Goal: Information Seeking & Learning: Learn about a topic

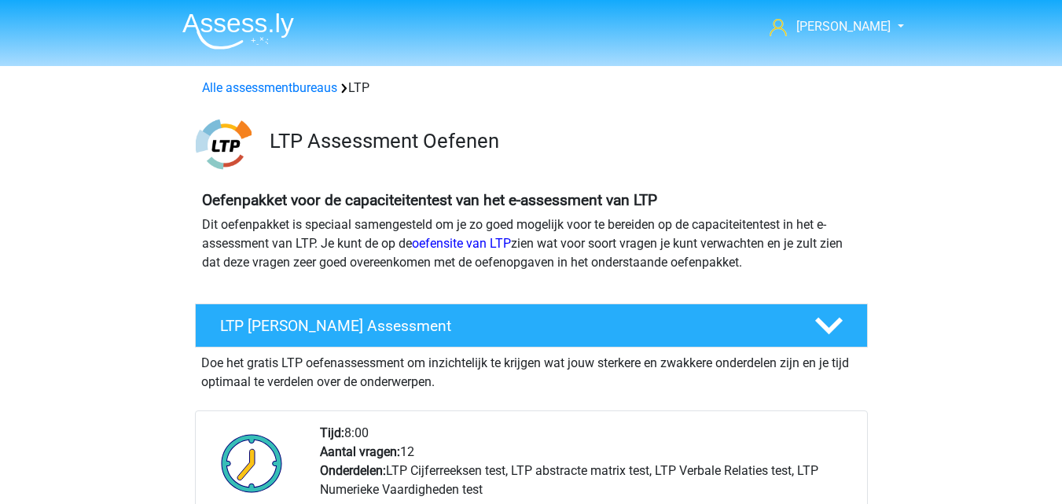
click at [279, 90] on link "Alle assessmentbureaus" at bounding box center [269, 87] width 135 height 15
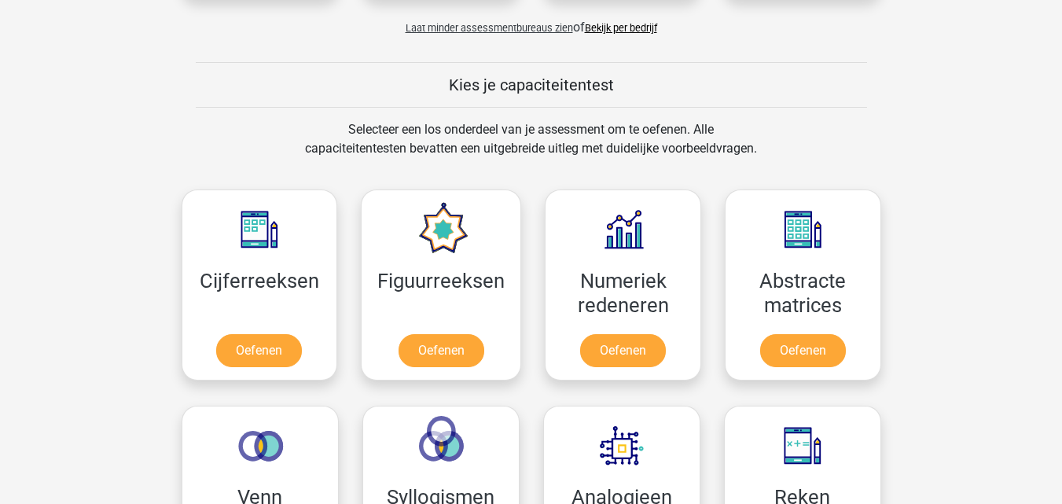
scroll to position [1351, 0]
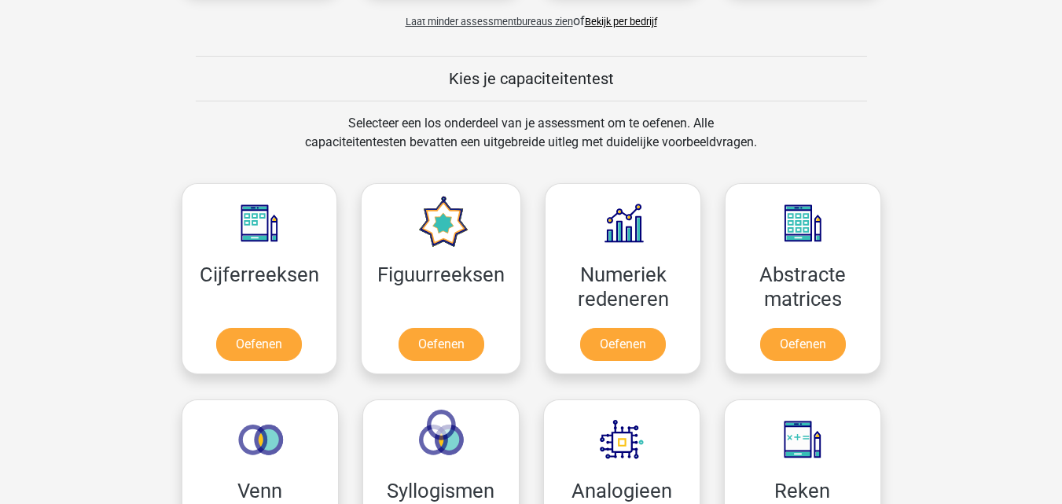
click at [627, 18] on link "Bekijk per bedrijf" at bounding box center [621, 22] width 72 height 12
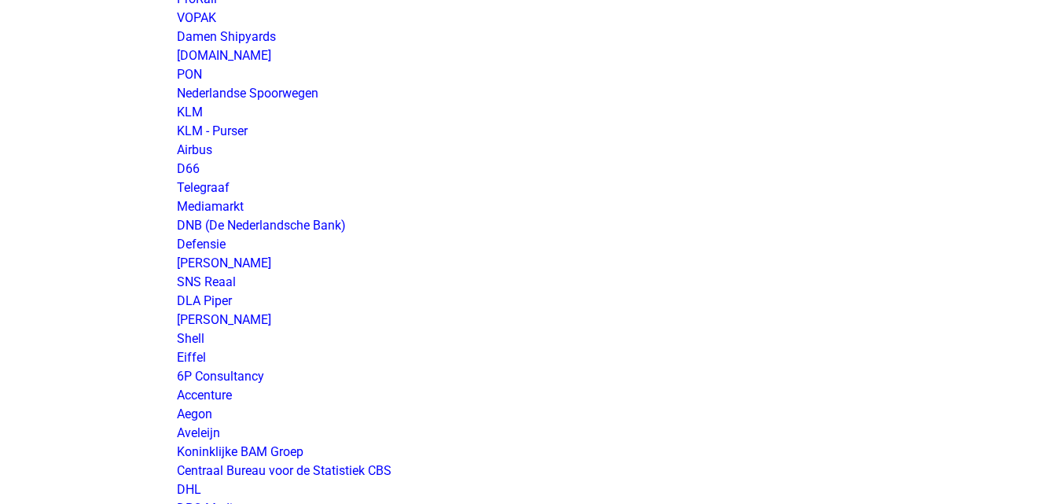
scroll to position [1415, 0]
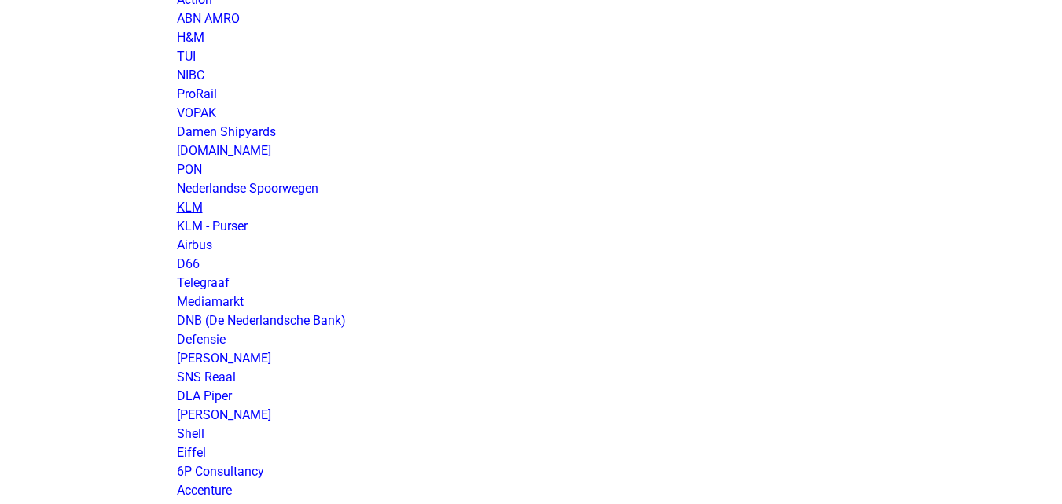
click at [189, 200] on link "KLM" at bounding box center [190, 207] width 26 height 15
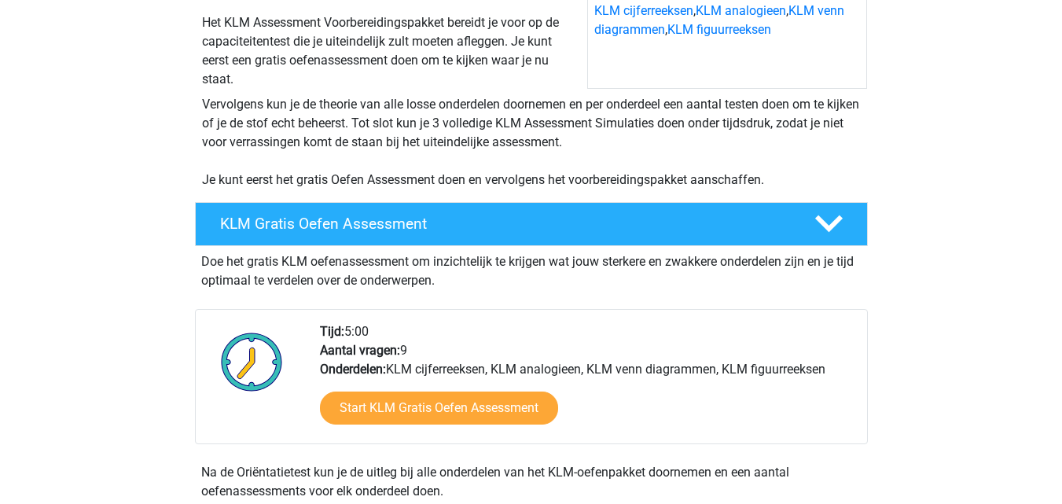
scroll to position [236, 0]
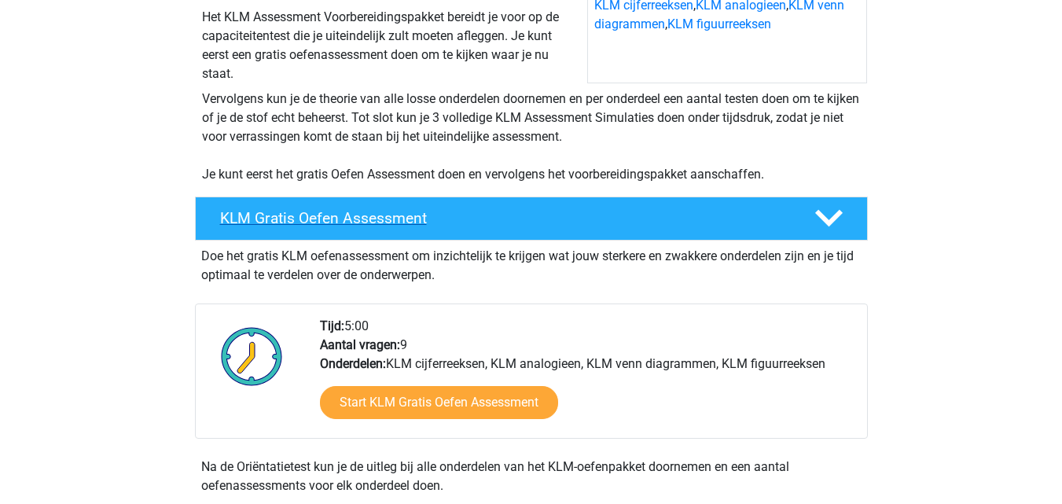
click at [604, 227] on h4 "KLM Gratis Oefen Assessment" at bounding box center [504, 218] width 569 height 18
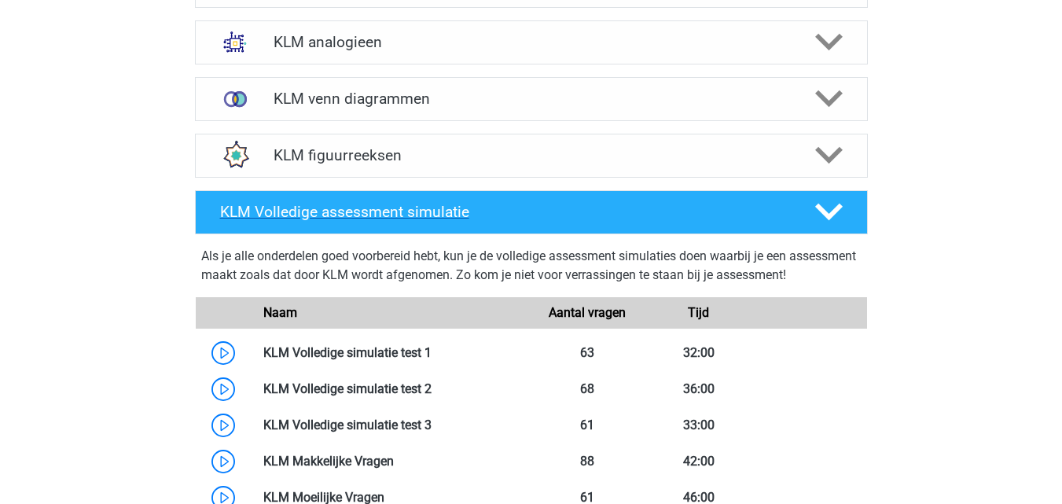
scroll to position [472, 0]
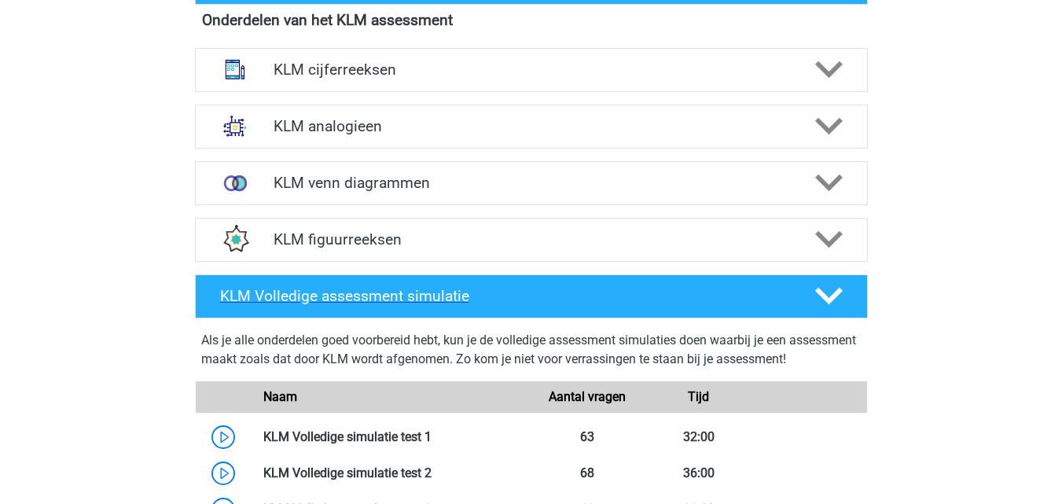
click at [670, 288] on h4 "KLM Volledige assessment simulatie" at bounding box center [504, 296] width 569 height 18
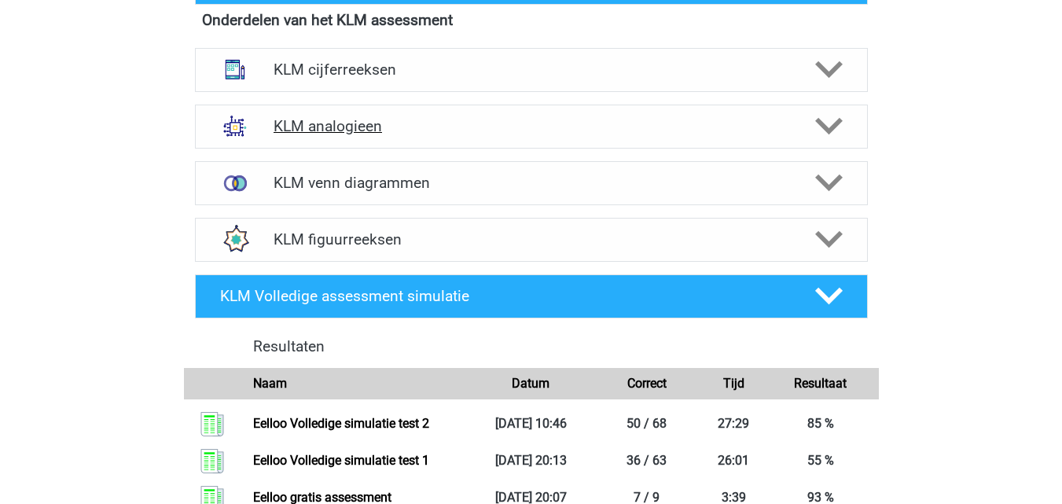
click at [563, 125] on h4 "KLM analogieen" at bounding box center [531, 126] width 515 height 18
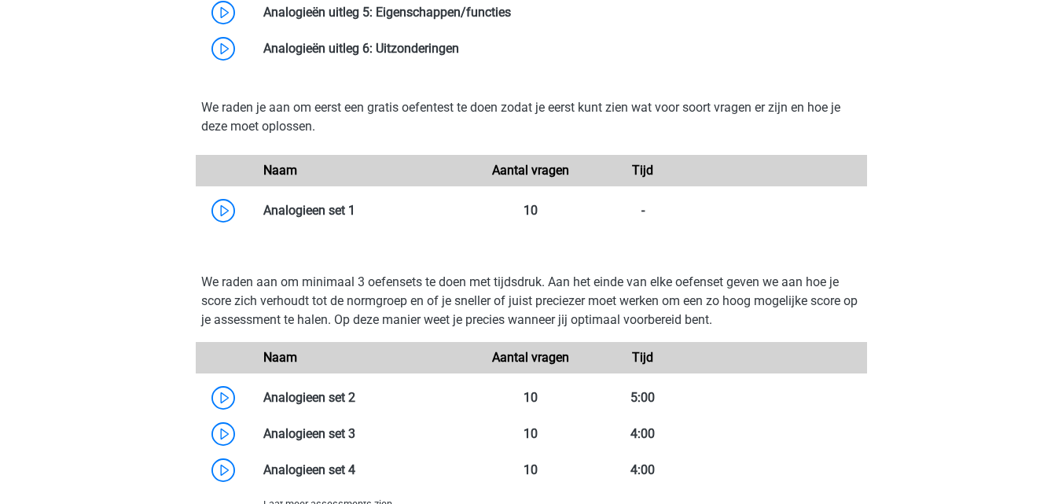
scroll to position [1337, 0]
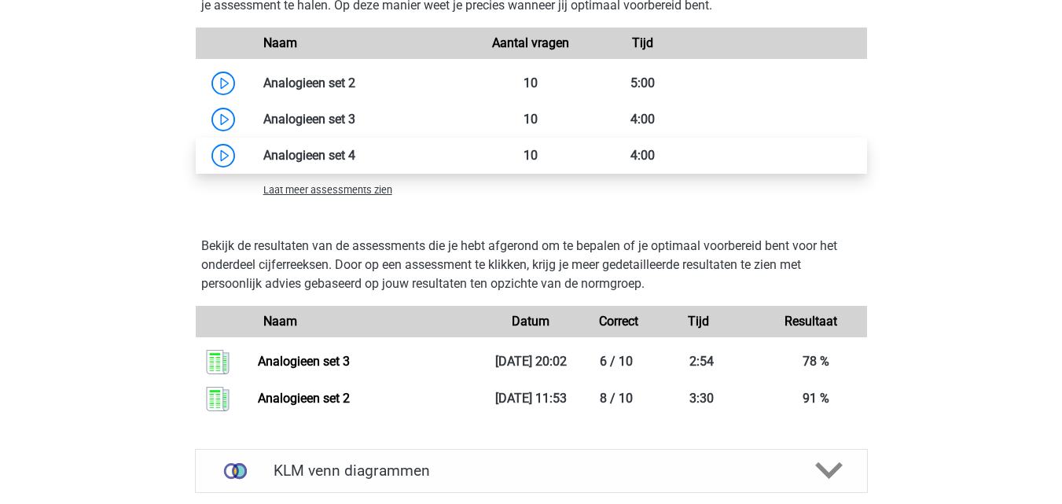
click at [355, 159] on link at bounding box center [355, 155] width 0 height 15
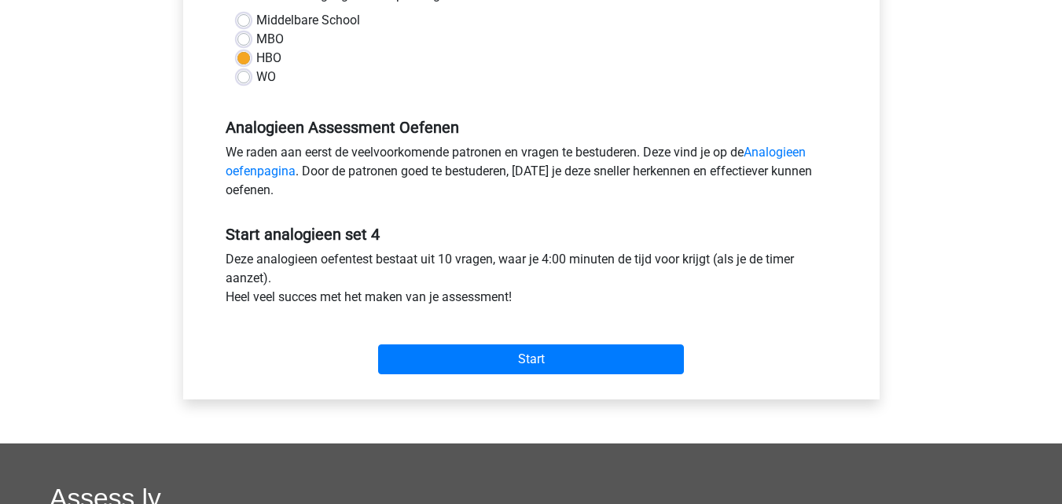
scroll to position [472, 0]
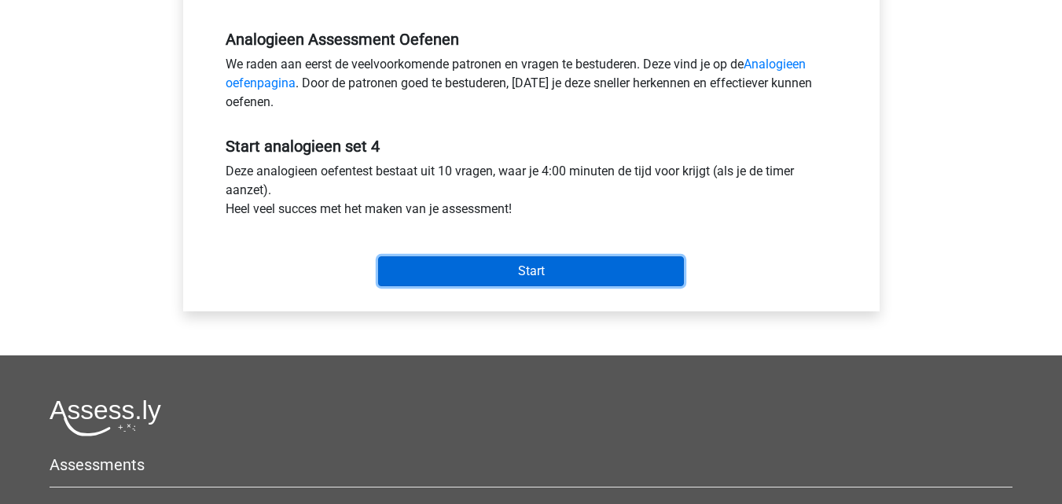
click at [482, 275] on input "Start" at bounding box center [531, 271] width 306 height 30
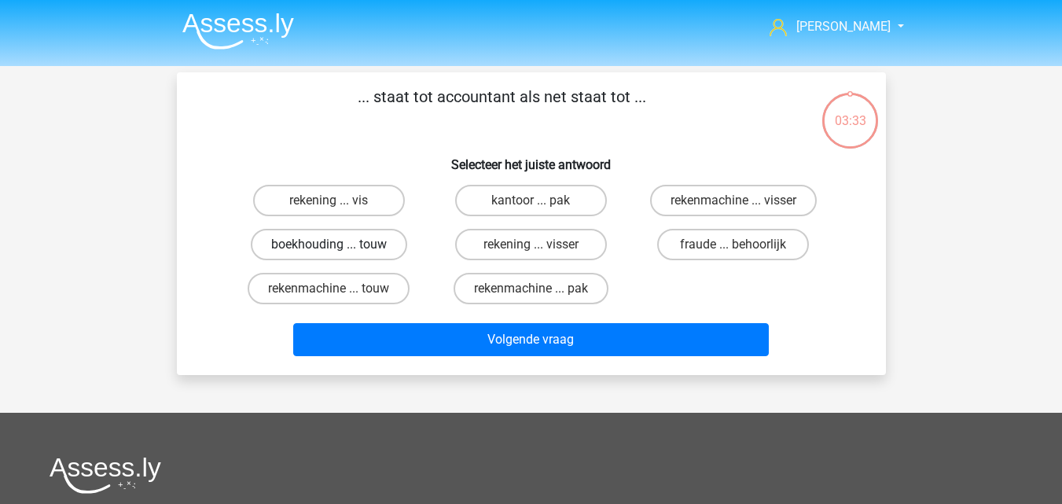
click at [377, 248] on label "boekhouding ... touw" at bounding box center [329, 244] width 156 height 31
click at [339, 248] on input "boekhouding ... touw" at bounding box center [334, 250] width 10 height 10
radio input "true"
click at [352, 203] on label "rekening ... vis" at bounding box center [329, 200] width 152 height 31
click at [339, 203] on input "rekening ... vis" at bounding box center [334, 205] width 10 height 10
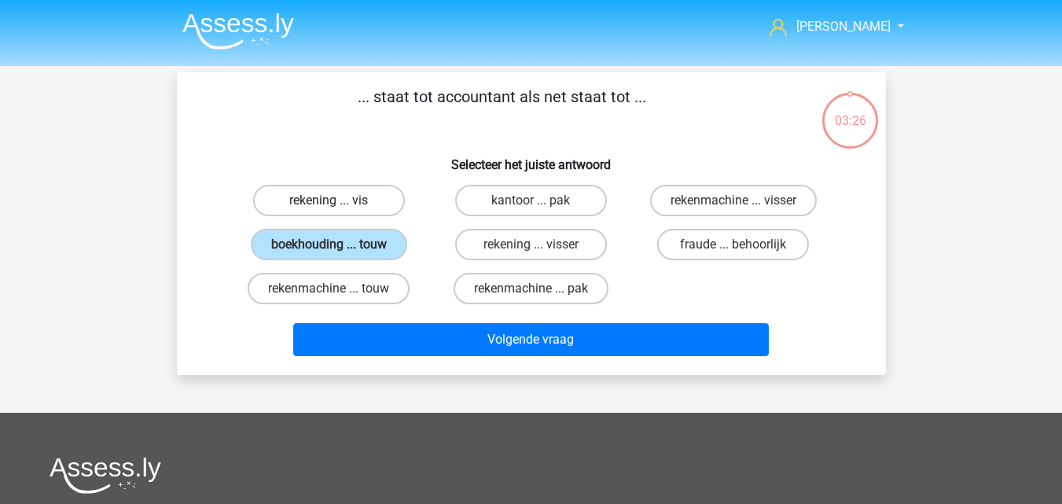
radio input "true"
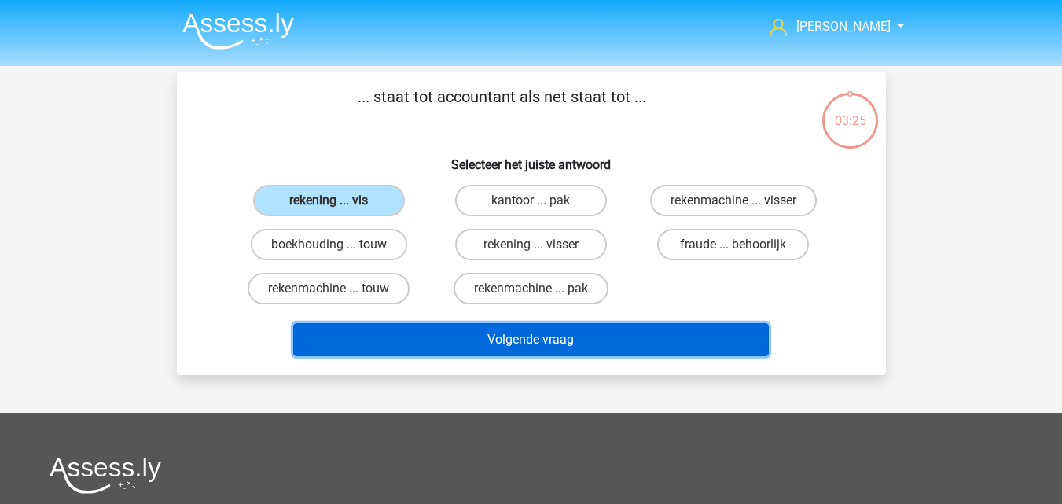
click at [403, 343] on button "Volgende vraag" at bounding box center [531, 339] width 476 height 33
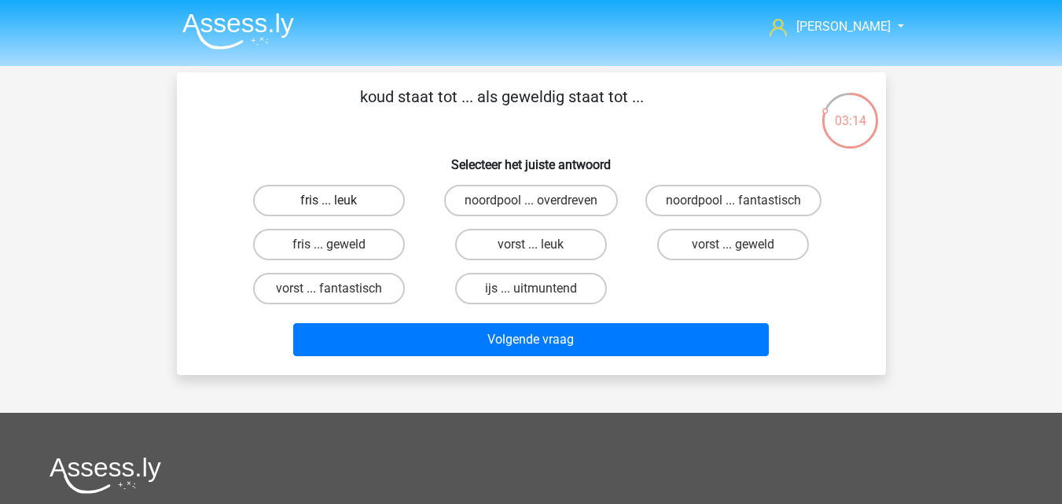
click at [363, 200] on label "fris ... leuk" at bounding box center [329, 200] width 152 height 31
click at [339, 200] on input "fris ... leuk" at bounding box center [334, 205] width 10 height 10
radio input "true"
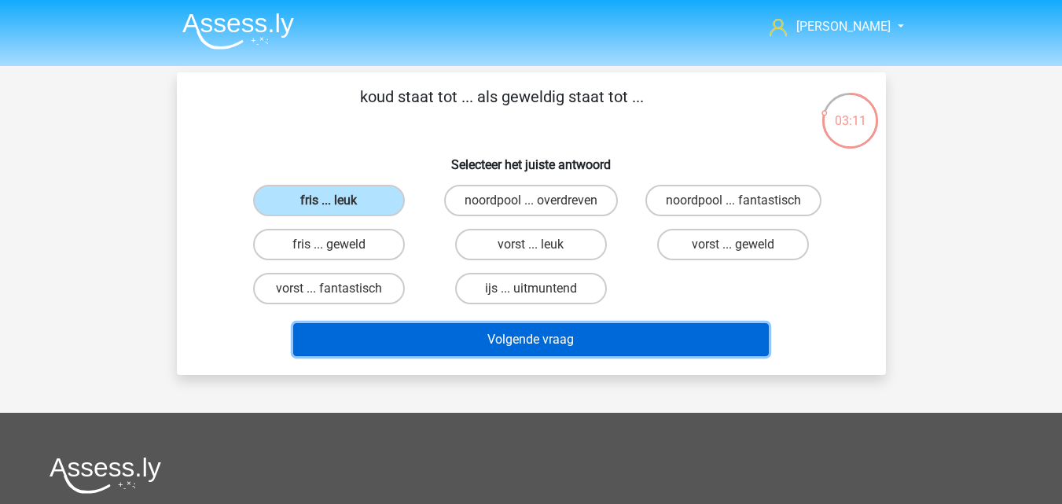
click at [436, 340] on button "Volgende vraag" at bounding box center [531, 339] width 476 height 33
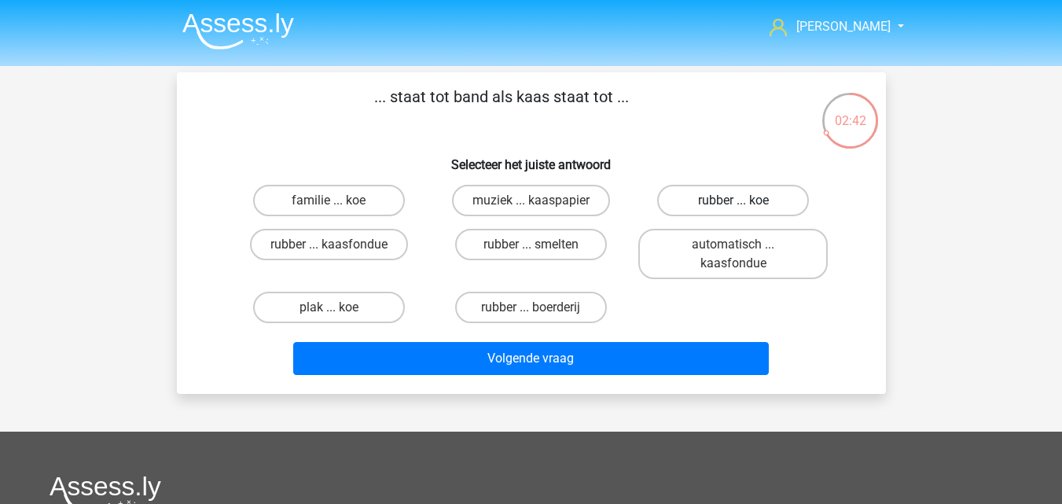
click at [717, 203] on label "rubber ... koe" at bounding box center [733, 200] width 152 height 31
click at [734, 203] on input "rubber ... koe" at bounding box center [739, 205] width 10 height 10
radio input "true"
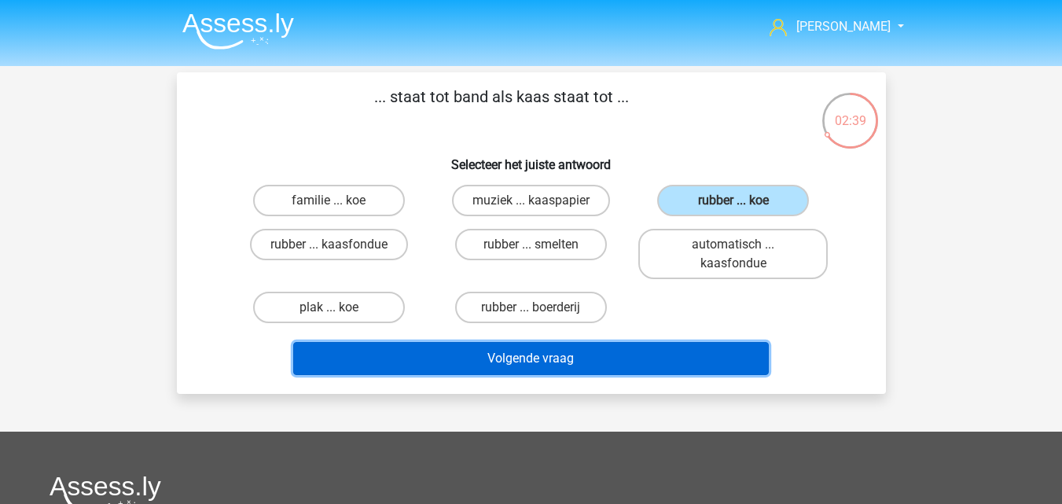
click at [569, 353] on button "Volgende vraag" at bounding box center [531, 358] width 476 height 33
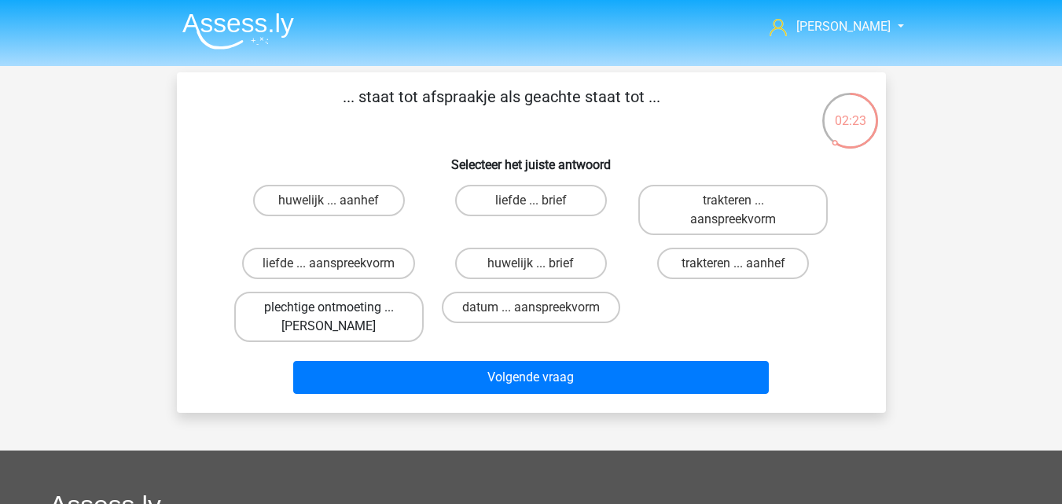
click at [401, 315] on label "plechtige ontmoeting ... hoi" at bounding box center [328, 317] width 189 height 50
click at [339, 315] on input "plechtige ontmoeting ... hoi" at bounding box center [334, 312] width 10 height 10
radio input "true"
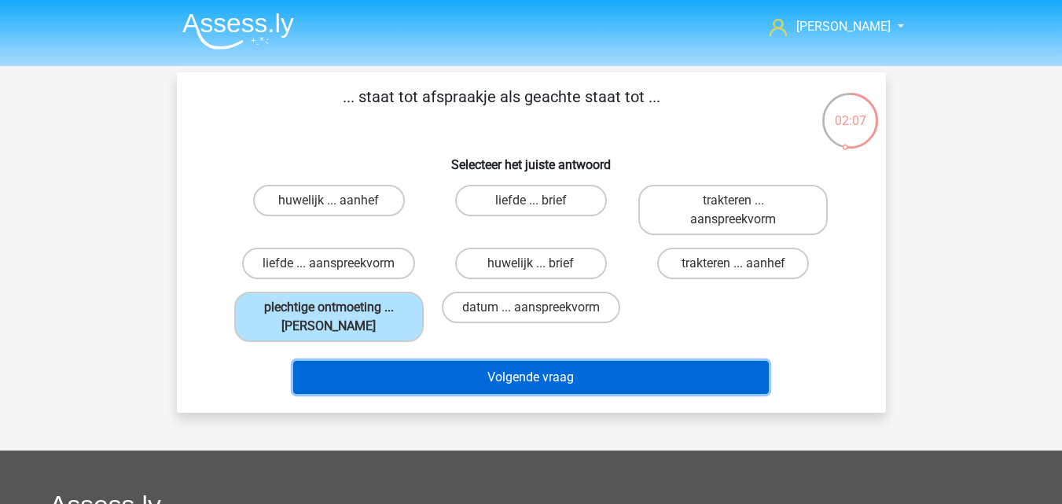
click at [440, 380] on button "Volgende vraag" at bounding box center [531, 377] width 476 height 33
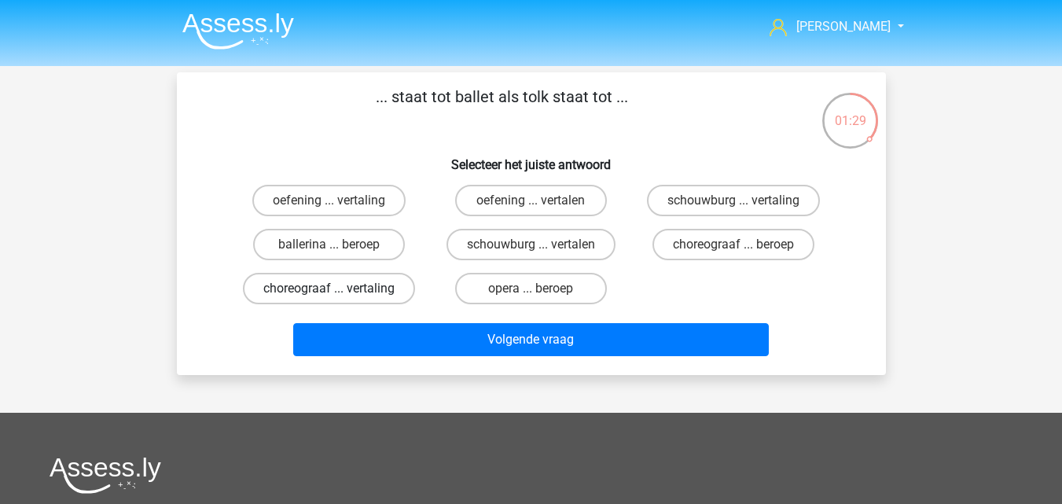
click at [372, 292] on label "choreograaf ... vertaling" at bounding box center [329, 288] width 172 height 31
click at [339, 292] on input "choreograaf ... vertaling" at bounding box center [334, 294] width 10 height 10
radio input "true"
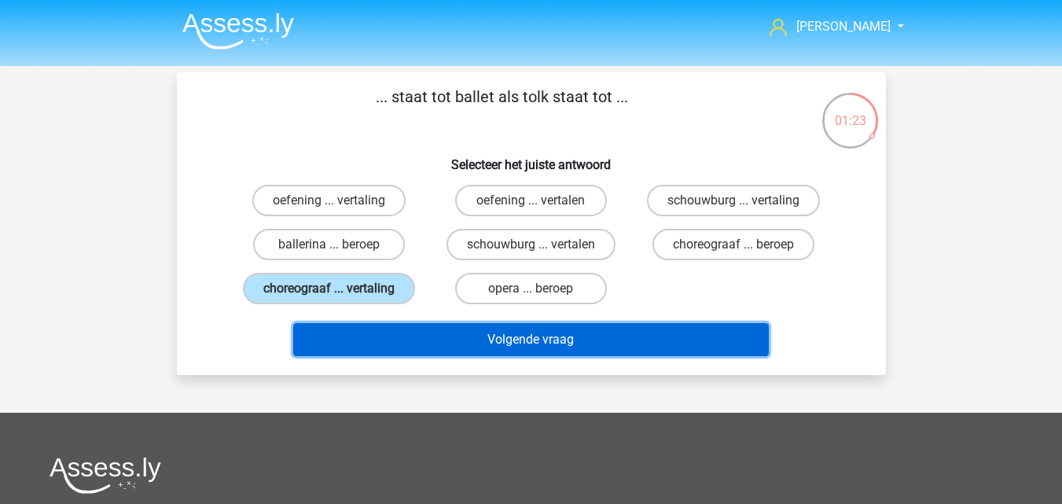
click at [388, 340] on button "Volgende vraag" at bounding box center [531, 339] width 476 height 33
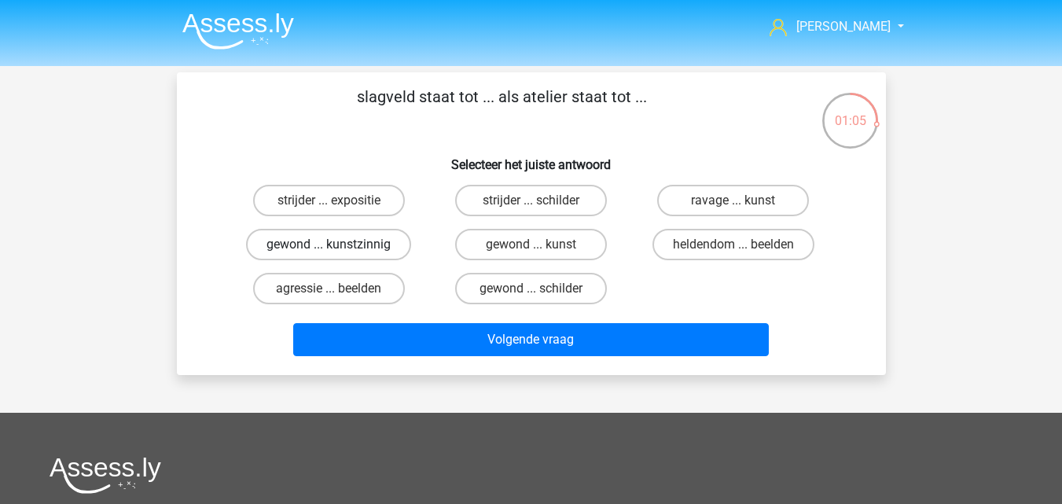
click at [368, 249] on label "gewond ... kunstzinnig" at bounding box center [328, 244] width 165 height 31
click at [339, 249] on input "gewond ... kunstzinnig" at bounding box center [334, 250] width 10 height 10
radio input "true"
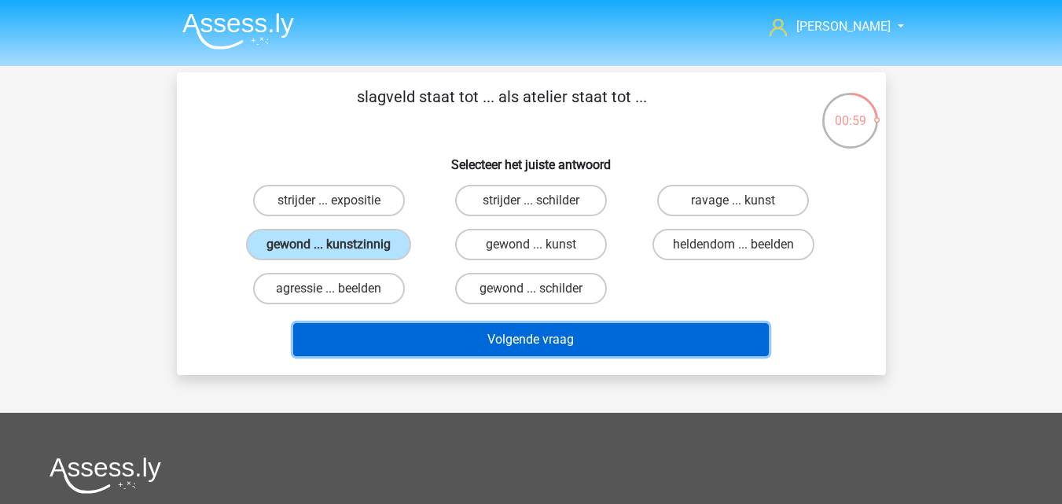
click at [414, 348] on button "Volgende vraag" at bounding box center [531, 339] width 476 height 33
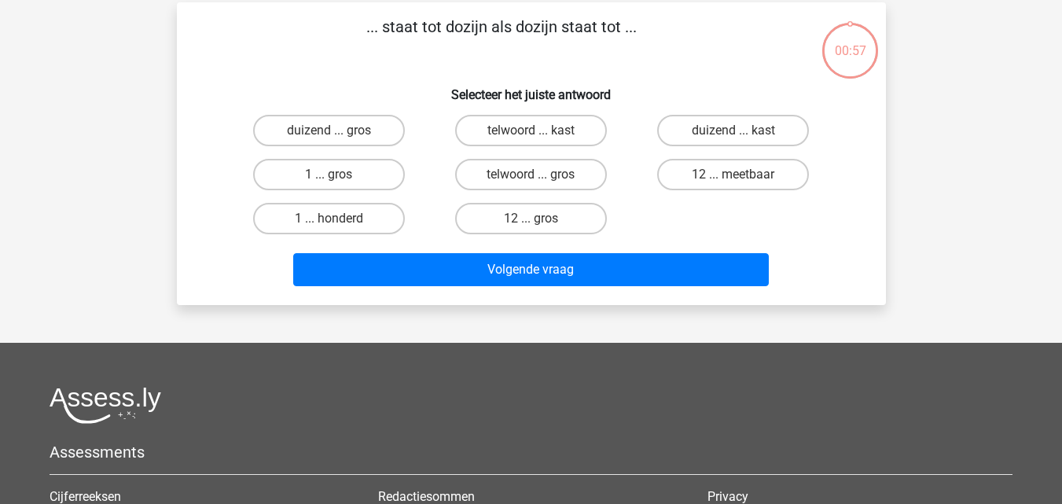
scroll to position [72, 0]
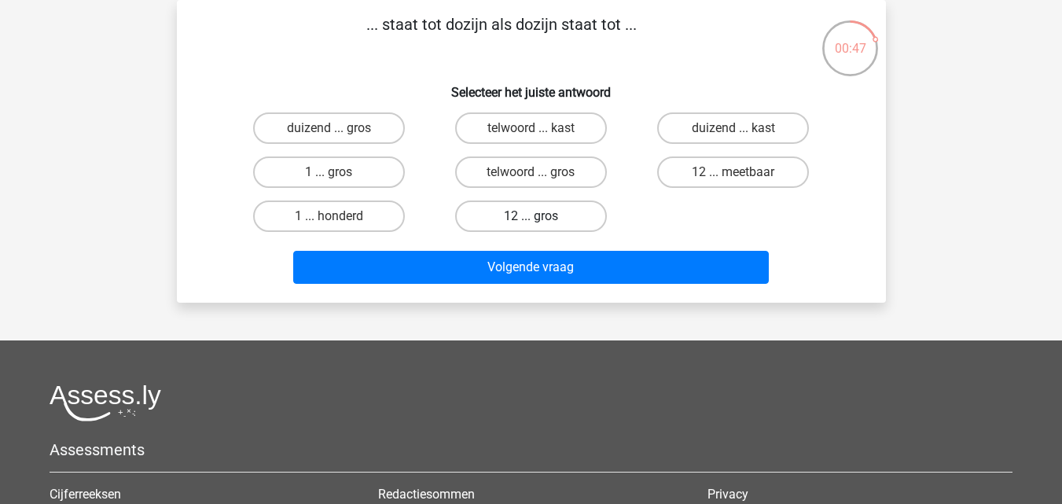
click at [521, 215] on label "12 ... gros" at bounding box center [531, 215] width 152 height 31
click at [531, 216] on input "12 ... gros" at bounding box center [536, 221] width 10 height 10
radio input "true"
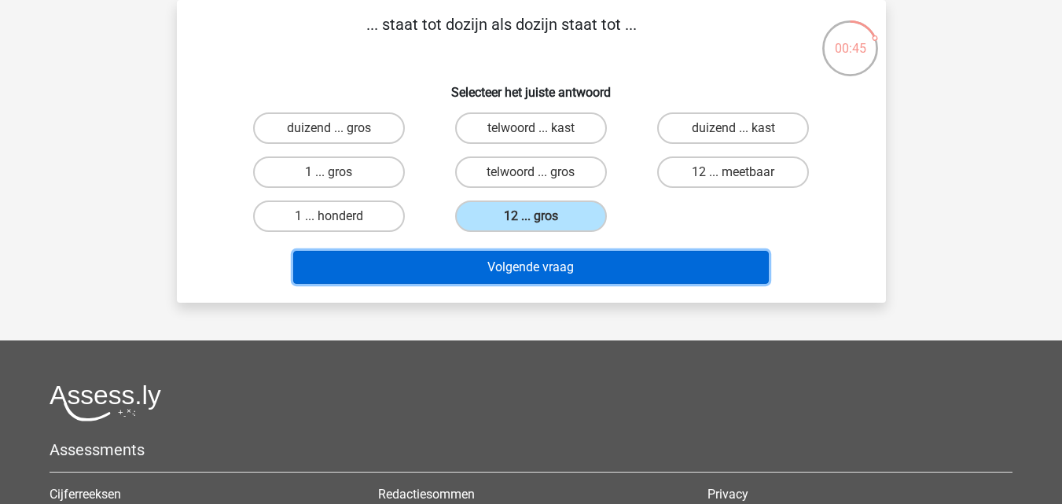
click at [465, 274] on button "Volgende vraag" at bounding box center [531, 267] width 476 height 33
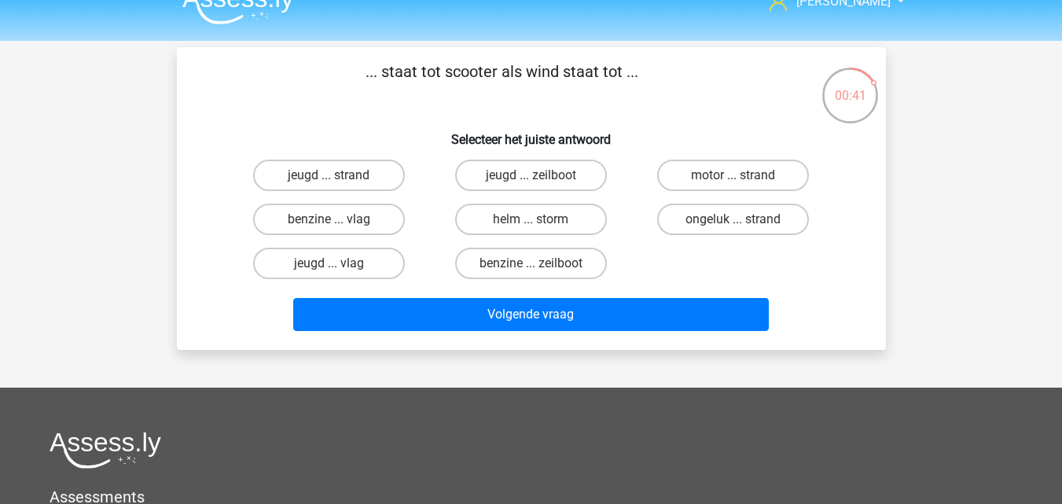
scroll to position [0, 0]
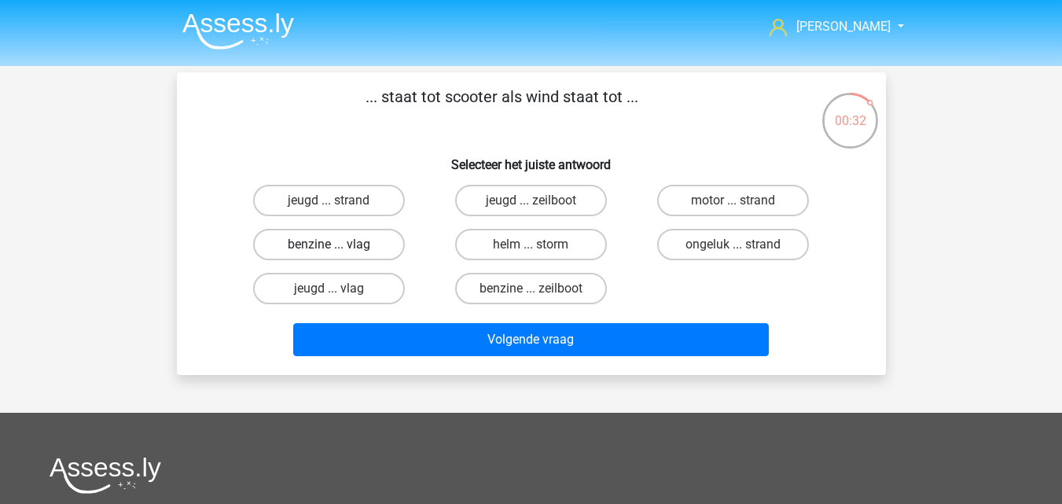
click at [361, 249] on label "benzine ... vlag" at bounding box center [329, 244] width 152 height 31
click at [339, 249] on input "benzine ... vlag" at bounding box center [334, 250] width 10 height 10
radio input "true"
click at [473, 303] on label "benzine ... zeilboot" at bounding box center [531, 288] width 152 height 31
click at [531, 299] on input "benzine ... zeilboot" at bounding box center [536, 294] width 10 height 10
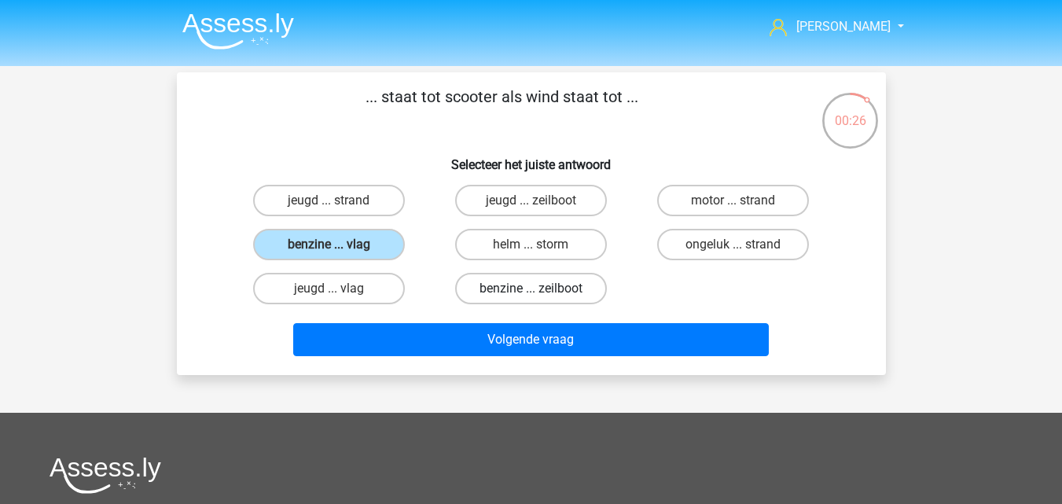
radio input "true"
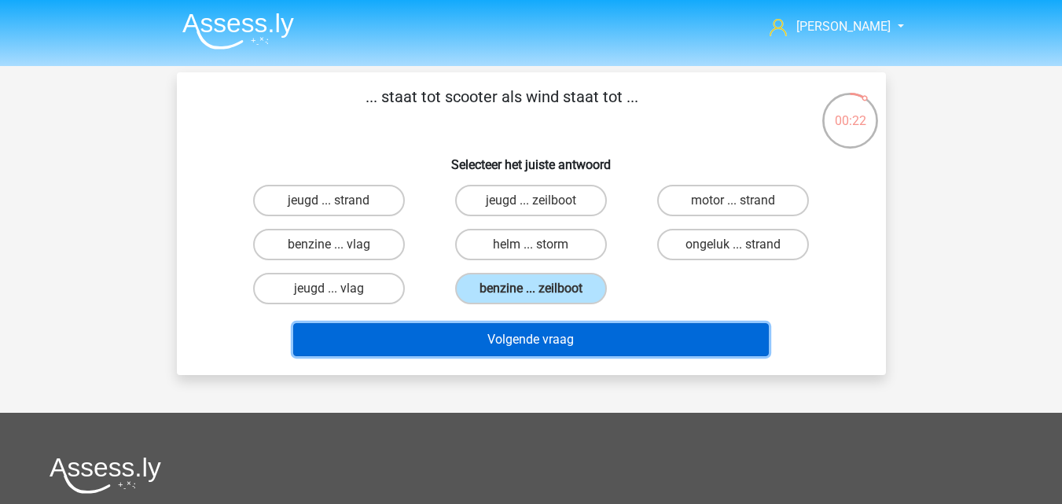
click at [464, 348] on button "Volgende vraag" at bounding box center [531, 339] width 476 height 33
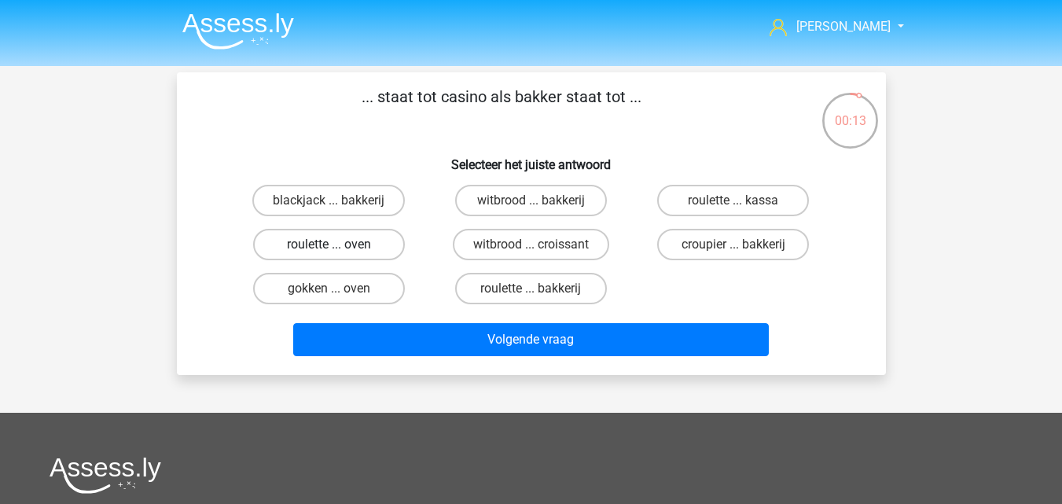
click at [378, 245] on label "roulette ... oven" at bounding box center [329, 244] width 152 height 31
click at [339, 245] on input "roulette ... oven" at bounding box center [334, 250] width 10 height 10
radio input "true"
click at [381, 281] on label "gokken ... oven" at bounding box center [329, 288] width 152 height 31
click at [339, 289] on input "gokken ... oven" at bounding box center [334, 294] width 10 height 10
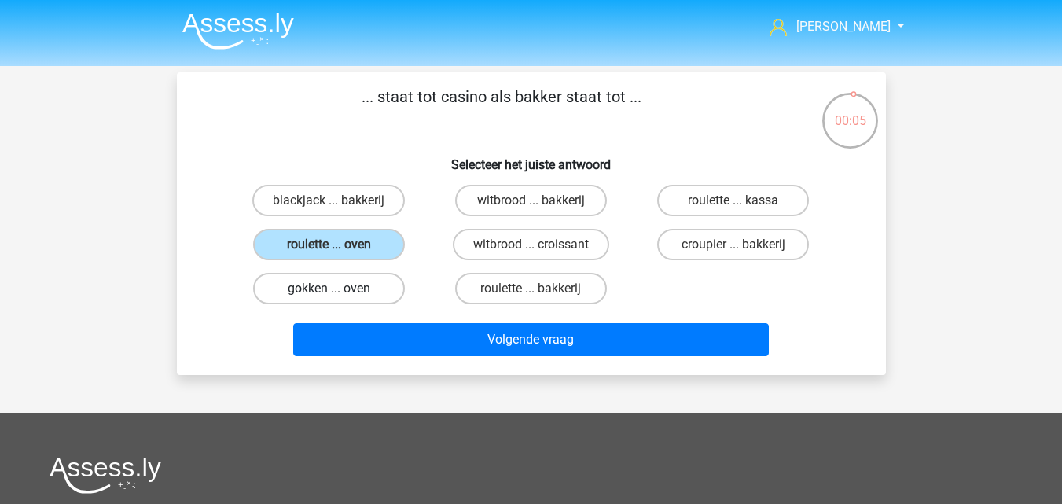
radio input "true"
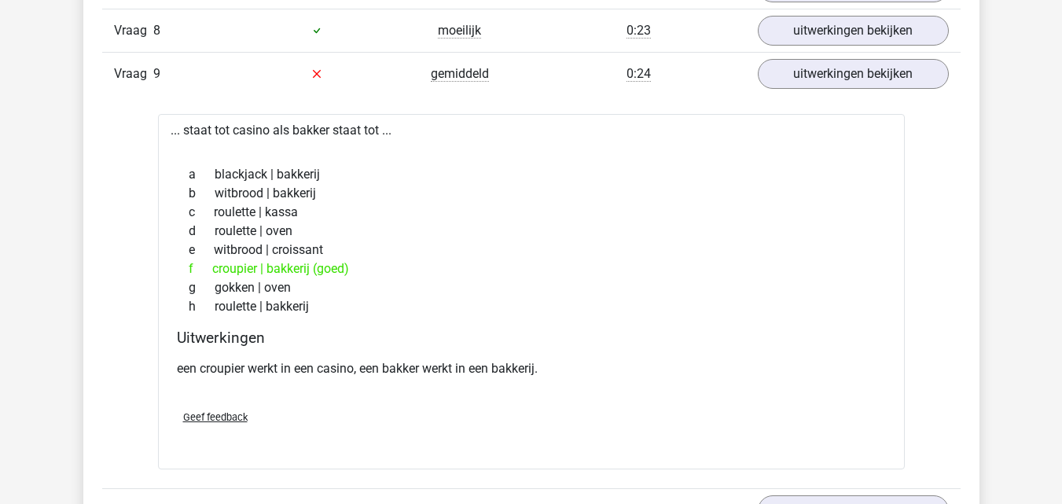
scroll to position [1258, 0]
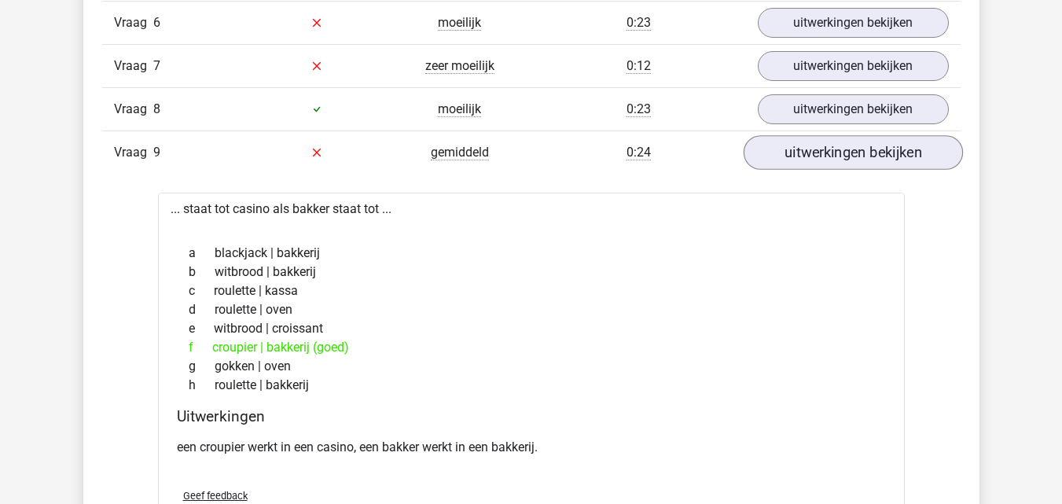
click at [828, 135] on link "uitwerkingen bekijken" at bounding box center [852, 152] width 219 height 35
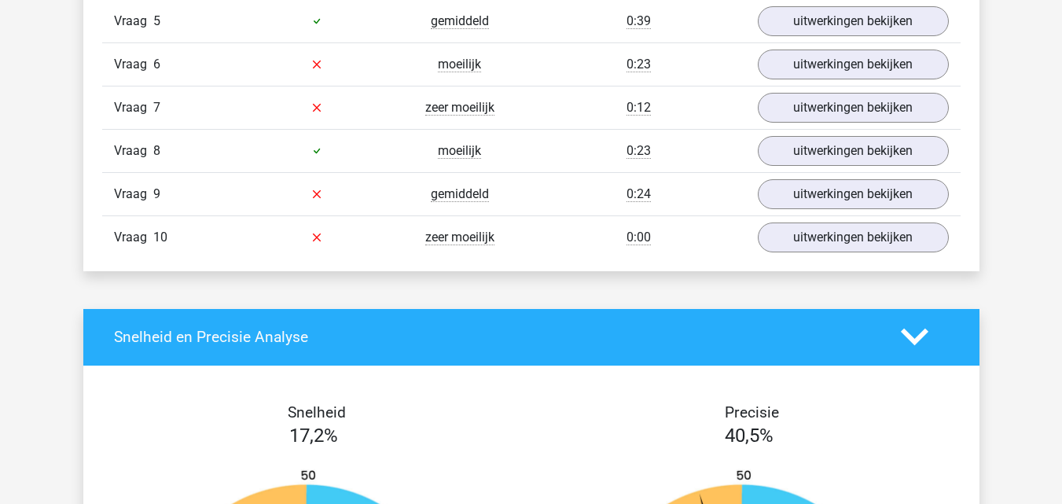
scroll to position [1179, 0]
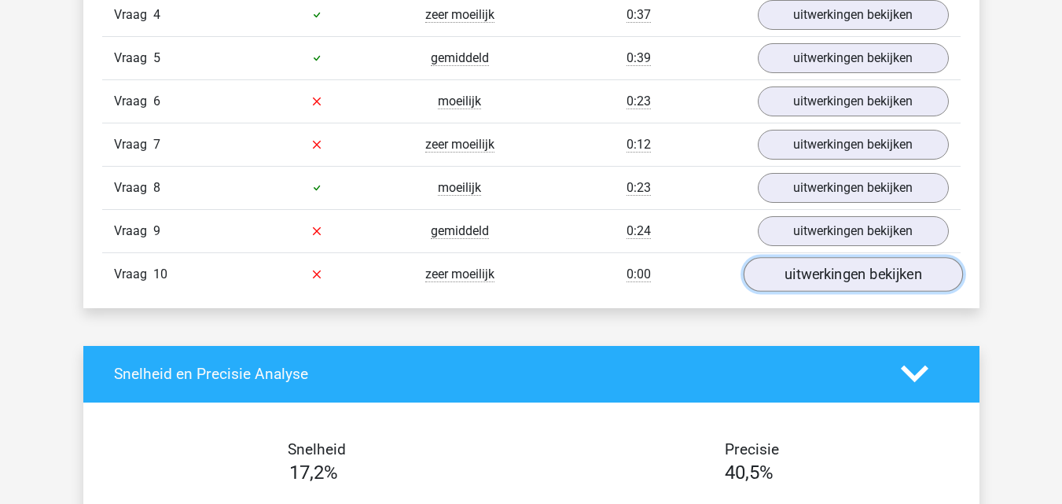
click at [813, 257] on link "uitwerkingen bekijken" at bounding box center [852, 274] width 219 height 35
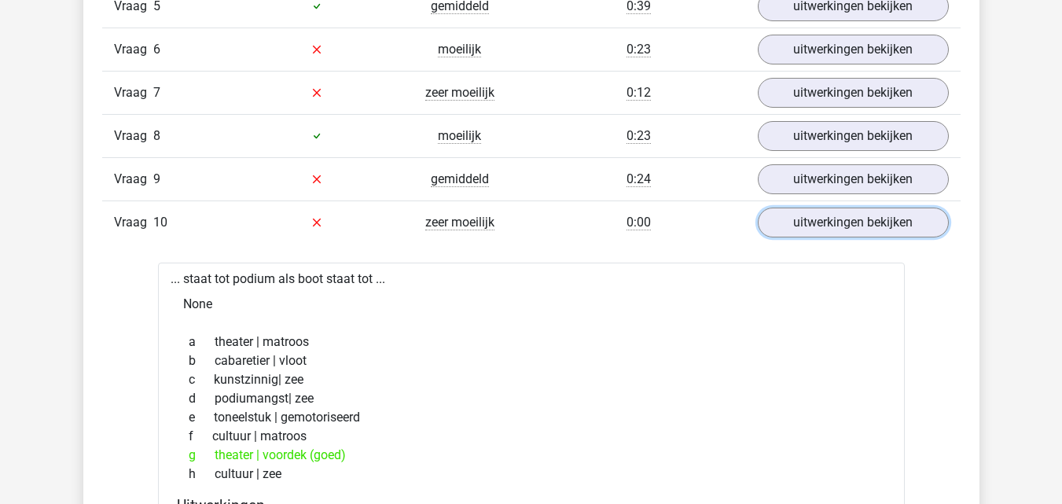
scroll to position [1258, 0]
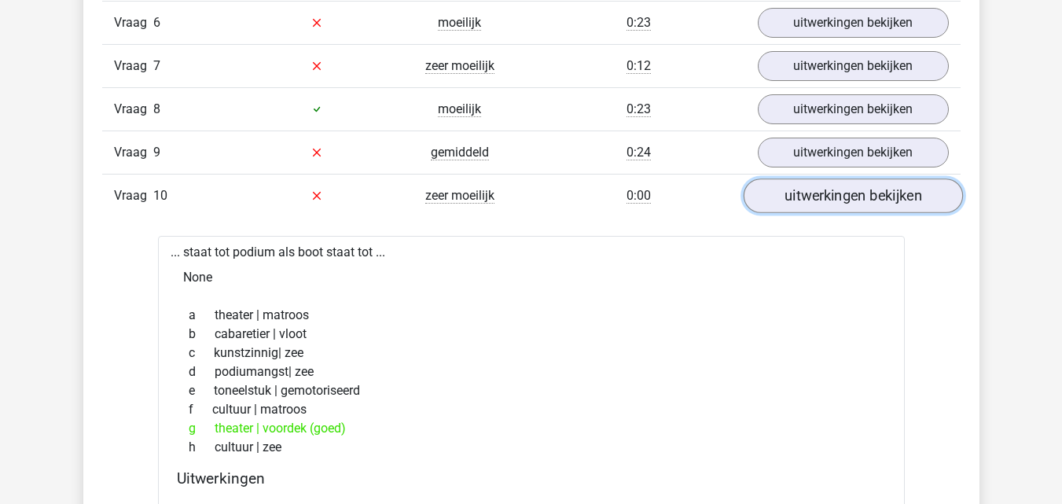
click at [855, 178] on link "uitwerkingen bekijken" at bounding box center [852, 195] width 219 height 35
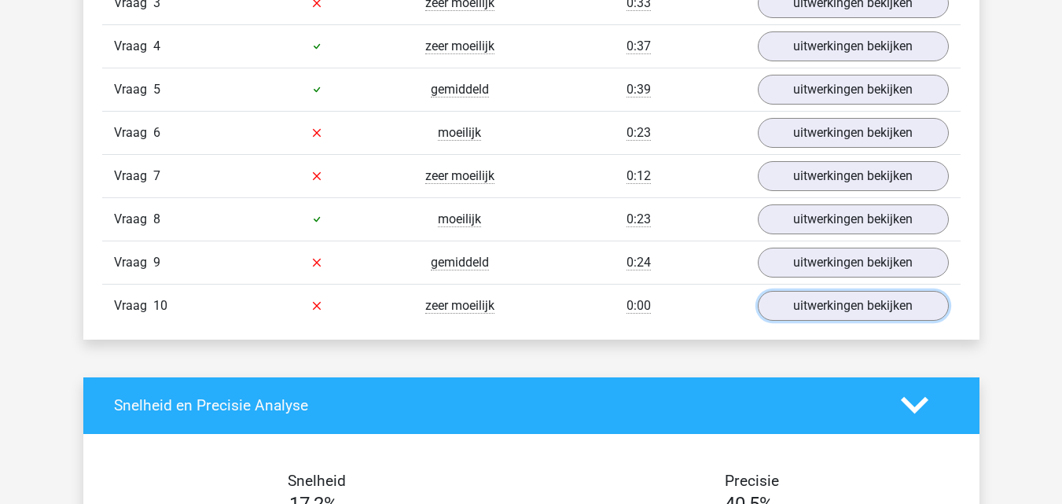
scroll to position [1101, 0]
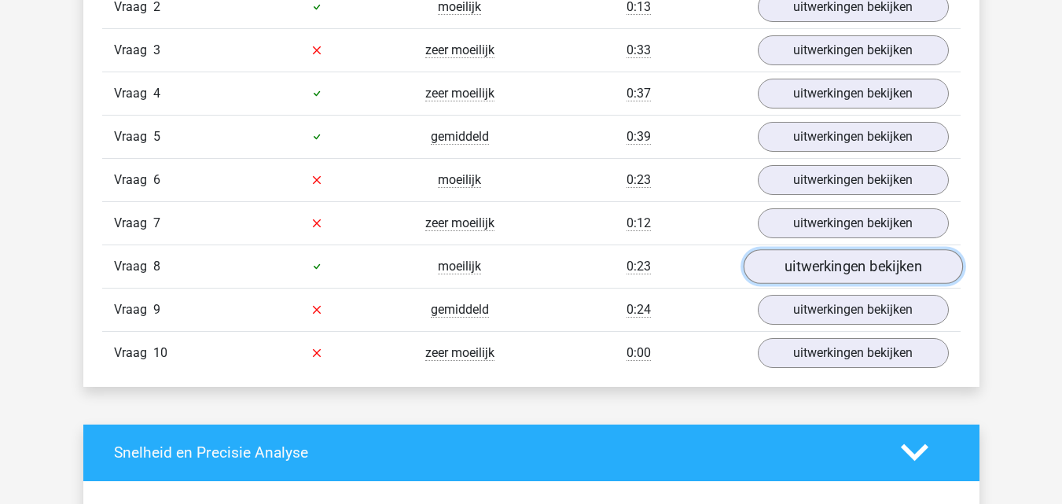
click at [811, 249] on link "uitwerkingen bekijken" at bounding box center [852, 266] width 219 height 35
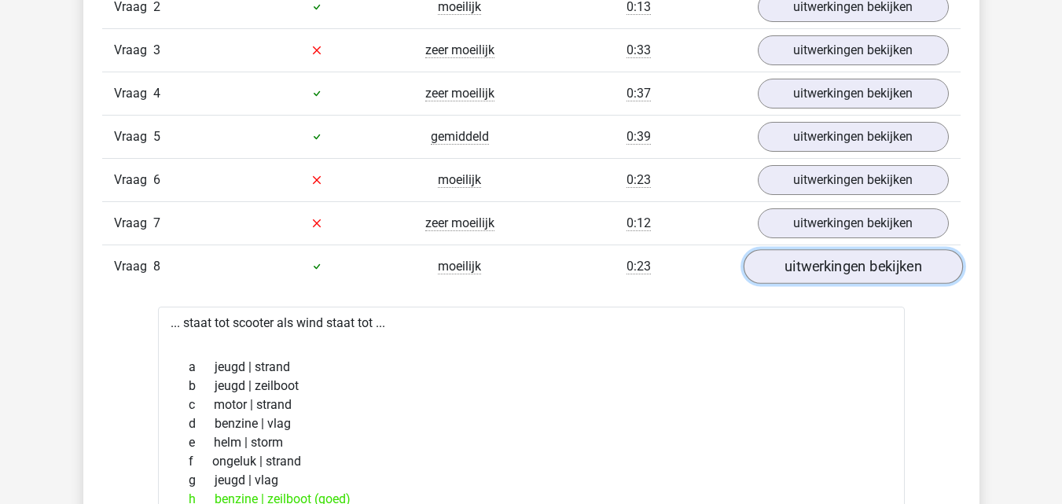
click at [811, 249] on link "uitwerkingen bekijken" at bounding box center [852, 266] width 219 height 35
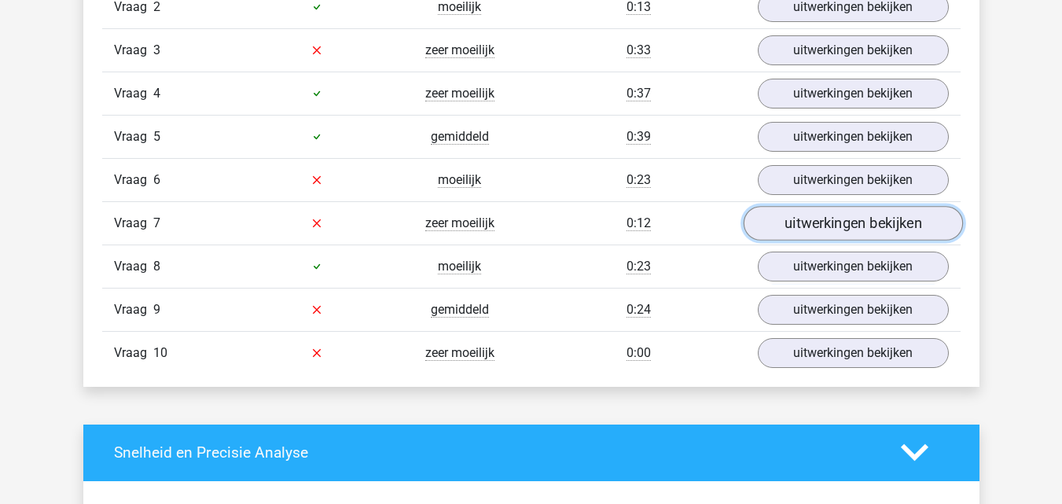
click at [804, 206] on link "uitwerkingen bekijken" at bounding box center [852, 223] width 219 height 35
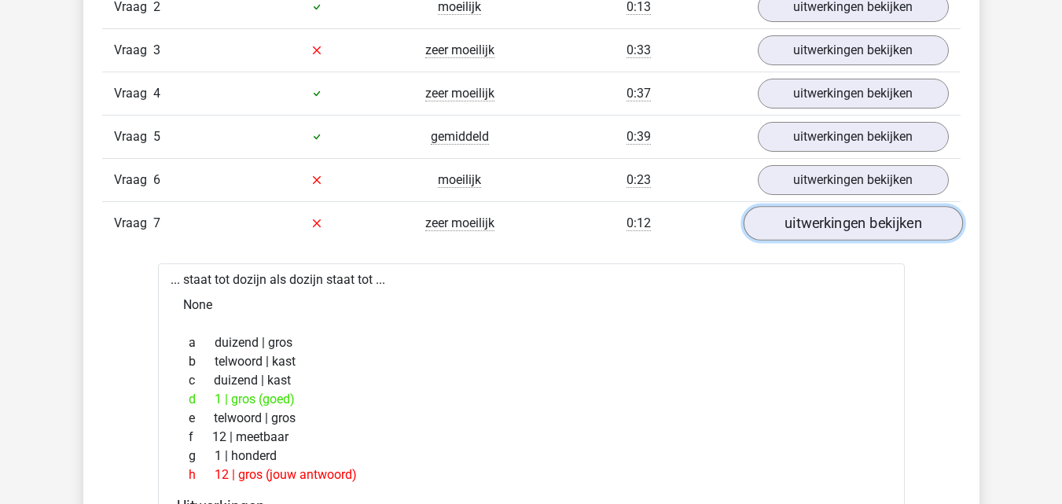
click at [791, 206] on link "uitwerkingen bekijken" at bounding box center [852, 223] width 219 height 35
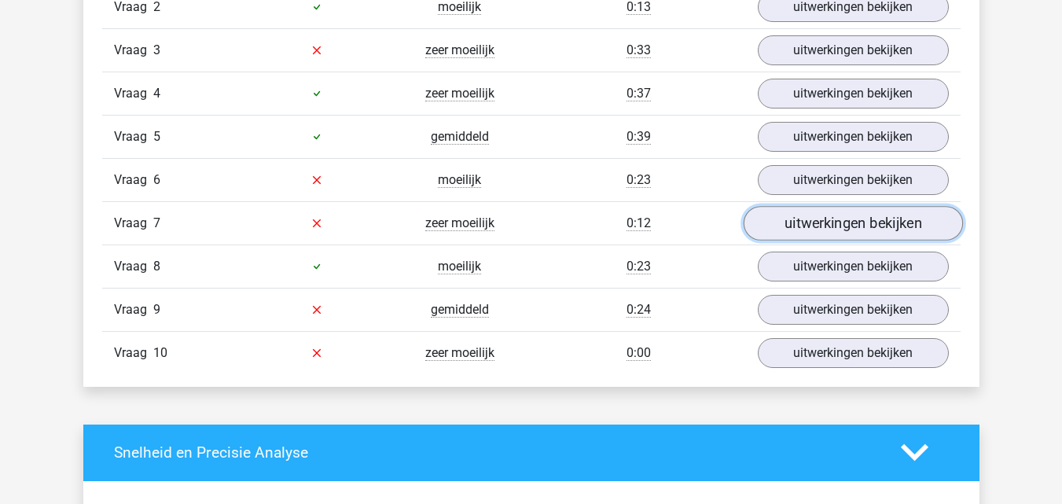
click at [812, 206] on link "uitwerkingen bekijken" at bounding box center [852, 223] width 219 height 35
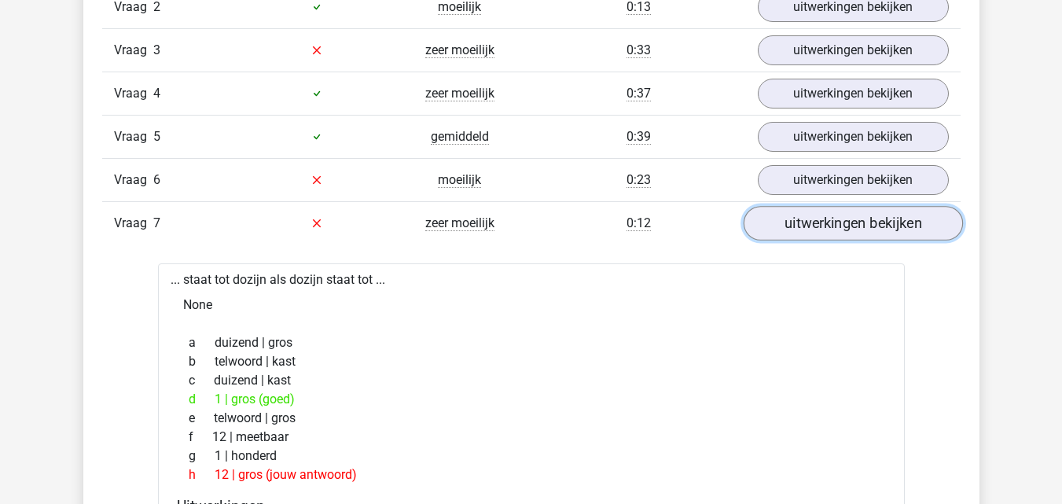
click at [812, 206] on link "uitwerkingen bekijken" at bounding box center [852, 223] width 219 height 35
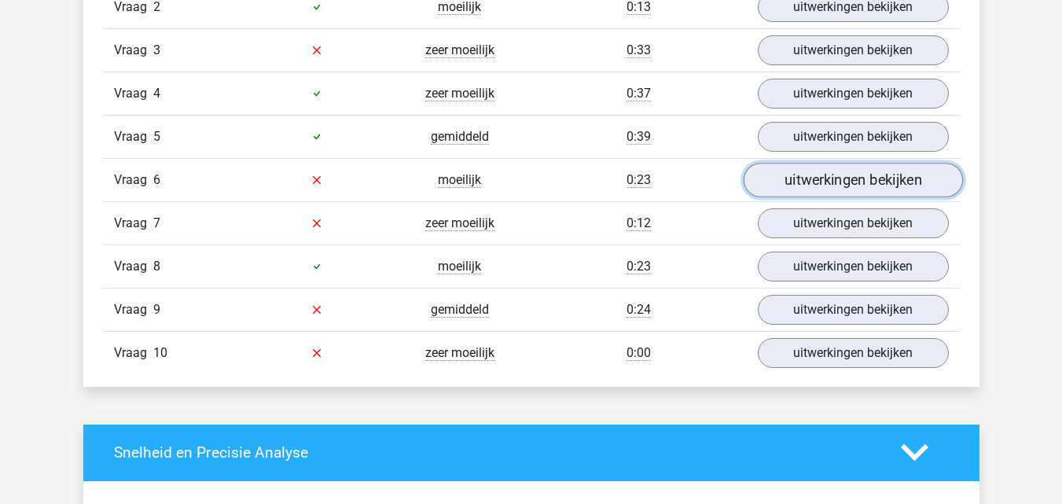
click at [822, 163] on link "uitwerkingen bekijken" at bounding box center [852, 180] width 219 height 35
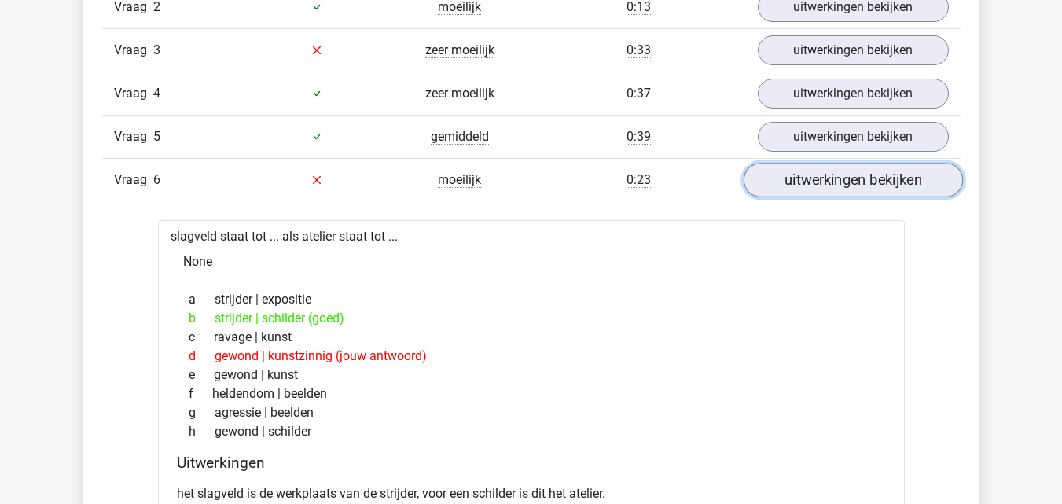
click at [817, 163] on link "uitwerkingen bekijken" at bounding box center [852, 180] width 219 height 35
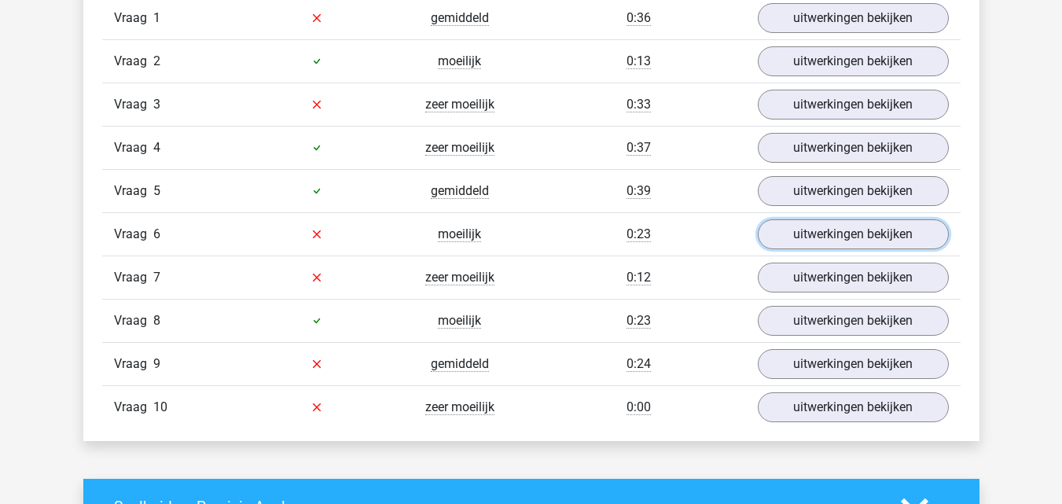
scroll to position [944, 0]
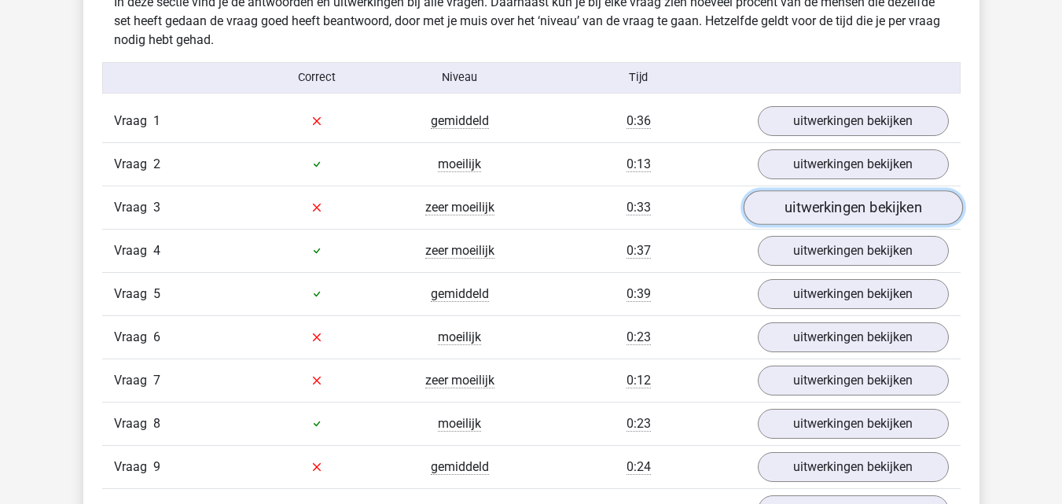
click at [816, 190] on link "uitwerkingen bekijken" at bounding box center [852, 207] width 219 height 35
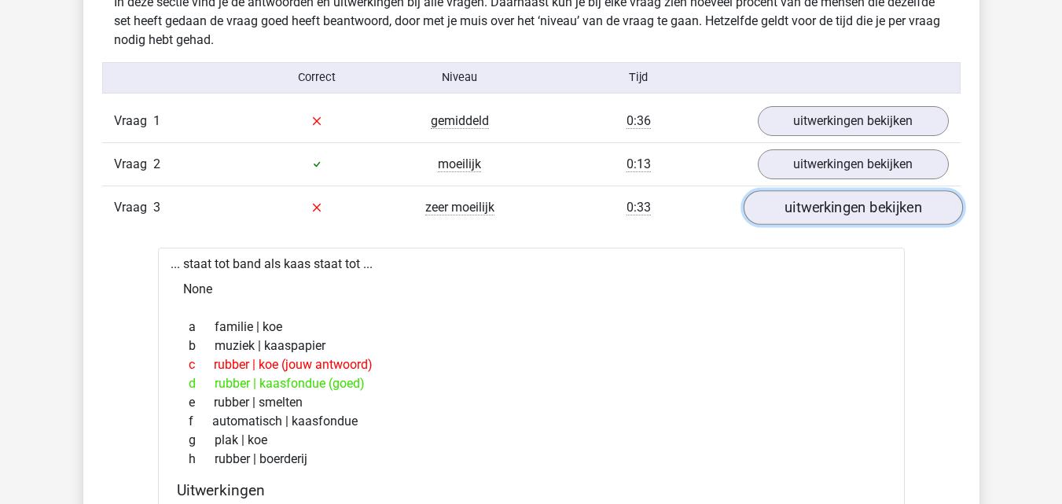
click at [817, 190] on link "uitwerkingen bekijken" at bounding box center [852, 207] width 219 height 35
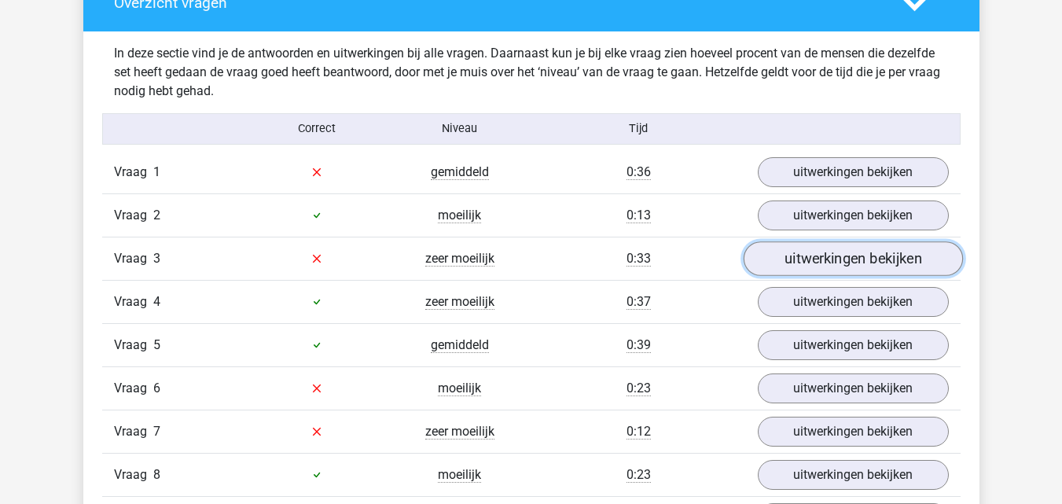
scroll to position [865, 0]
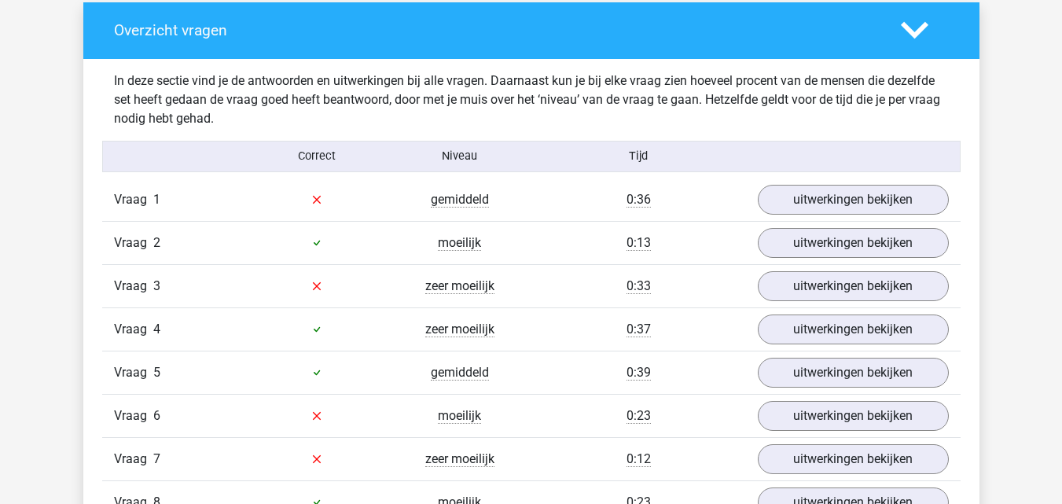
click at [815, 178] on div "Vraag 1 gemiddeld 0:36 uitwerkingen bekijken" at bounding box center [531, 199] width 859 height 42
click at [817, 182] on link "uitwerkingen bekijken" at bounding box center [852, 199] width 219 height 35
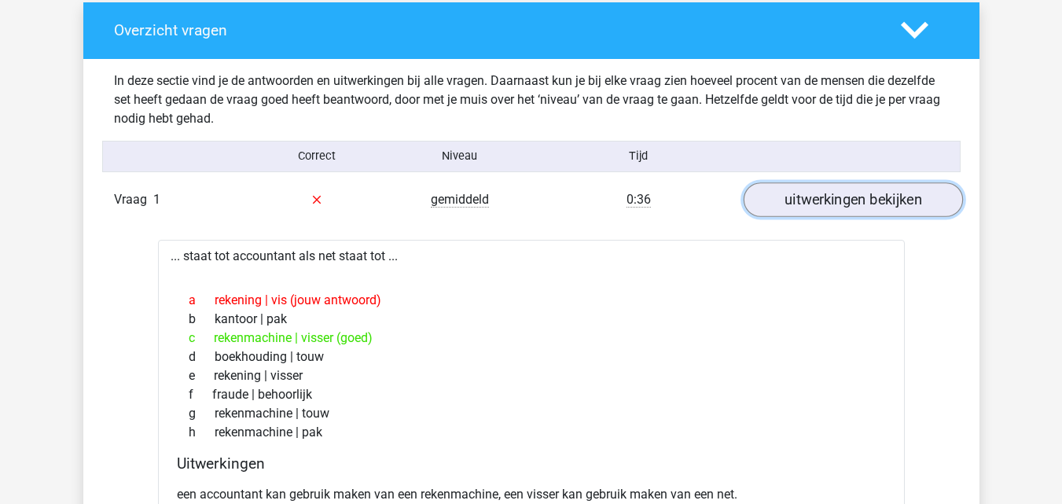
click at [812, 182] on link "uitwerkingen bekijken" at bounding box center [852, 199] width 219 height 35
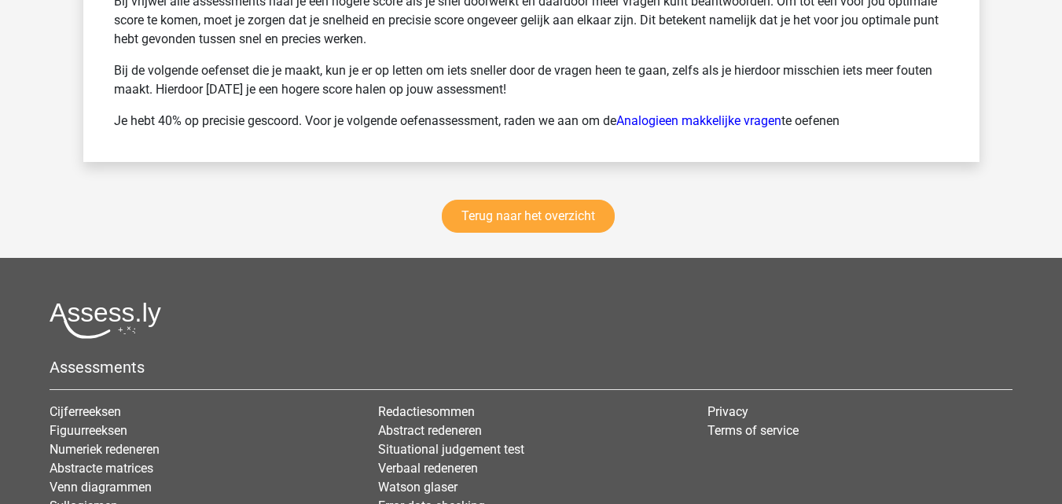
scroll to position [2202, 0]
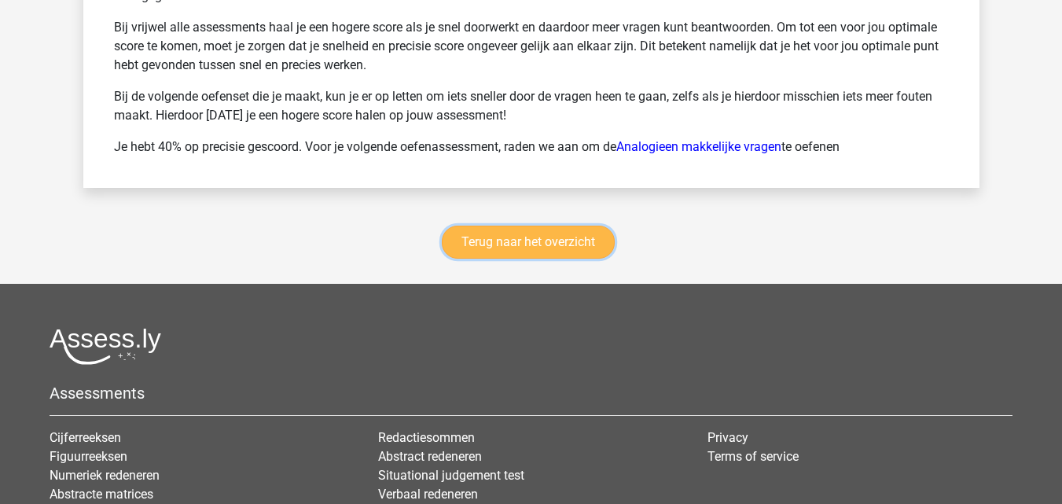
click at [587, 226] on link "Terug naar het overzicht" at bounding box center [528, 242] width 173 height 33
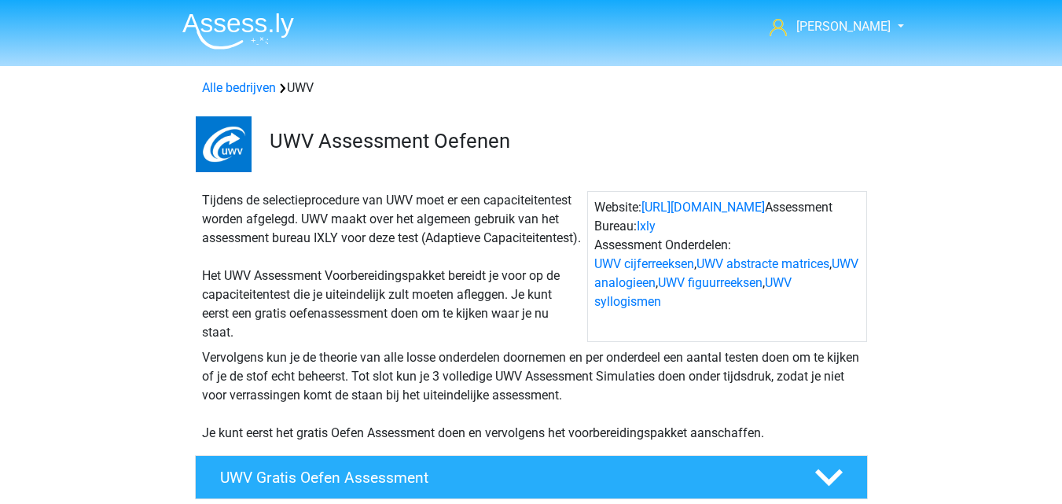
scroll to position [995, 0]
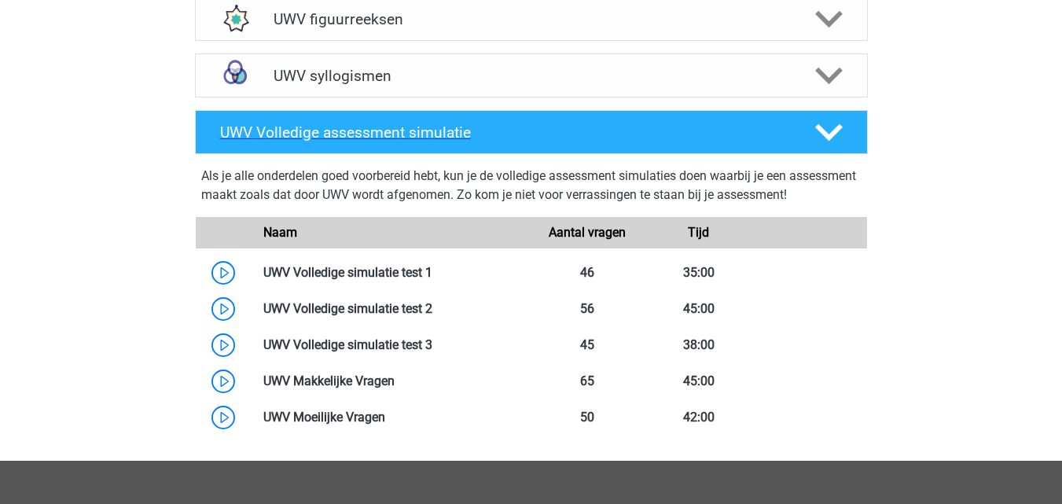
click at [587, 142] on h4 "UWV Volledige assessment simulatie" at bounding box center [504, 132] width 569 height 18
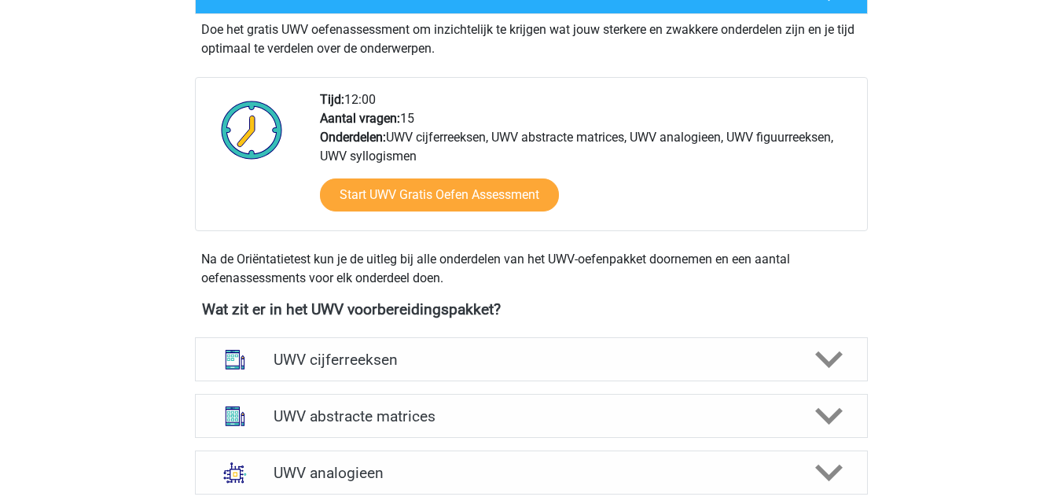
scroll to position [288, 0]
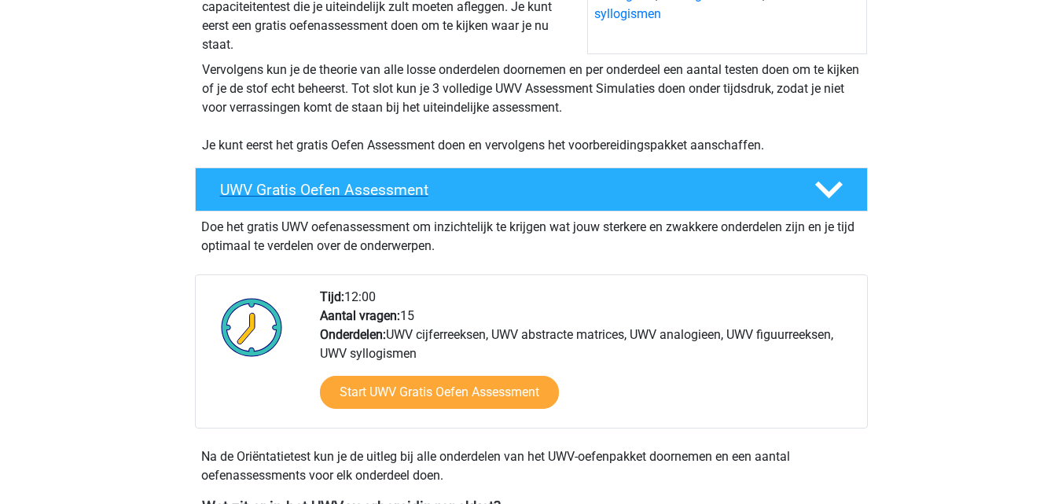
click at [687, 199] on h4 "UWV Gratis Oefen Assessment" at bounding box center [504, 190] width 569 height 18
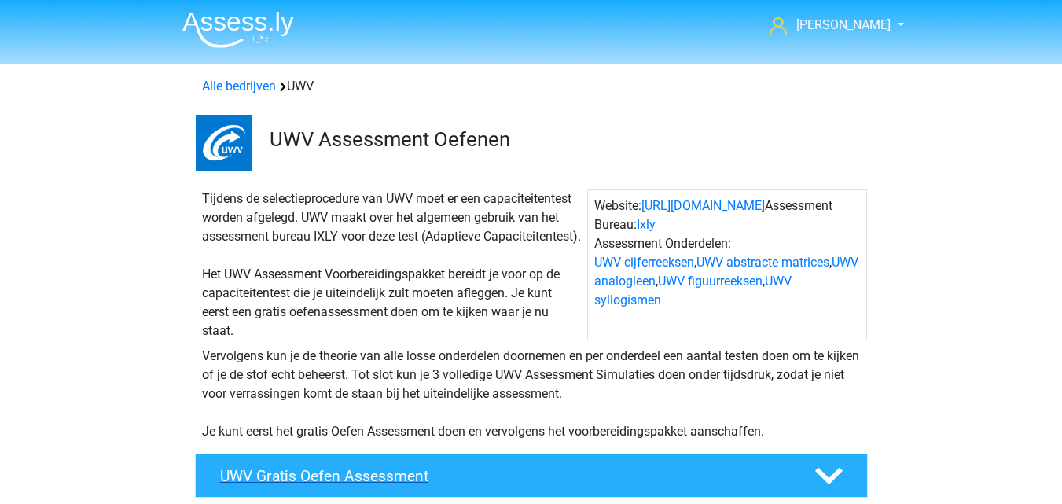
scroll to position [0, 0]
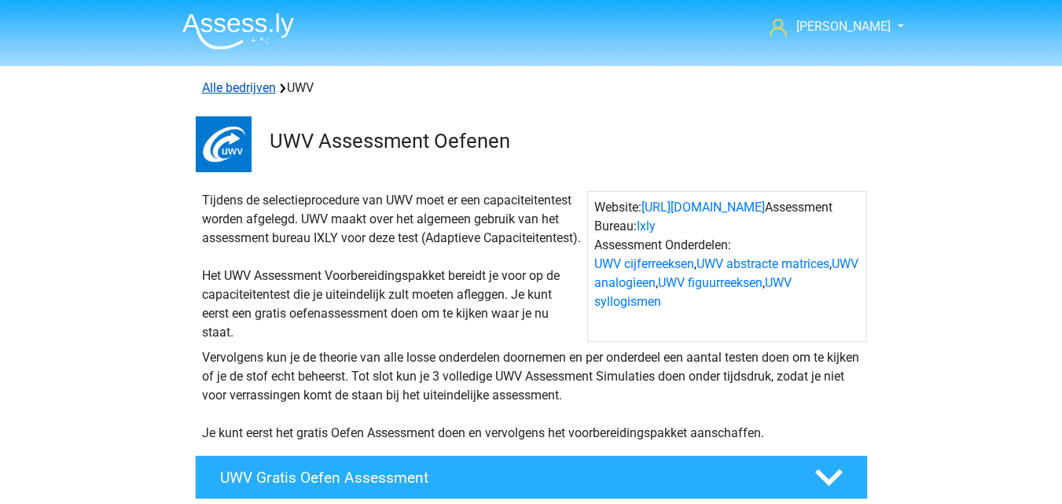
click at [225, 90] on link "Alle bedrijven" at bounding box center [239, 87] width 74 height 15
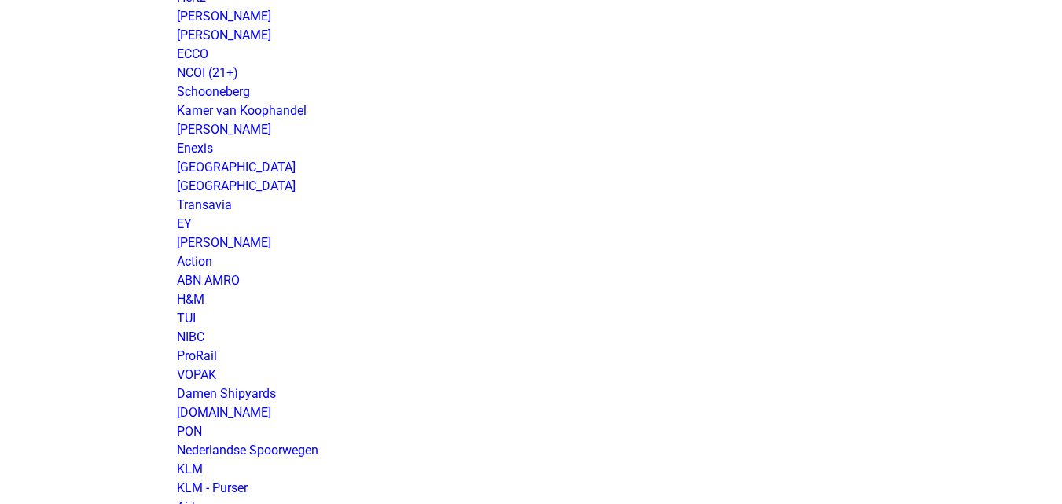
scroll to position [1179, 0]
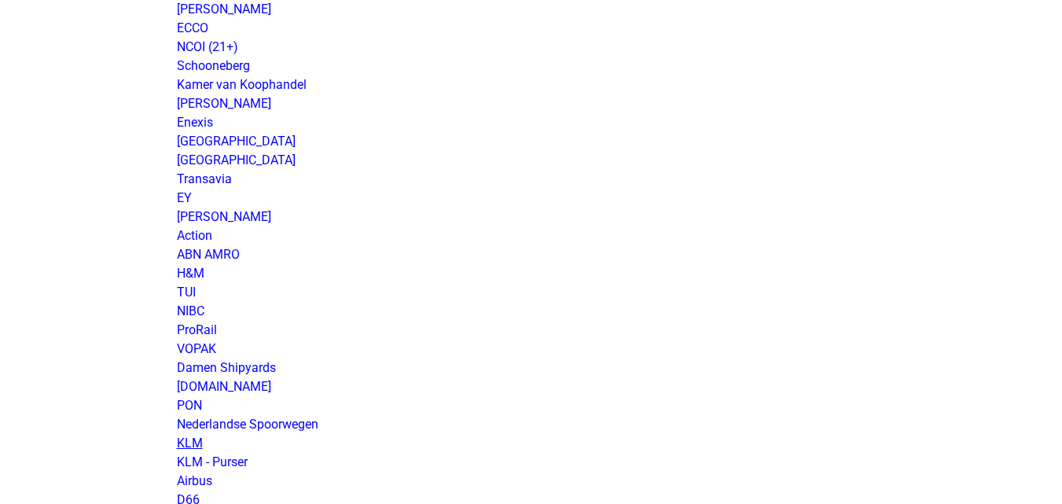
click at [194, 440] on link "KLM" at bounding box center [190, 443] width 26 height 15
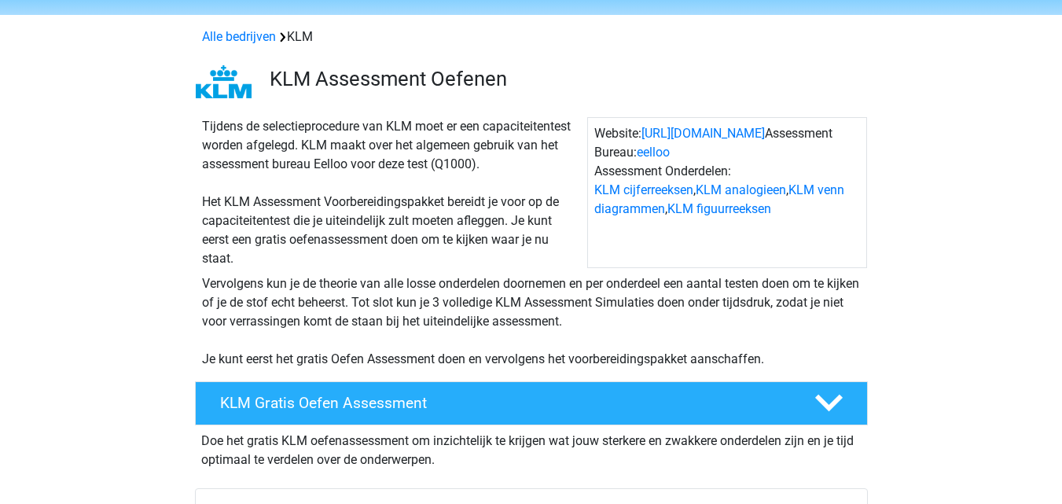
scroll to position [79, 0]
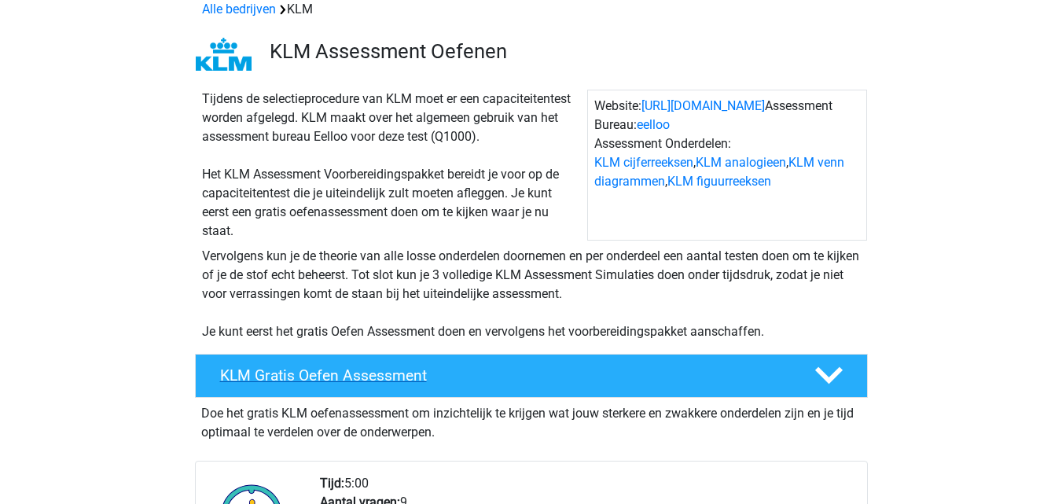
click at [521, 372] on h4 "KLM Gratis Oefen Assessment" at bounding box center [504, 375] width 569 height 18
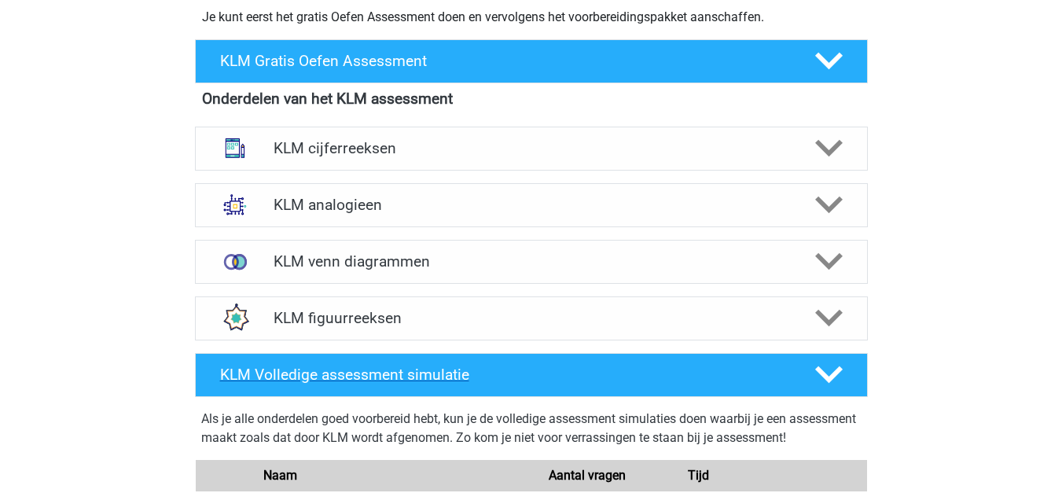
scroll to position [472, 0]
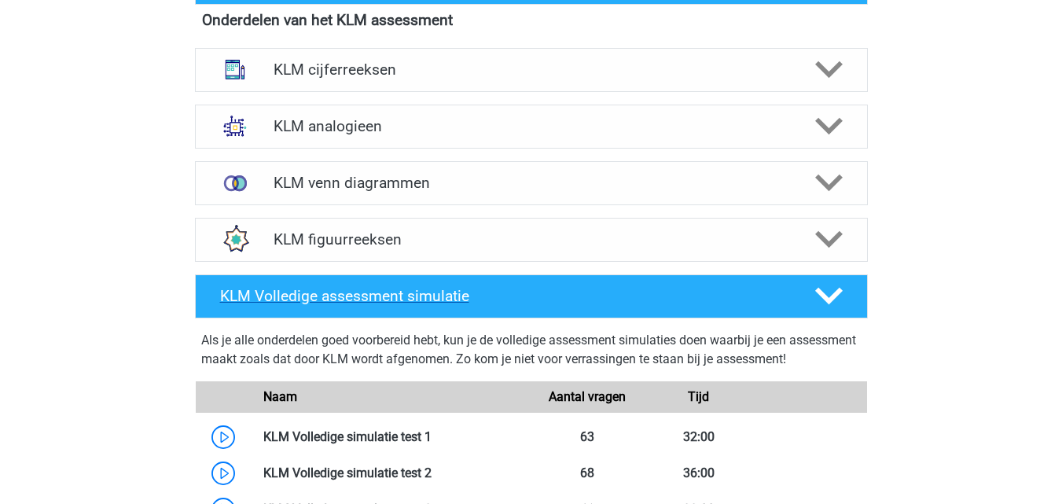
click at [524, 303] on h4 "KLM Volledige assessment simulatie" at bounding box center [504, 296] width 569 height 18
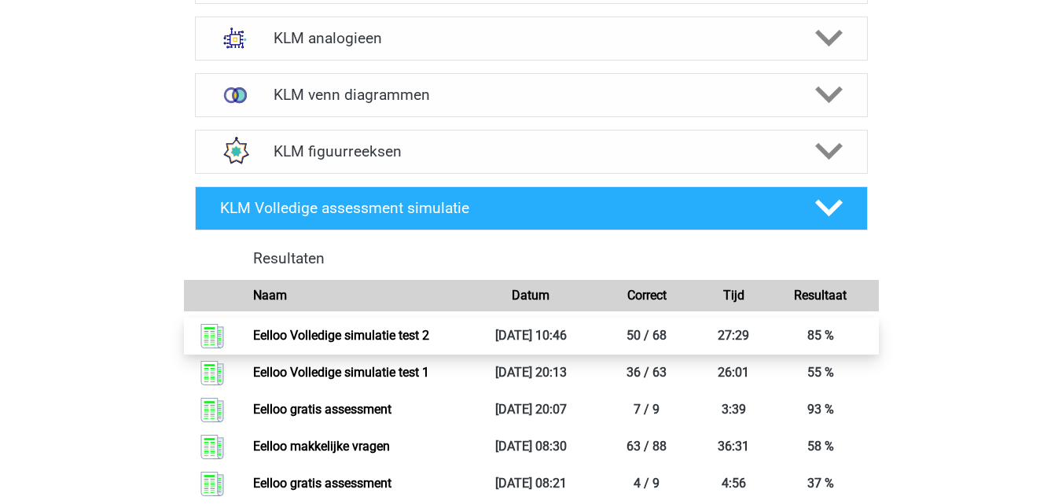
scroll to position [550, 0]
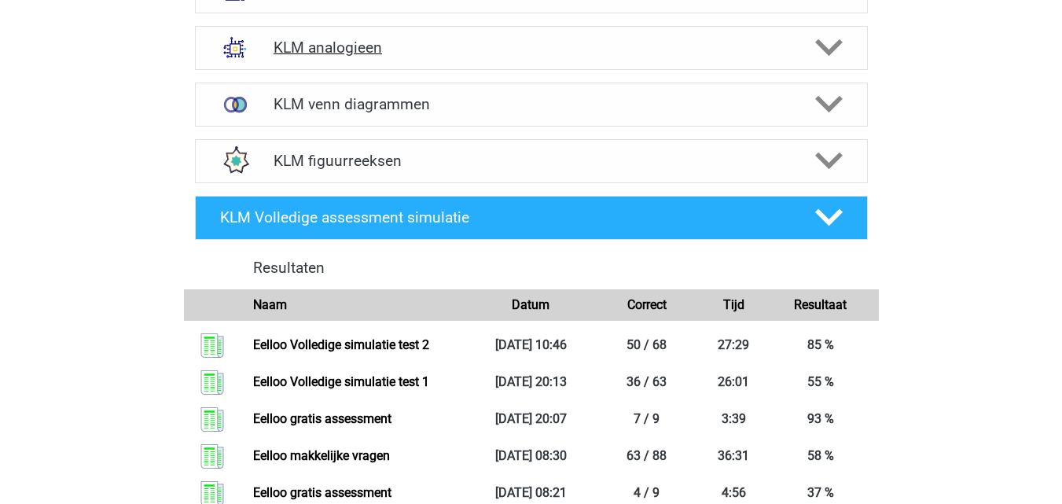
click at [495, 49] on h4 "KLM analogieen" at bounding box center [531, 48] width 515 height 18
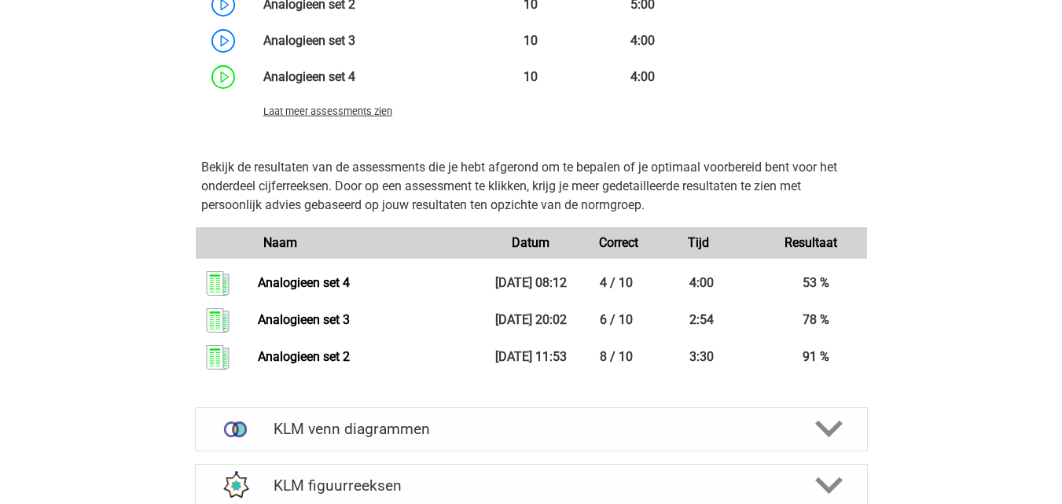
scroll to position [1337, 0]
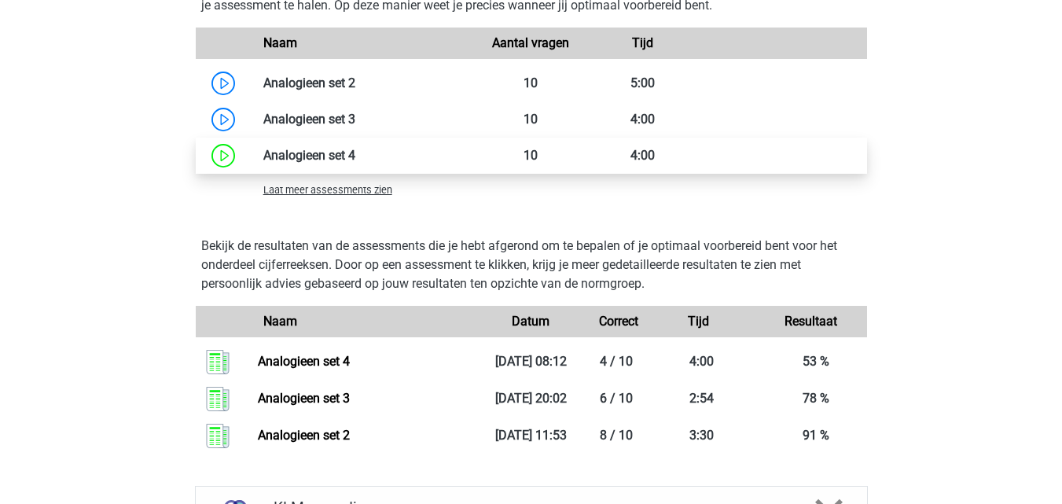
click at [355, 155] on link at bounding box center [355, 155] width 0 height 15
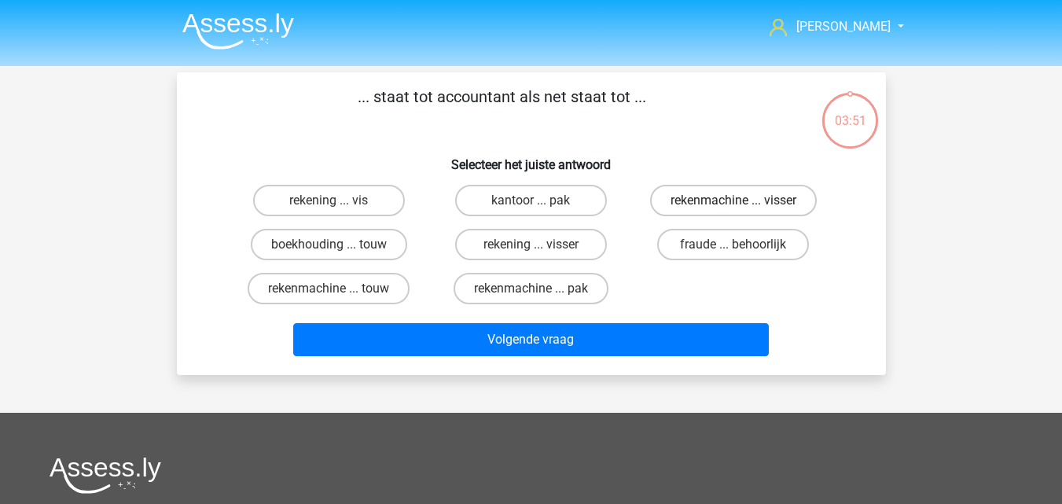
click at [707, 202] on label "rekenmachine ... visser" at bounding box center [733, 200] width 167 height 31
click at [734, 202] on input "rekenmachine ... visser" at bounding box center [739, 205] width 10 height 10
radio input "true"
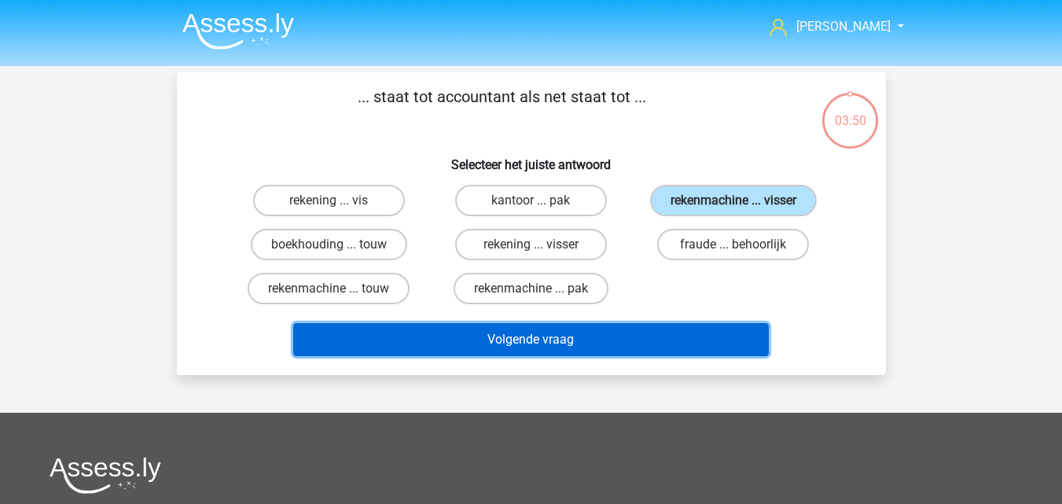
click at [635, 342] on button "Volgende vraag" at bounding box center [531, 339] width 476 height 33
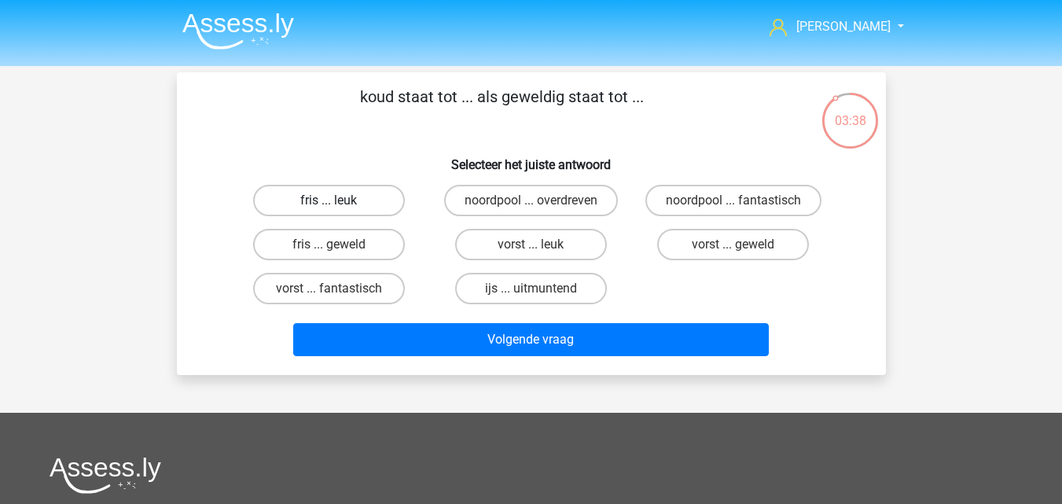
click at [351, 208] on label "fris ... leuk" at bounding box center [329, 200] width 152 height 31
click at [339, 208] on input "fris ... leuk" at bounding box center [334, 205] width 10 height 10
radio input "true"
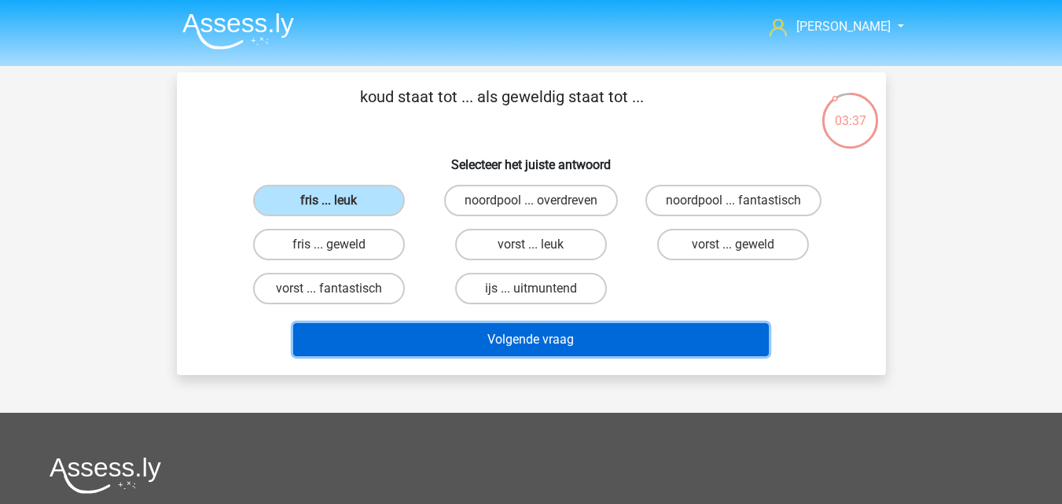
click at [482, 349] on button "Volgende vraag" at bounding box center [531, 339] width 476 height 33
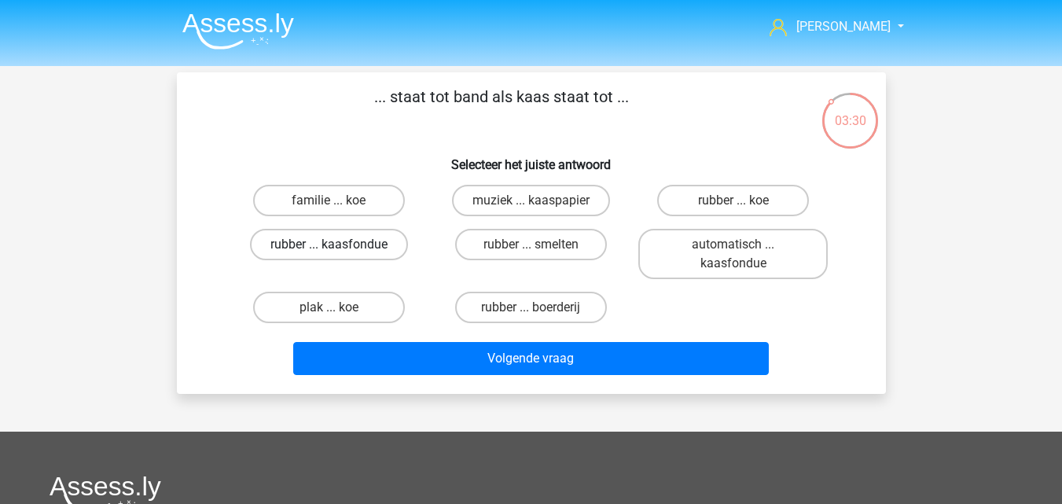
click at [352, 248] on label "rubber ... kaasfondue" at bounding box center [329, 244] width 158 height 31
click at [339, 248] on input "rubber ... kaasfondue" at bounding box center [334, 250] width 10 height 10
radio input "true"
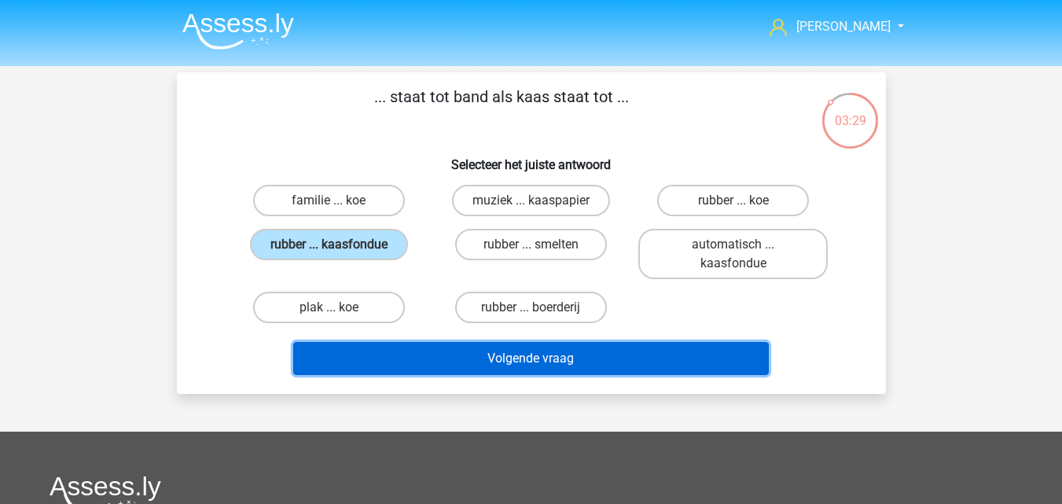
click at [512, 372] on button "Volgende vraag" at bounding box center [531, 358] width 476 height 33
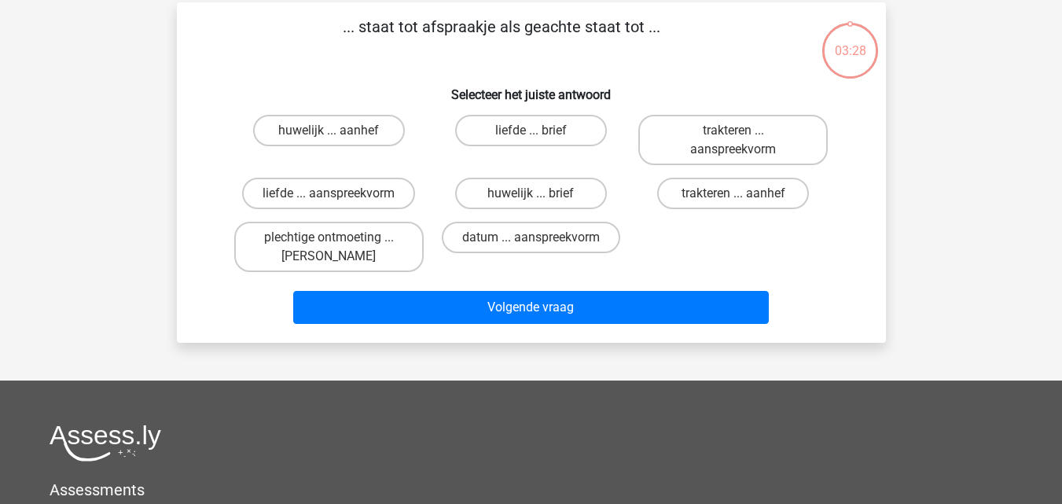
scroll to position [72, 0]
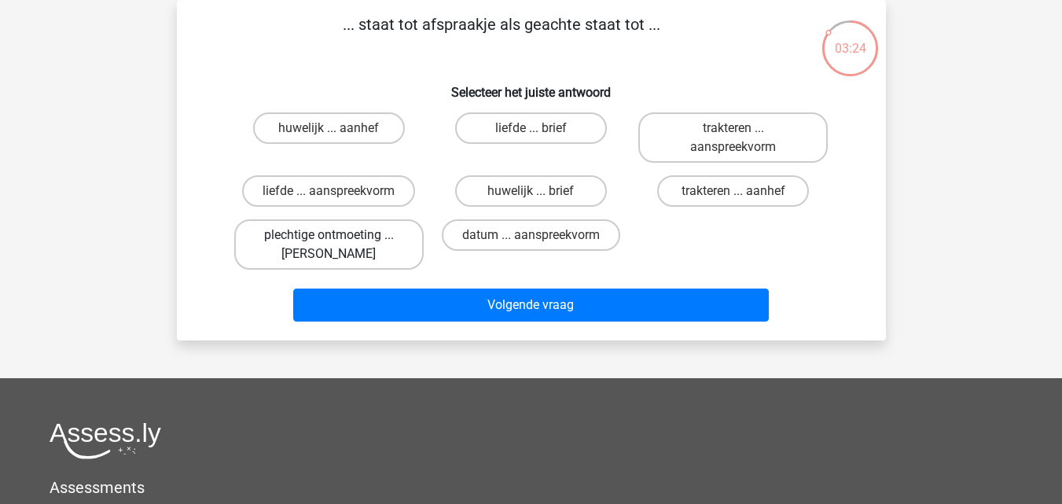
click at [396, 260] on label "plechtige ontmoeting ... hoi" at bounding box center [328, 244] width 189 height 50
click at [339, 245] on input "plechtige ontmoeting ... hoi" at bounding box center [334, 240] width 10 height 10
radio input "true"
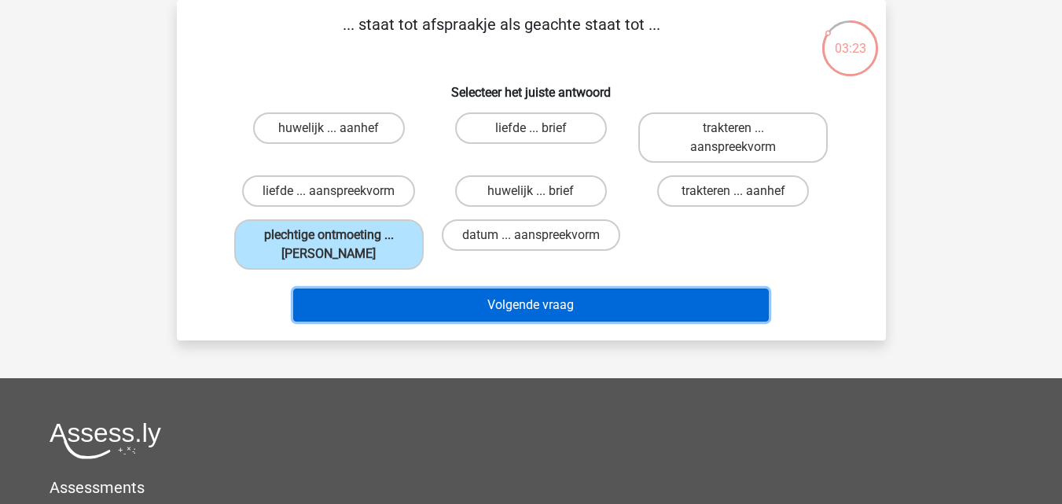
click at [480, 321] on button "Volgende vraag" at bounding box center [531, 305] width 476 height 33
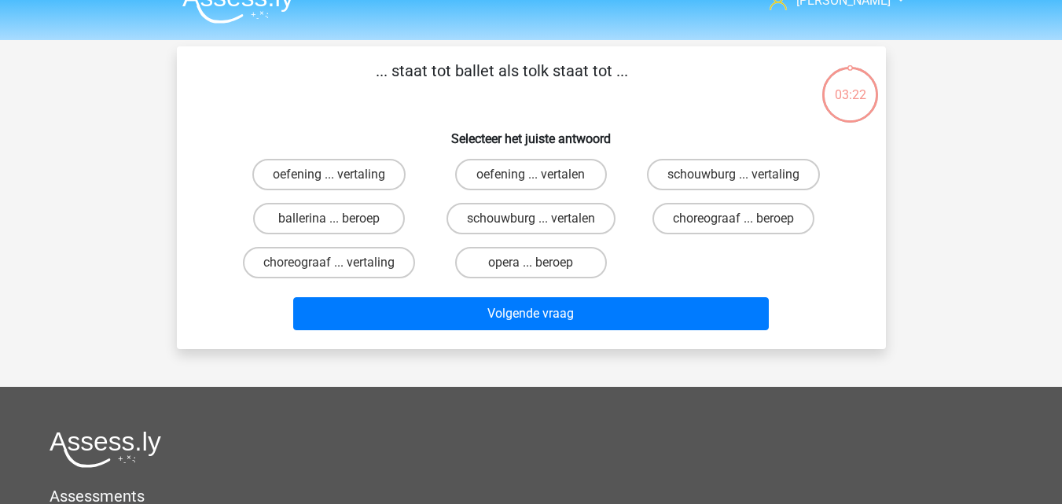
scroll to position [0, 0]
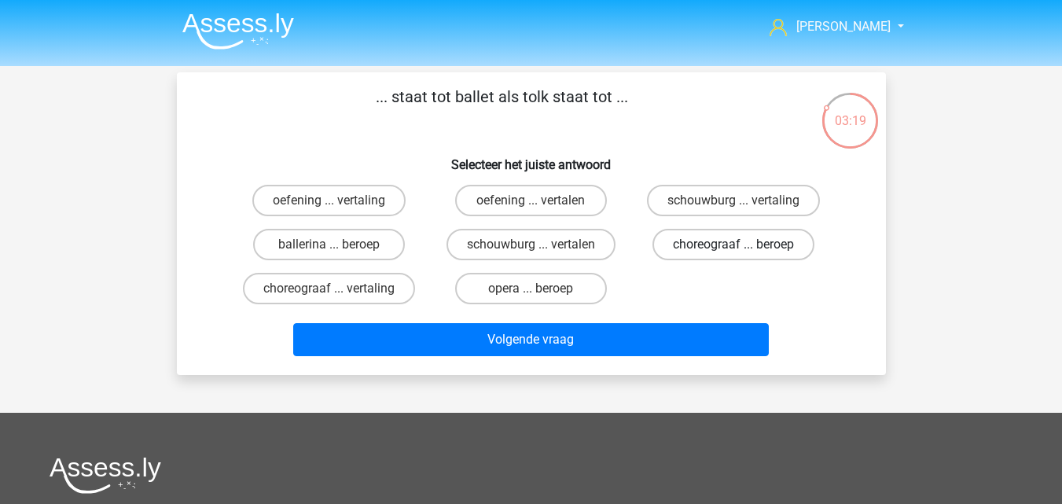
click at [715, 252] on label "choreograaf ... beroep" at bounding box center [734, 244] width 162 height 31
click at [734, 252] on input "choreograaf ... beroep" at bounding box center [739, 250] width 10 height 10
radio input "true"
click at [370, 288] on label "choreograaf ... vertaling" at bounding box center [329, 288] width 172 height 31
click at [339, 289] on input "choreograaf ... vertaling" at bounding box center [334, 294] width 10 height 10
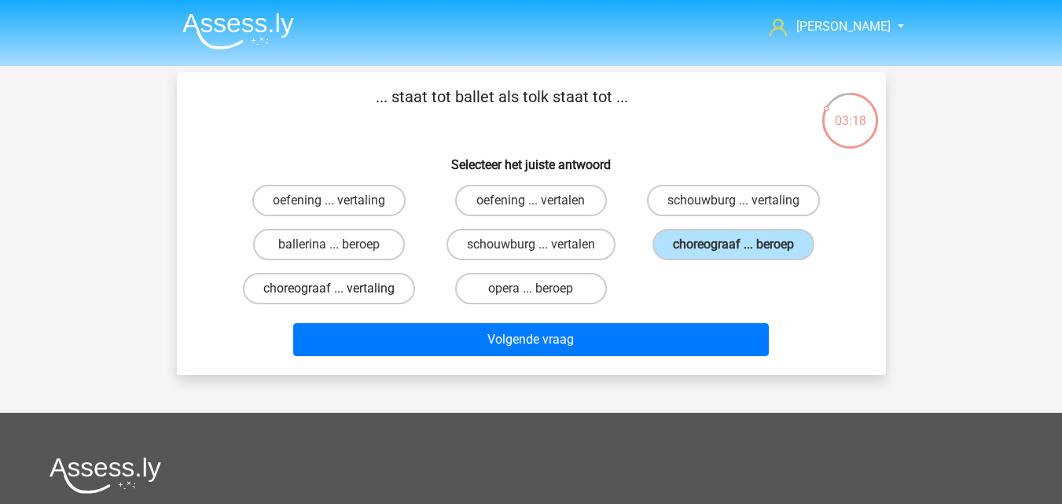
radio input "true"
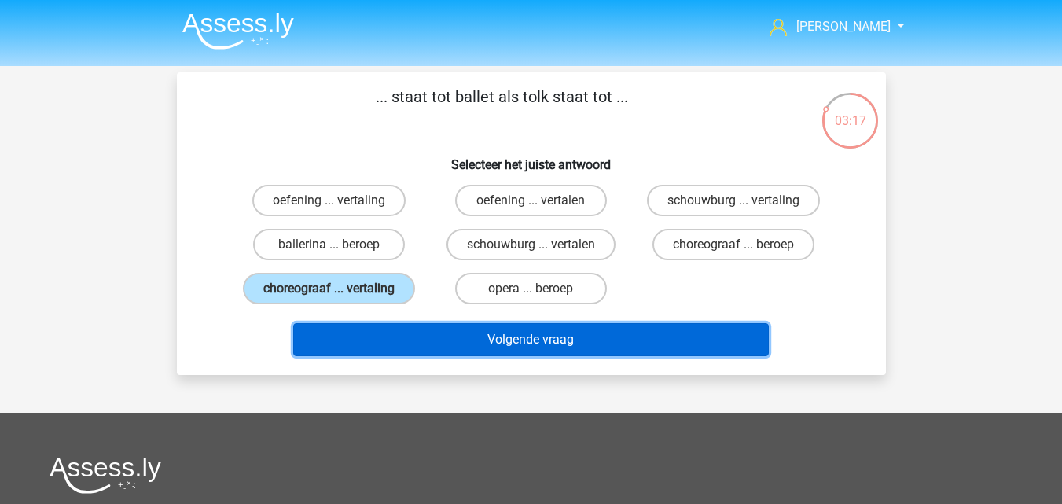
click at [440, 347] on button "Volgende vraag" at bounding box center [531, 339] width 476 height 33
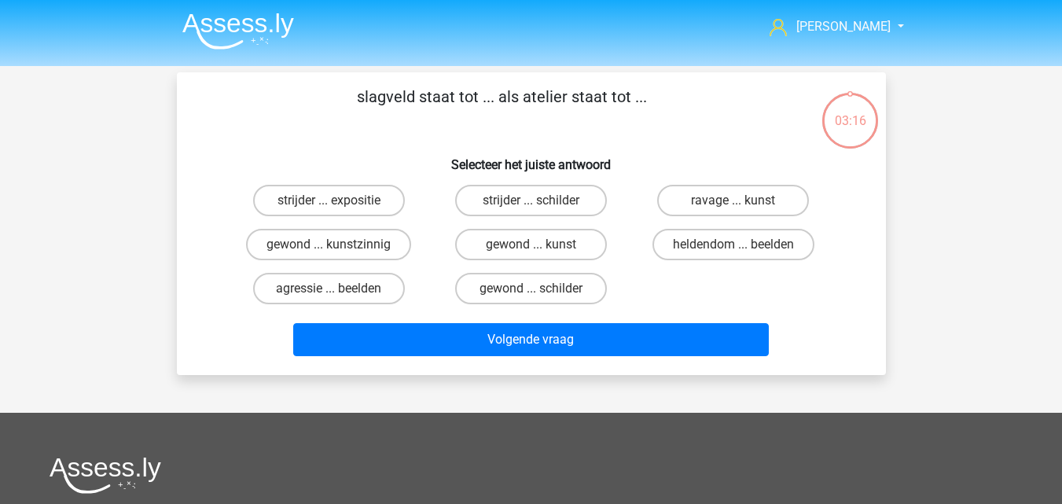
scroll to position [72, 0]
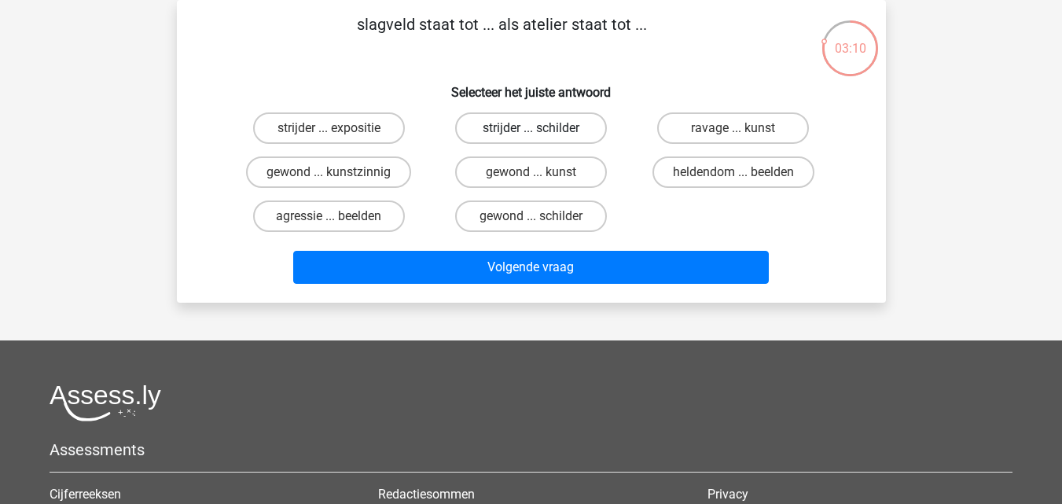
click at [508, 136] on label "strijder ... schilder" at bounding box center [531, 127] width 152 height 31
click at [531, 136] on input "strijder ... schilder" at bounding box center [536, 133] width 10 height 10
radio input "true"
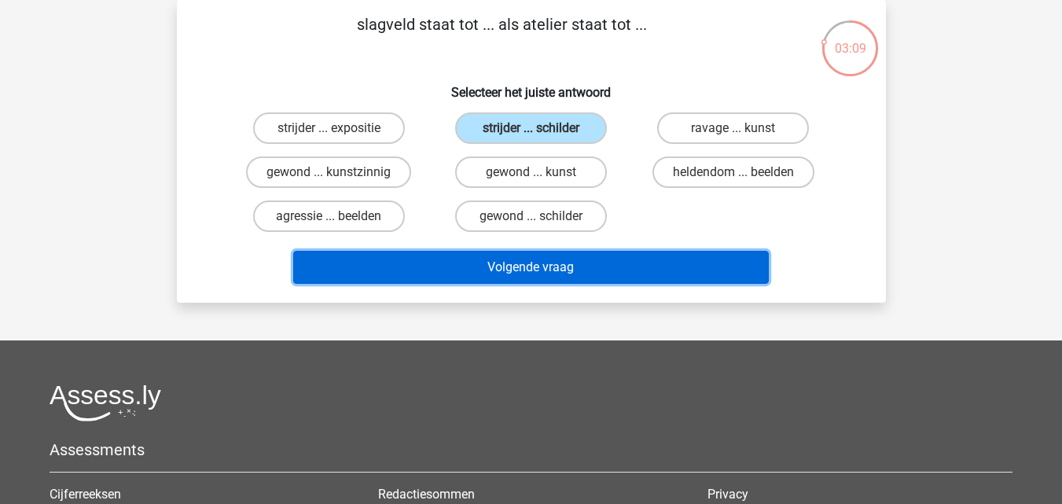
click at [546, 278] on button "Volgende vraag" at bounding box center [531, 267] width 476 height 33
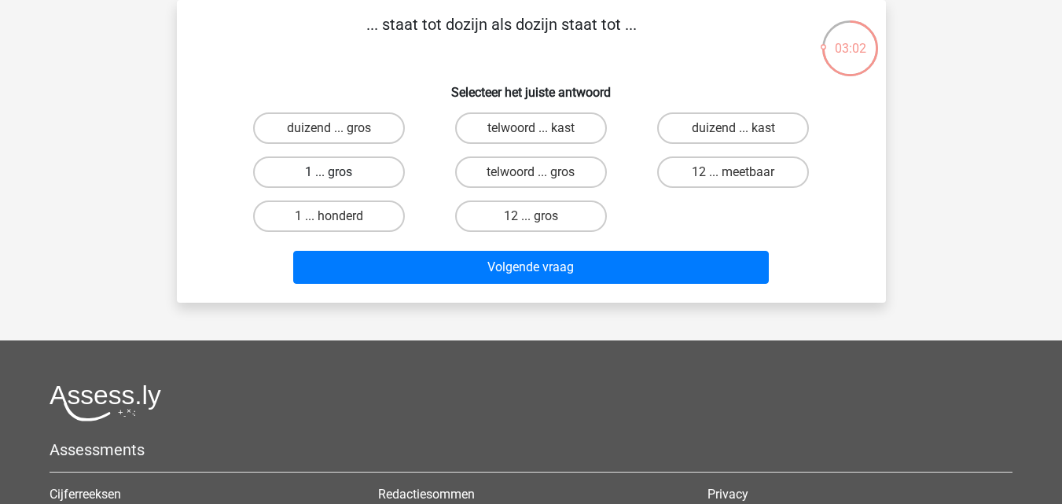
click at [356, 175] on label "1 ... gros" at bounding box center [329, 171] width 152 height 31
click at [339, 175] on input "1 ... gros" at bounding box center [334, 177] width 10 height 10
radio input "true"
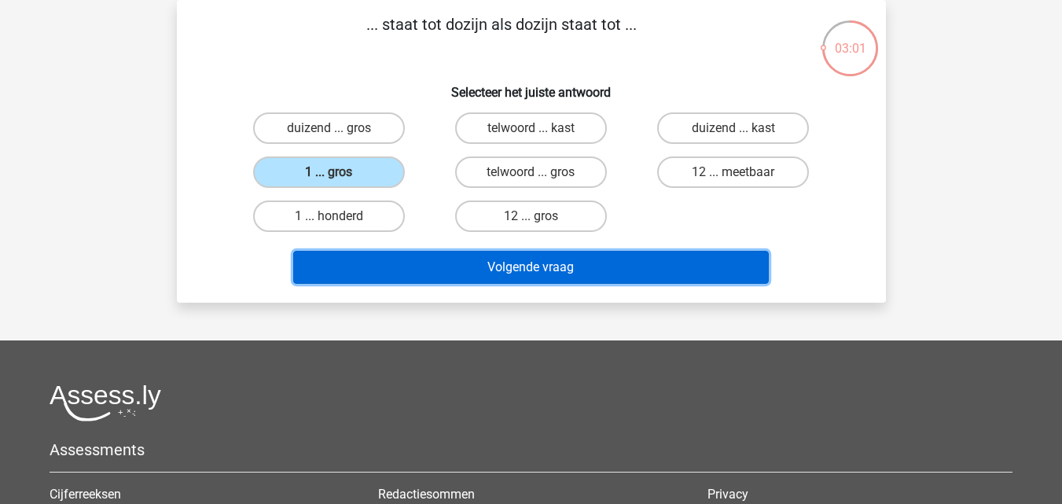
click at [391, 264] on button "Volgende vraag" at bounding box center [531, 267] width 476 height 33
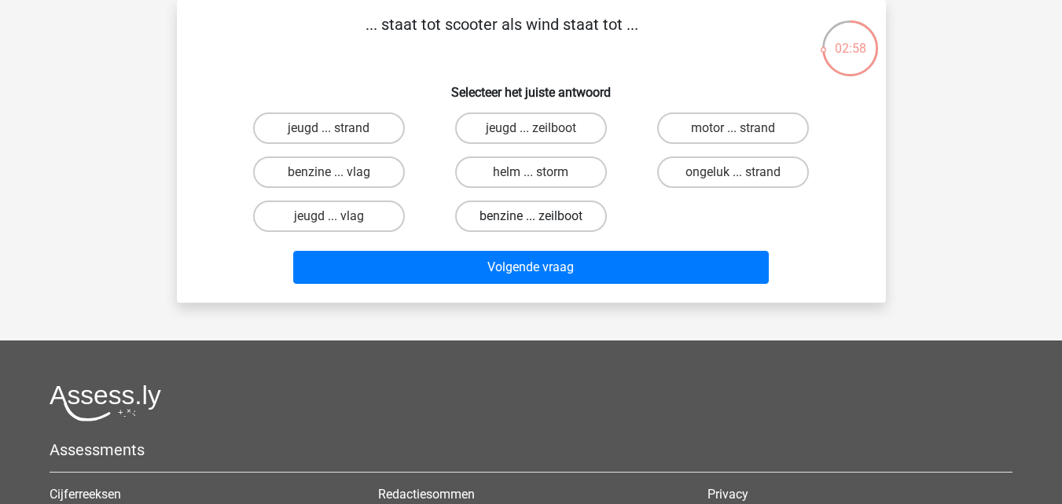
click at [501, 230] on label "benzine ... zeilboot" at bounding box center [531, 215] width 152 height 31
click at [531, 226] on input "benzine ... zeilboot" at bounding box center [536, 221] width 10 height 10
radio input "true"
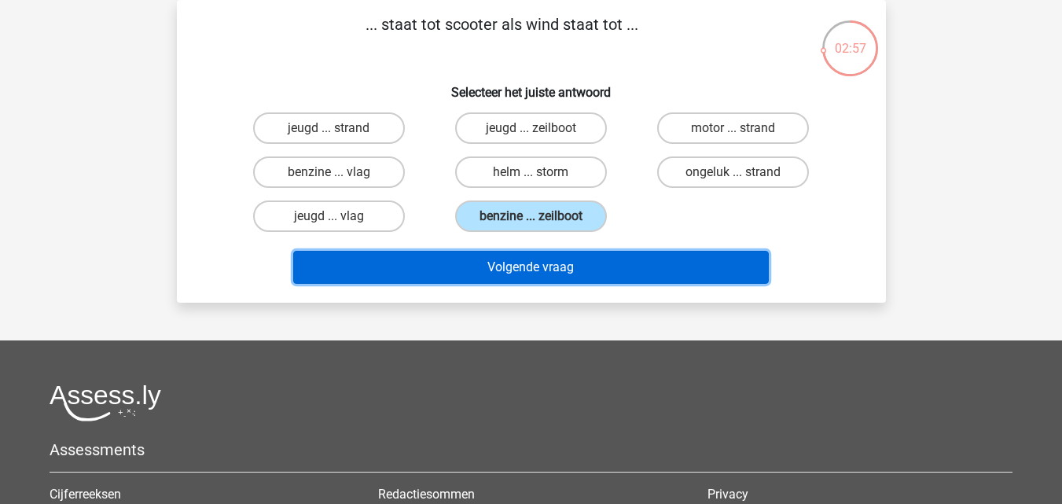
click at [499, 274] on button "Volgende vraag" at bounding box center [531, 267] width 476 height 33
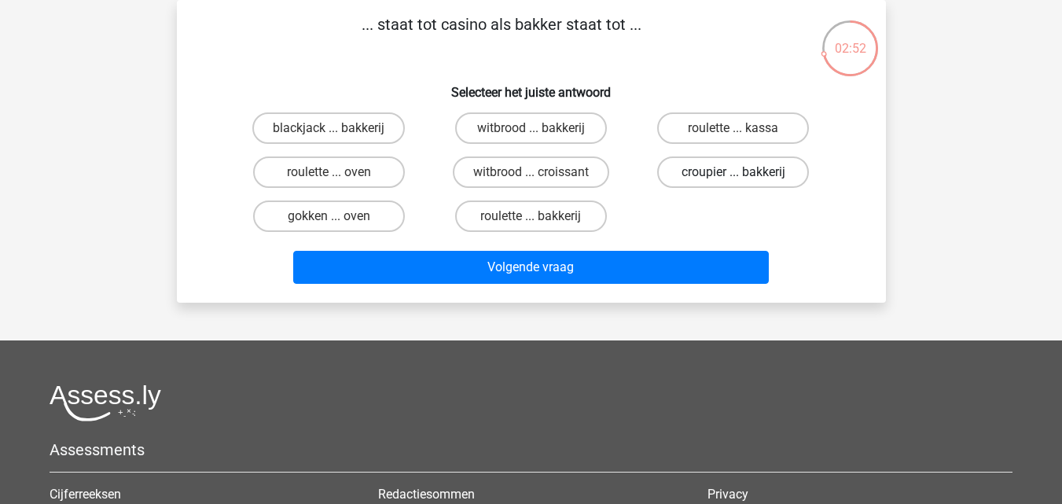
click at [708, 177] on label "croupier ... bakkerij" at bounding box center [733, 171] width 152 height 31
click at [734, 177] on input "croupier ... bakkerij" at bounding box center [739, 177] width 10 height 10
radio input "true"
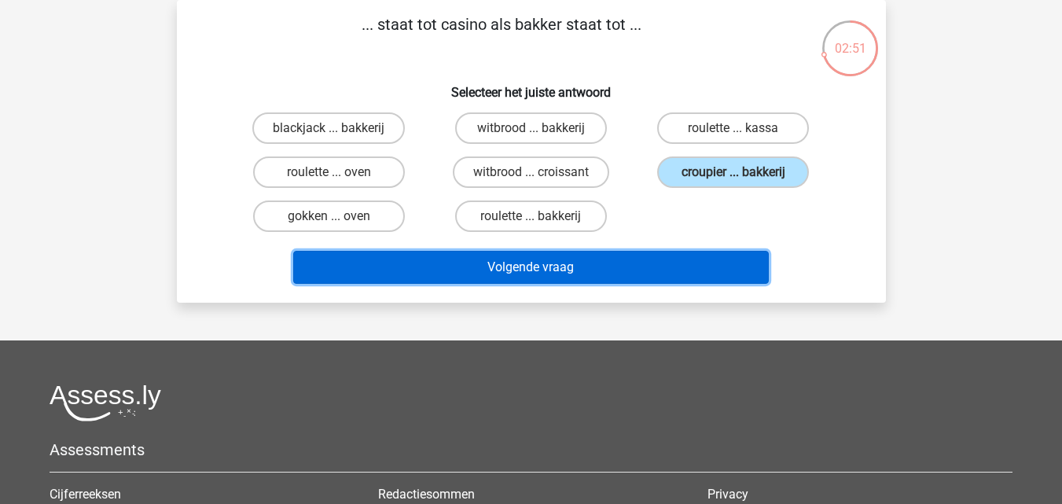
click at [638, 263] on button "Volgende vraag" at bounding box center [531, 267] width 476 height 33
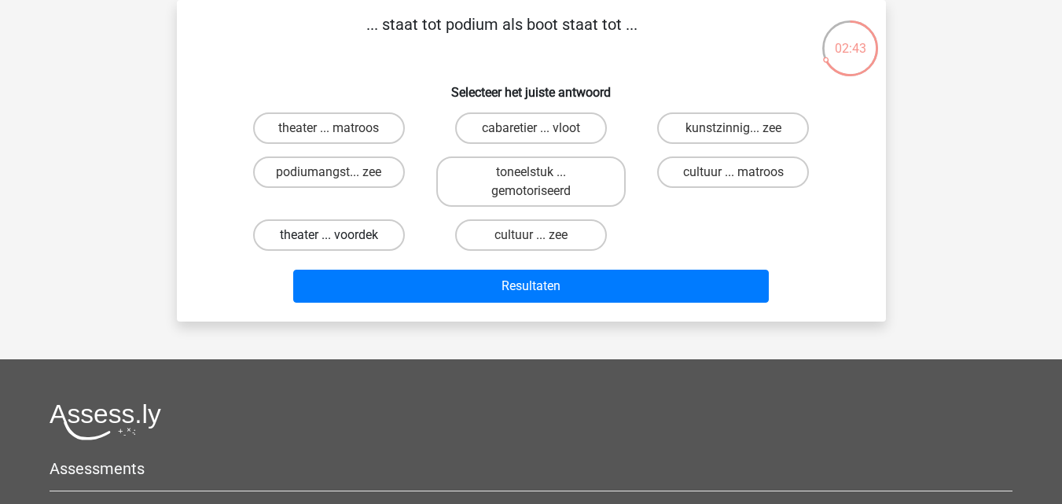
click at [368, 234] on label "theater ... voordek" at bounding box center [329, 234] width 152 height 31
click at [339, 235] on input "theater ... voordek" at bounding box center [334, 240] width 10 height 10
radio input "true"
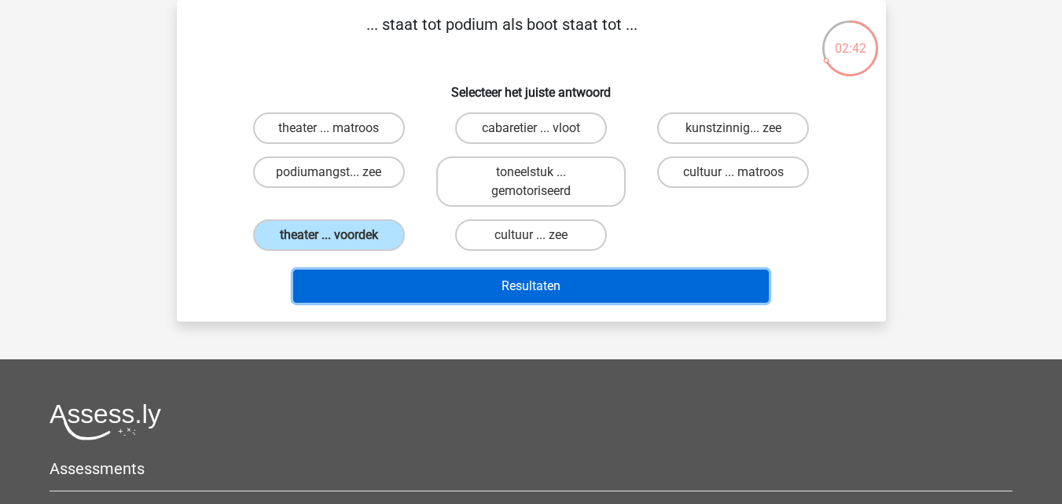
click at [501, 290] on button "Resultaten" at bounding box center [531, 286] width 476 height 33
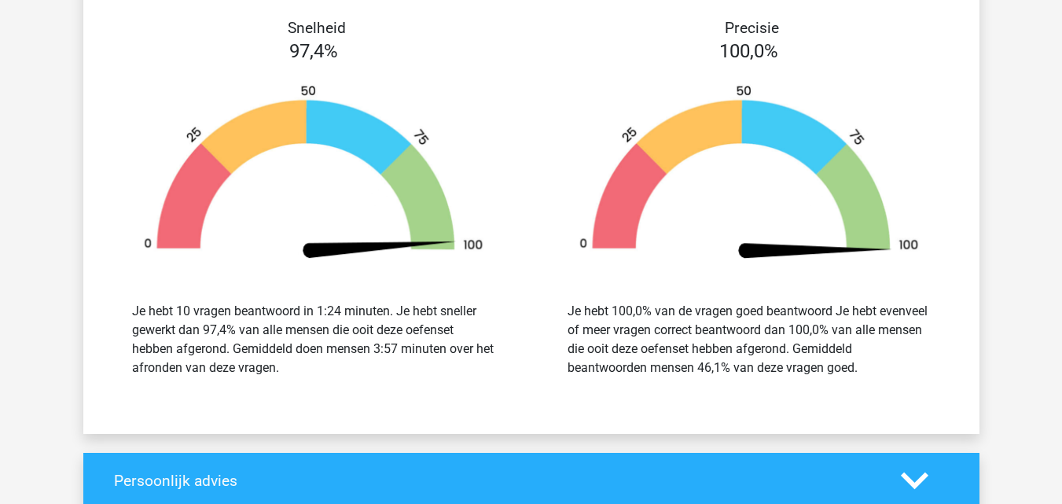
scroll to position [1966, 0]
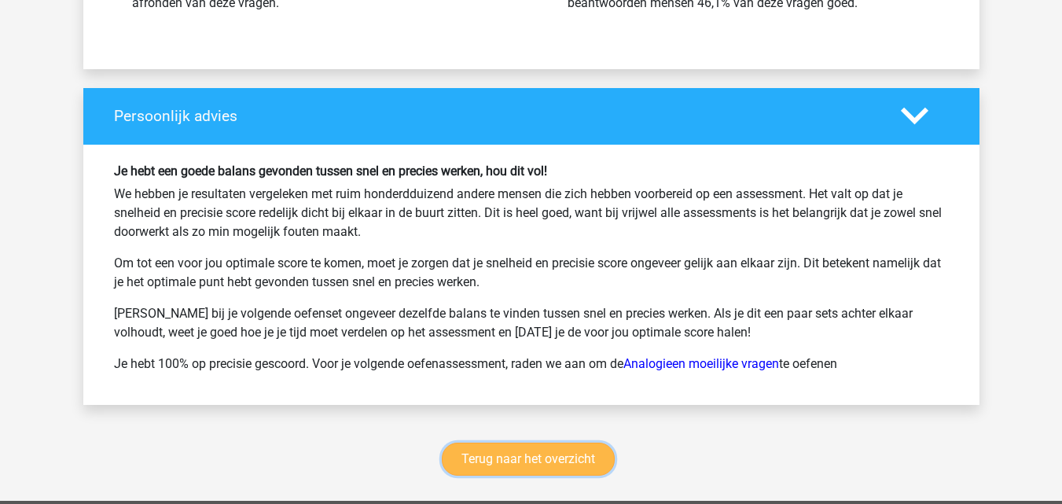
click at [501, 449] on link "Terug naar het overzicht" at bounding box center [528, 459] width 173 height 33
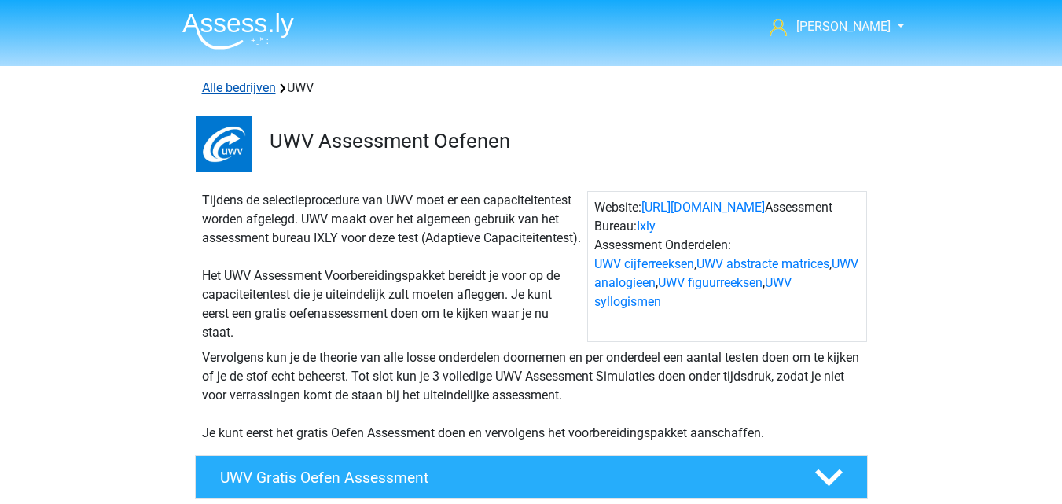
click at [260, 84] on link "Alle bedrijven" at bounding box center [239, 87] width 74 height 15
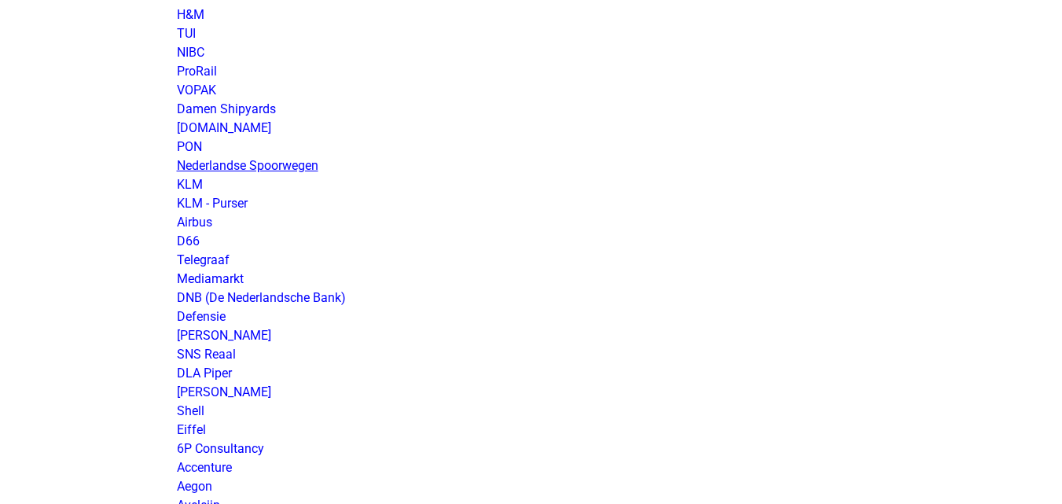
scroll to position [1415, 0]
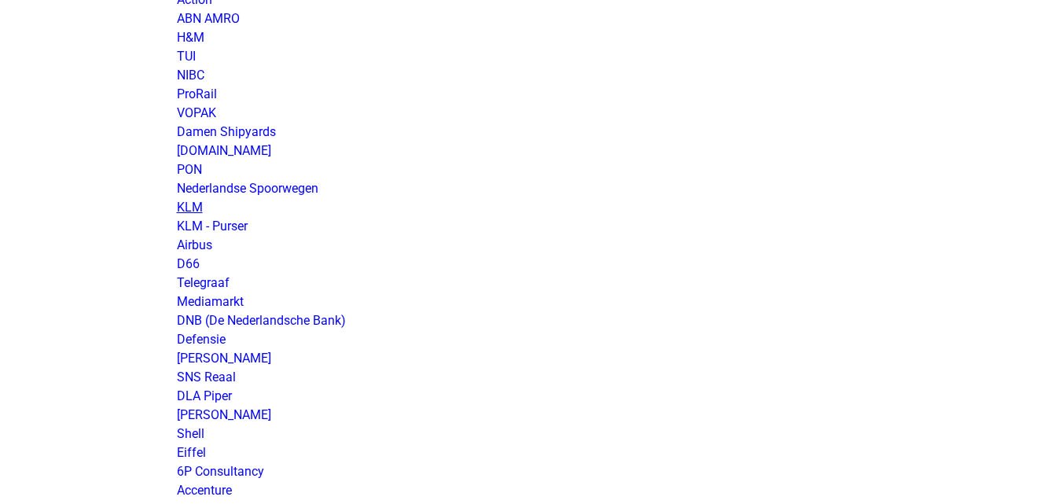
click at [193, 204] on link "KLM" at bounding box center [190, 207] width 26 height 15
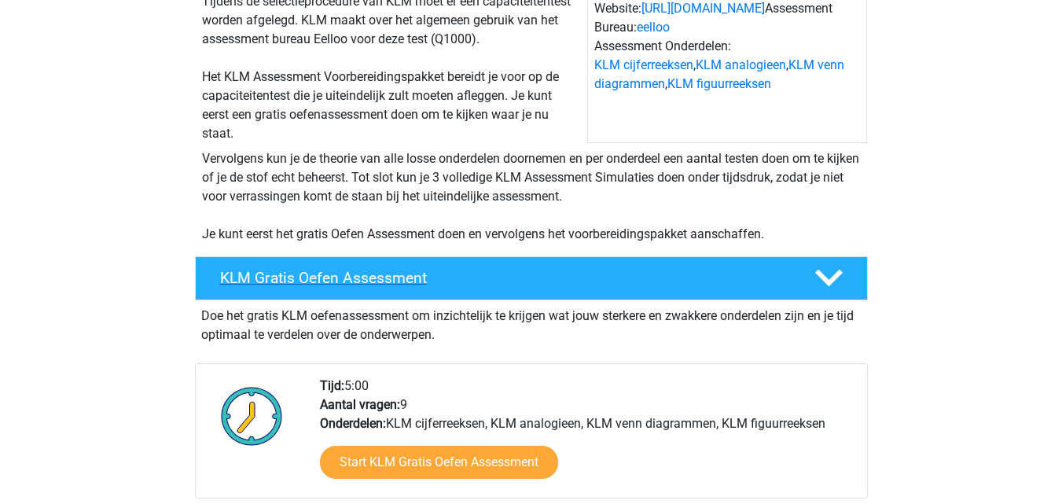
scroll to position [236, 0]
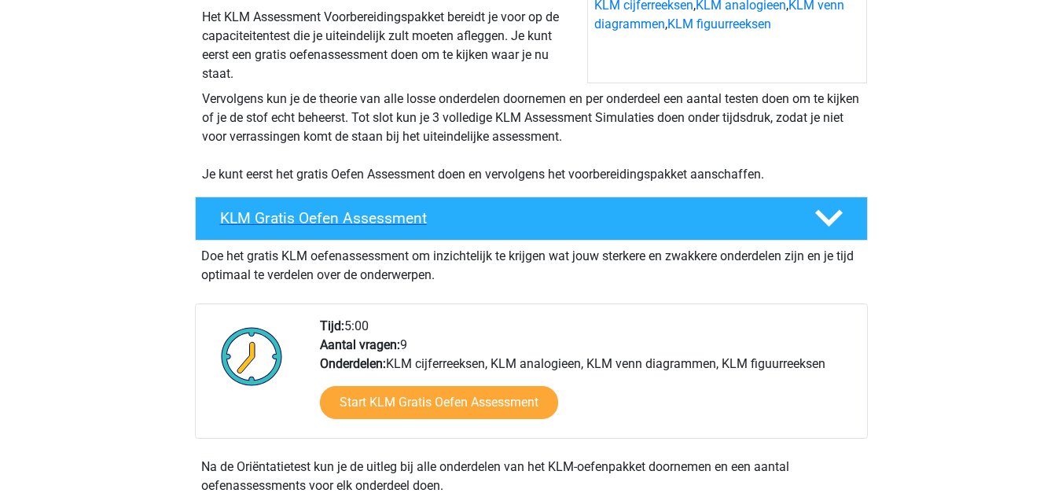
click at [617, 216] on h4 "KLM Gratis Oefen Assessment" at bounding box center [504, 218] width 569 height 18
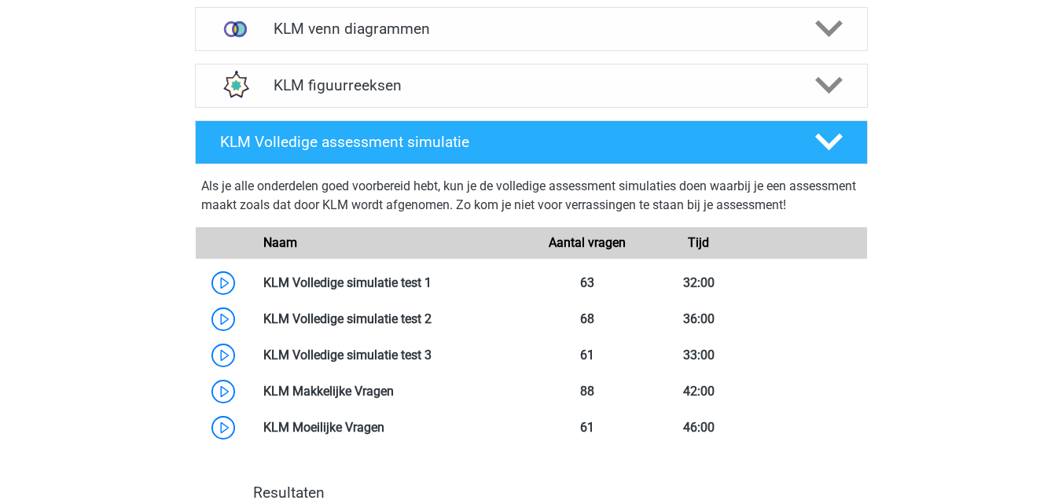
scroll to position [550, 0]
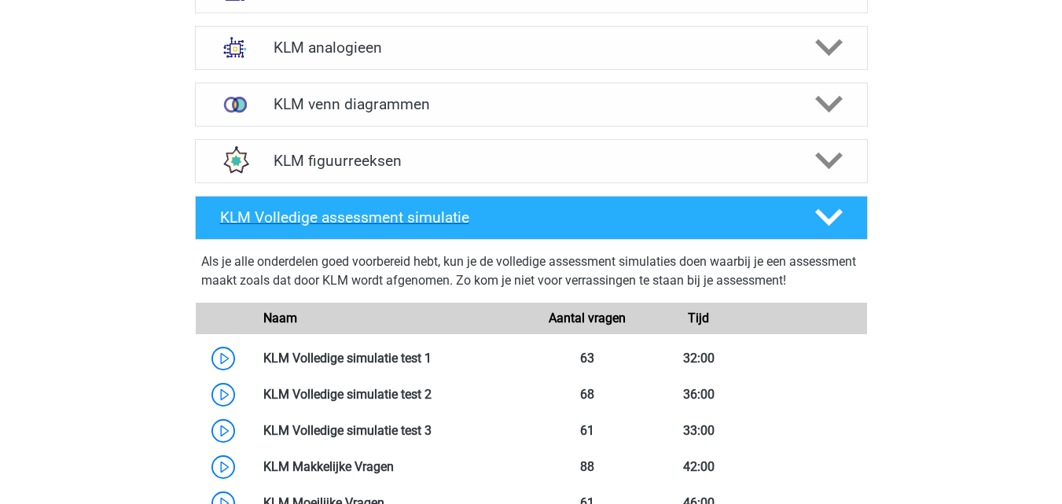
click at [607, 219] on h4 "KLM Volledige assessment simulatie" at bounding box center [504, 217] width 569 height 18
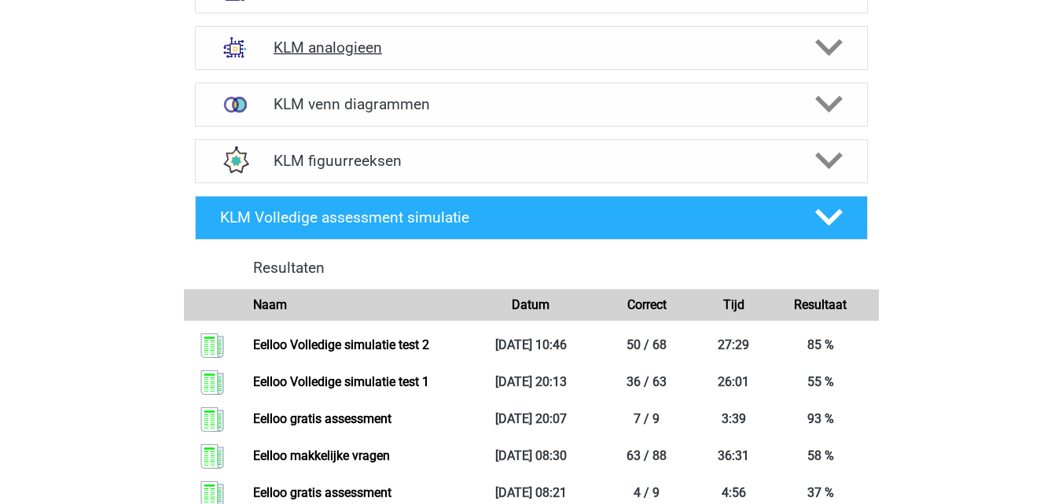
click at [633, 62] on div "KLM analogieen" at bounding box center [531, 48] width 673 height 44
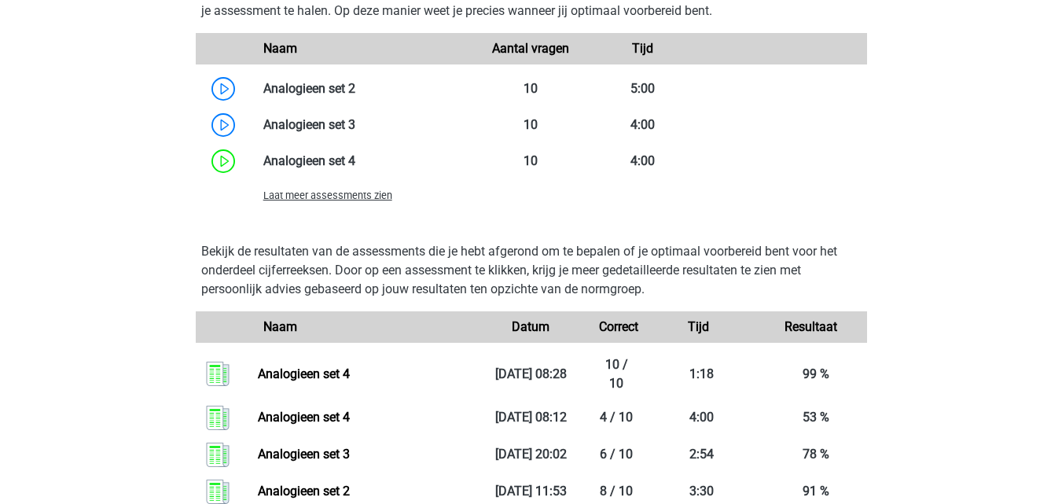
scroll to position [1337, 0]
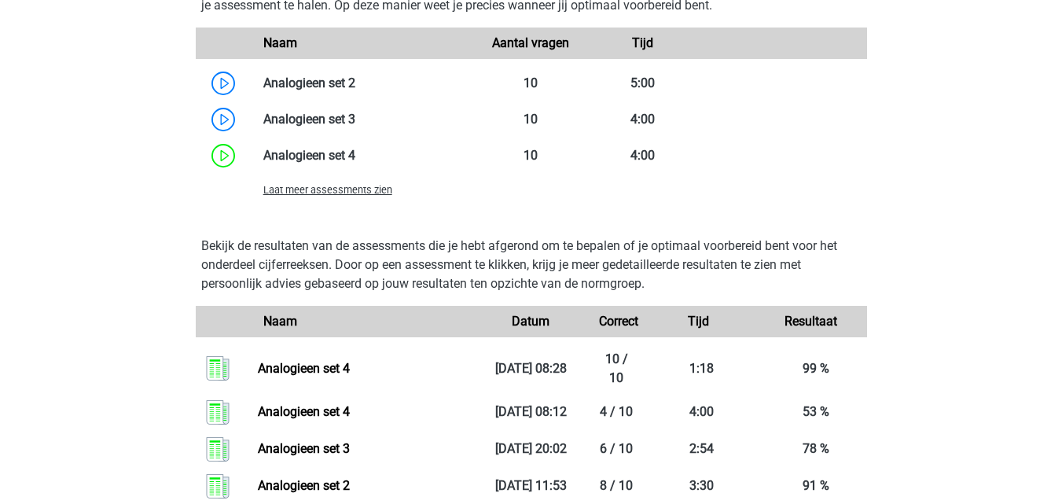
click at [347, 192] on span "Laat meer assessments zien" at bounding box center [327, 190] width 129 height 12
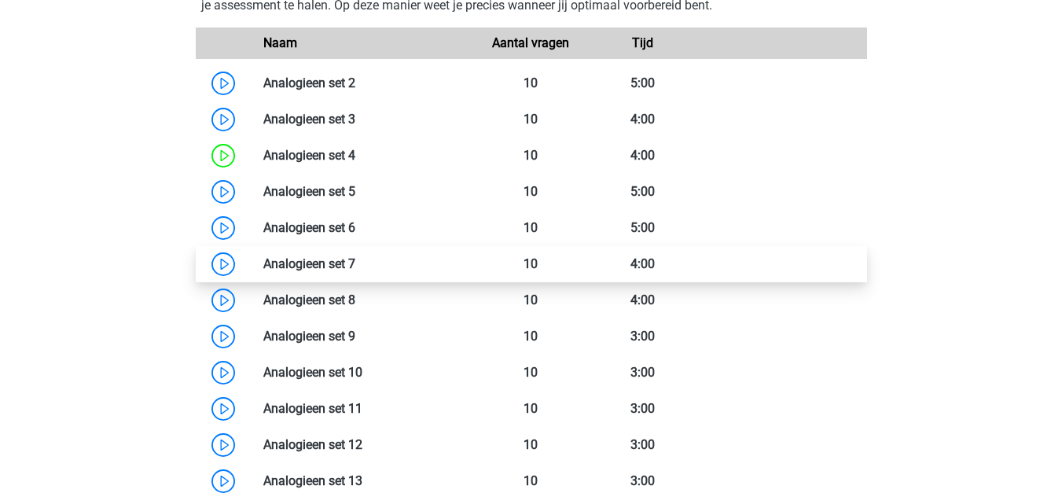
click at [355, 262] on link at bounding box center [355, 263] width 0 height 15
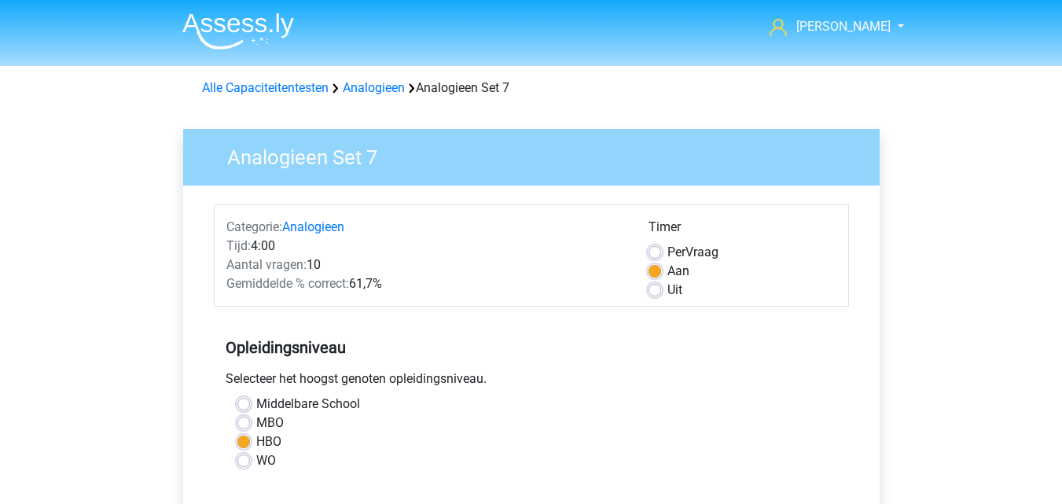
scroll to position [315, 0]
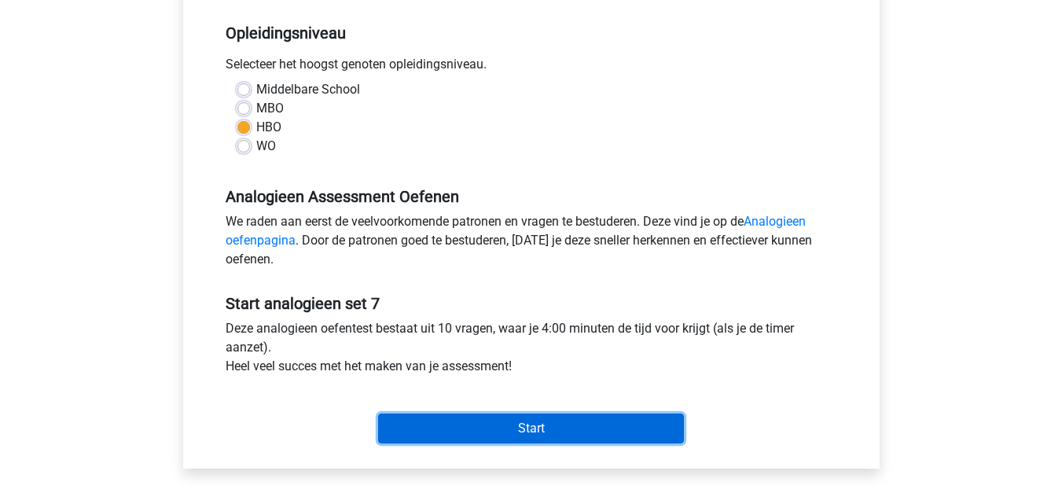
click at [562, 434] on input "Start" at bounding box center [531, 429] width 306 height 30
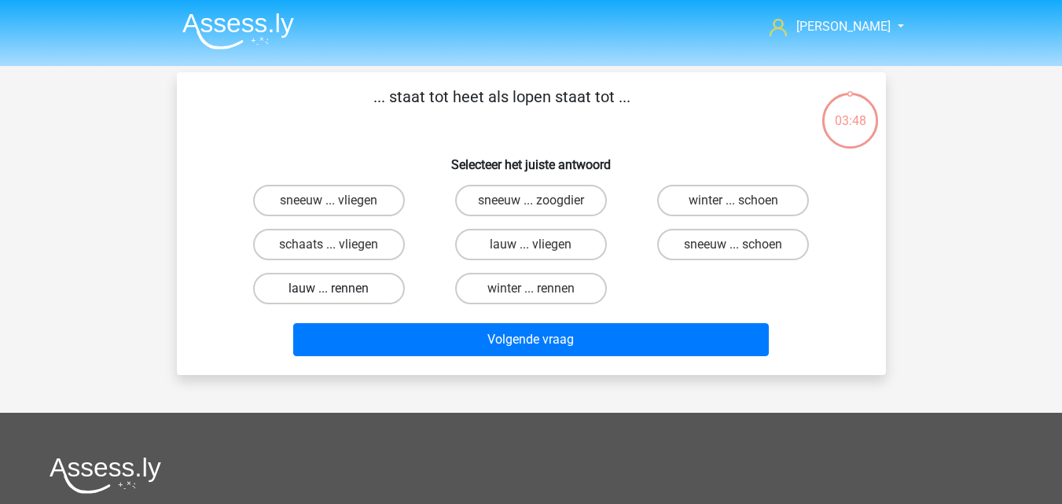
click at [370, 285] on label "lauw ... rennen" at bounding box center [329, 288] width 152 height 31
click at [339, 289] on input "lauw ... rennen" at bounding box center [334, 294] width 10 height 10
radio input "true"
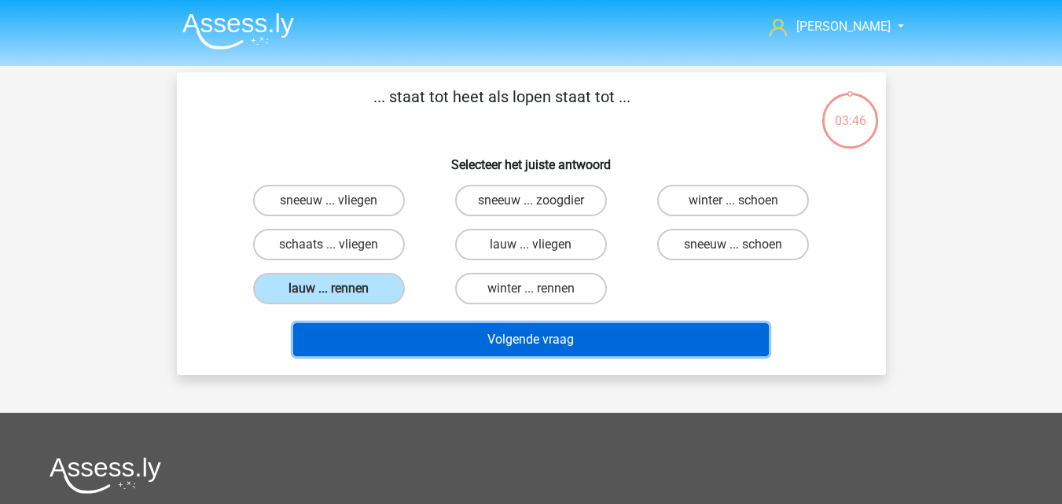
click at [448, 339] on button "Volgende vraag" at bounding box center [531, 339] width 476 height 33
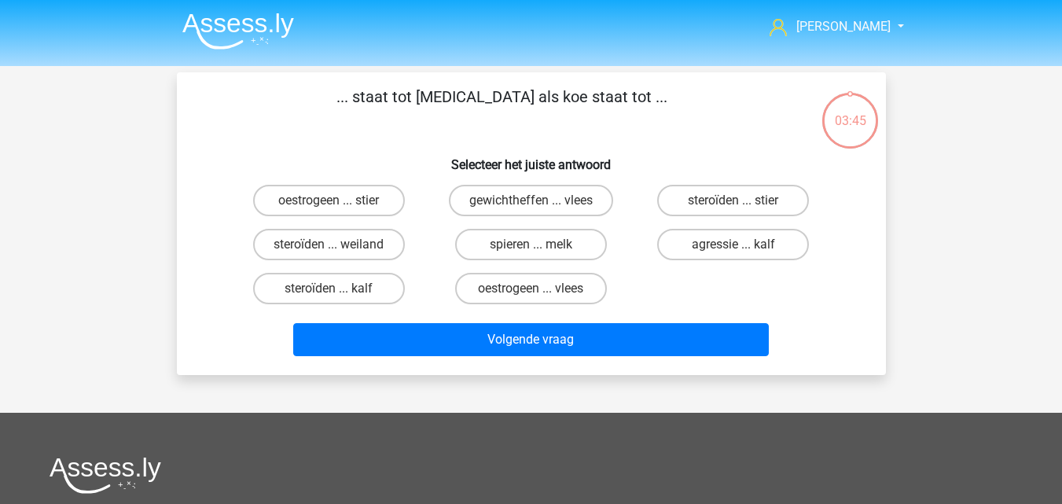
scroll to position [72, 0]
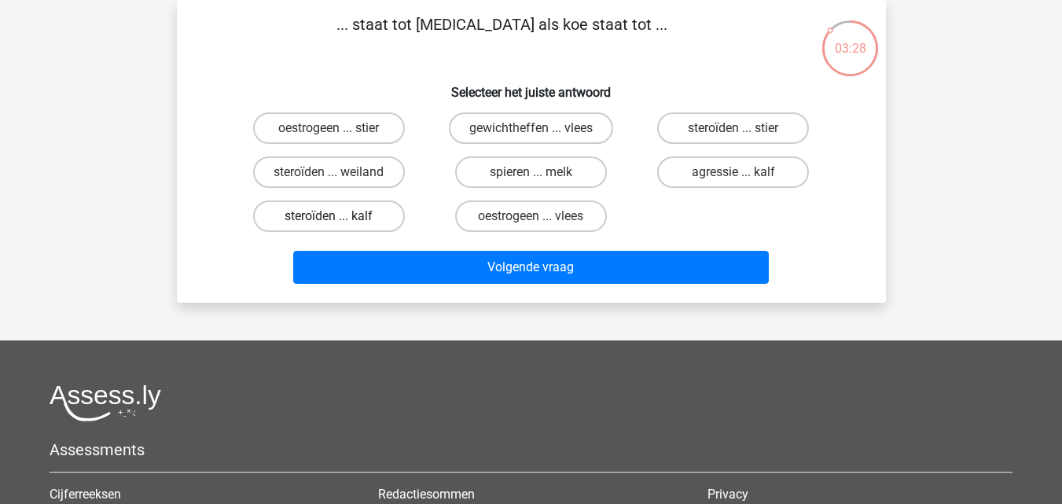
click at [365, 222] on label "steroïden ... kalf" at bounding box center [329, 215] width 152 height 31
click at [339, 222] on input "steroïden ... kalf" at bounding box center [334, 221] width 10 height 10
radio input "true"
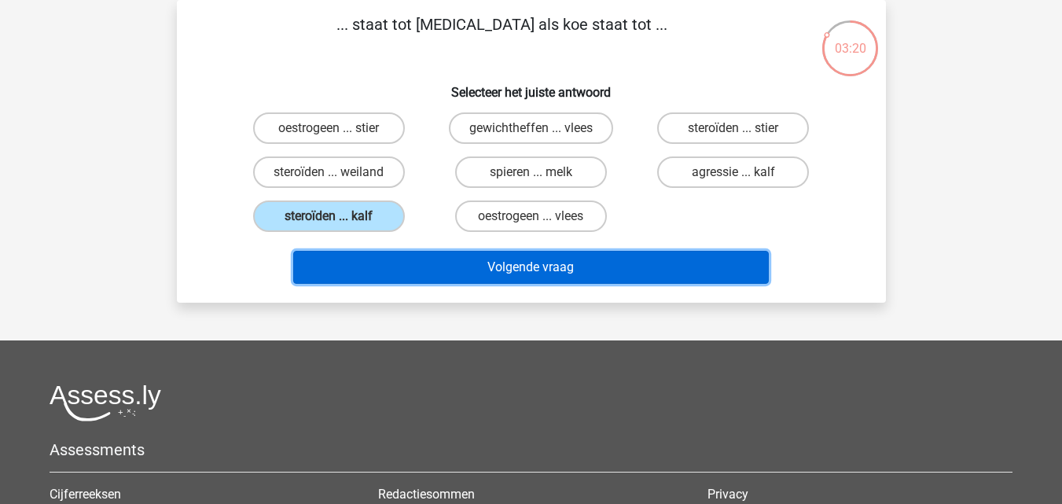
click at [474, 268] on button "Volgende vraag" at bounding box center [531, 267] width 476 height 33
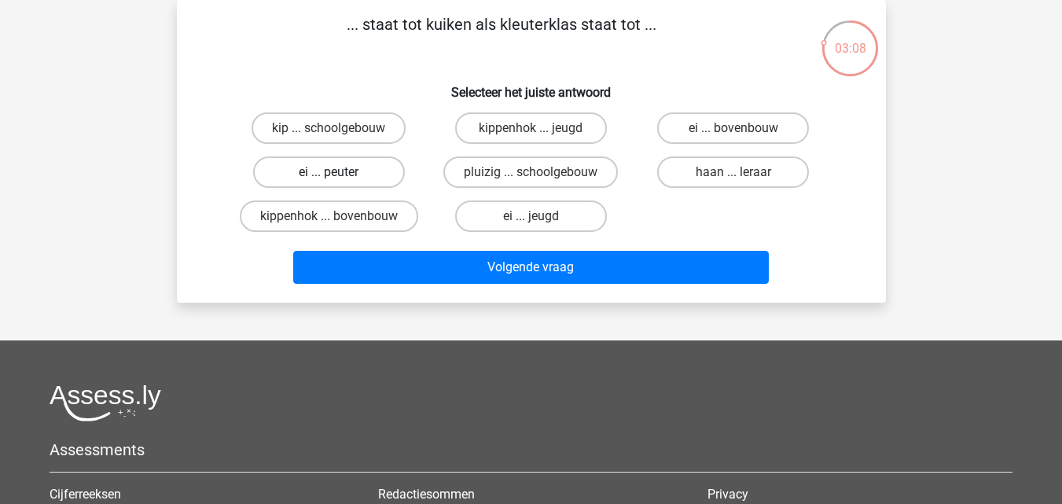
click at [350, 172] on label "ei ... peuter" at bounding box center [329, 171] width 152 height 31
click at [339, 172] on input "ei ... peuter" at bounding box center [334, 177] width 10 height 10
radio input "true"
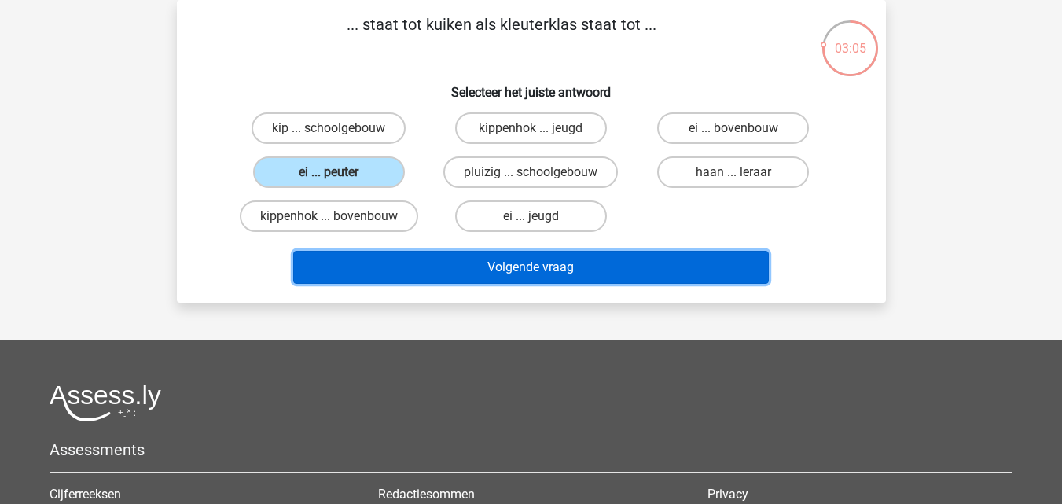
click at [426, 271] on button "Volgende vraag" at bounding box center [531, 267] width 476 height 33
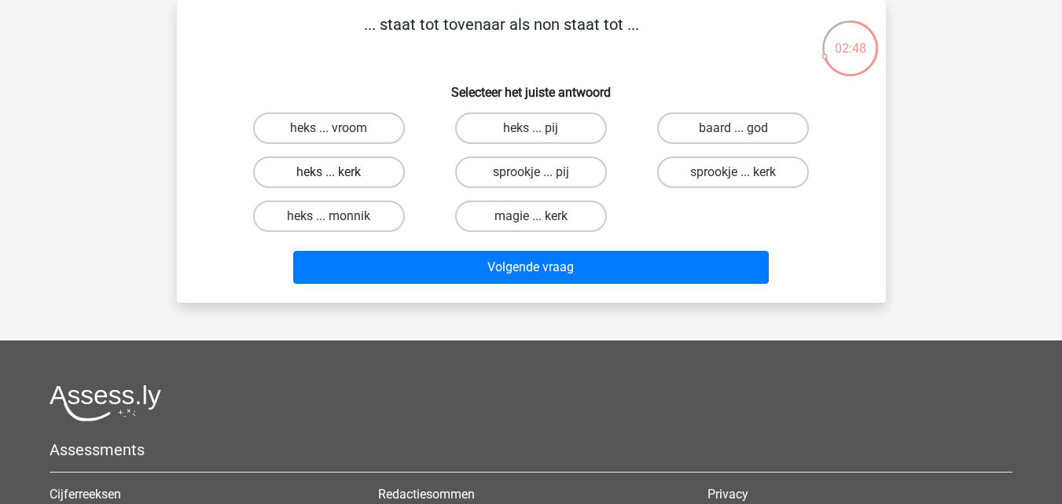
click at [386, 181] on label "heks ... kerk" at bounding box center [329, 171] width 152 height 31
click at [339, 181] on input "heks ... kerk" at bounding box center [334, 177] width 10 height 10
radio input "true"
click at [475, 218] on label "magie ... kerk" at bounding box center [531, 215] width 152 height 31
click at [531, 218] on input "magie ... kerk" at bounding box center [536, 221] width 10 height 10
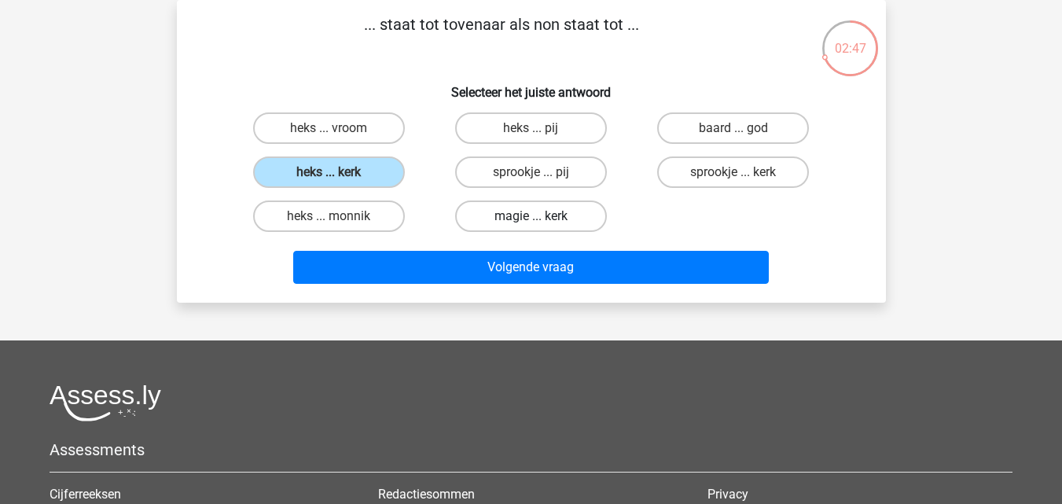
radio input "true"
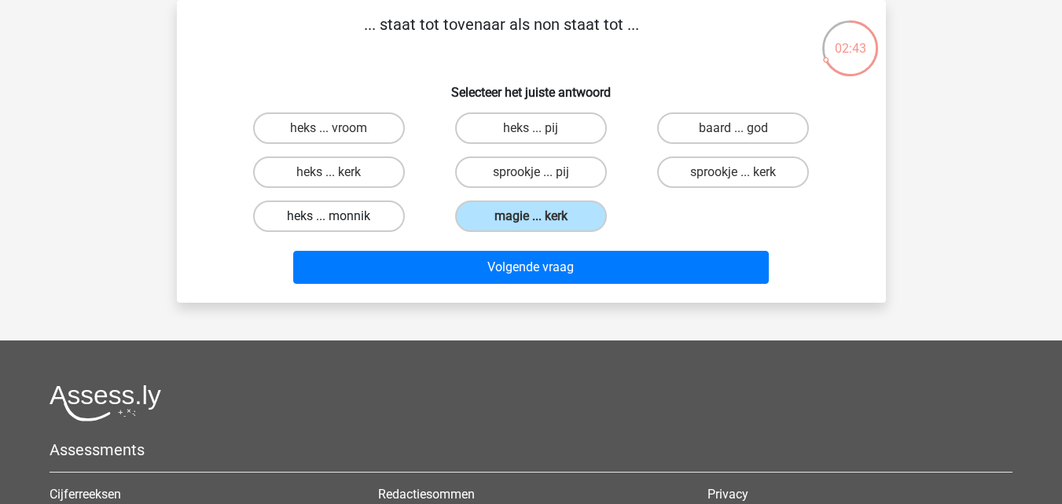
click at [382, 219] on label "heks ... monnik" at bounding box center [329, 215] width 152 height 31
click at [339, 219] on input "heks ... monnik" at bounding box center [334, 221] width 10 height 10
radio input "true"
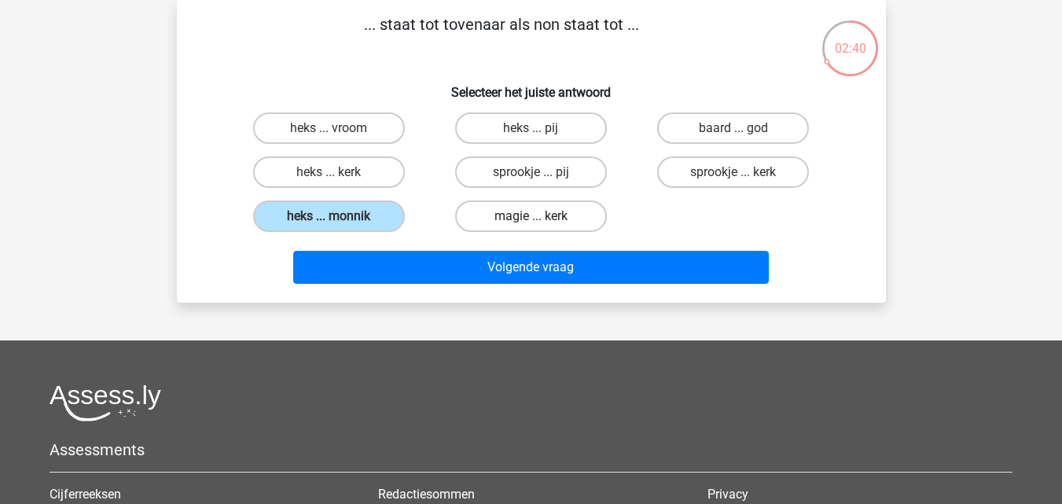
click at [490, 220] on label "magie ... kerk" at bounding box center [531, 215] width 152 height 31
click at [531, 220] on input "magie ... kerk" at bounding box center [536, 221] width 10 height 10
radio input "true"
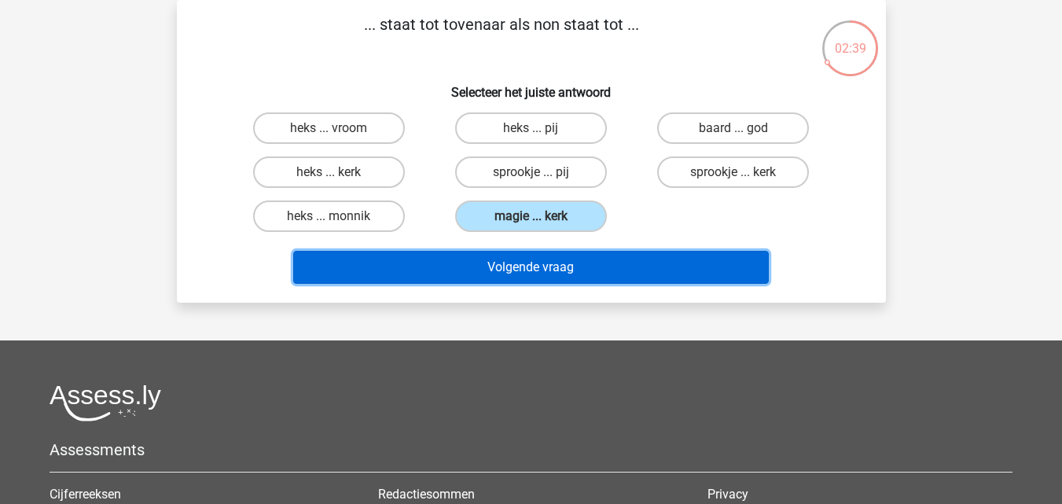
click at [484, 268] on button "Volgende vraag" at bounding box center [531, 267] width 476 height 33
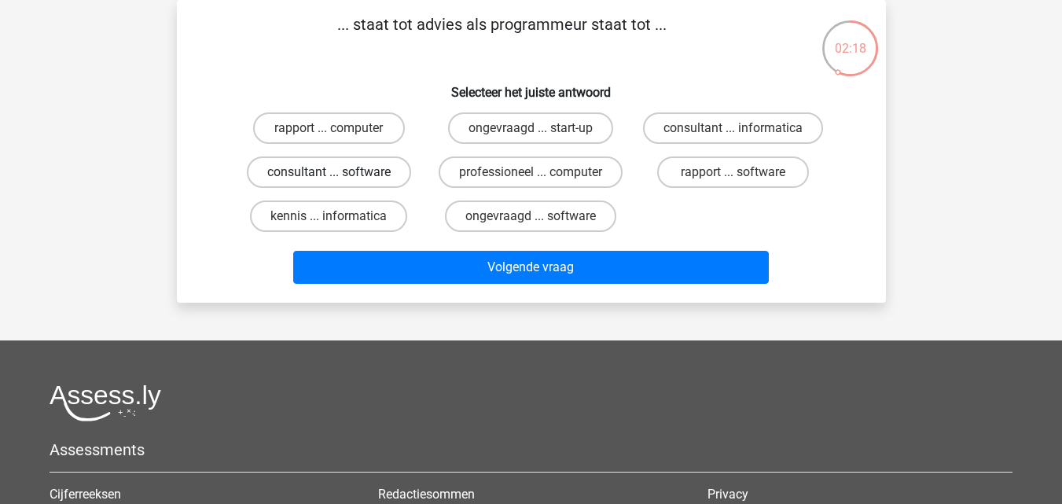
click at [369, 175] on label "consultant ... software" at bounding box center [329, 171] width 164 height 31
click at [339, 175] on input "consultant ... software" at bounding box center [334, 177] width 10 height 10
radio input "true"
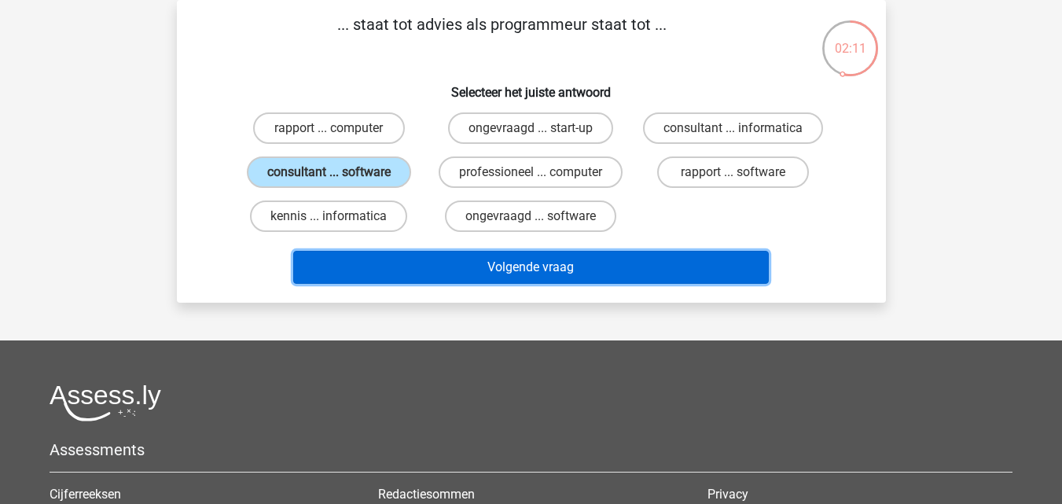
click at [627, 275] on button "Volgende vraag" at bounding box center [531, 267] width 476 height 33
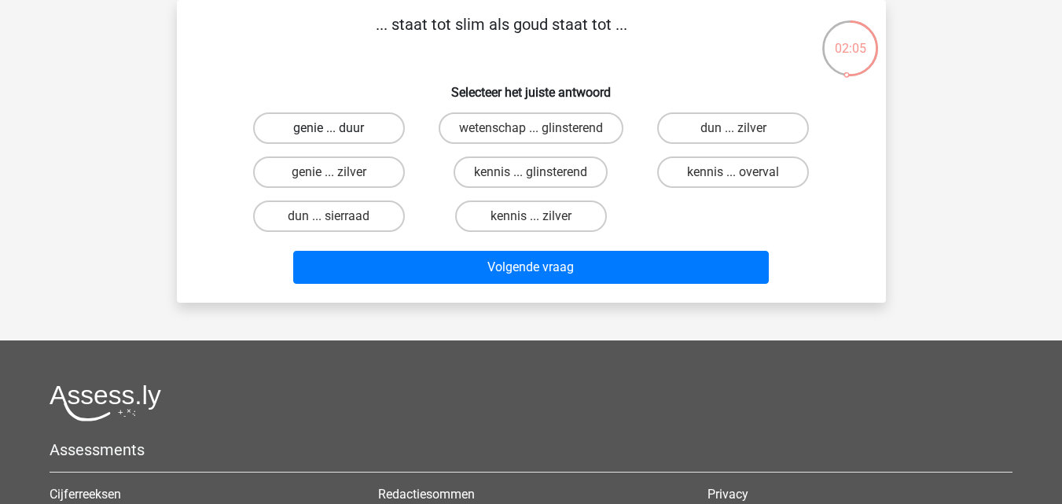
click at [370, 131] on label "genie ... duur" at bounding box center [329, 127] width 152 height 31
click at [339, 131] on input "genie ... duur" at bounding box center [334, 133] width 10 height 10
radio input "true"
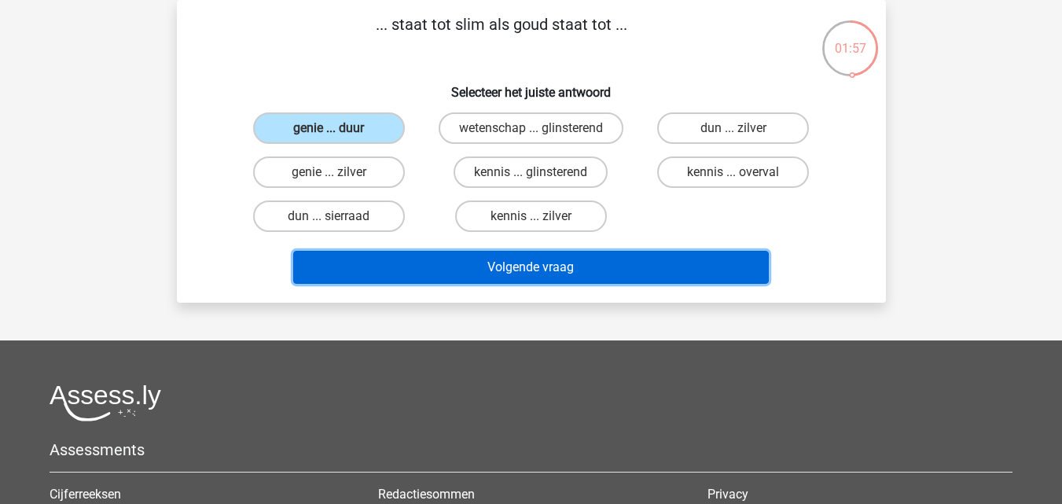
click at [460, 276] on button "Volgende vraag" at bounding box center [531, 267] width 476 height 33
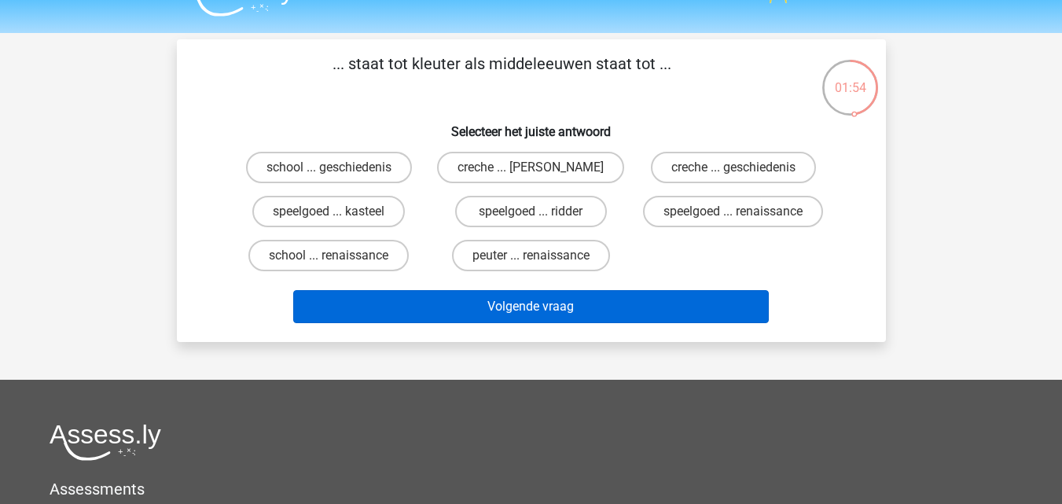
scroll to position [0, 0]
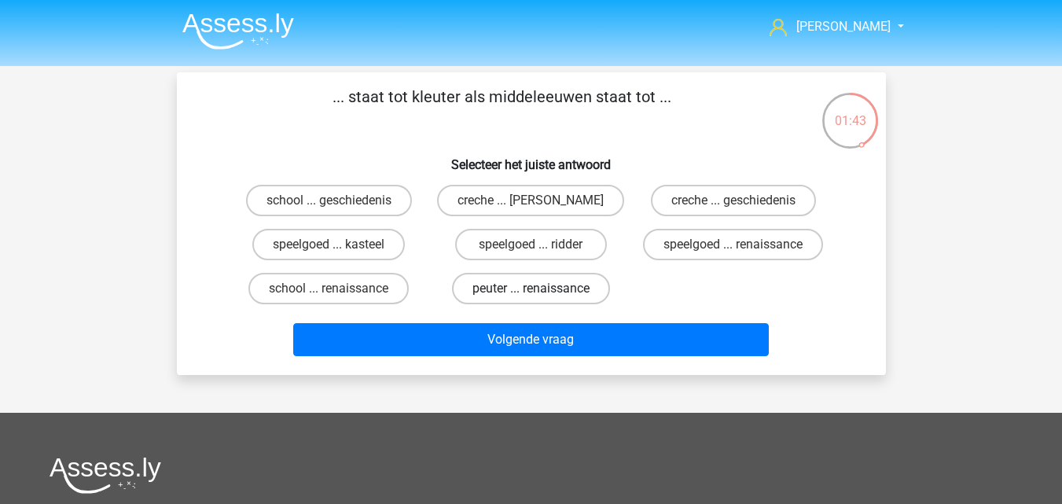
click at [513, 291] on label "peuter ... renaissance" at bounding box center [531, 288] width 158 height 31
click at [531, 291] on input "peuter ... renaissance" at bounding box center [536, 294] width 10 height 10
radio input "true"
click at [379, 290] on label "school ... renaissance" at bounding box center [328, 288] width 160 height 31
click at [339, 290] on input "school ... renaissance" at bounding box center [334, 294] width 10 height 10
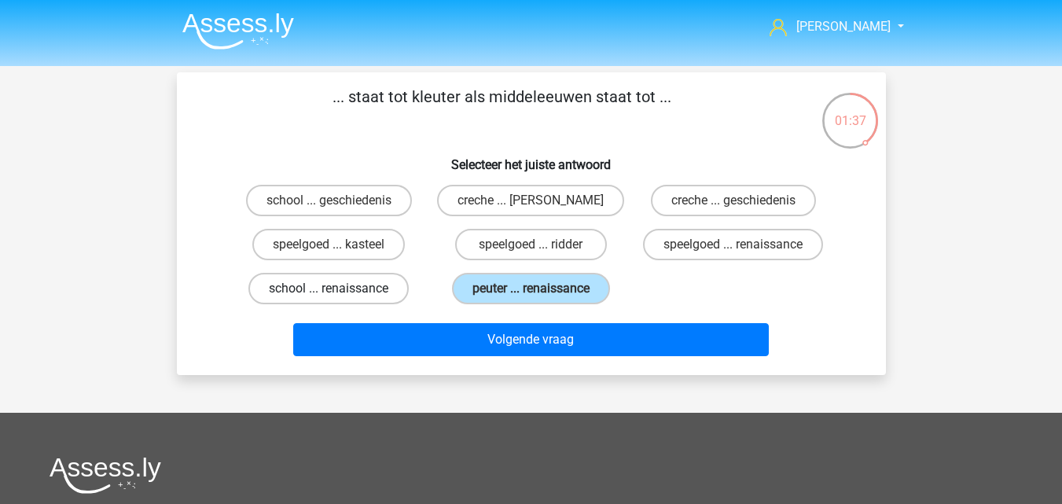
radio input "true"
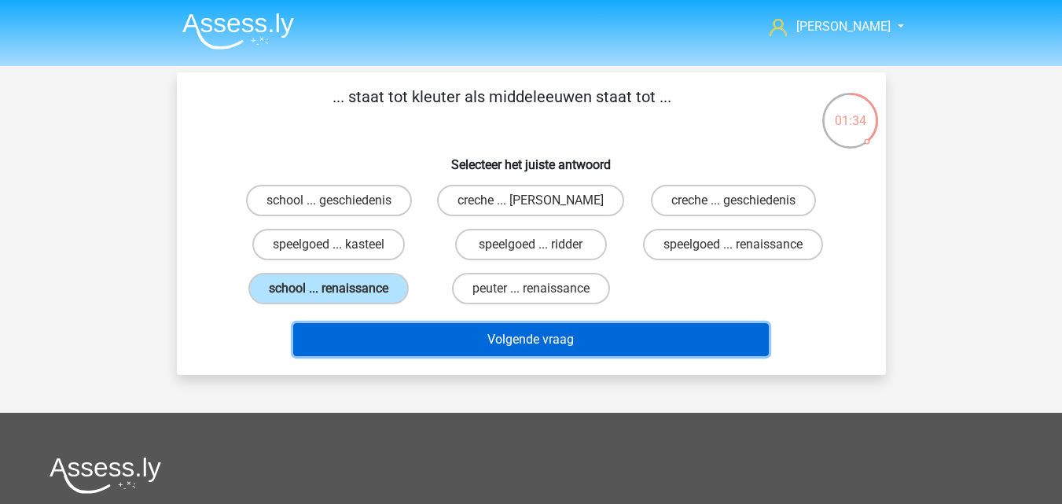
click at [406, 350] on button "Volgende vraag" at bounding box center [531, 339] width 476 height 33
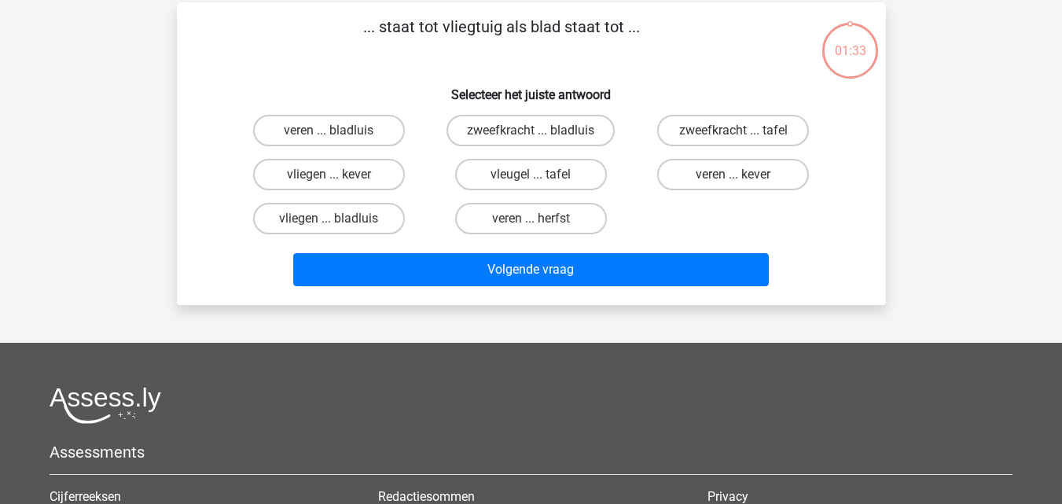
scroll to position [72, 0]
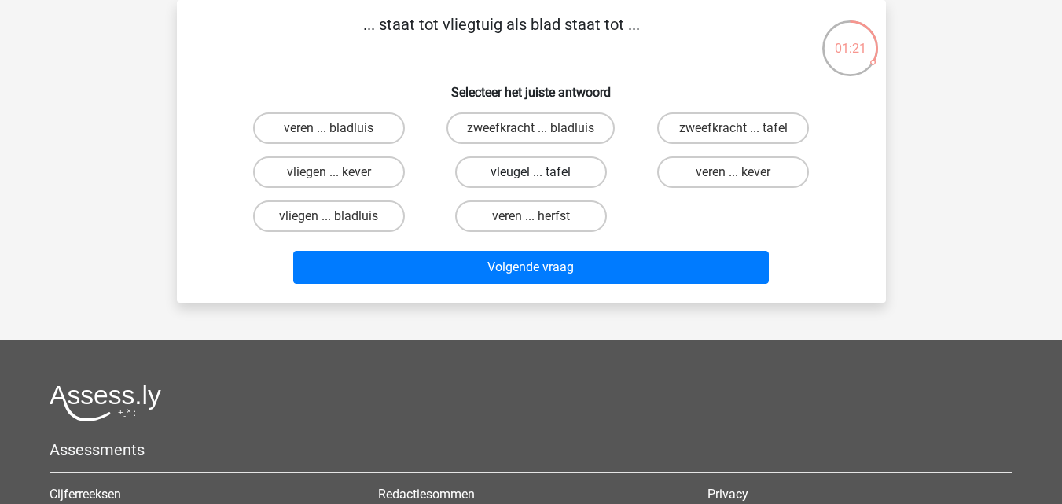
click at [517, 168] on label "vleugel ... tafel" at bounding box center [531, 171] width 152 height 31
click at [531, 172] on input "vleugel ... tafel" at bounding box center [536, 177] width 10 height 10
radio input "true"
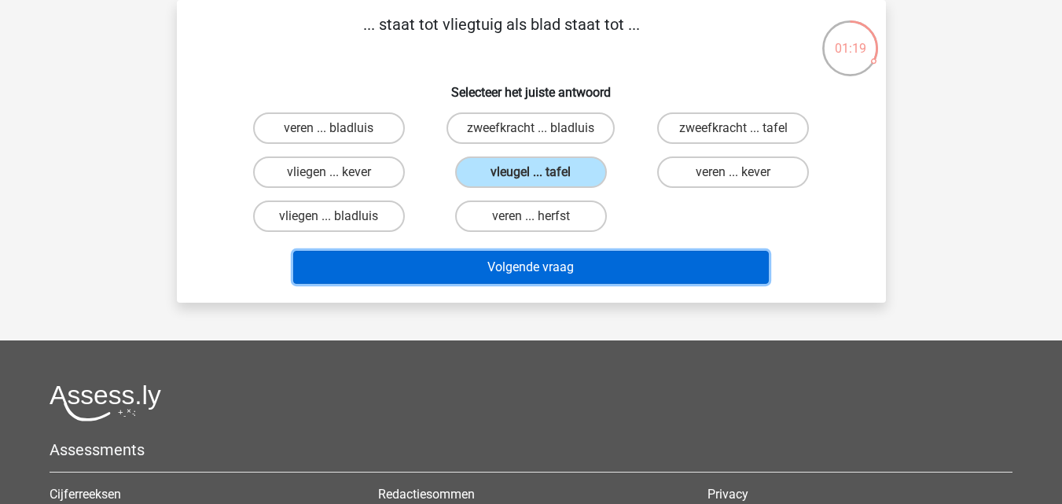
click at [522, 263] on button "Volgende vraag" at bounding box center [531, 267] width 476 height 33
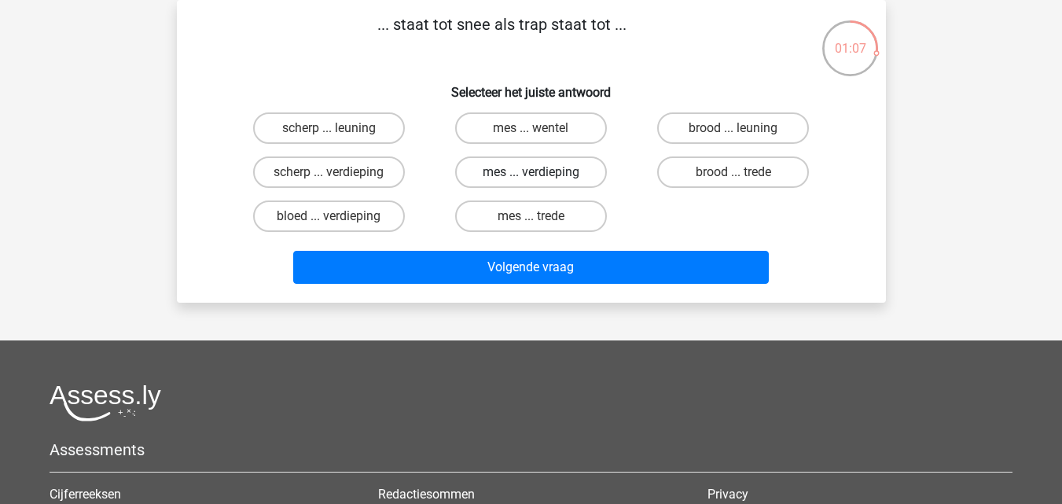
click at [524, 177] on label "mes ... verdieping" at bounding box center [531, 171] width 152 height 31
click at [531, 177] on input "mes ... verdieping" at bounding box center [536, 177] width 10 height 10
radio input "true"
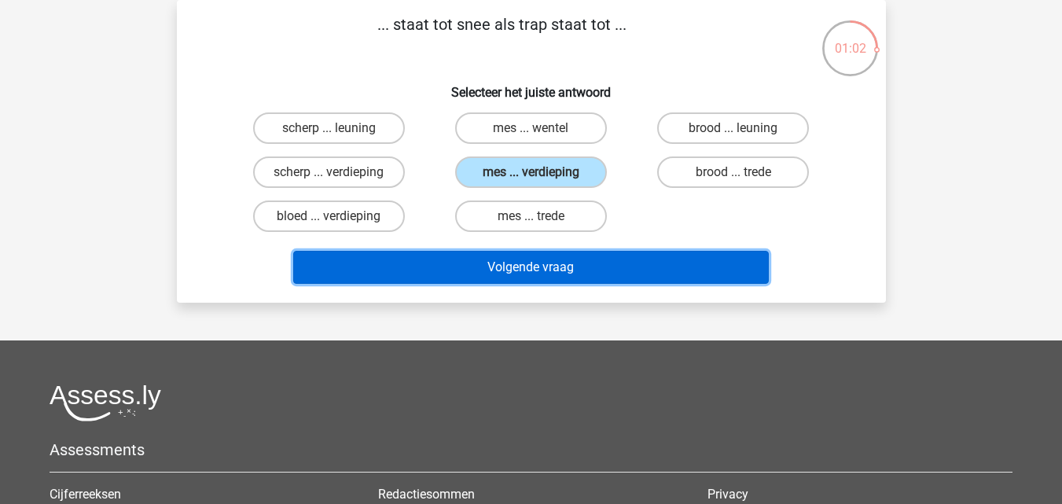
click at [507, 265] on button "Volgende vraag" at bounding box center [531, 267] width 476 height 33
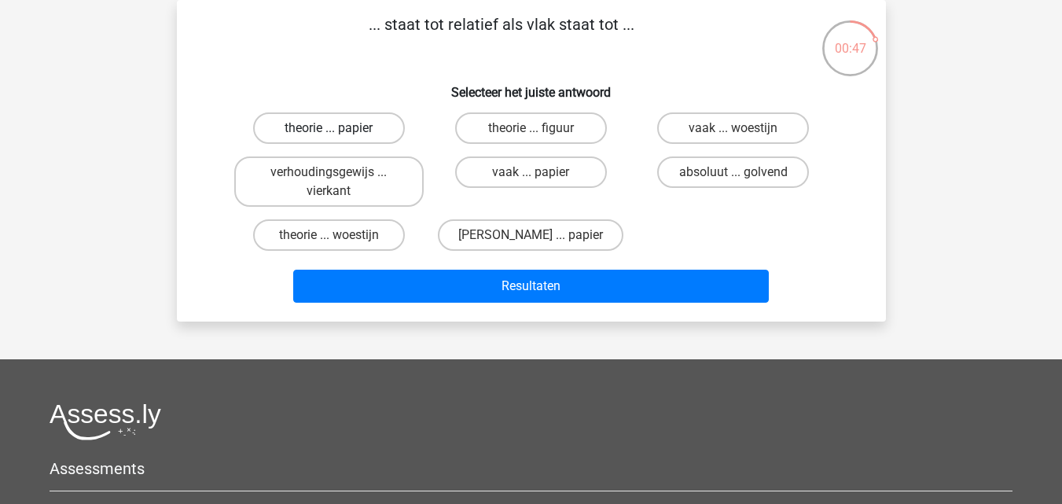
click at [359, 136] on label "theorie ... papier" at bounding box center [329, 127] width 152 height 31
click at [339, 136] on input "theorie ... papier" at bounding box center [334, 133] width 10 height 10
radio input "true"
click at [397, 200] on label "verhoudingsgewijs ... vierkant" at bounding box center [328, 181] width 189 height 50
click at [339, 182] on input "verhoudingsgewijs ... vierkant" at bounding box center [334, 177] width 10 height 10
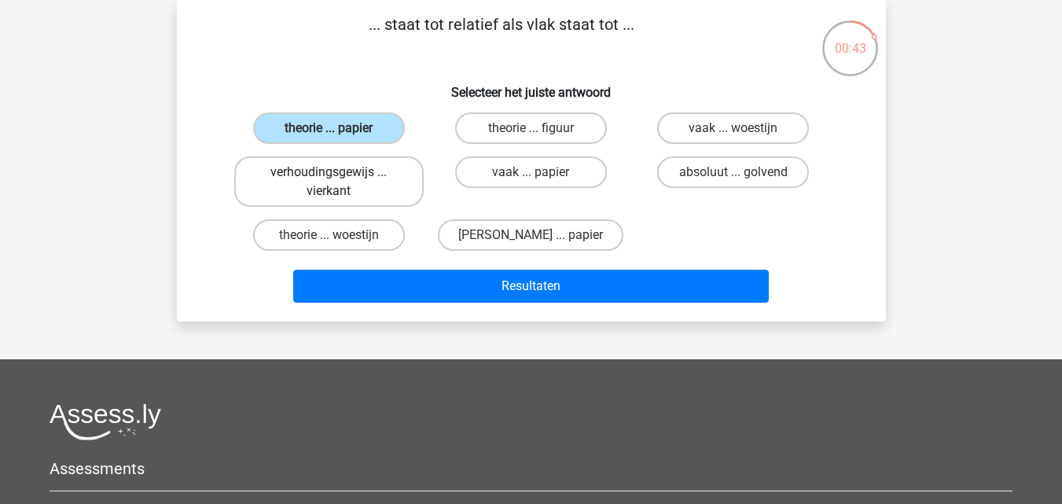
radio input "true"
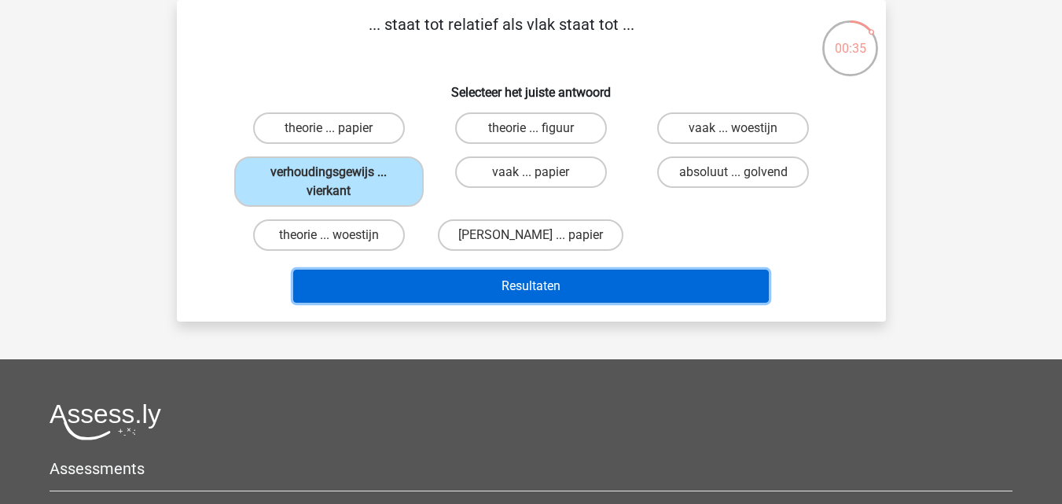
click at [503, 281] on button "Resultaten" at bounding box center [531, 286] width 476 height 33
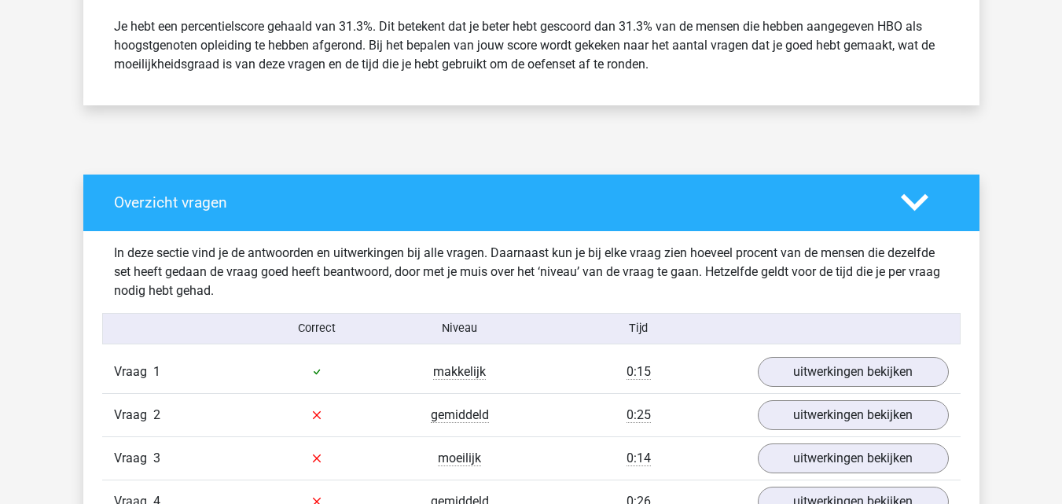
scroll to position [944, 0]
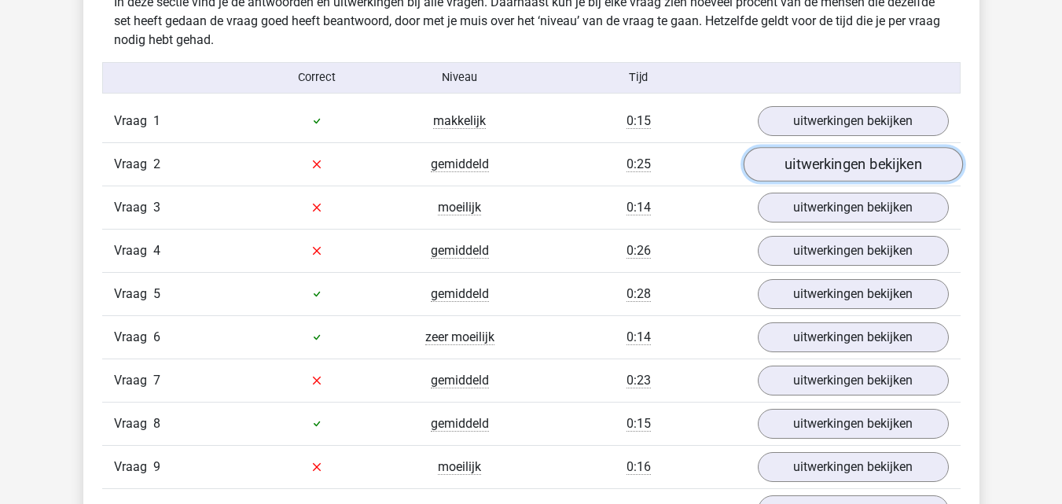
click at [782, 173] on link "uitwerkingen bekijken" at bounding box center [852, 164] width 219 height 35
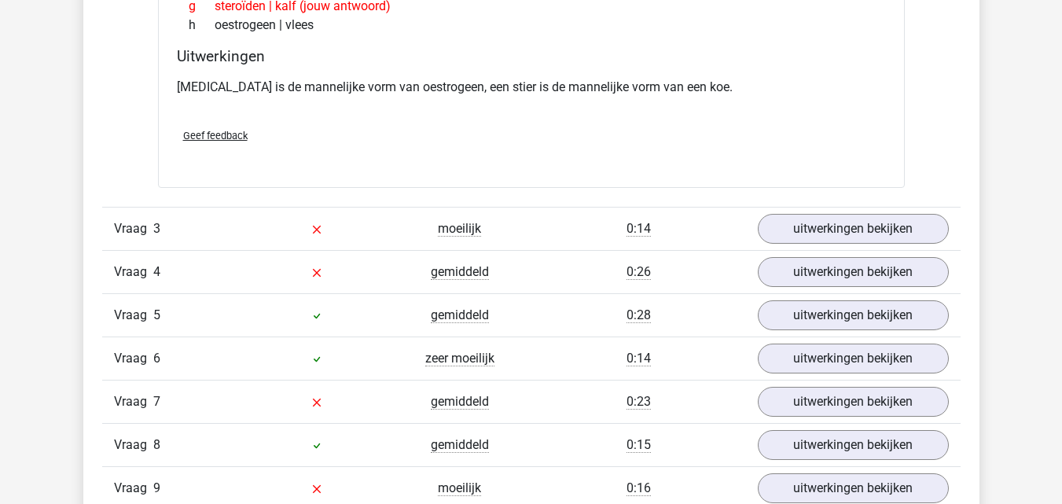
scroll to position [1337, 0]
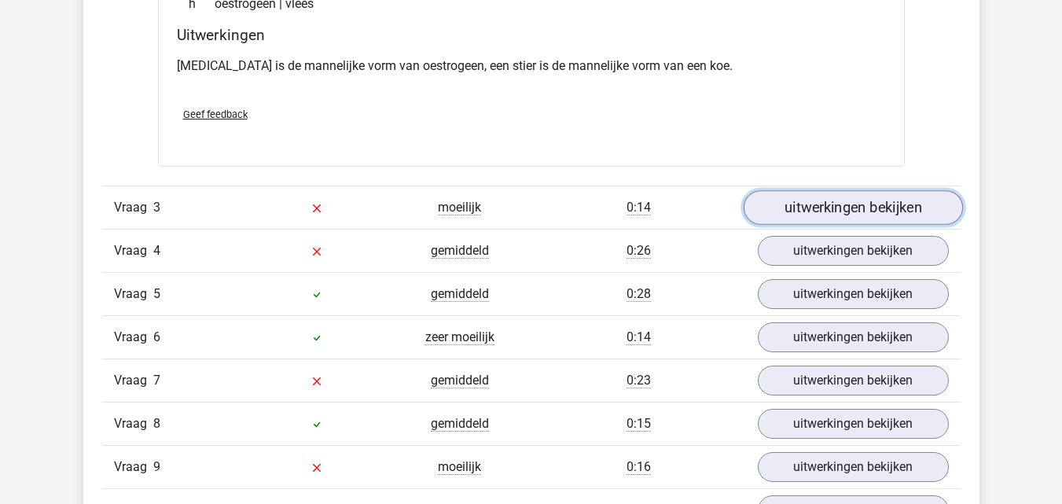
click at [812, 218] on link "uitwerkingen bekijken" at bounding box center [852, 207] width 219 height 35
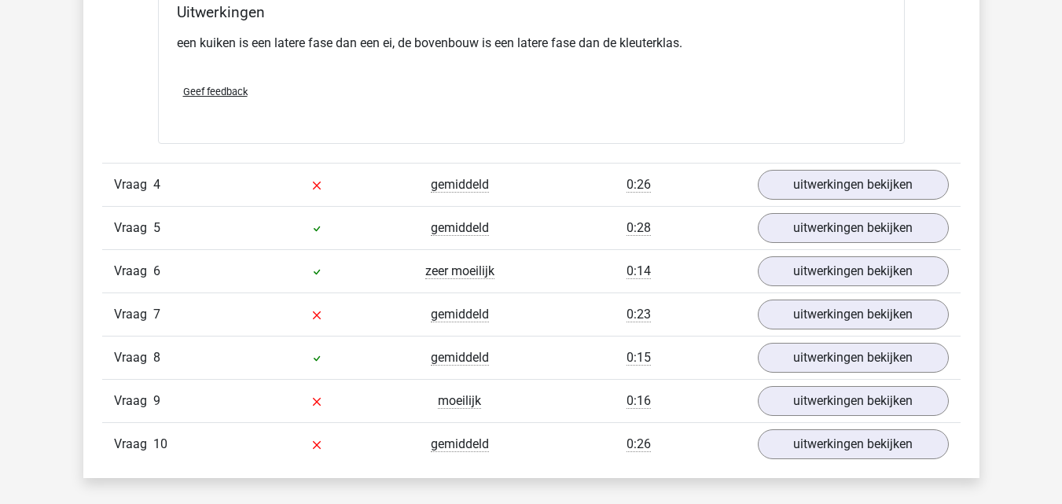
scroll to position [1808, 0]
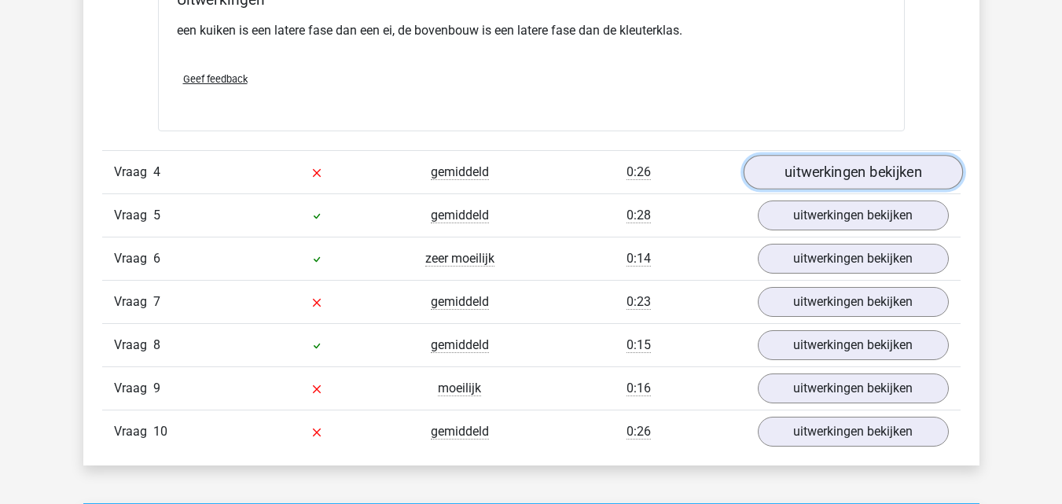
click at [782, 183] on link "uitwerkingen bekijken" at bounding box center [852, 172] width 219 height 35
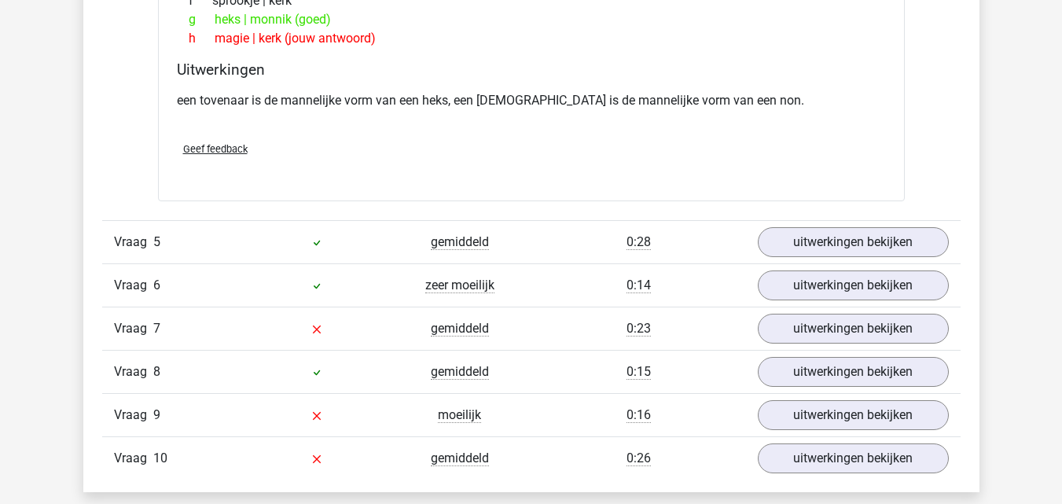
scroll to position [2202, 0]
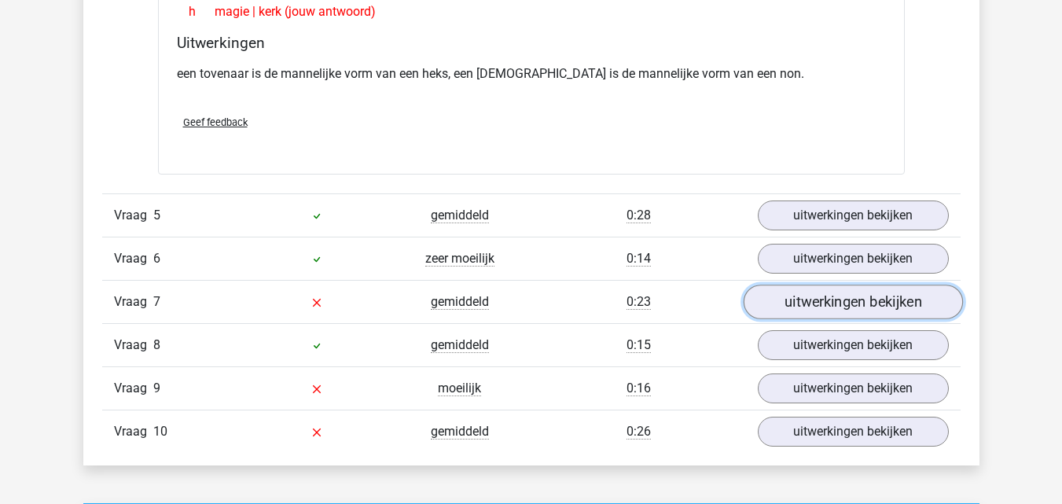
click at [813, 307] on link "uitwerkingen bekijken" at bounding box center [852, 302] width 219 height 35
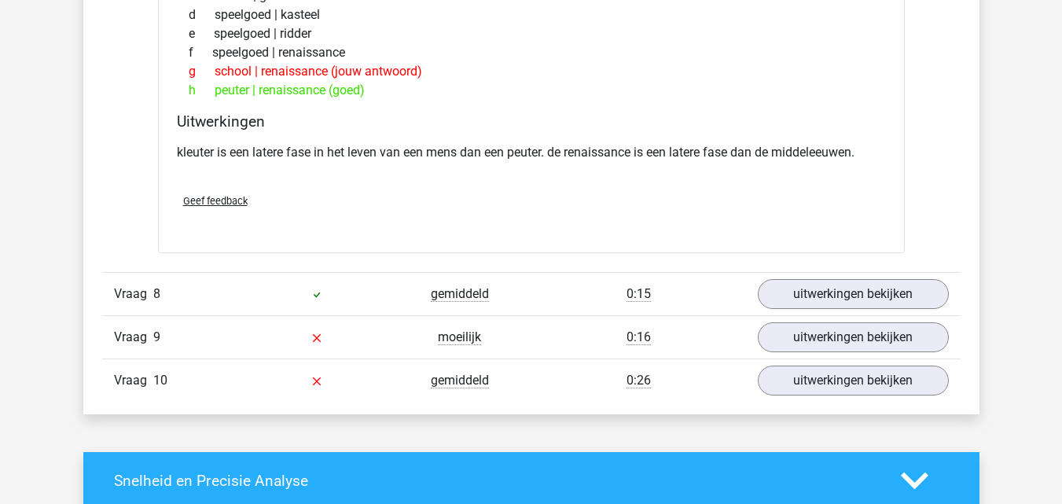
scroll to position [2673, 0]
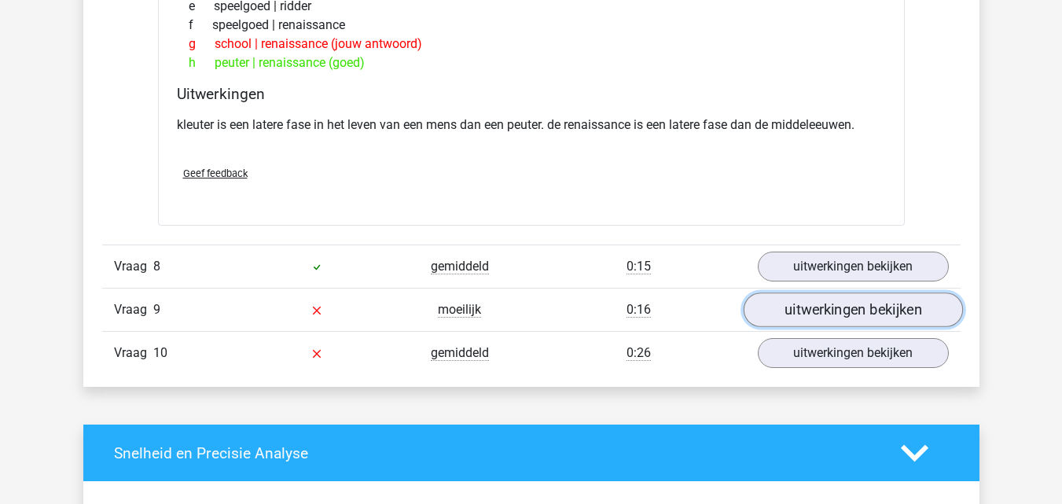
click at [785, 317] on link "uitwerkingen bekijken" at bounding box center [852, 310] width 219 height 35
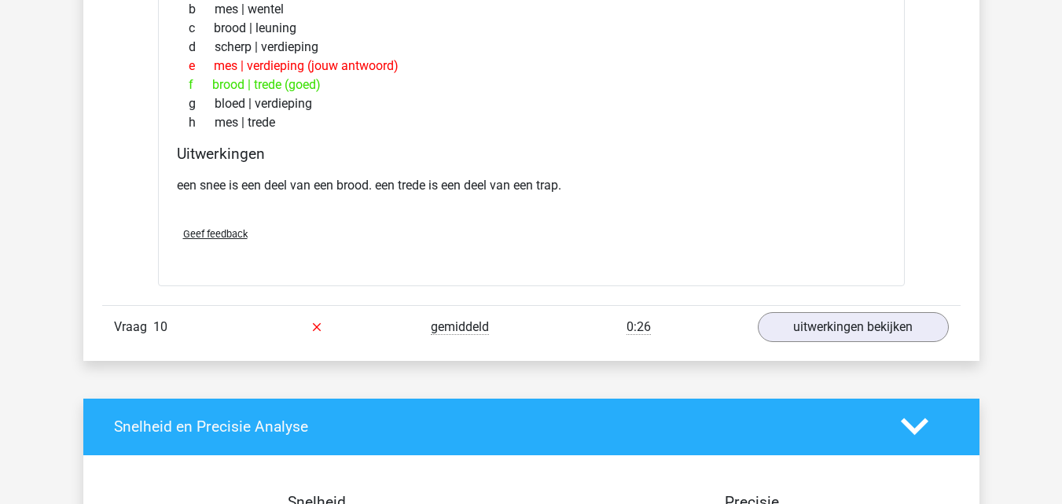
scroll to position [3066, 0]
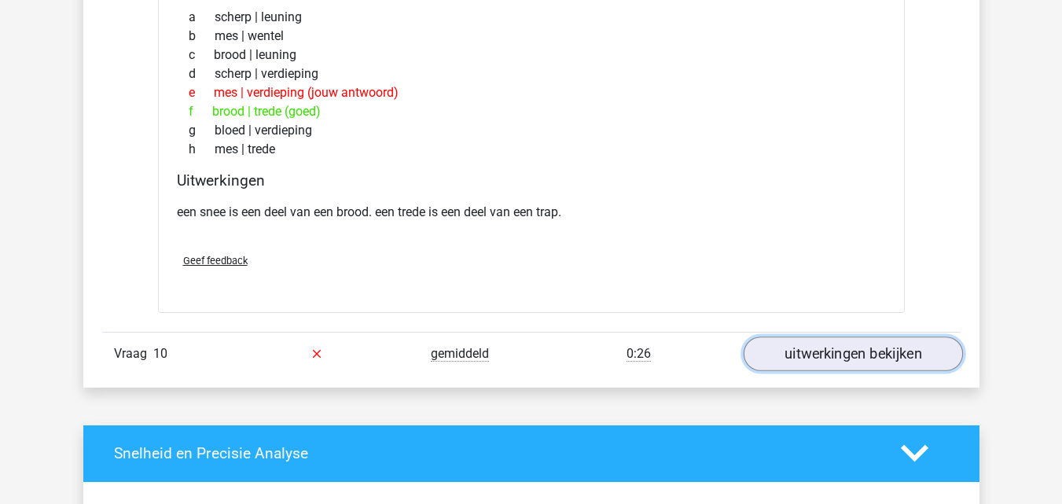
click at [818, 360] on link "uitwerkingen bekijken" at bounding box center [852, 354] width 219 height 35
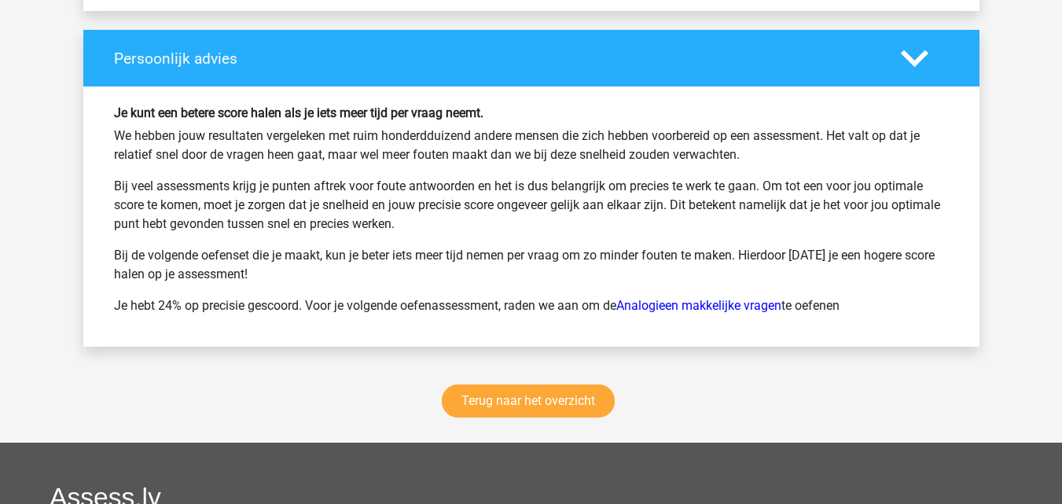
scroll to position [4403, 0]
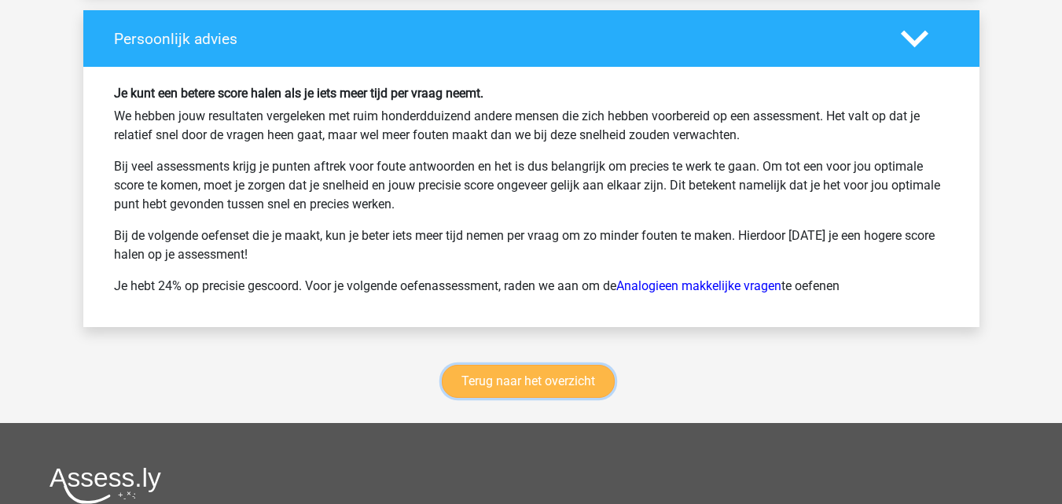
click at [586, 370] on link "Terug naar het overzicht" at bounding box center [528, 381] width 173 height 33
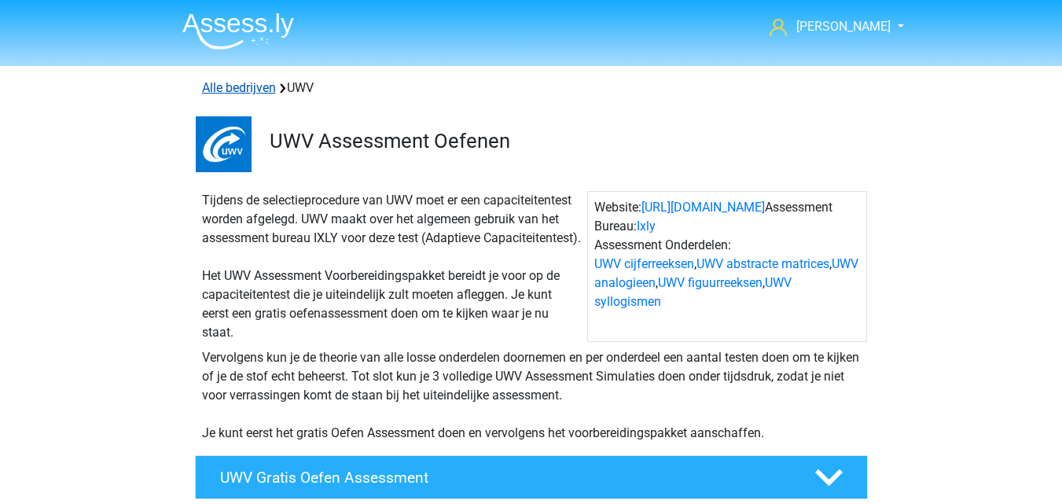
click at [247, 92] on link "Alle bedrijven" at bounding box center [239, 87] width 74 height 15
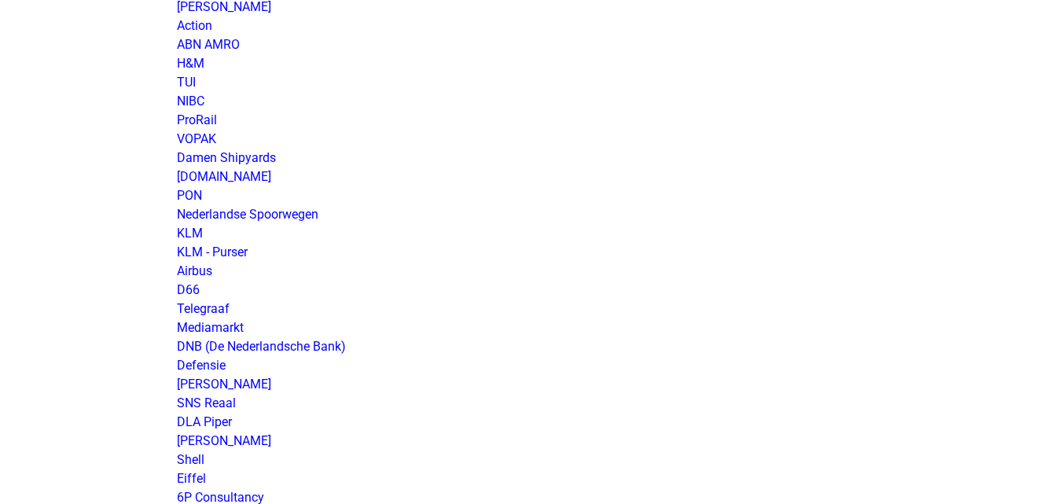
scroll to position [1415, 0]
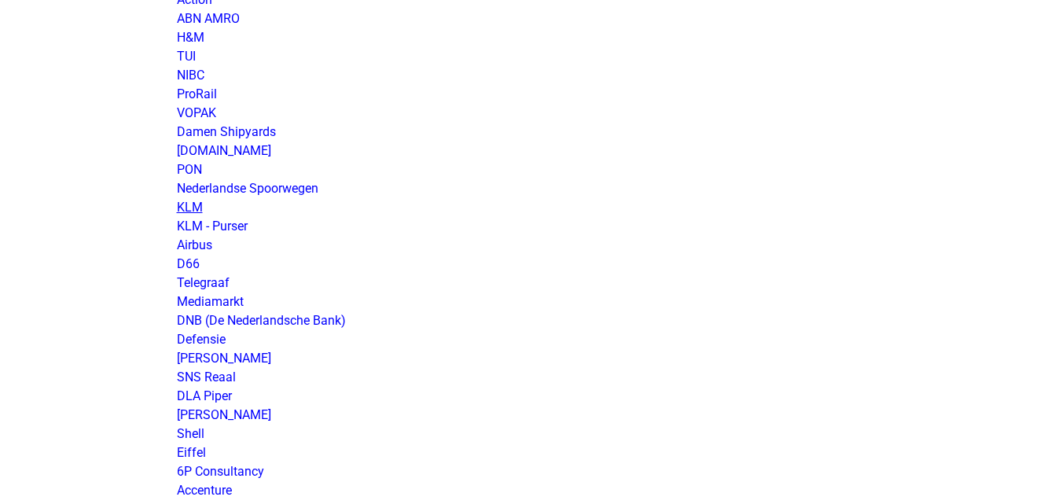
click at [189, 204] on link "KLM" at bounding box center [190, 207] width 26 height 15
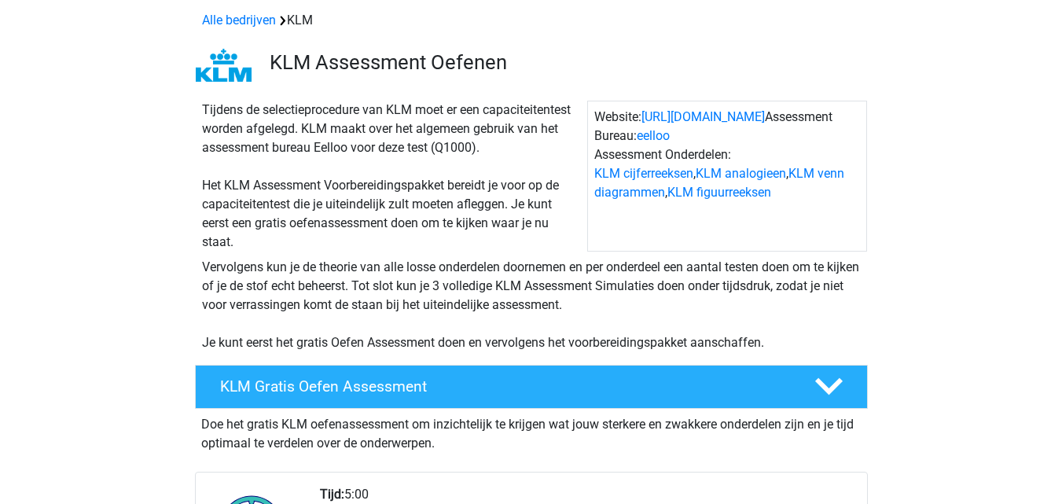
scroll to position [157, 0]
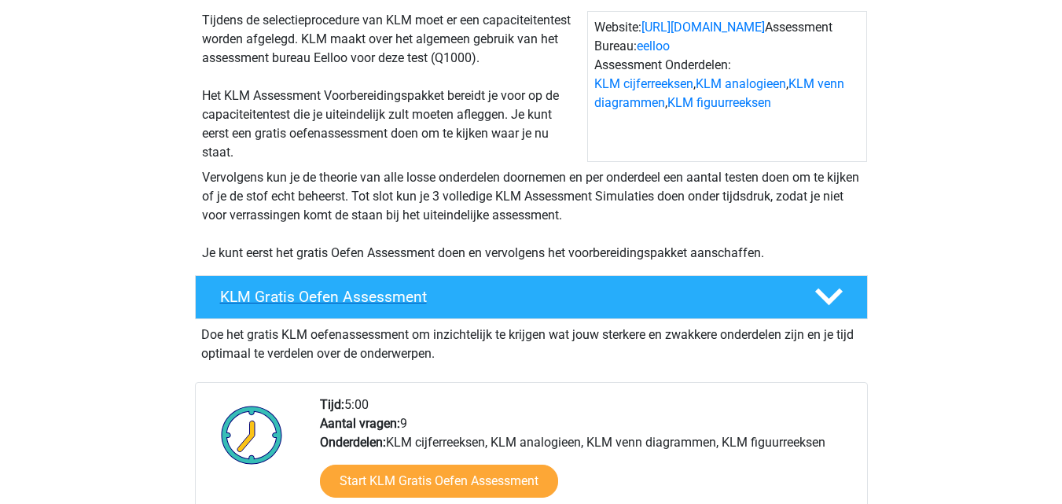
click at [367, 285] on div "KLM Gratis Oefen Assessment" at bounding box center [531, 297] width 673 height 44
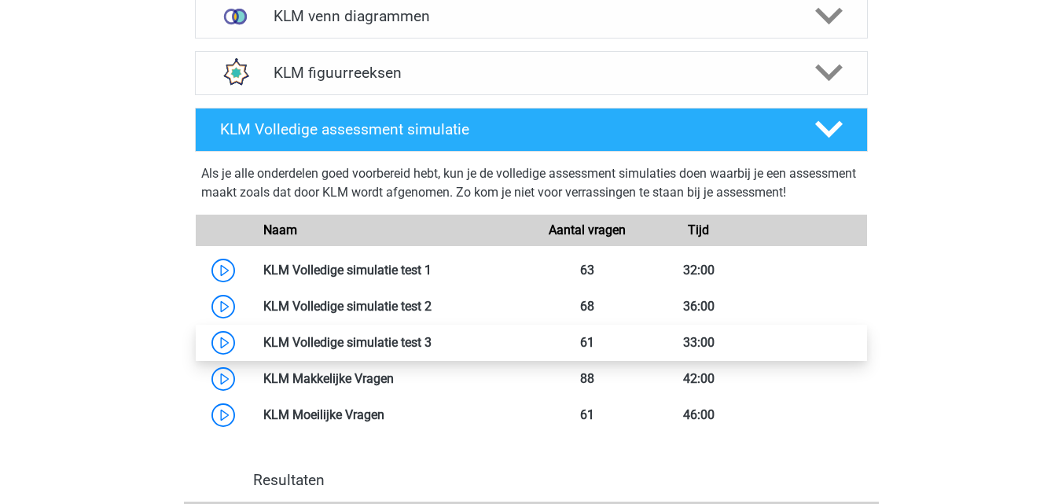
scroll to position [550, 0]
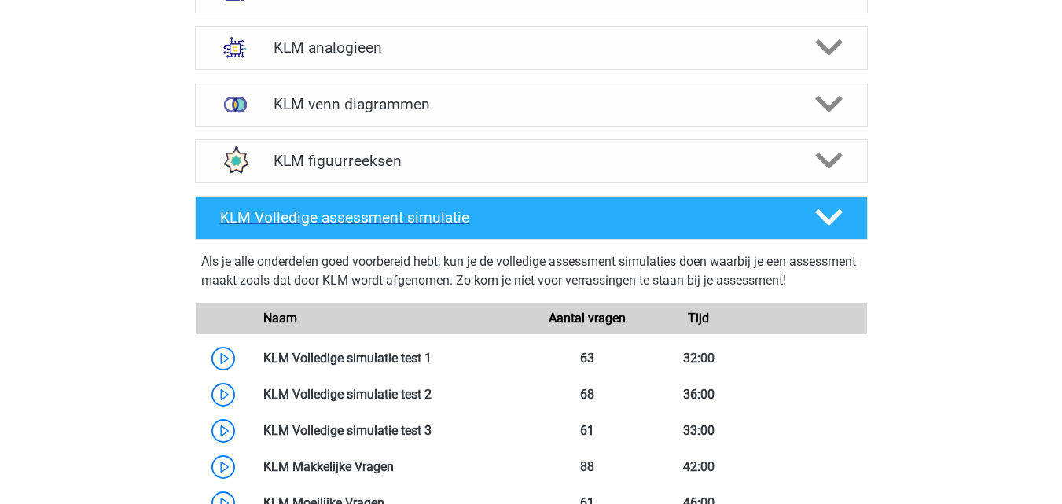
click at [373, 219] on h4 "KLM Volledige assessment simulatie" at bounding box center [504, 217] width 569 height 18
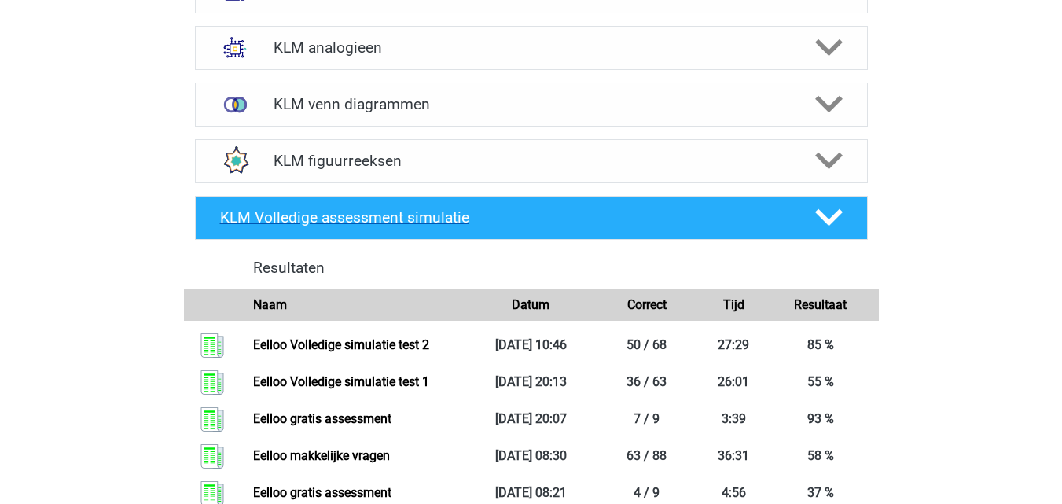
click at [469, 219] on h4 "KLM Volledige assessment simulatie" at bounding box center [504, 217] width 569 height 18
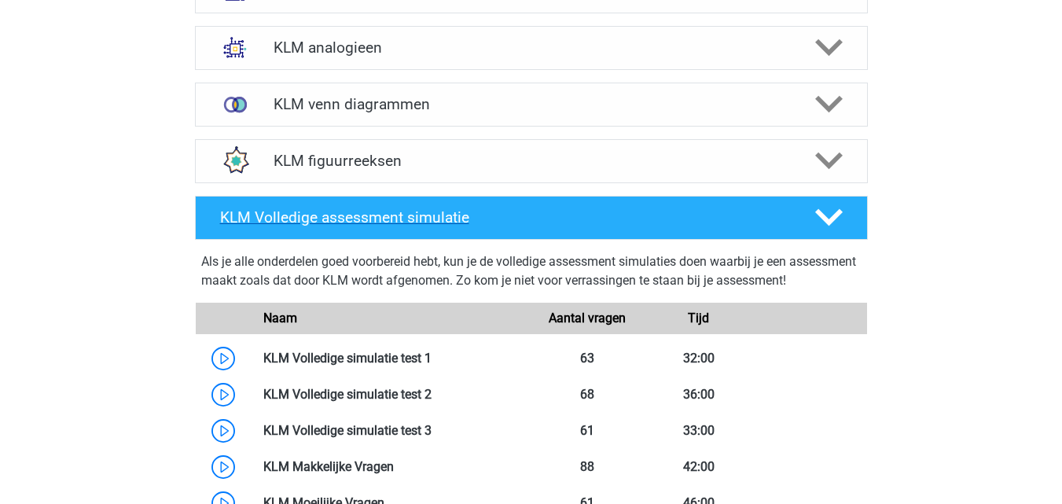
click at [464, 215] on h4 "KLM Volledige assessment simulatie" at bounding box center [504, 217] width 569 height 18
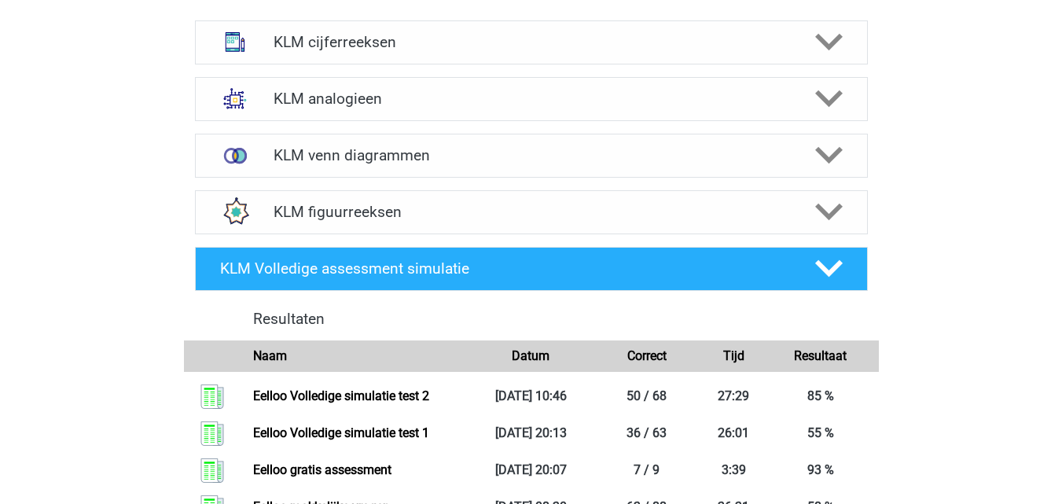
scroll to position [472, 0]
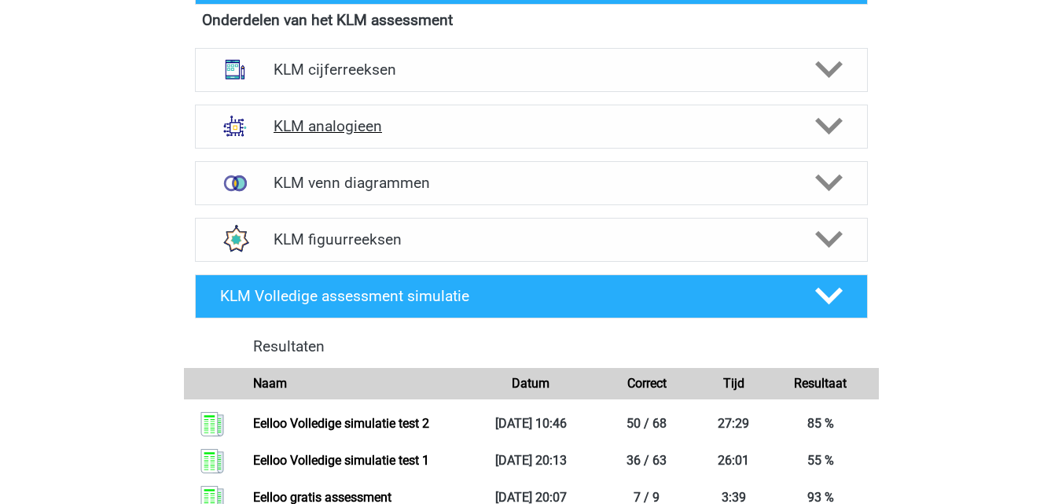
click at [538, 125] on h4 "KLM analogieen" at bounding box center [531, 126] width 515 height 18
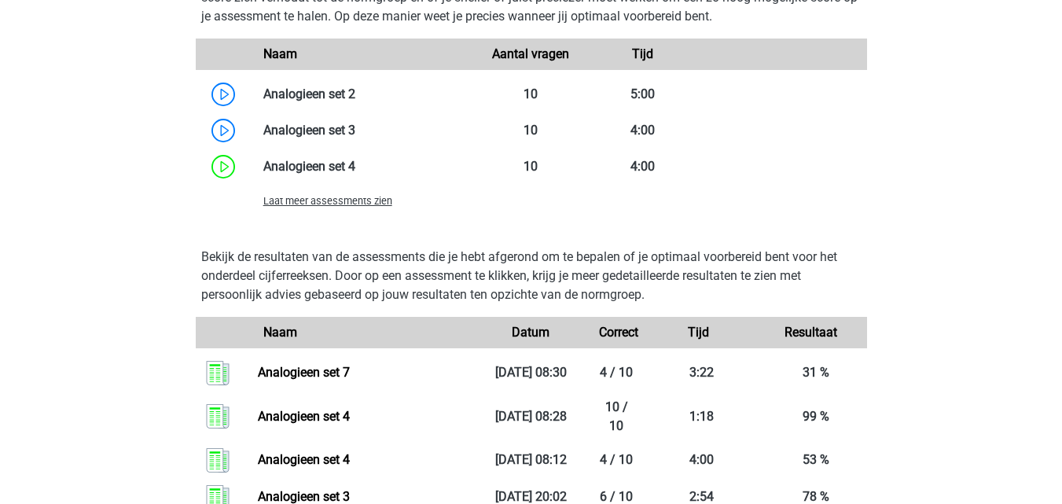
scroll to position [1415, 0]
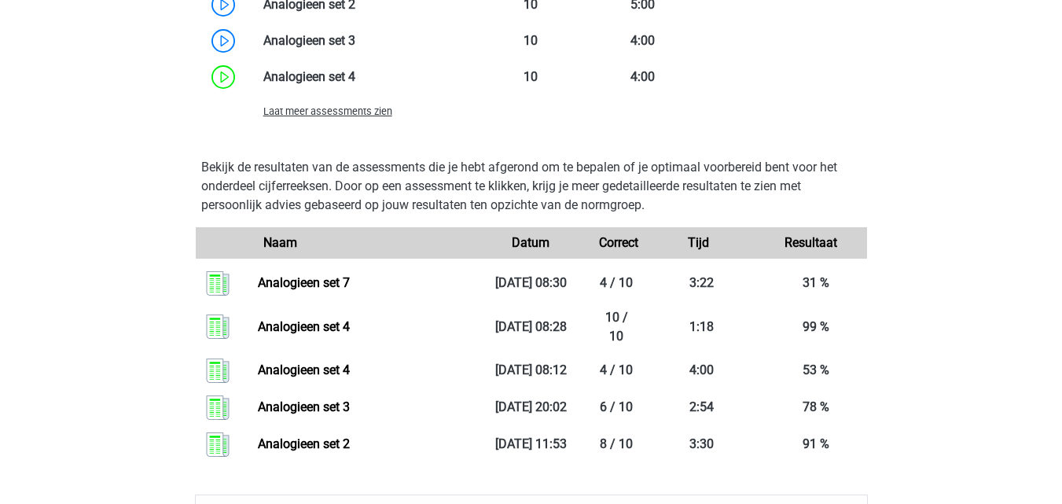
click at [365, 110] on span "Laat meer assessments zien" at bounding box center [327, 111] width 129 height 12
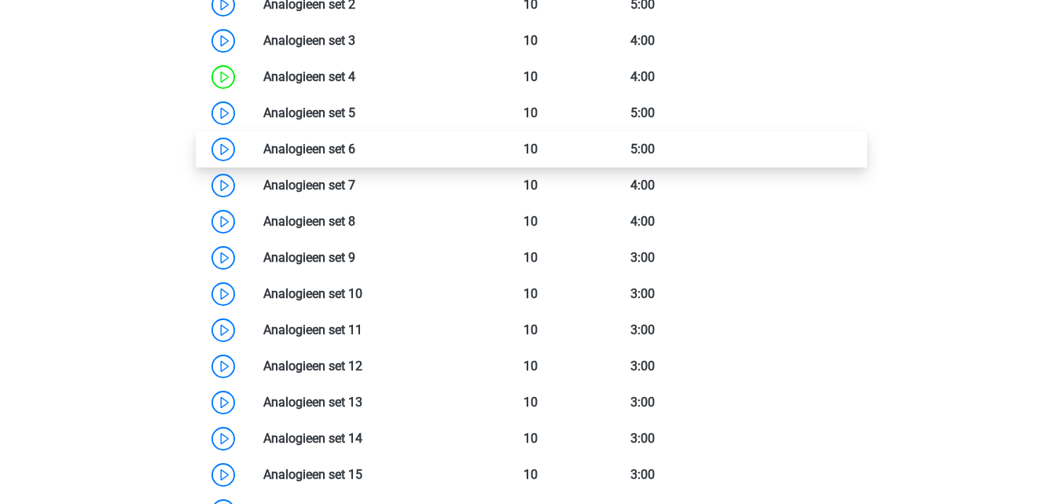
click at [355, 147] on link at bounding box center [355, 149] width 0 height 15
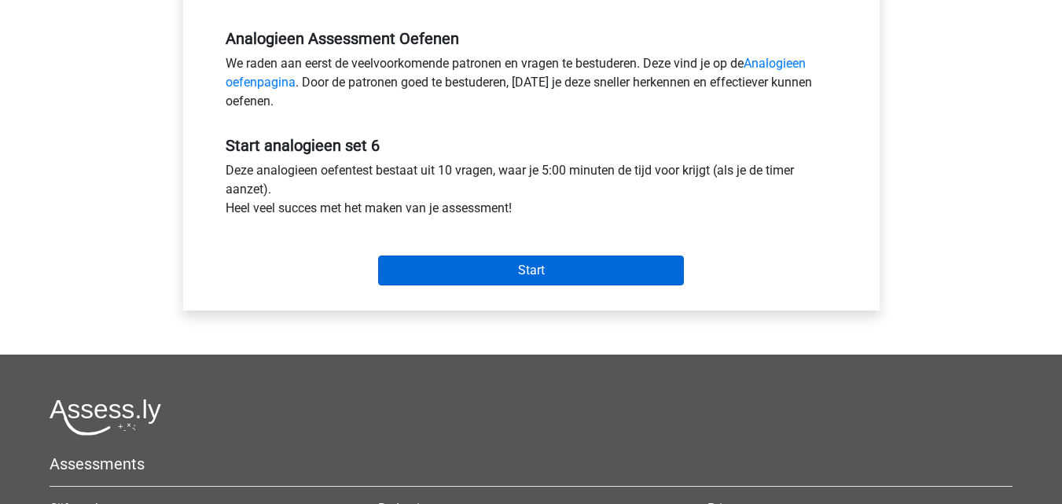
scroll to position [472, 0]
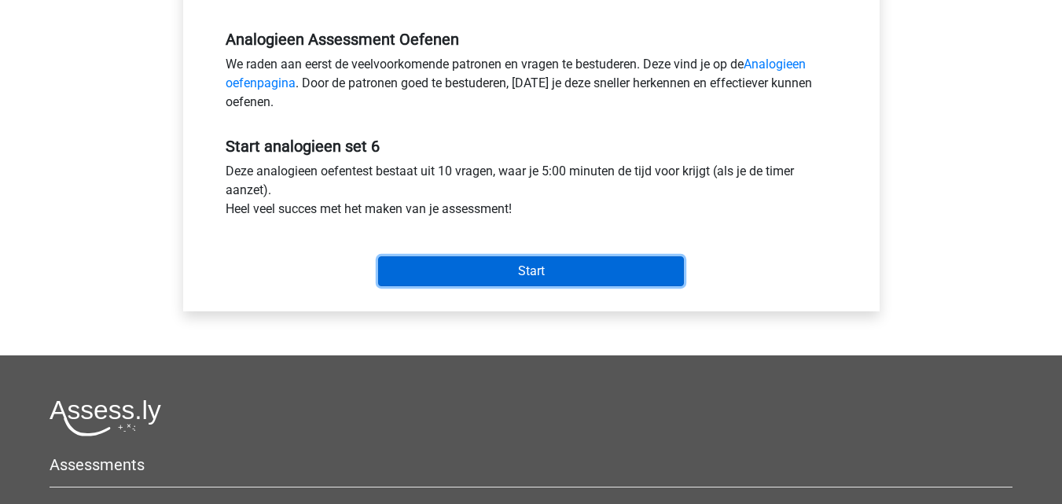
click at [510, 267] on input "Start" at bounding box center [531, 271] width 306 height 30
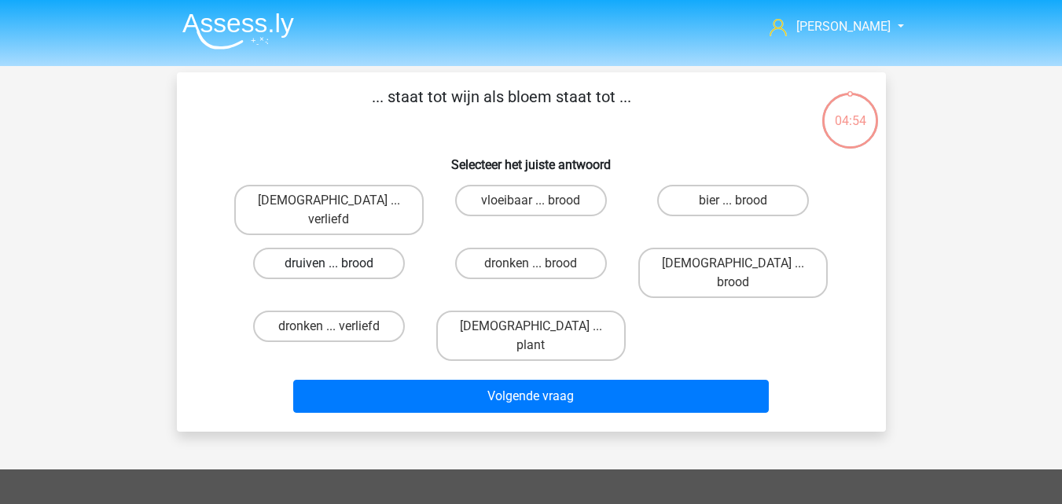
click at [381, 248] on label "druiven ... brood" at bounding box center [329, 263] width 152 height 31
click at [339, 263] on input "druiven ... brood" at bounding box center [334, 268] width 10 height 10
radio input "true"
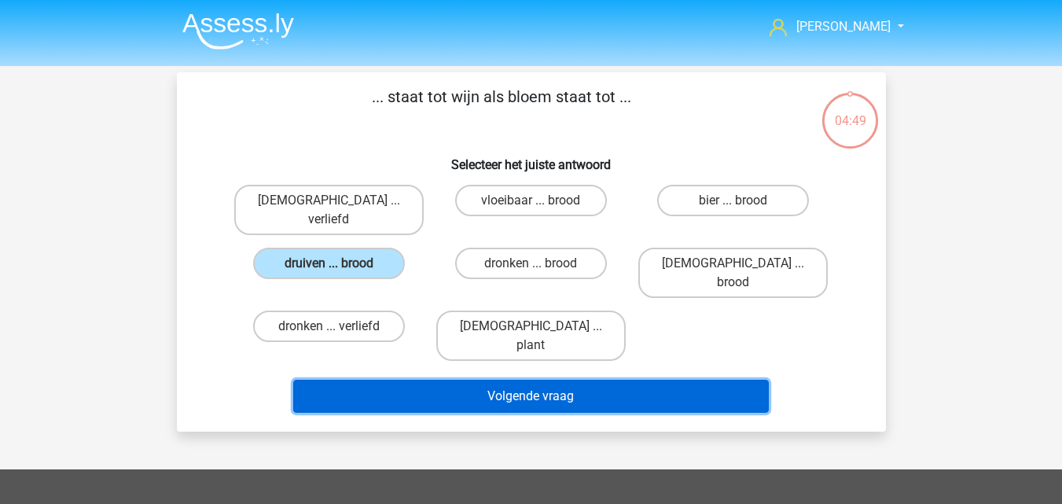
click at [469, 380] on button "Volgende vraag" at bounding box center [531, 396] width 476 height 33
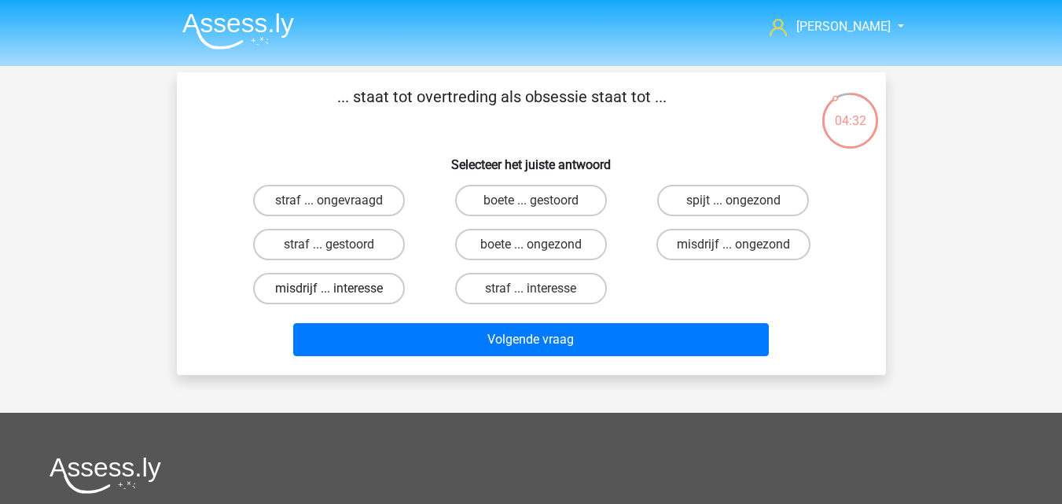
click at [388, 290] on label "misdrijf ... interesse" at bounding box center [329, 288] width 152 height 31
click at [339, 290] on input "misdrijf ... interesse" at bounding box center [334, 294] width 10 height 10
radio input "true"
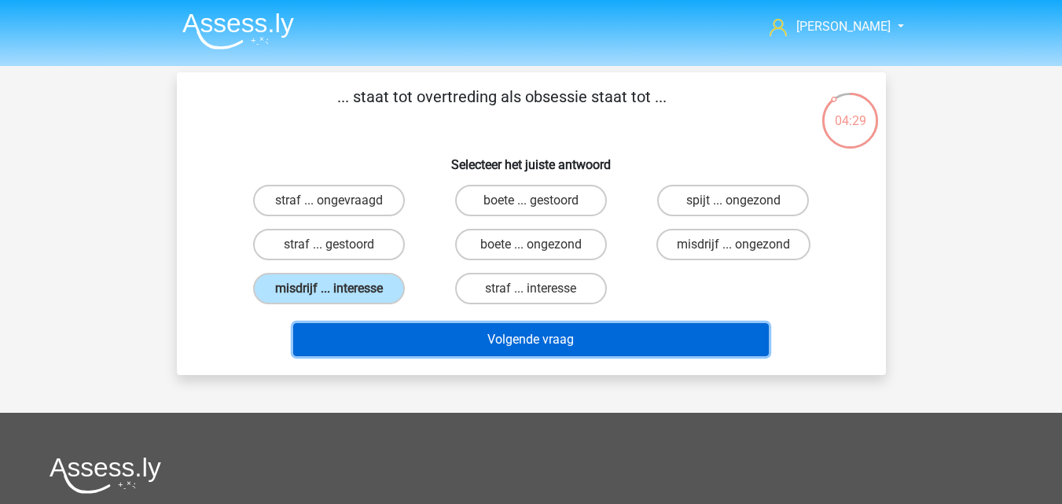
click at [403, 344] on button "Volgende vraag" at bounding box center [531, 339] width 476 height 33
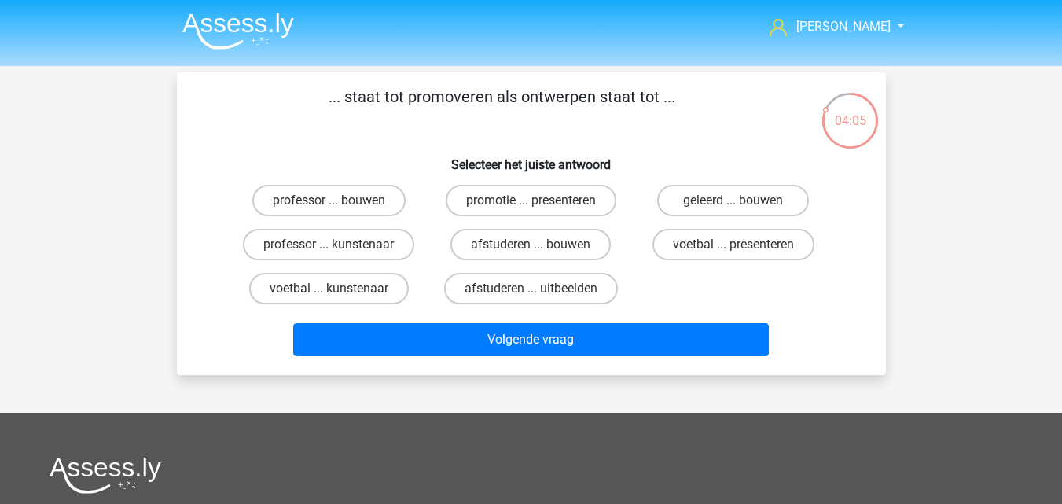
click at [536, 248] on input "afstuderen ... bouwen" at bounding box center [536, 250] width 10 height 10
radio input "true"
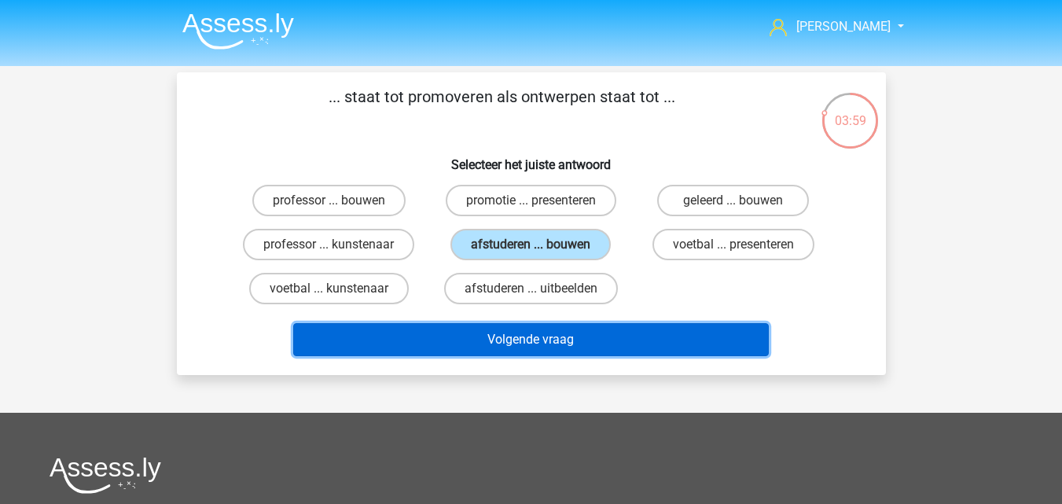
click at [484, 350] on button "Volgende vraag" at bounding box center [531, 339] width 476 height 33
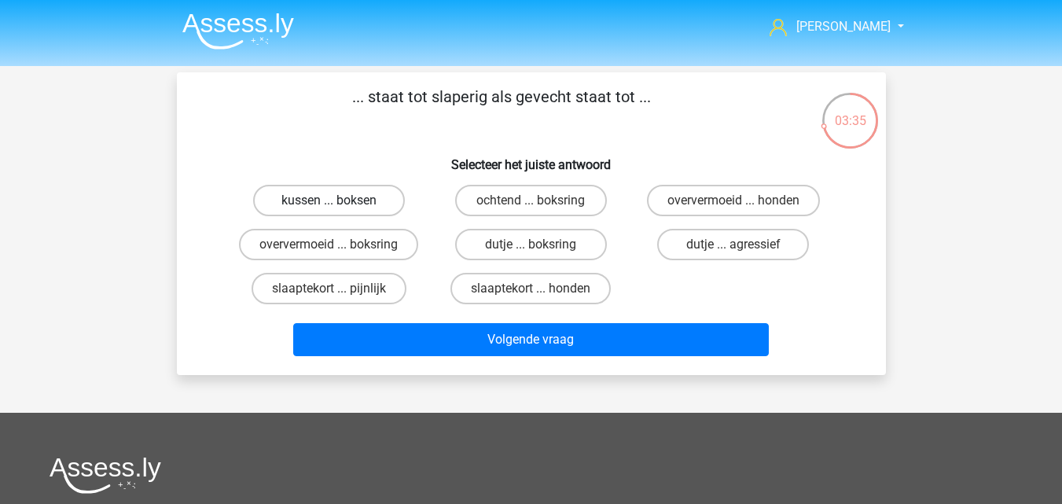
click at [353, 204] on label "kussen ... boksen" at bounding box center [329, 200] width 152 height 31
click at [339, 204] on input "kussen ... boksen" at bounding box center [334, 205] width 10 height 10
radio input "true"
click at [343, 285] on label "slaaptekort ... pijnlijk" at bounding box center [329, 288] width 155 height 31
click at [339, 289] on input "slaaptekort ... pijnlijk" at bounding box center [334, 294] width 10 height 10
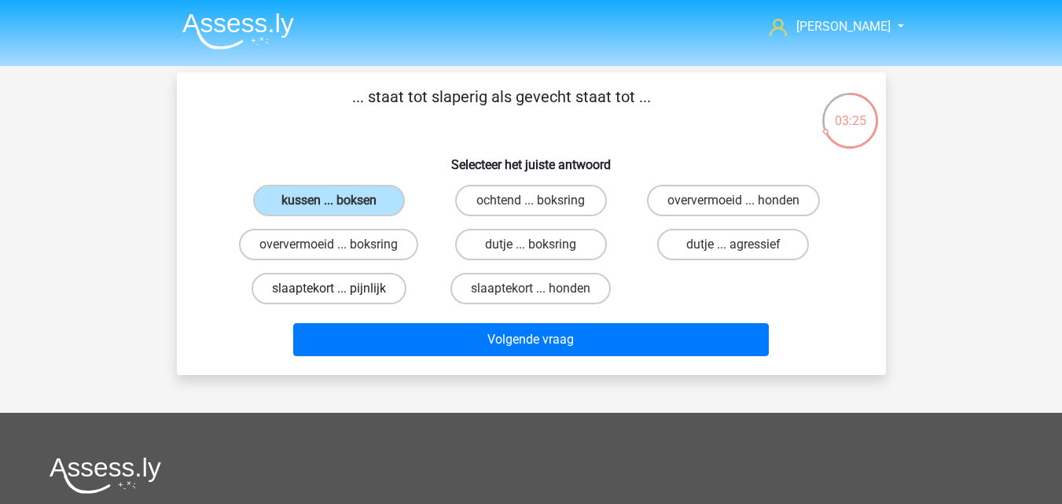
radio input "true"
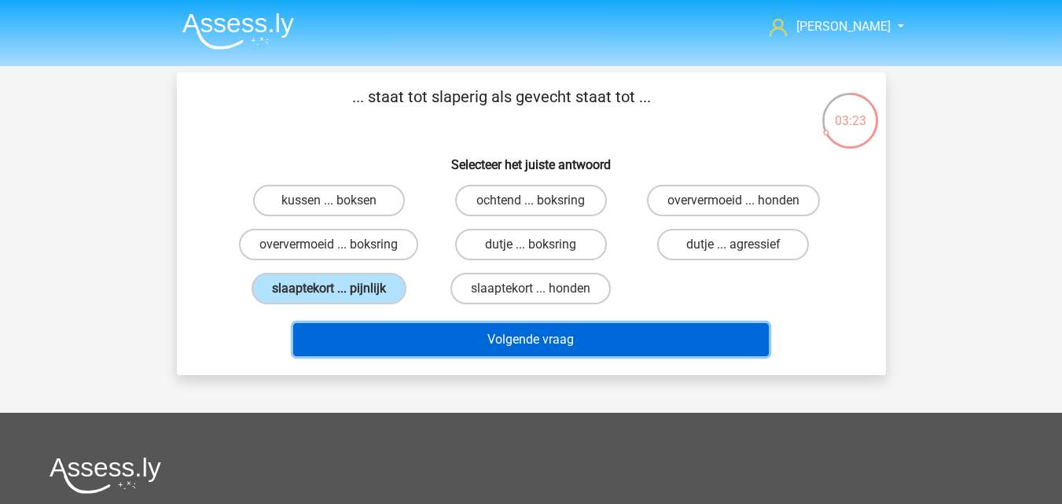
click at [427, 352] on button "Volgende vraag" at bounding box center [531, 339] width 476 height 33
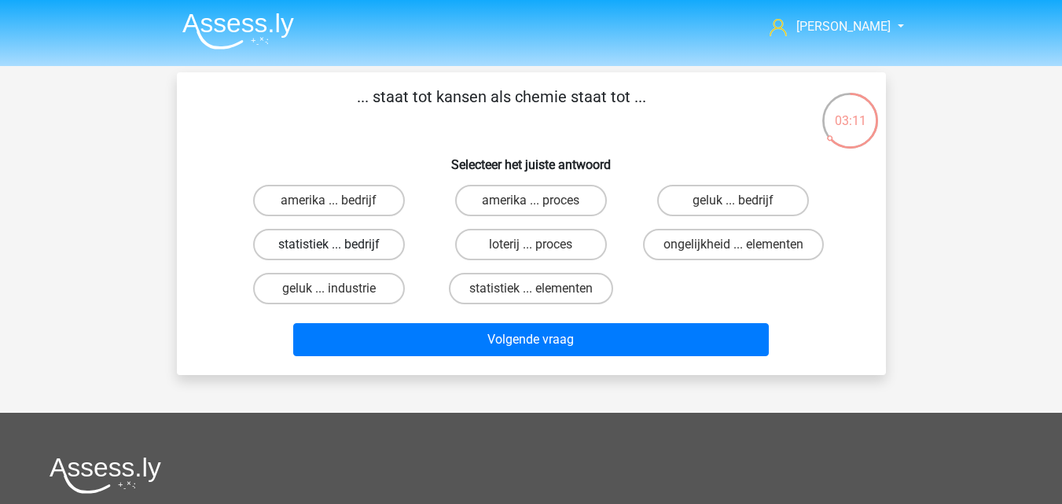
click at [370, 251] on label "statistiek ... bedrijf" at bounding box center [329, 244] width 152 height 31
click at [339, 251] on input "statistiek ... bedrijf" at bounding box center [334, 250] width 10 height 10
radio input "true"
click at [578, 290] on label "statistiek ... elementen" at bounding box center [531, 288] width 164 height 31
click at [541, 290] on input "statistiek ... elementen" at bounding box center [536, 294] width 10 height 10
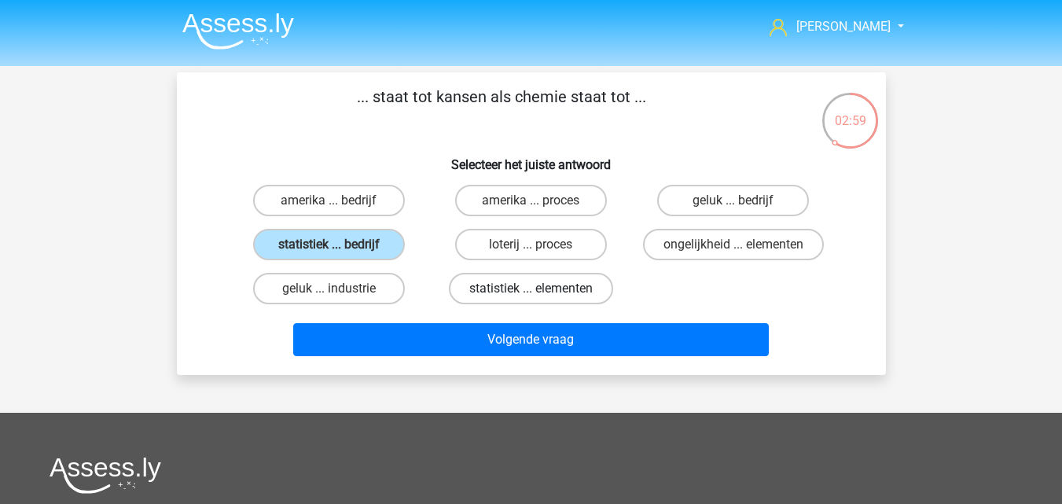
radio input "true"
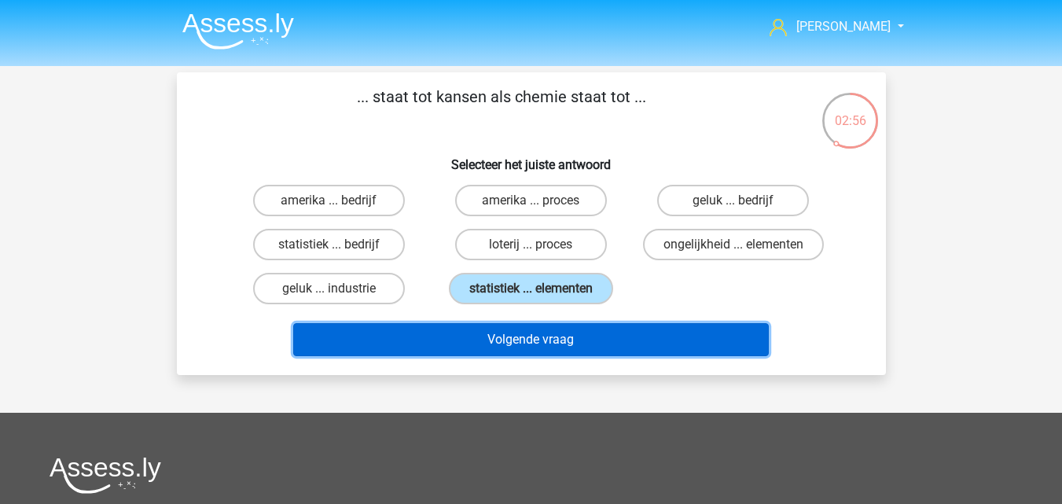
click at [576, 340] on button "Volgende vraag" at bounding box center [531, 339] width 476 height 33
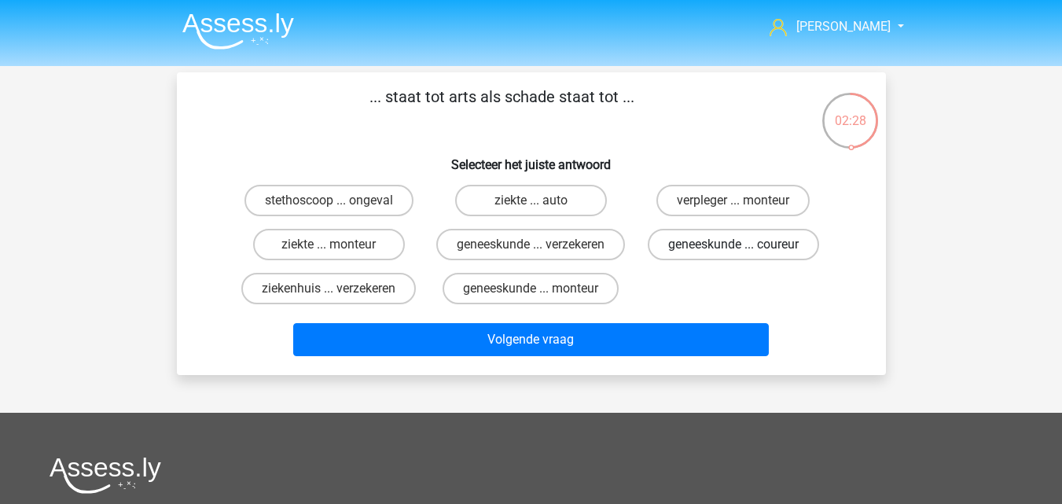
click at [684, 251] on label "geneeskunde ... coureur" at bounding box center [733, 244] width 171 height 31
click at [734, 251] on input "geneeskunde ... coureur" at bounding box center [739, 250] width 10 height 10
radio input "true"
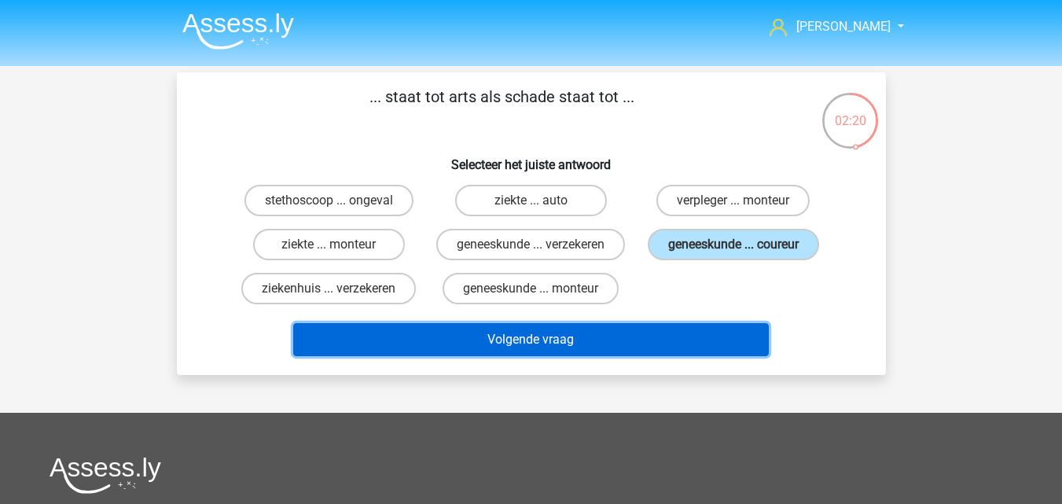
click at [536, 356] on button "Volgende vraag" at bounding box center [531, 339] width 476 height 33
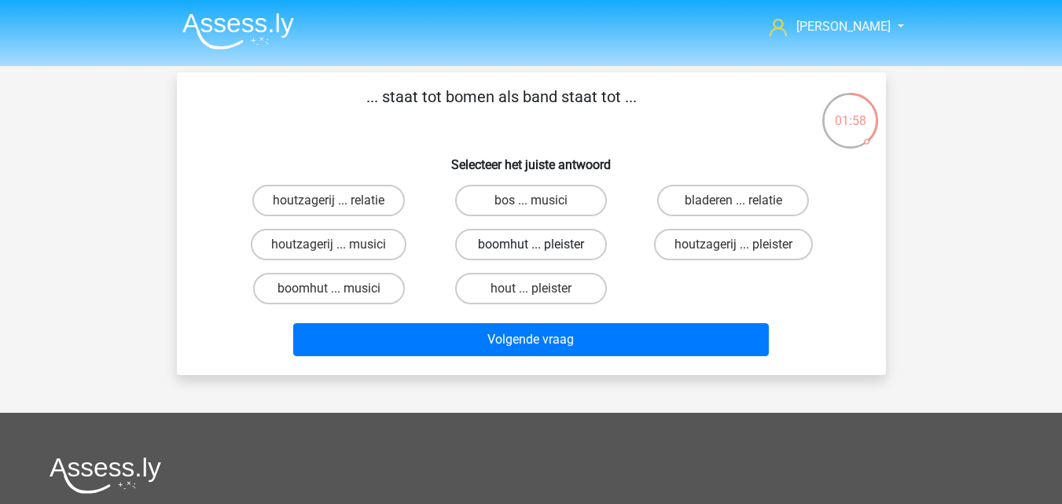
click at [506, 248] on label "boomhut ... pleister" at bounding box center [531, 244] width 152 height 31
click at [531, 248] on input "boomhut ... pleister" at bounding box center [536, 250] width 10 height 10
radio input "true"
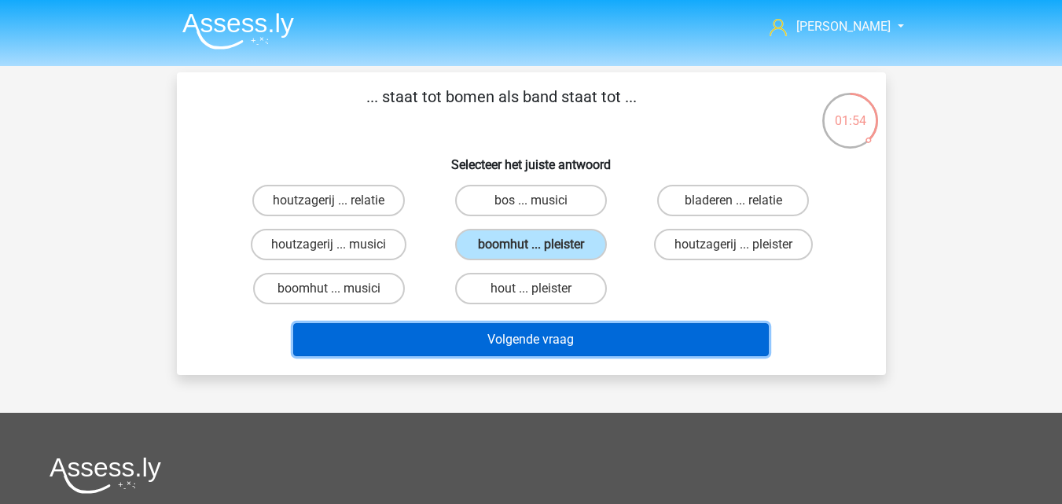
click at [484, 332] on button "Volgende vraag" at bounding box center [531, 339] width 476 height 33
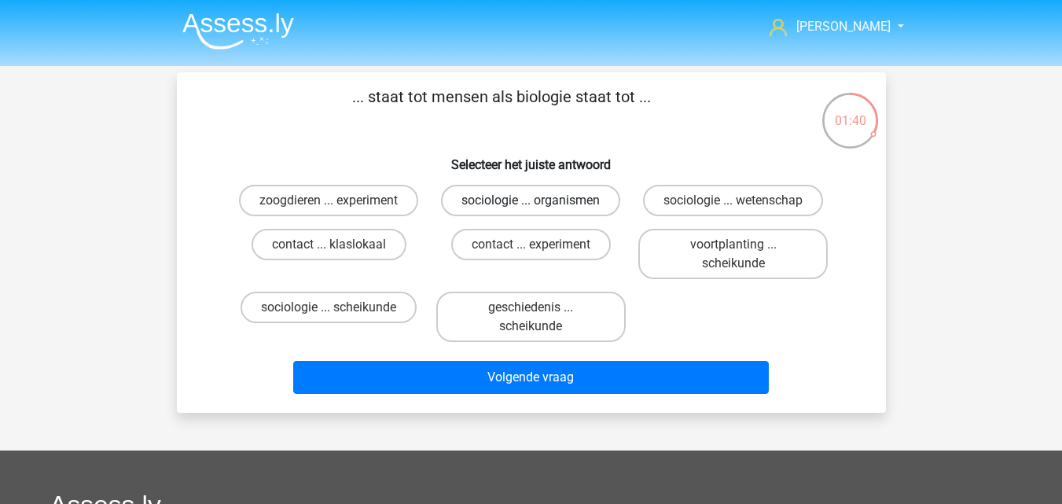
click at [523, 211] on label "sociologie ... organismen" at bounding box center [530, 200] width 179 height 31
click at [531, 211] on input "sociologie ... organismen" at bounding box center [536, 205] width 10 height 10
radio input "true"
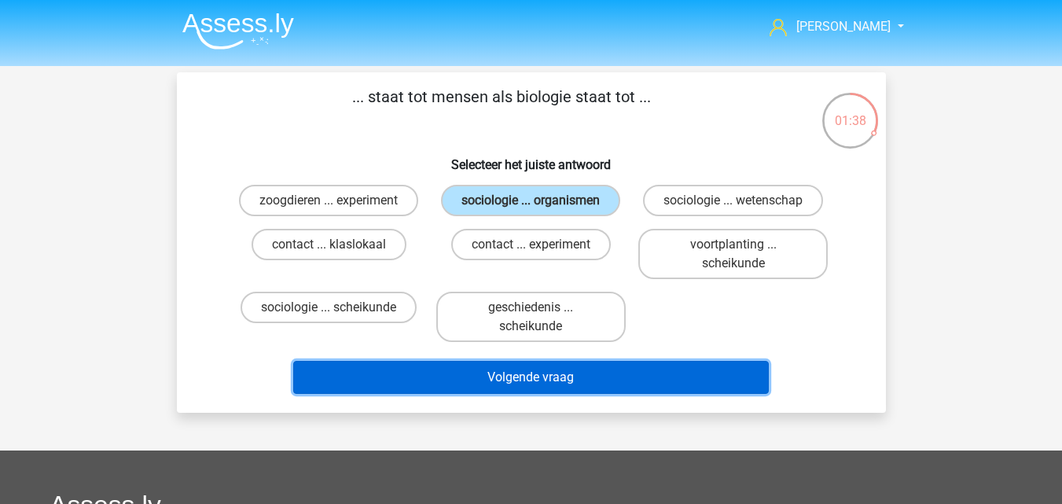
click at [572, 385] on button "Volgende vraag" at bounding box center [531, 377] width 476 height 33
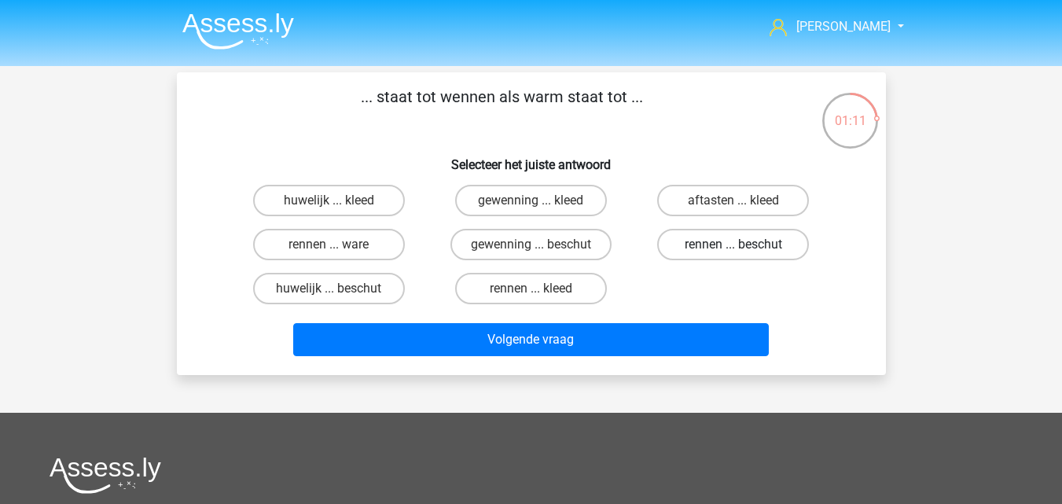
click at [697, 244] on label "rennen ... beschut" at bounding box center [733, 244] width 152 height 31
click at [734, 245] on input "rennen ... beschut" at bounding box center [739, 250] width 10 height 10
radio input "true"
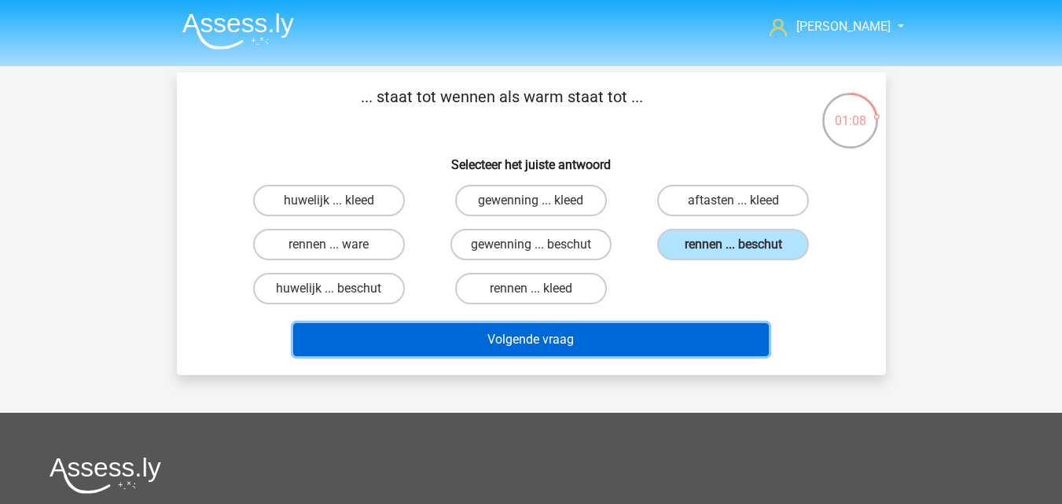
click at [588, 340] on button "Volgende vraag" at bounding box center [531, 339] width 476 height 33
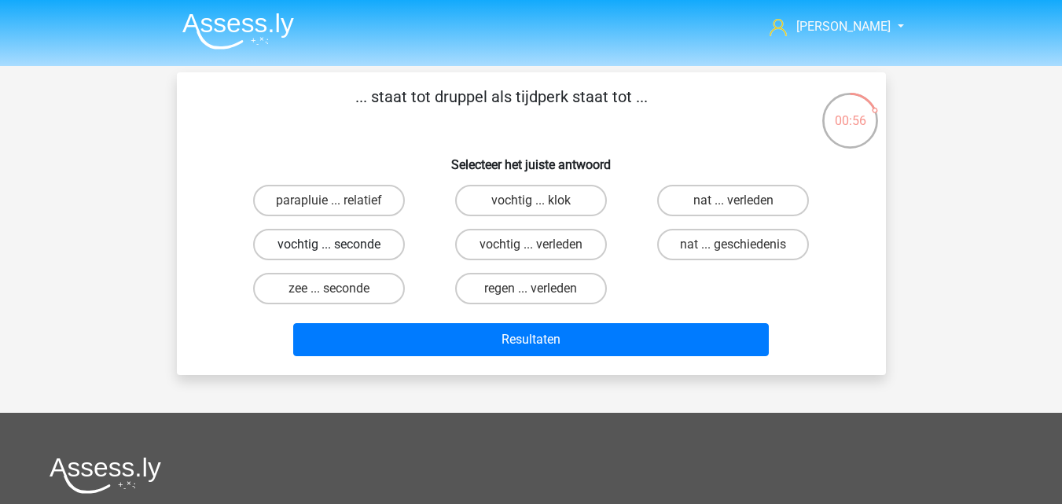
click at [384, 253] on label "vochtig ... seconde" at bounding box center [329, 244] width 152 height 31
click at [339, 253] on input "vochtig ... seconde" at bounding box center [334, 250] width 10 height 10
radio input "true"
click at [708, 250] on label "nat ... geschiedenis" at bounding box center [733, 244] width 152 height 31
click at [734, 250] on input "nat ... geschiedenis" at bounding box center [739, 250] width 10 height 10
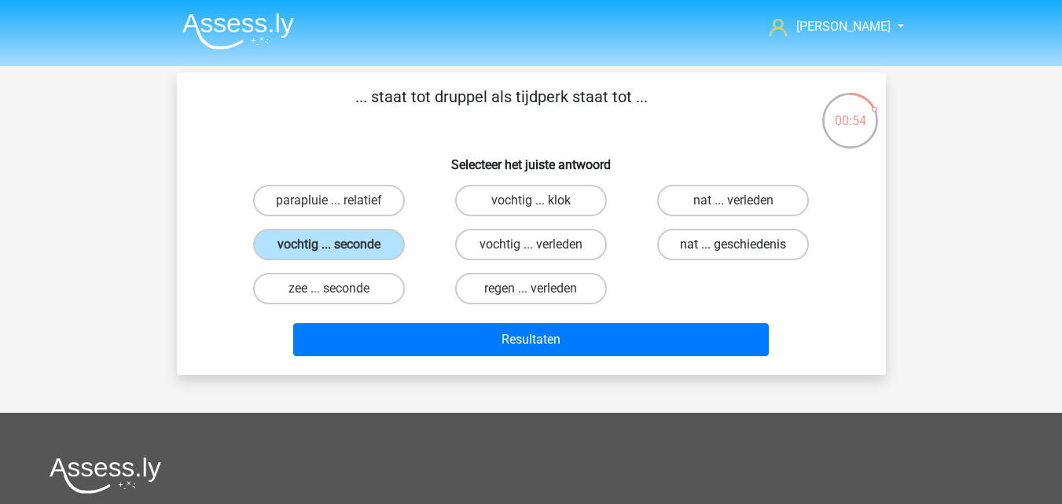
radio input "true"
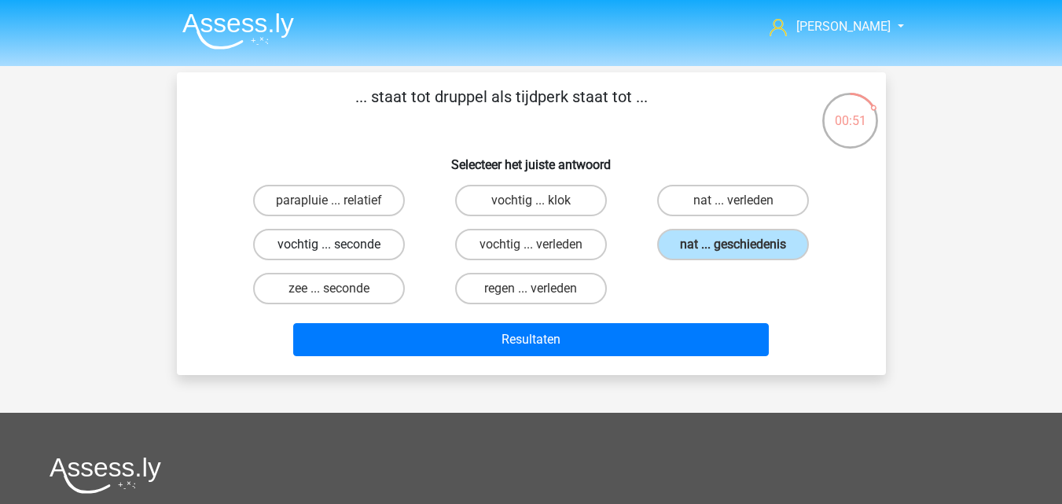
click at [381, 248] on label "vochtig ... seconde" at bounding box center [329, 244] width 152 height 31
click at [339, 248] on input "vochtig ... seconde" at bounding box center [334, 250] width 10 height 10
radio input "true"
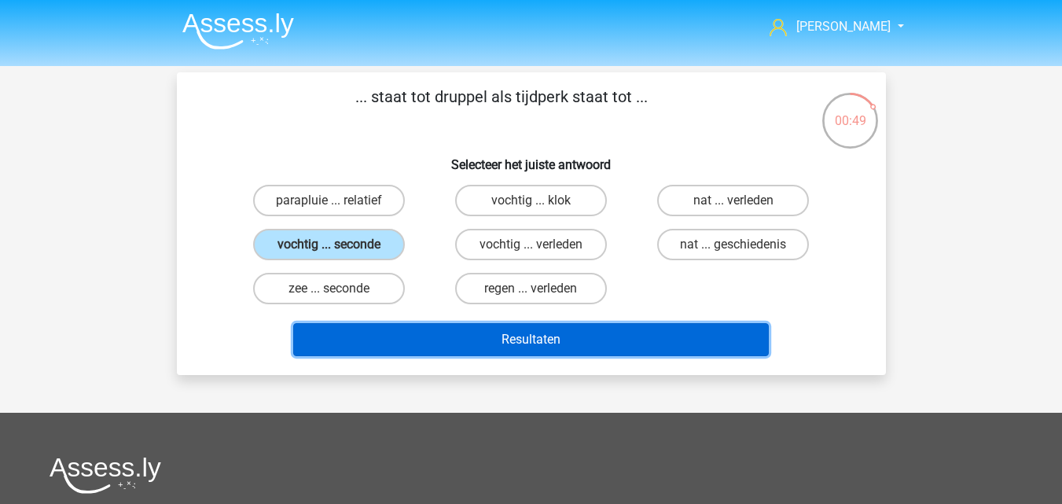
click at [416, 344] on button "Resultaten" at bounding box center [531, 339] width 476 height 33
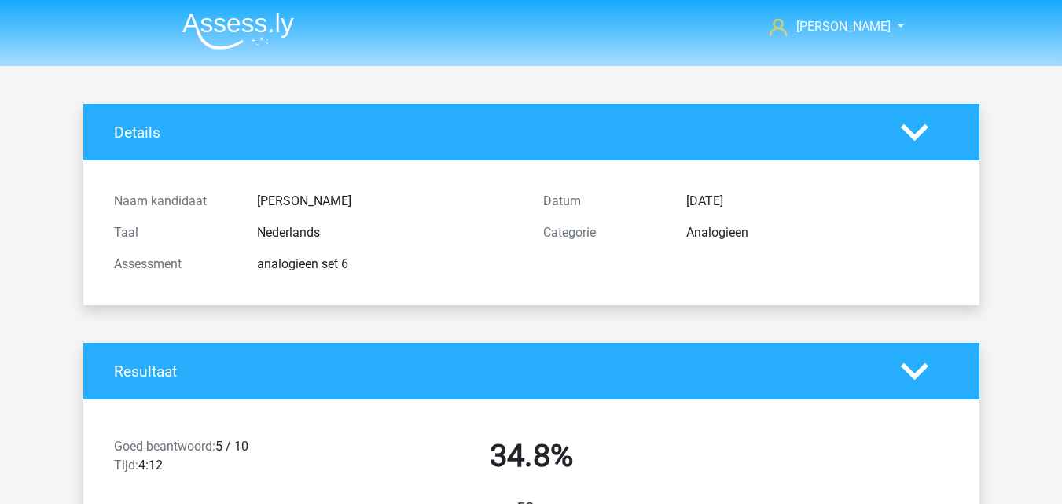
scroll to position [944, 0]
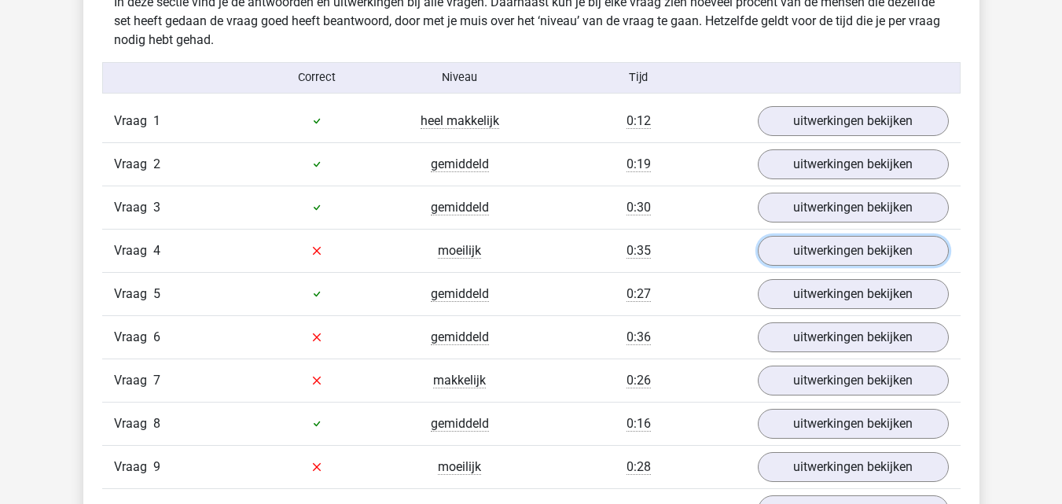
click at [805, 257] on link "uitwerkingen bekijken" at bounding box center [853, 251] width 191 height 30
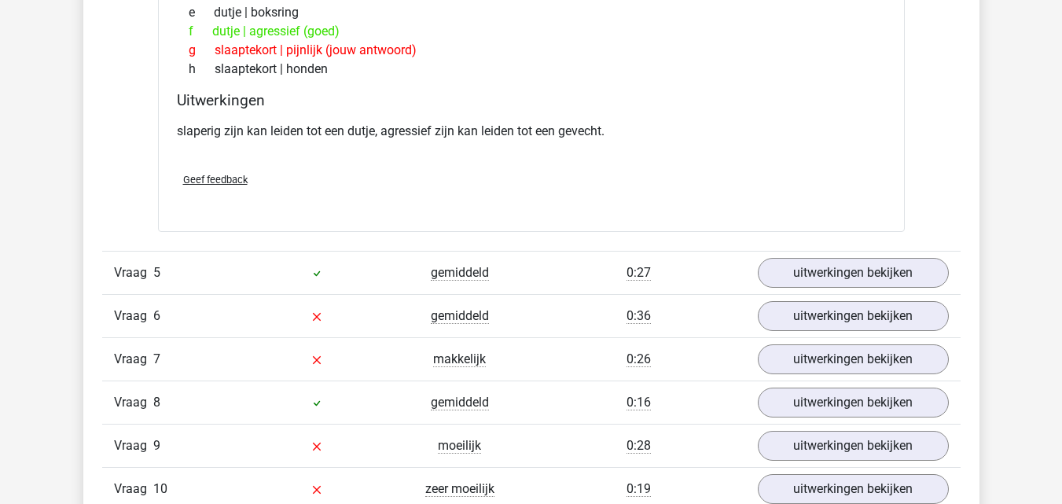
scroll to position [1415, 0]
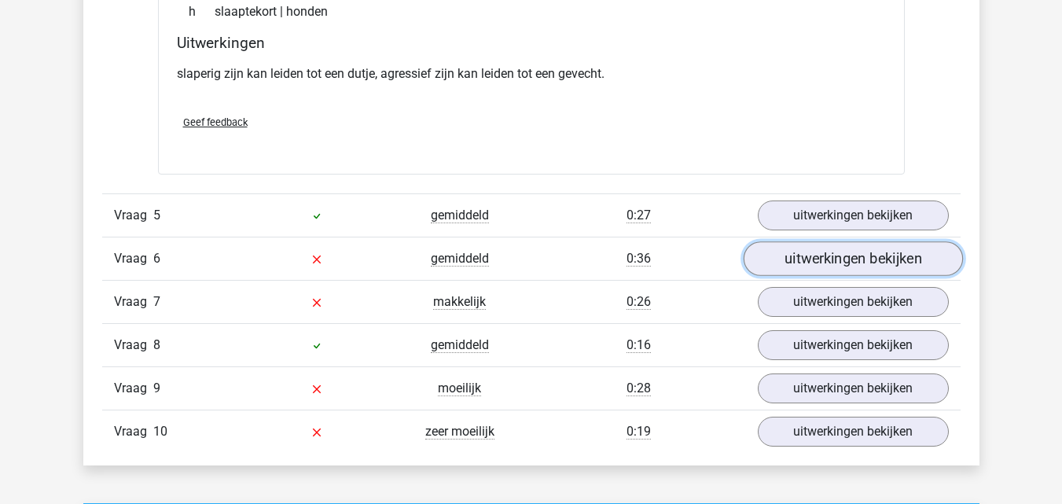
click at [827, 263] on link "uitwerkingen bekijken" at bounding box center [852, 258] width 219 height 35
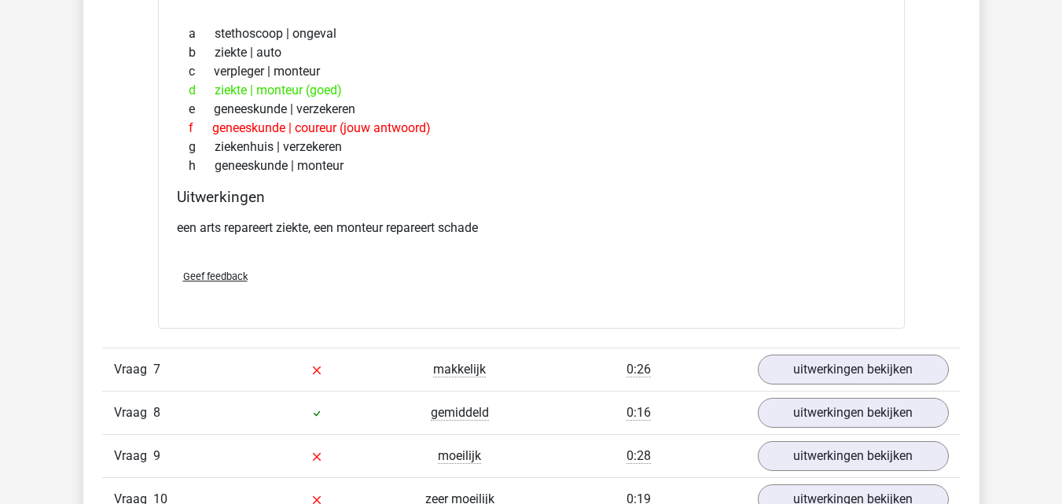
scroll to position [1808, 0]
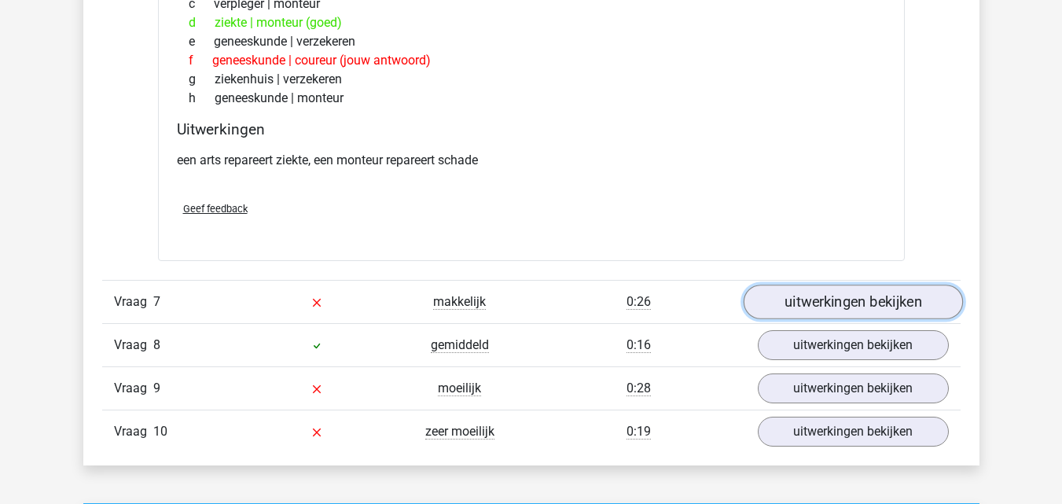
click at [772, 309] on link "uitwerkingen bekijken" at bounding box center [852, 302] width 219 height 35
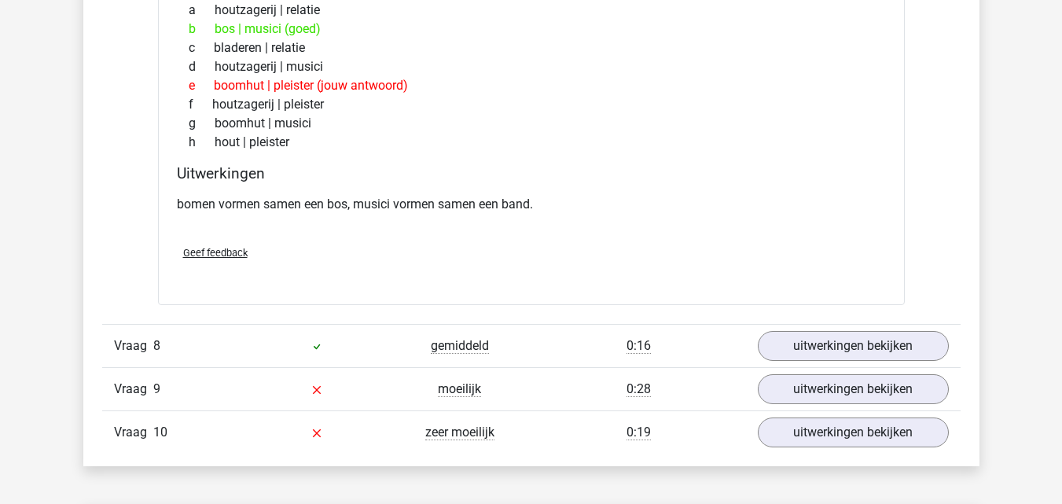
scroll to position [2202, 0]
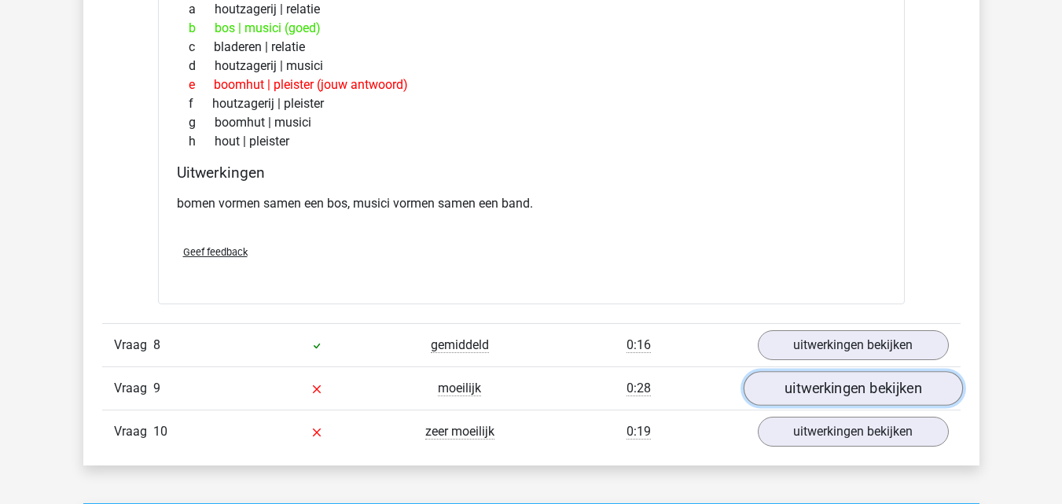
click at [786, 388] on link "uitwerkingen bekijken" at bounding box center [852, 388] width 219 height 35
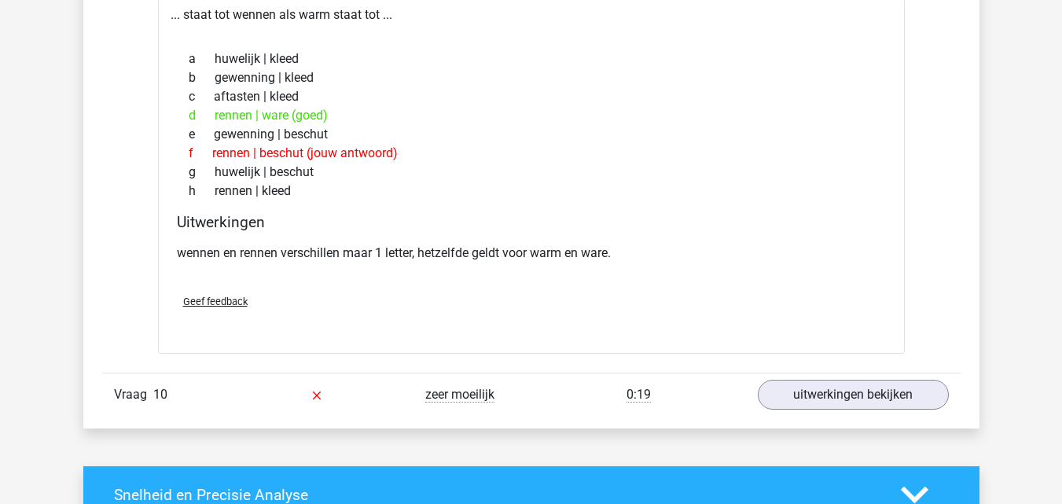
scroll to position [2673, 0]
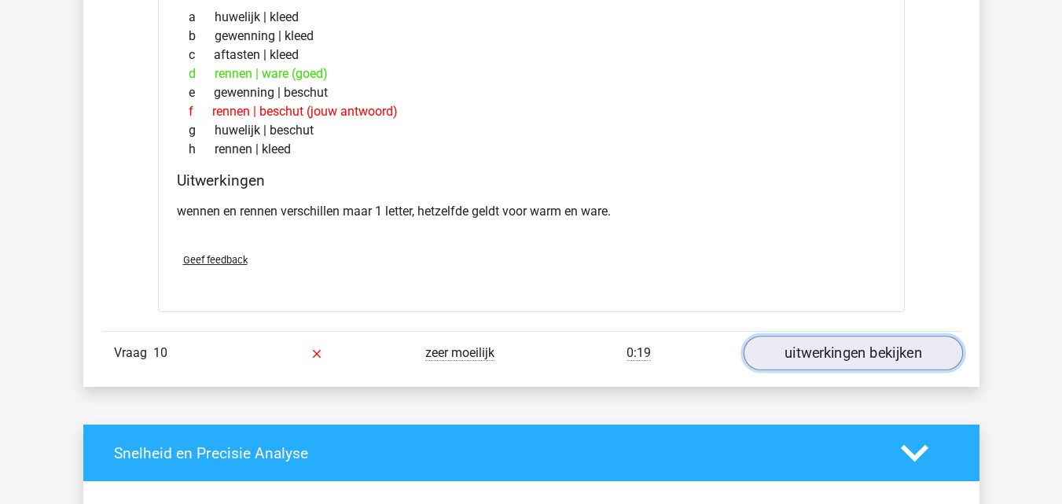
click at [777, 357] on link "uitwerkingen bekijken" at bounding box center [852, 354] width 219 height 35
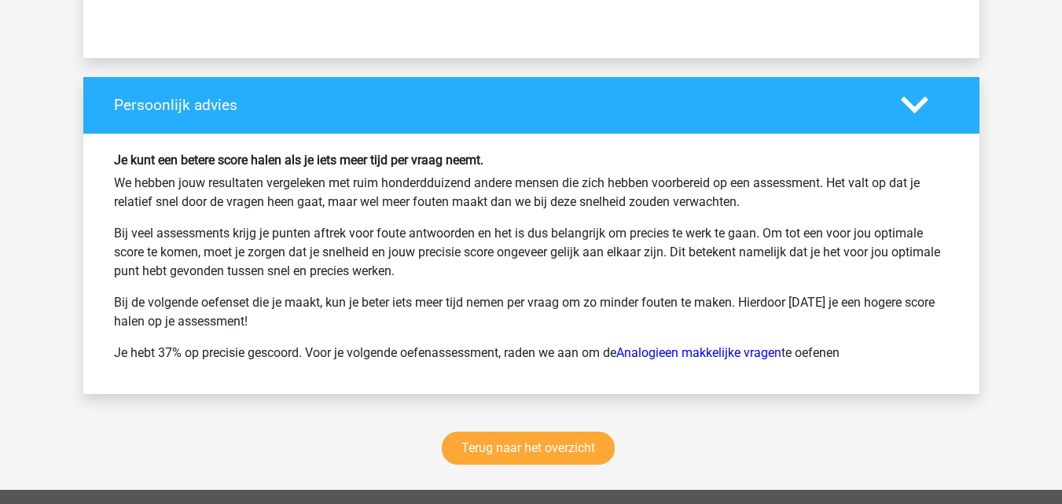
scroll to position [4167, 0]
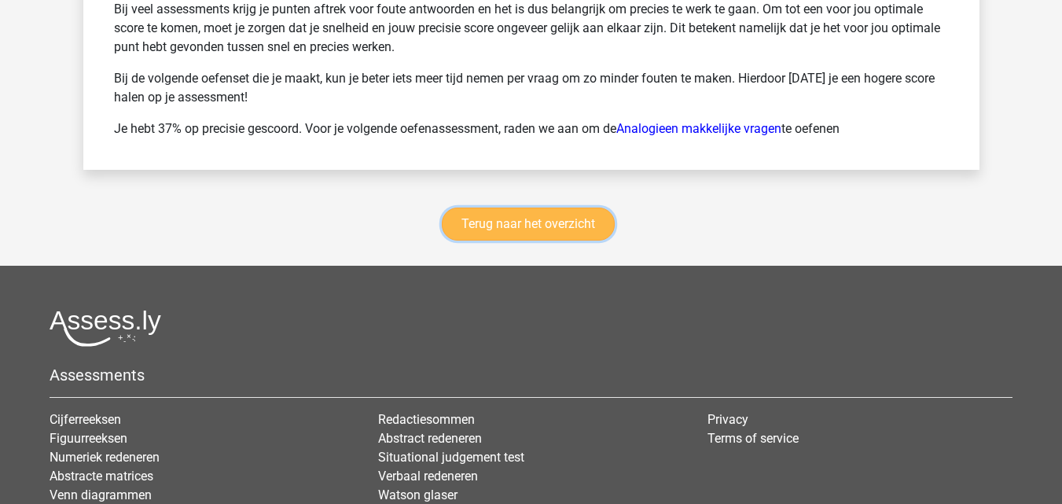
click at [509, 235] on link "Terug naar het overzicht" at bounding box center [528, 224] width 173 height 33
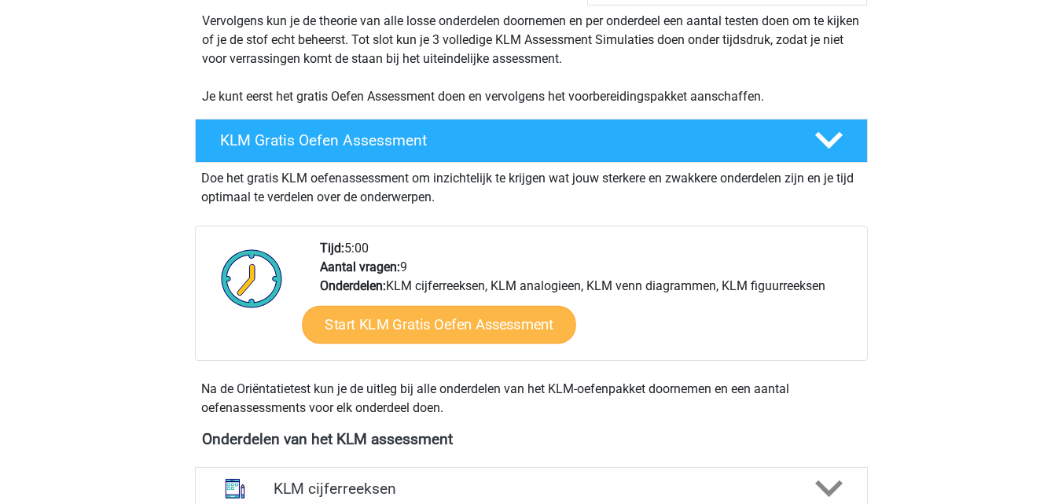
scroll to position [315, 0]
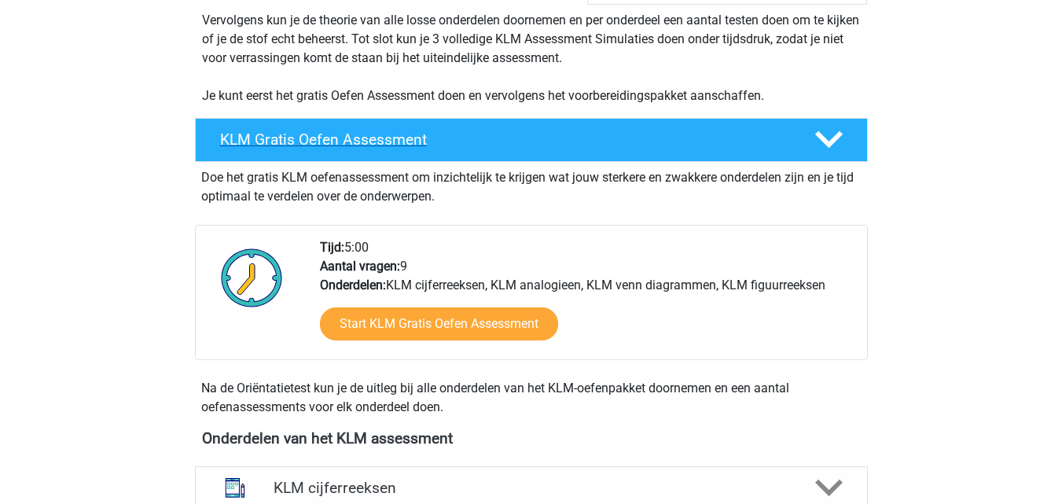
click at [590, 136] on h4 "KLM Gratis Oefen Assessment" at bounding box center [504, 140] width 569 height 18
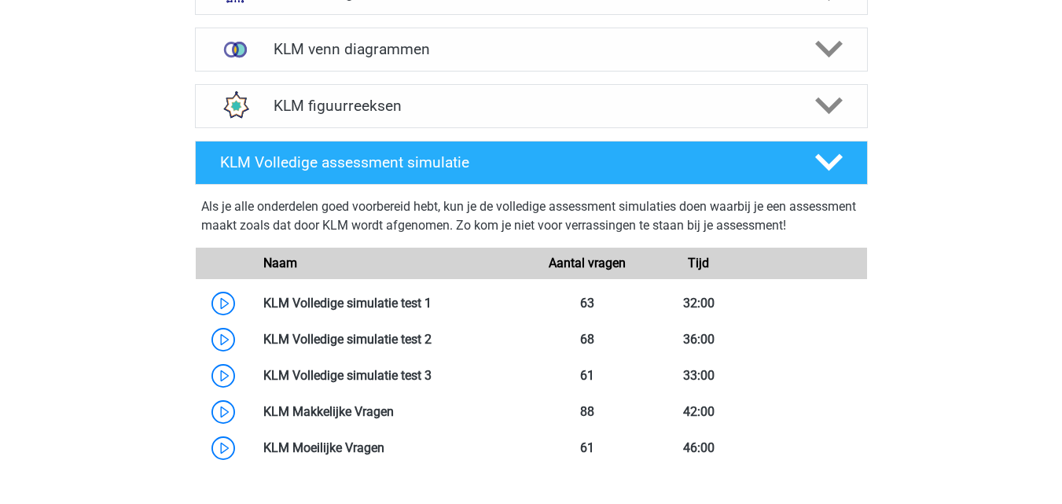
scroll to position [550, 0]
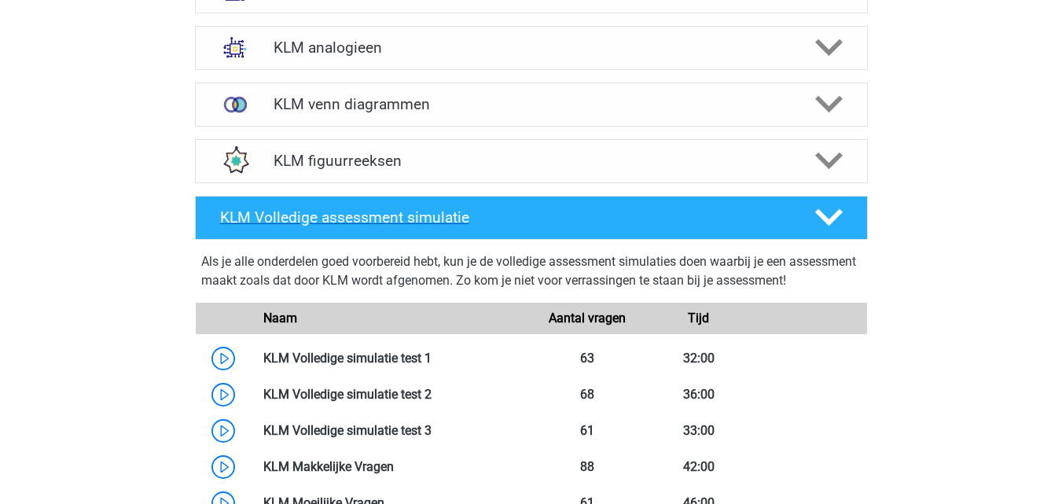
click at [554, 219] on h4 "KLM Volledige assessment simulatie" at bounding box center [504, 217] width 569 height 18
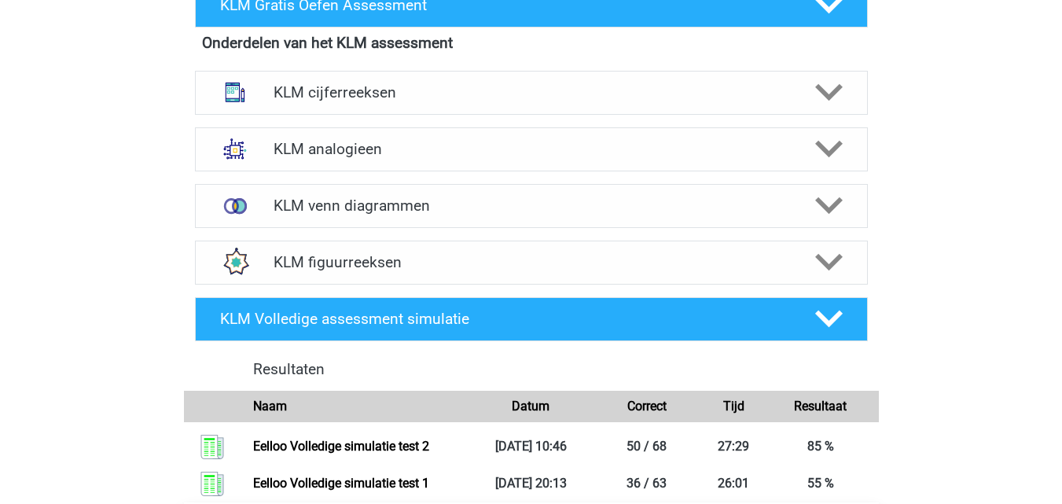
scroll to position [393, 0]
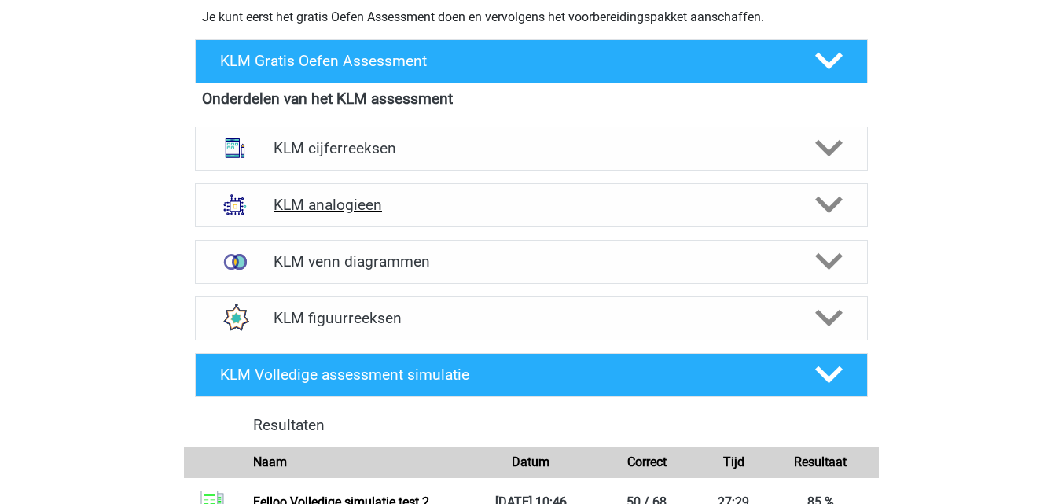
click at [539, 208] on h4 "KLM analogieen" at bounding box center [531, 205] width 515 height 18
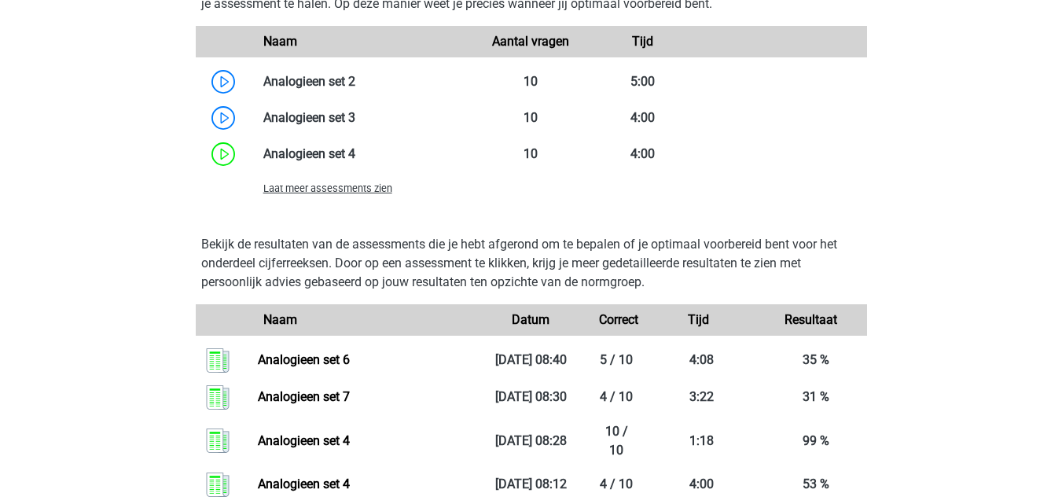
scroll to position [1337, 0]
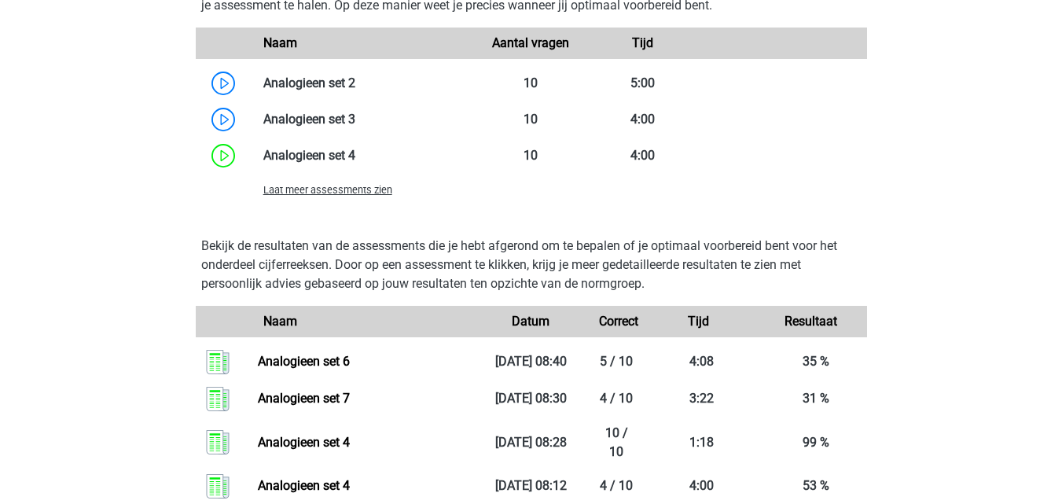
click at [315, 192] on span "Laat meer assessments zien" at bounding box center [327, 190] width 129 height 12
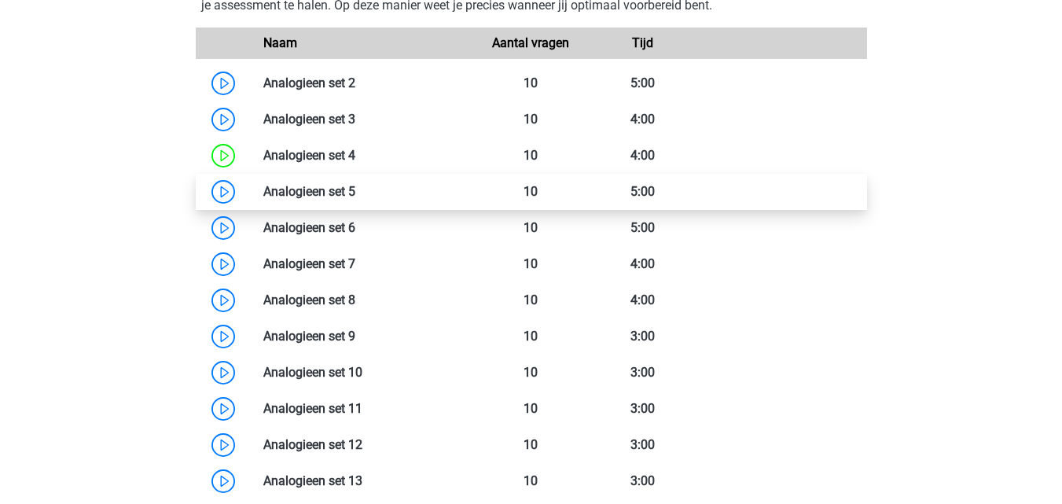
click at [355, 190] on link at bounding box center [355, 191] width 0 height 15
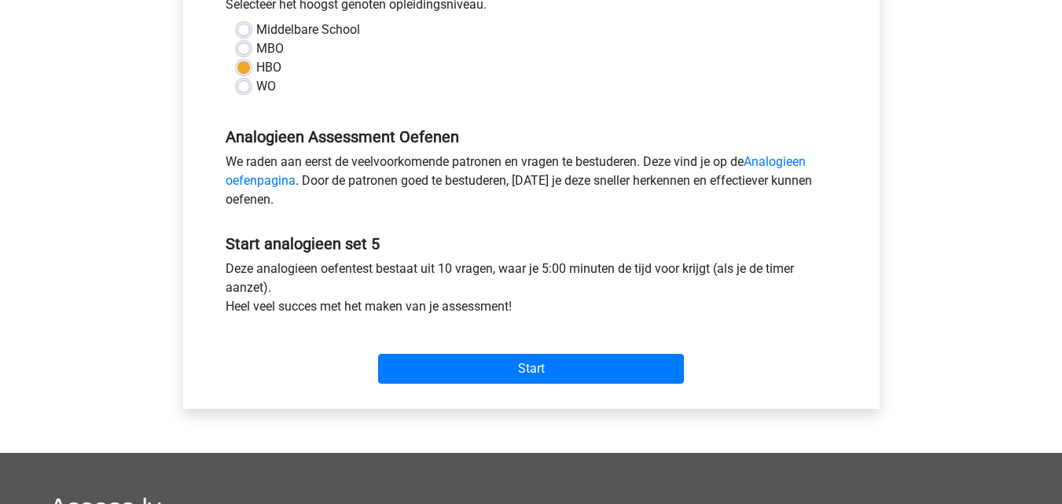
scroll to position [393, 0]
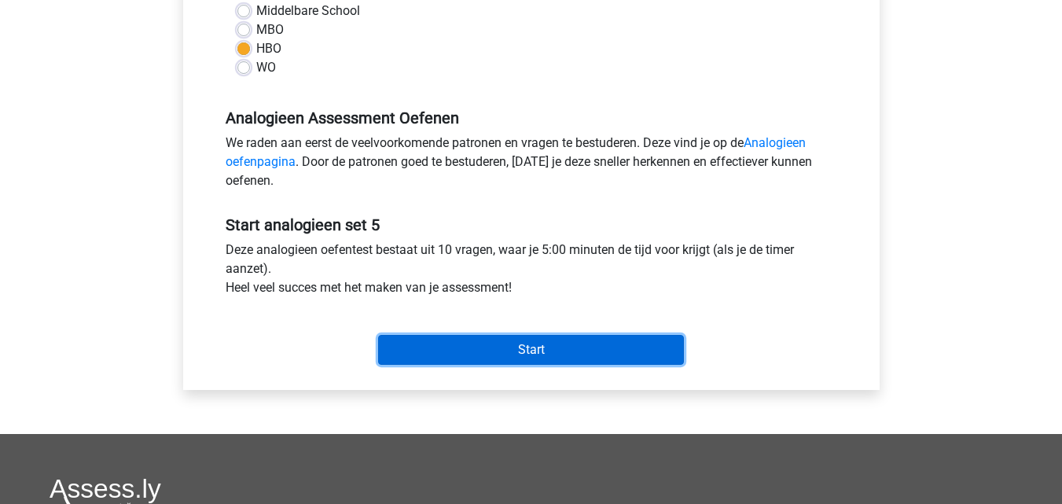
click at [586, 356] on input "Start" at bounding box center [531, 350] width 306 height 30
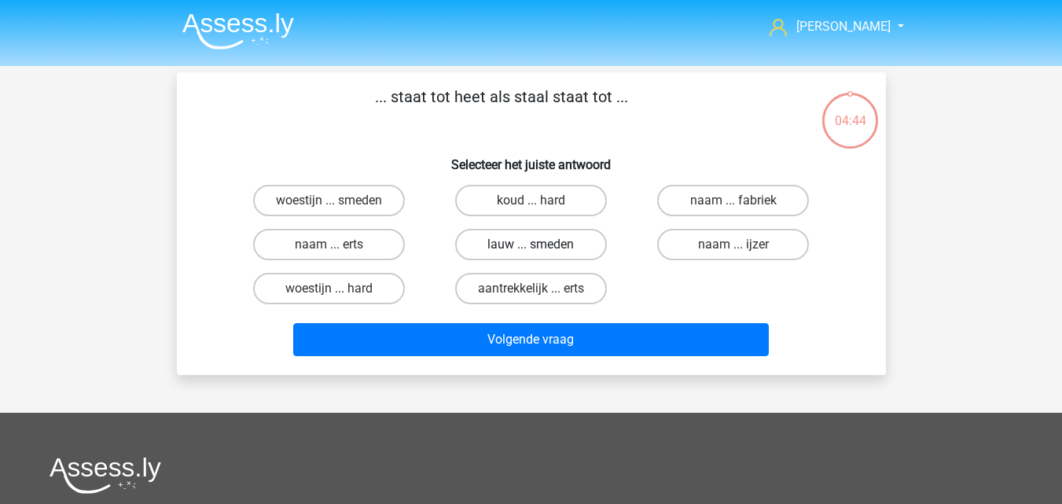
click at [521, 249] on label "lauw ... smeden" at bounding box center [531, 244] width 152 height 31
click at [531, 249] on input "lauw ... smeden" at bounding box center [536, 250] width 10 height 10
radio input "true"
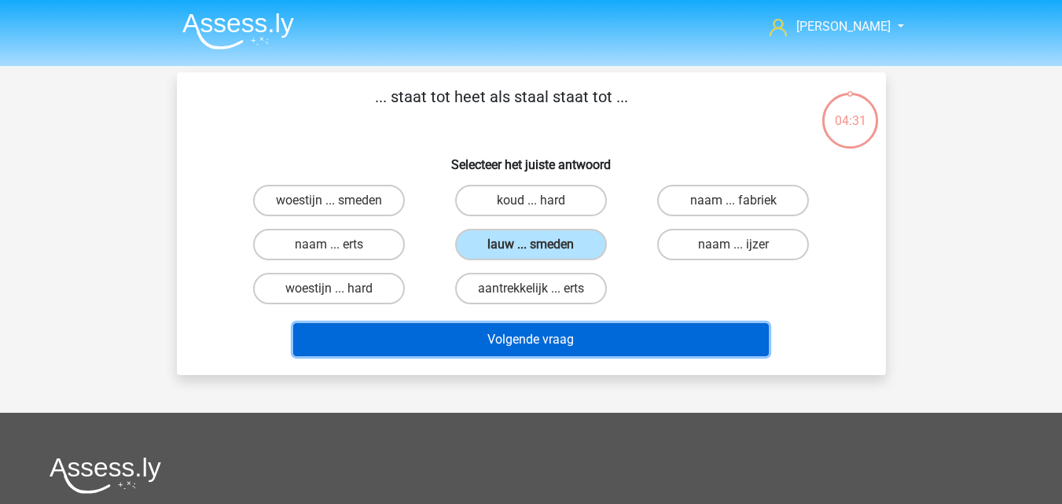
click at [531, 340] on button "Volgende vraag" at bounding box center [531, 339] width 476 height 33
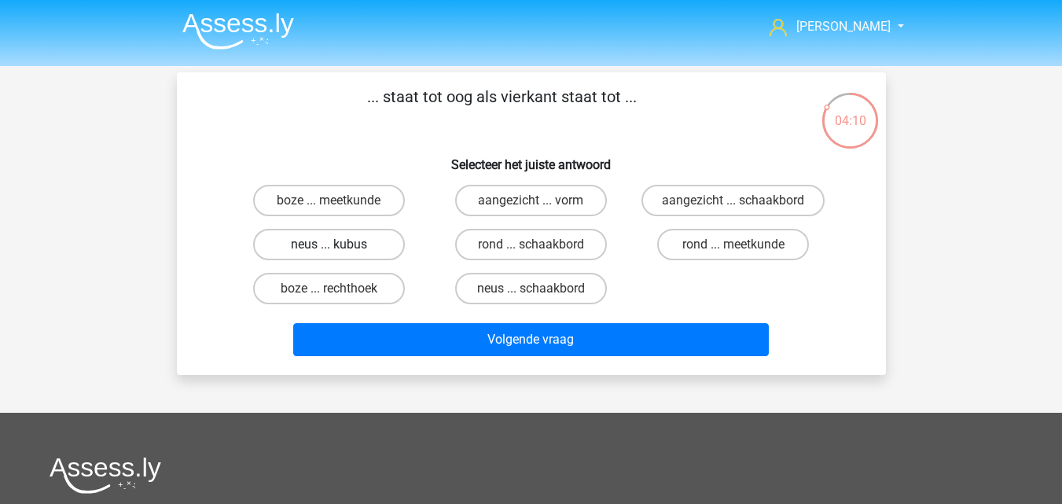
click at [378, 250] on label "neus ... kubus" at bounding box center [329, 244] width 152 height 31
click at [339, 250] on input "neus ... kubus" at bounding box center [334, 250] width 10 height 10
radio input "true"
click at [520, 215] on label "aangezicht ... vorm" at bounding box center [531, 200] width 152 height 31
click at [531, 211] on input "aangezicht ... vorm" at bounding box center [536, 205] width 10 height 10
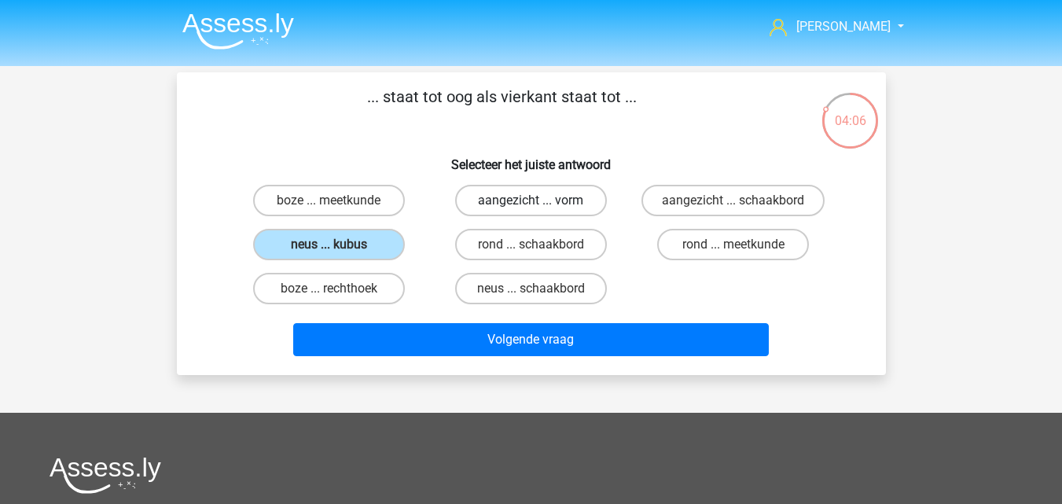
radio input "true"
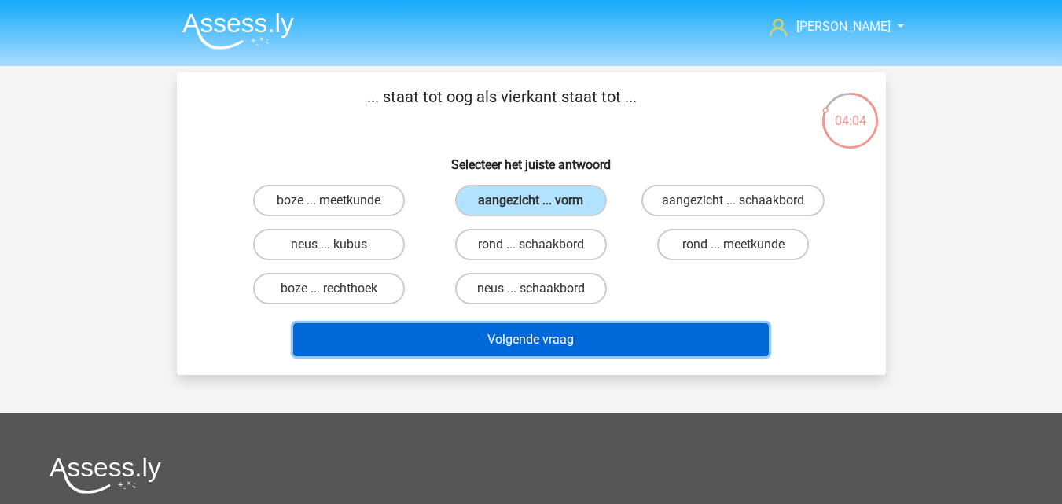
click at [534, 345] on button "Volgende vraag" at bounding box center [531, 339] width 476 height 33
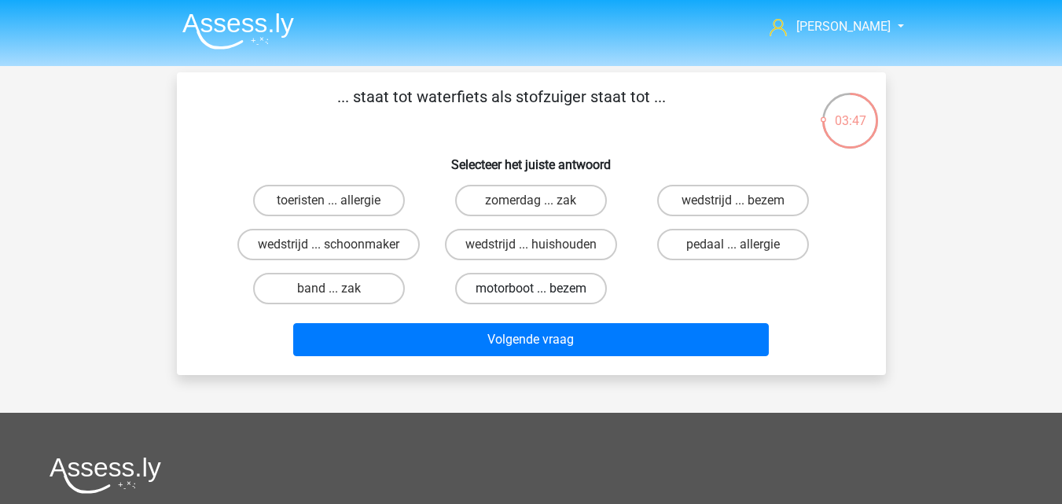
click at [542, 297] on label "motorboot ... bezem" at bounding box center [531, 288] width 152 height 31
click at [541, 297] on input "motorboot ... bezem" at bounding box center [536, 294] width 10 height 10
radio input "true"
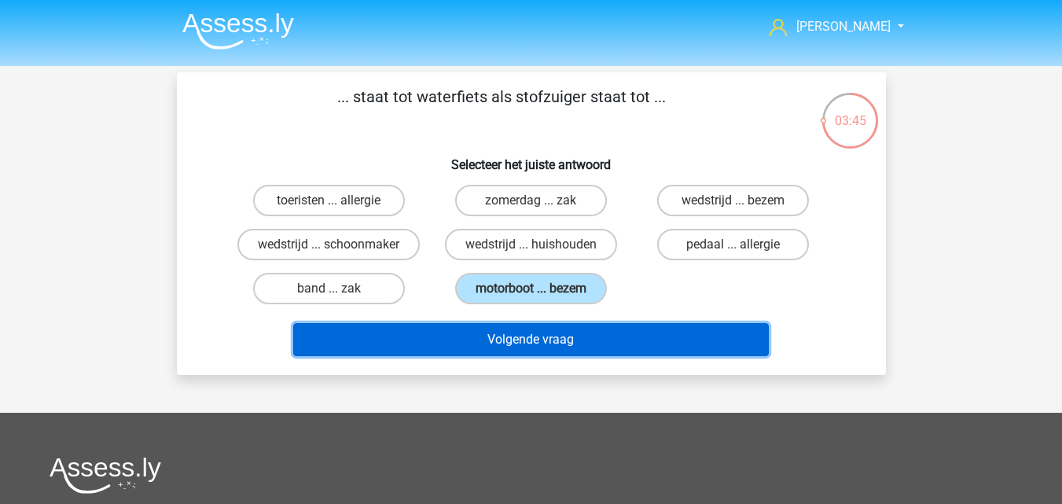
click at [551, 335] on button "Volgende vraag" at bounding box center [531, 339] width 476 height 33
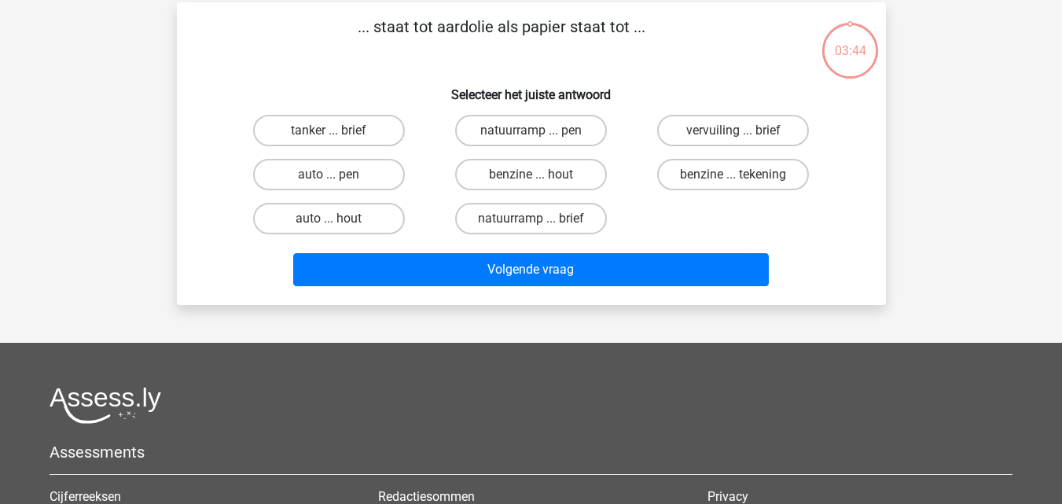
scroll to position [72, 0]
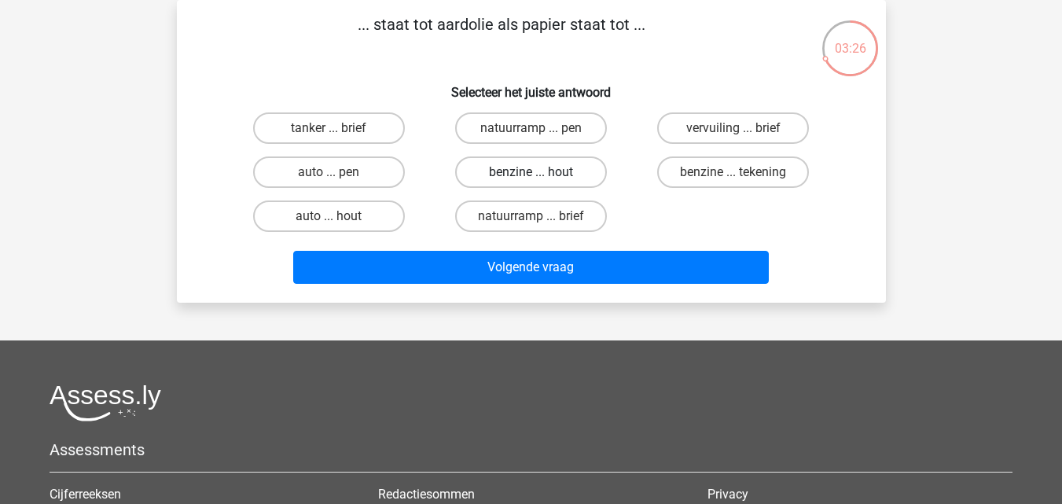
click at [466, 178] on label "benzine ... hout" at bounding box center [531, 171] width 152 height 31
click at [531, 178] on input "benzine ... hout" at bounding box center [536, 177] width 10 height 10
radio input "true"
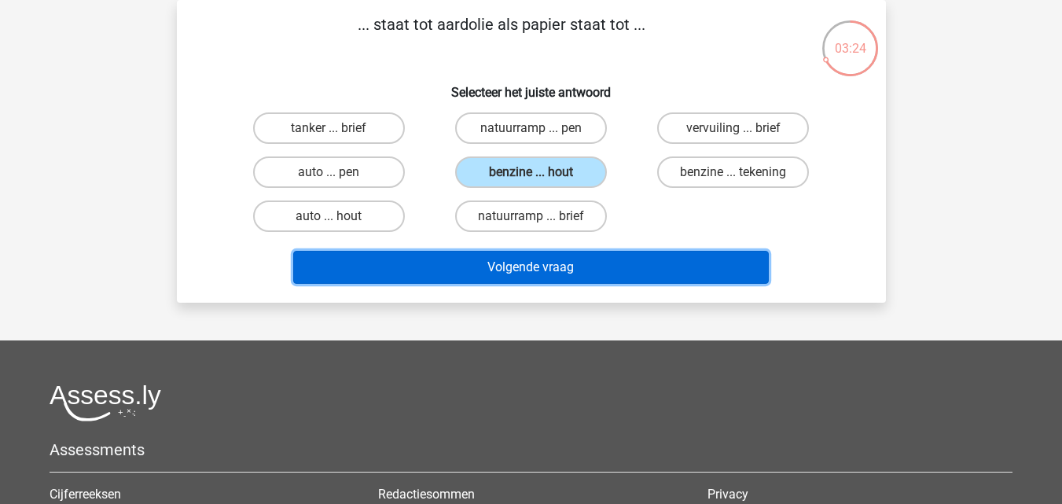
click at [468, 268] on button "Volgende vraag" at bounding box center [531, 267] width 476 height 33
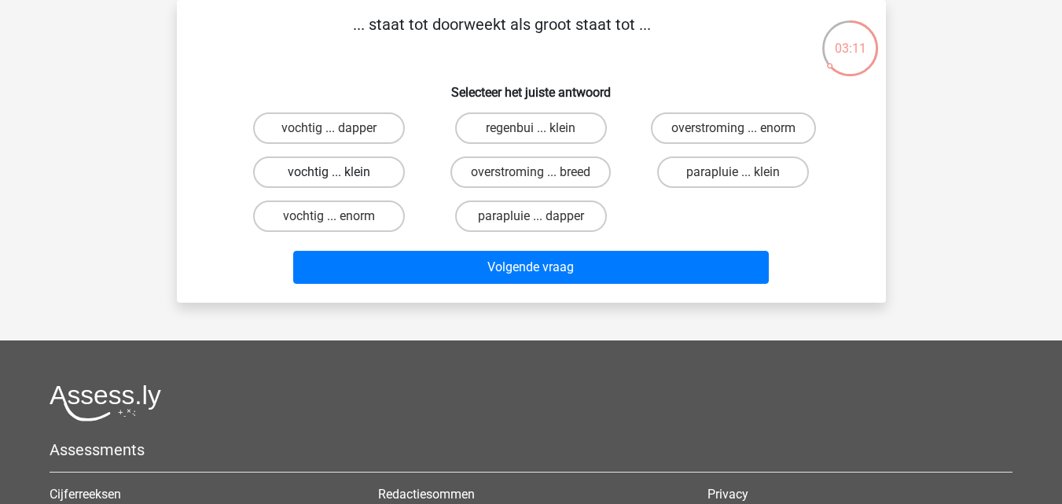
click at [382, 173] on label "vochtig ... klein" at bounding box center [329, 171] width 152 height 31
click at [339, 173] on input "vochtig ... klein" at bounding box center [334, 177] width 10 height 10
radio input "true"
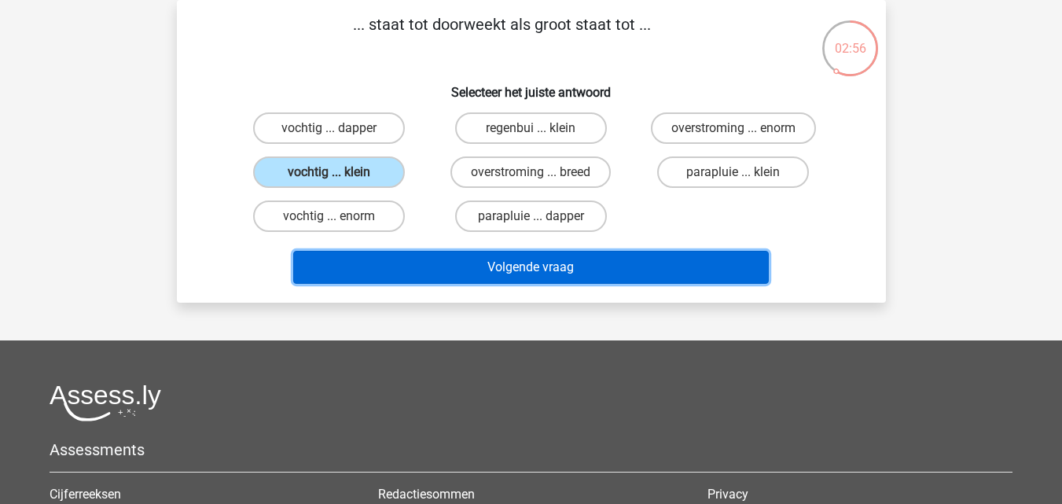
click at [427, 273] on button "Volgende vraag" at bounding box center [531, 267] width 476 height 33
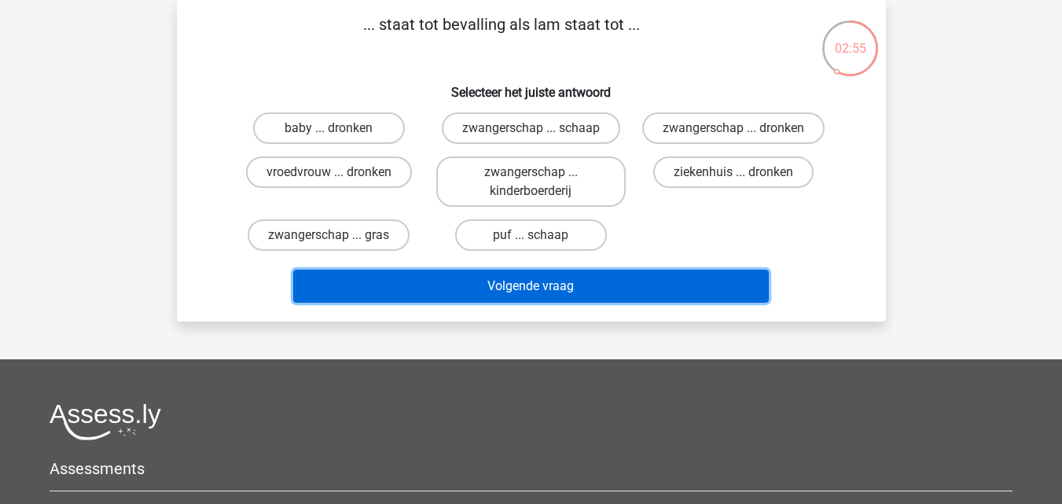
click at [428, 285] on button "Volgende vraag" at bounding box center [531, 286] width 476 height 33
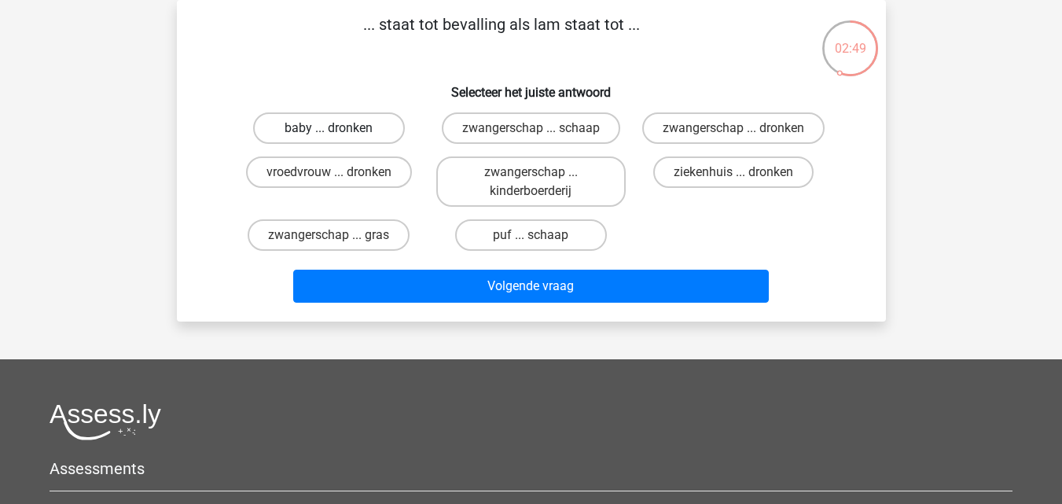
click at [351, 118] on label "baby ... dronken" at bounding box center [329, 127] width 152 height 31
click at [339, 128] on input "baby ... dronken" at bounding box center [334, 133] width 10 height 10
radio input "true"
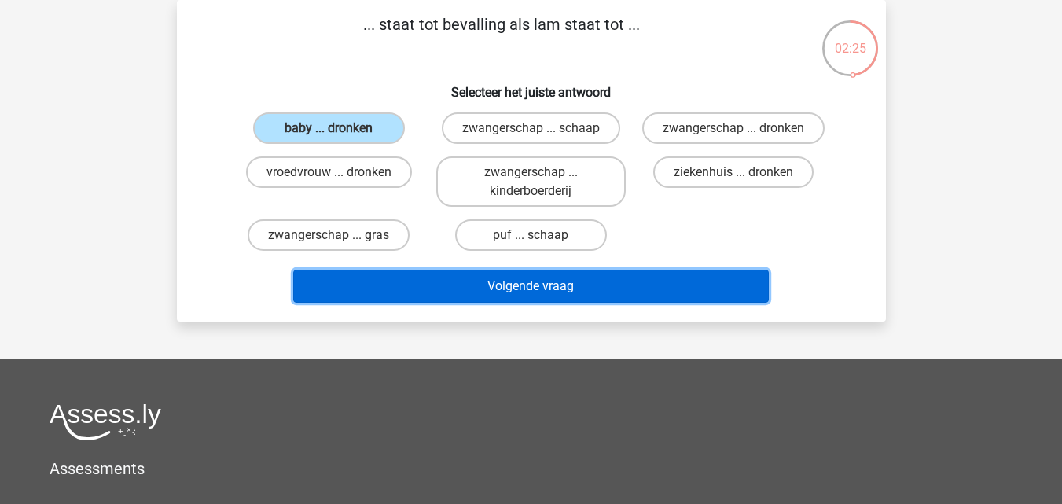
click at [467, 289] on button "Volgende vraag" at bounding box center [531, 286] width 476 height 33
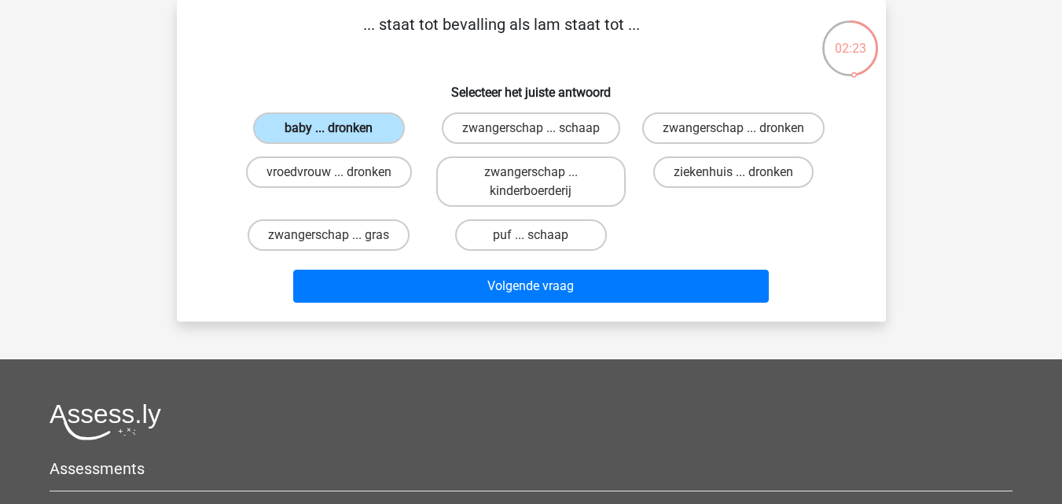
click at [373, 134] on label "baby ... dronken" at bounding box center [329, 127] width 152 height 31
click at [339, 134] on input "baby ... dronken" at bounding box center [334, 133] width 10 height 10
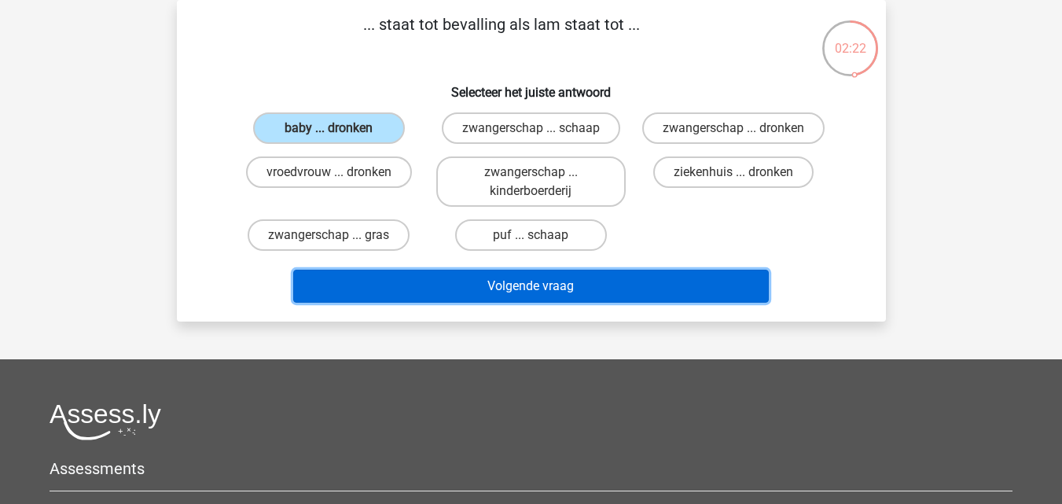
click at [517, 291] on button "Volgende vraag" at bounding box center [531, 286] width 476 height 33
click at [518, 291] on button "Volgende vraag" at bounding box center [531, 286] width 476 height 33
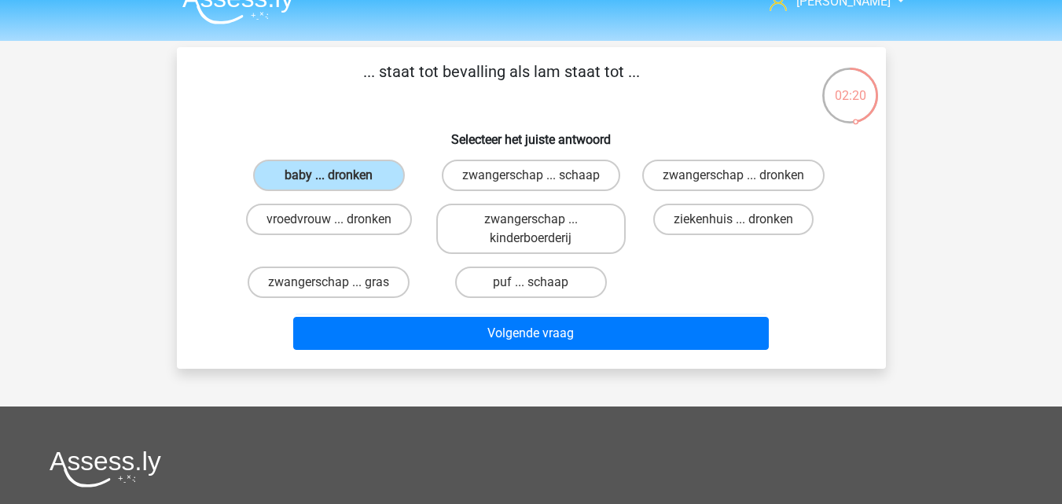
scroll to position [0, 0]
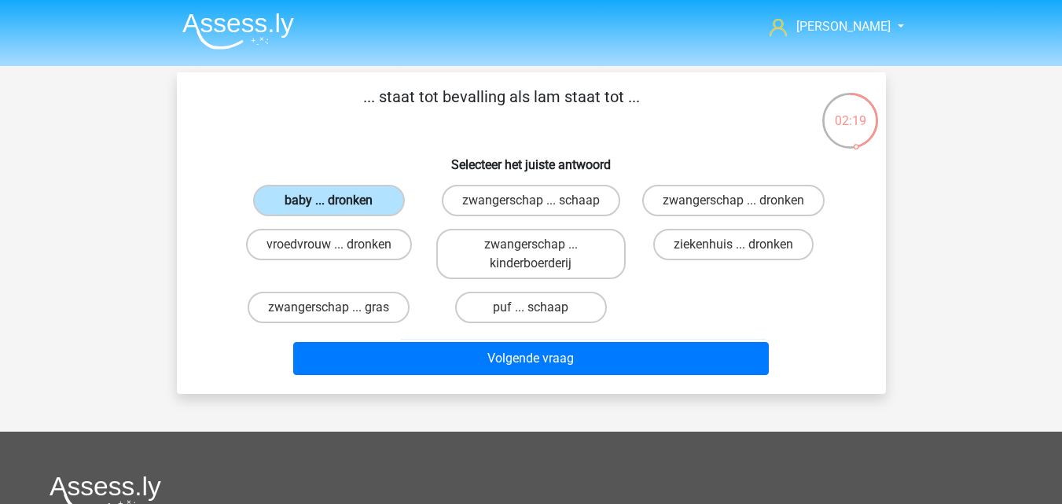
click at [366, 197] on label "baby ... dronken" at bounding box center [329, 200] width 152 height 31
click at [339, 200] on input "baby ... dronken" at bounding box center [334, 205] width 10 height 10
click at [366, 196] on label "baby ... dronken" at bounding box center [329, 200] width 152 height 31
click at [339, 200] on input "baby ... dronken" at bounding box center [334, 205] width 10 height 10
click at [366, 195] on label "baby ... dronken" at bounding box center [329, 200] width 152 height 31
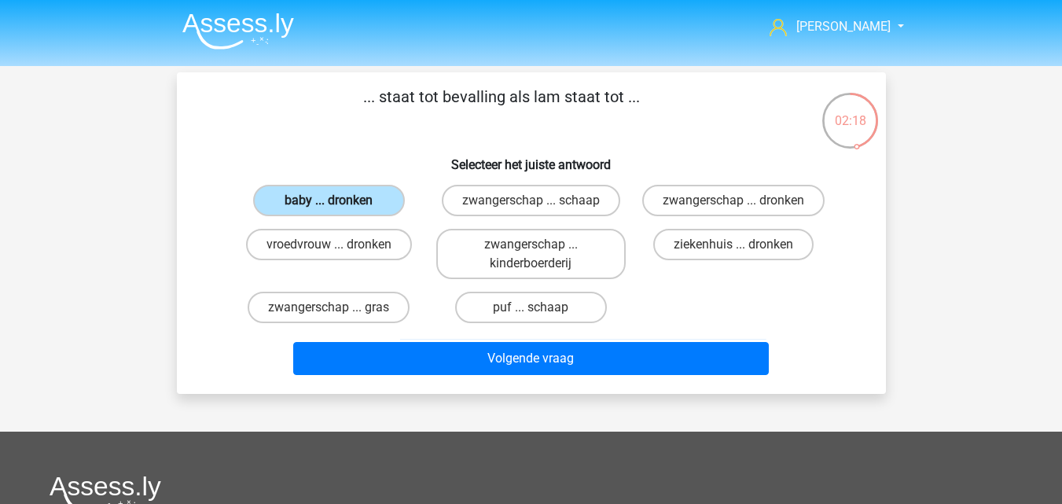
click at [339, 200] on input "baby ... dronken" at bounding box center [334, 205] width 10 height 10
click at [366, 195] on label "baby ... dronken" at bounding box center [329, 200] width 152 height 31
click at [339, 200] on input "baby ... dronken" at bounding box center [334, 205] width 10 height 10
click at [366, 195] on label "baby ... dronken" at bounding box center [329, 200] width 152 height 31
click at [339, 200] on input "baby ... dronken" at bounding box center [334, 205] width 10 height 10
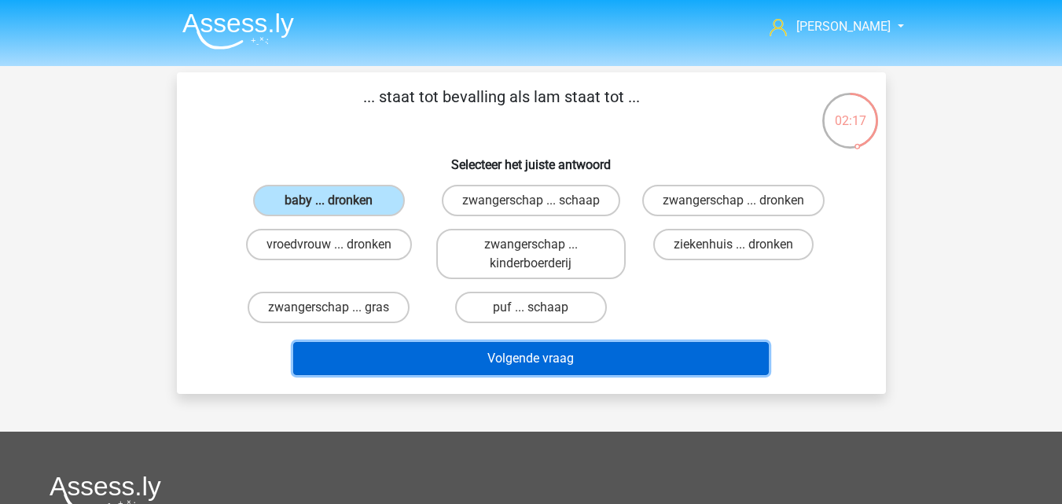
click at [542, 356] on button "Volgende vraag" at bounding box center [531, 358] width 476 height 33
click at [543, 356] on button "Volgende vraag" at bounding box center [531, 358] width 476 height 33
click at [546, 359] on button "Volgende vraag" at bounding box center [531, 358] width 476 height 33
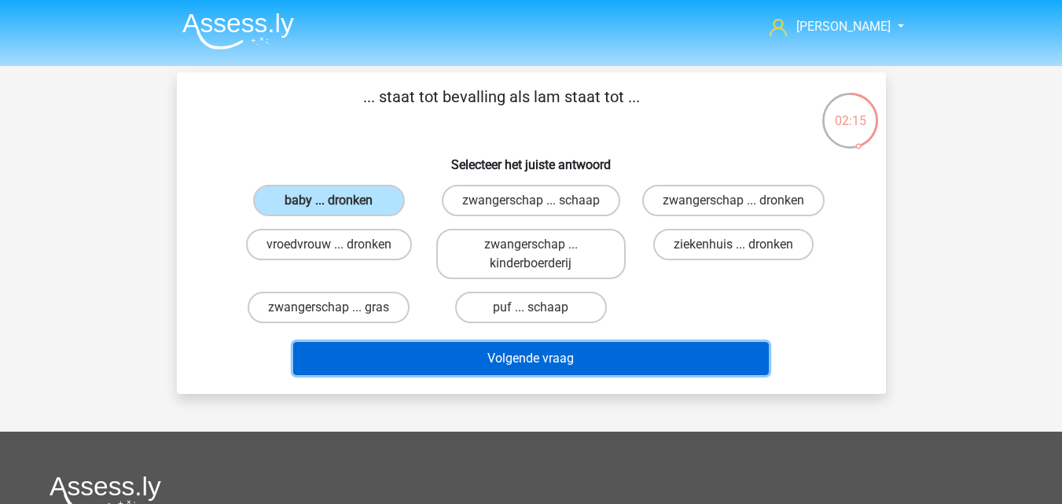
click at [546, 359] on button "Volgende vraag" at bounding box center [531, 358] width 476 height 33
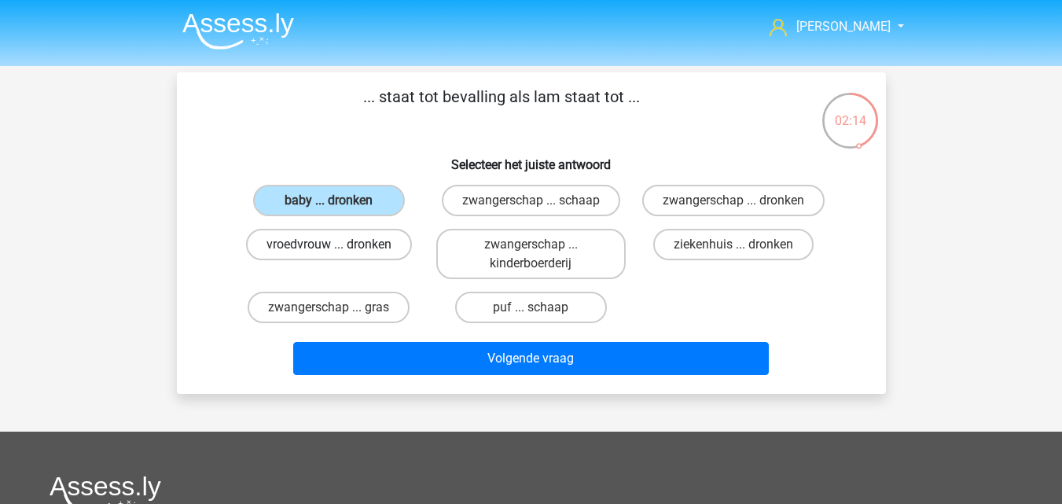
click at [393, 243] on label "vroedvrouw ... dronken" at bounding box center [329, 244] width 166 height 31
click at [339, 245] on input "vroedvrouw ... dronken" at bounding box center [334, 250] width 10 height 10
radio input "true"
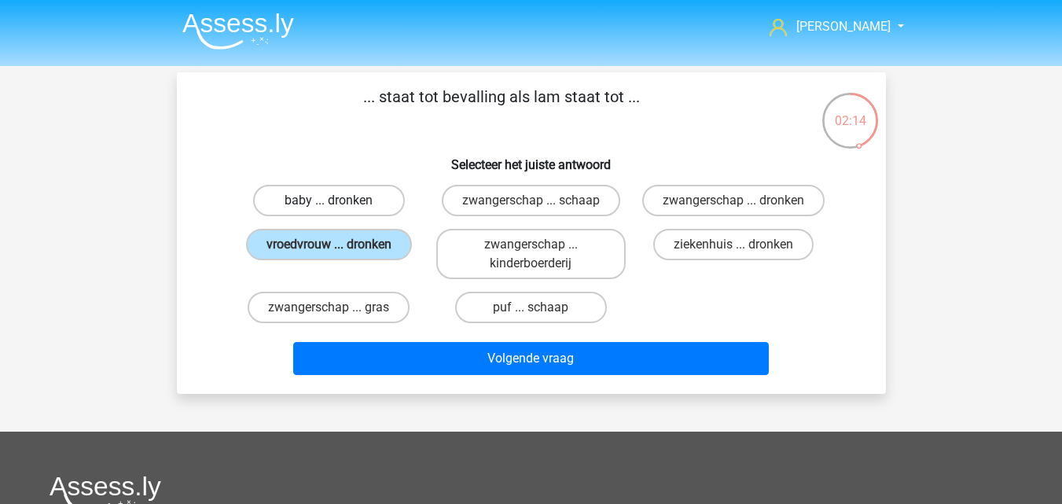
click at [373, 197] on label "baby ... dronken" at bounding box center [329, 200] width 152 height 31
click at [339, 200] on input "baby ... dronken" at bounding box center [334, 205] width 10 height 10
radio input "true"
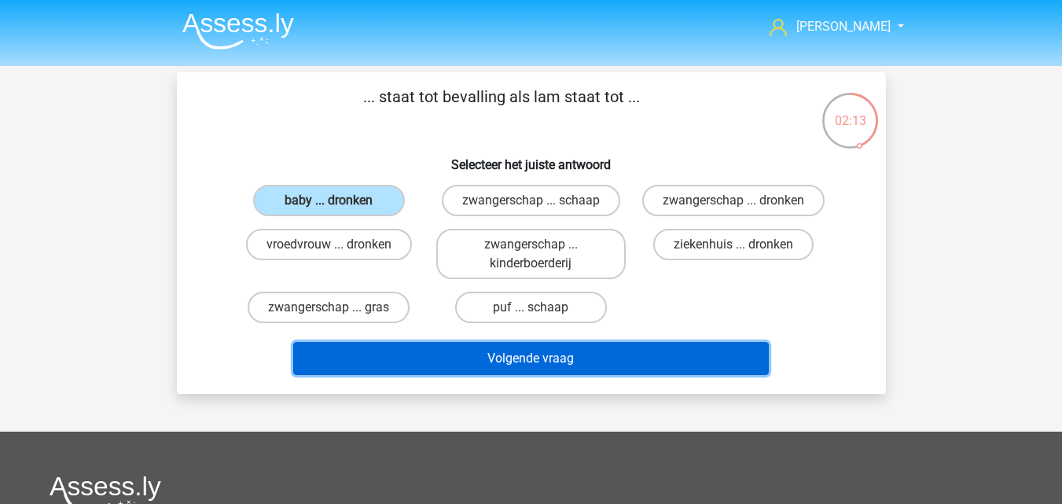
click at [524, 362] on button "Volgende vraag" at bounding box center [531, 358] width 476 height 33
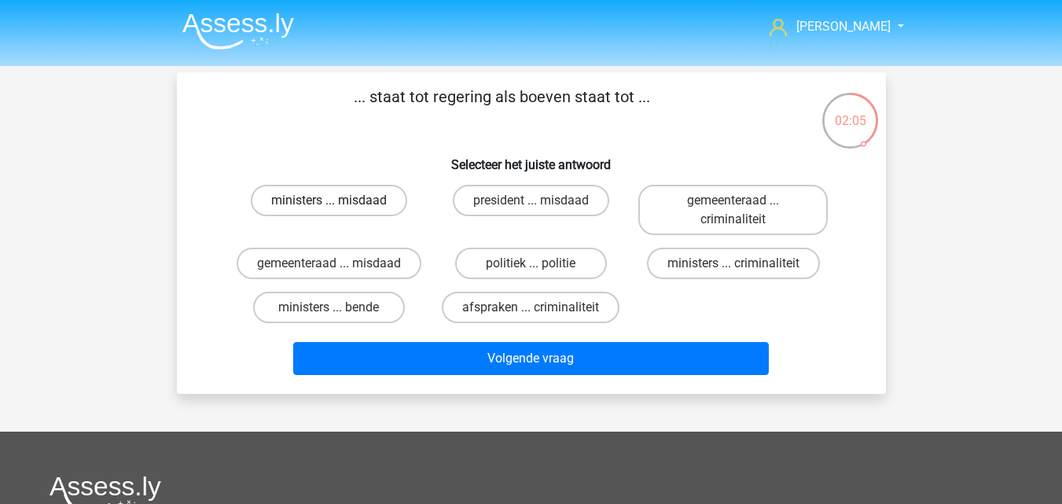
click at [381, 206] on label "ministers ... misdaad" at bounding box center [329, 200] width 156 height 31
click at [339, 206] on input "ministers ... misdaad" at bounding box center [334, 205] width 10 height 10
radio input "true"
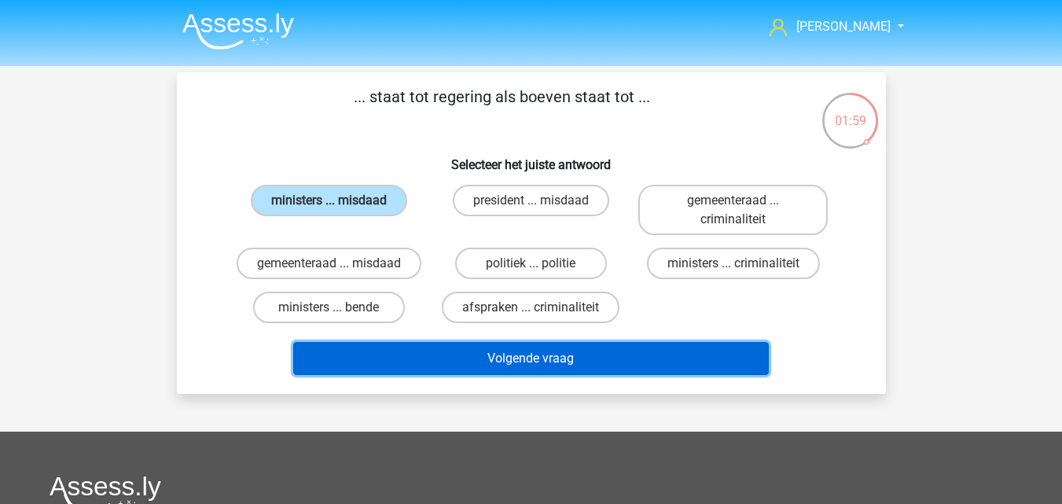
click at [509, 361] on button "Volgende vraag" at bounding box center [531, 358] width 476 height 33
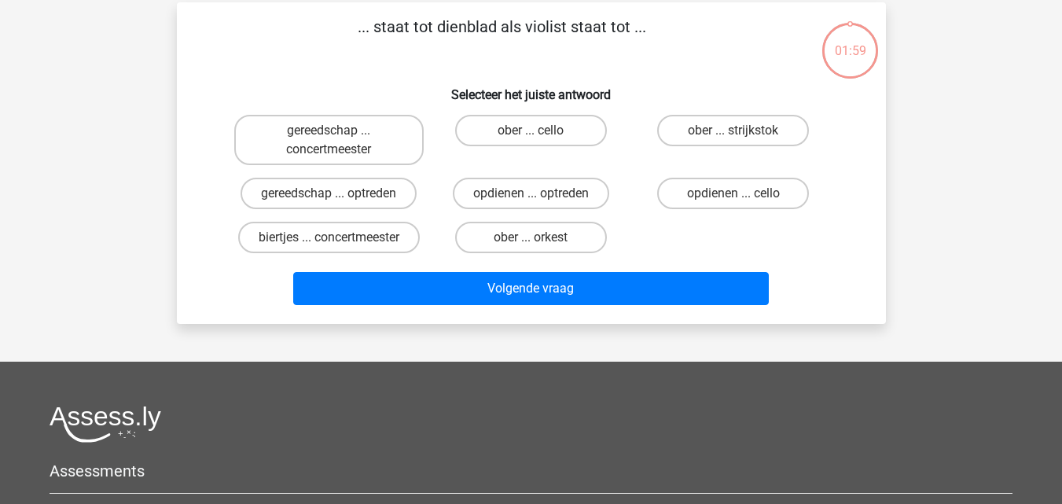
scroll to position [72, 0]
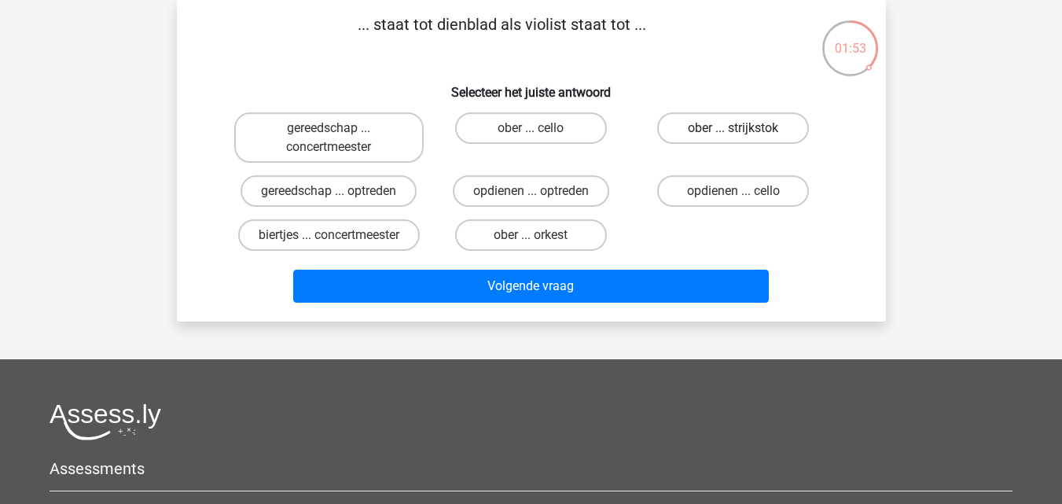
click at [745, 131] on label "ober ... strijkstok" at bounding box center [733, 127] width 152 height 31
click at [744, 131] on input "ober ... strijkstok" at bounding box center [739, 133] width 10 height 10
radio input "true"
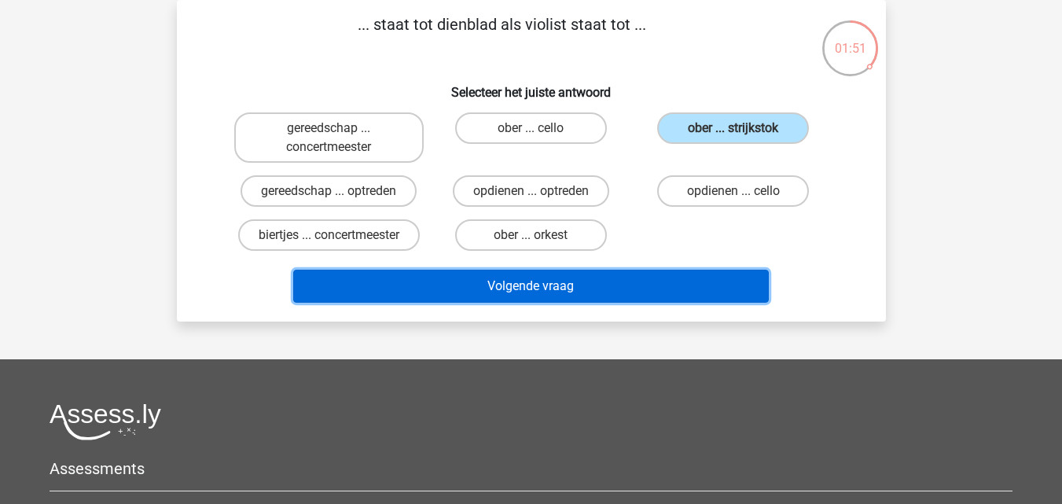
click at [564, 290] on button "Volgende vraag" at bounding box center [531, 286] width 476 height 33
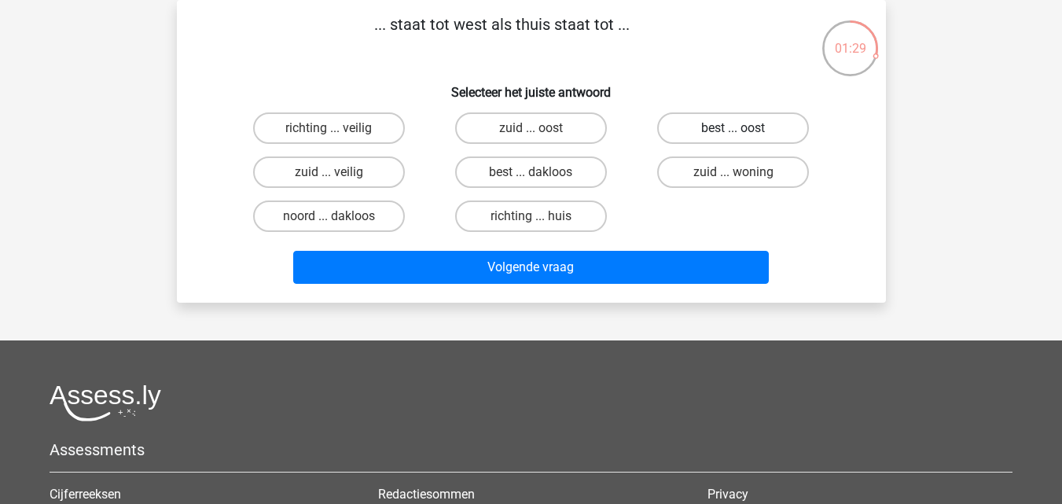
click at [699, 129] on label "best ... oost" at bounding box center [733, 127] width 152 height 31
click at [734, 129] on input "best ... oost" at bounding box center [739, 133] width 10 height 10
radio input "true"
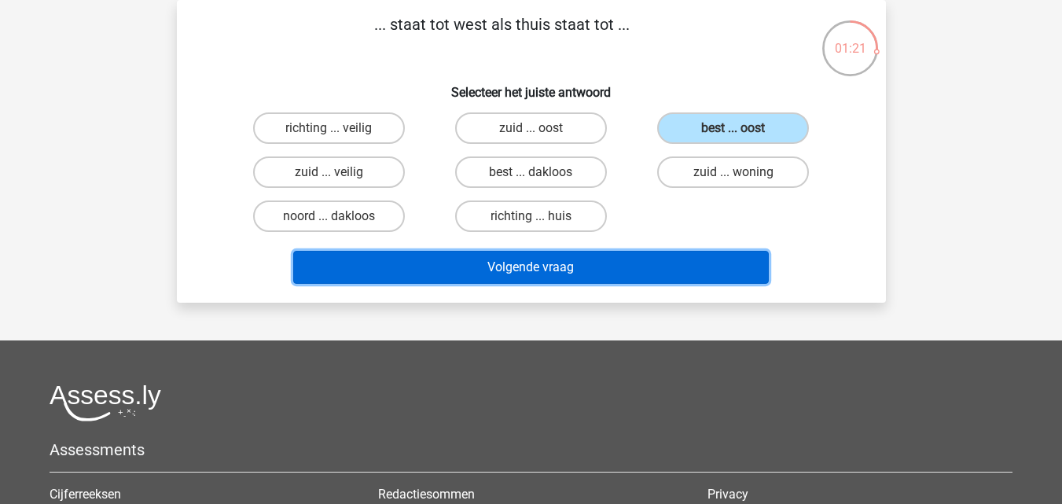
click at [575, 270] on button "Volgende vraag" at bounding box center [531, 267] width 476 height 33
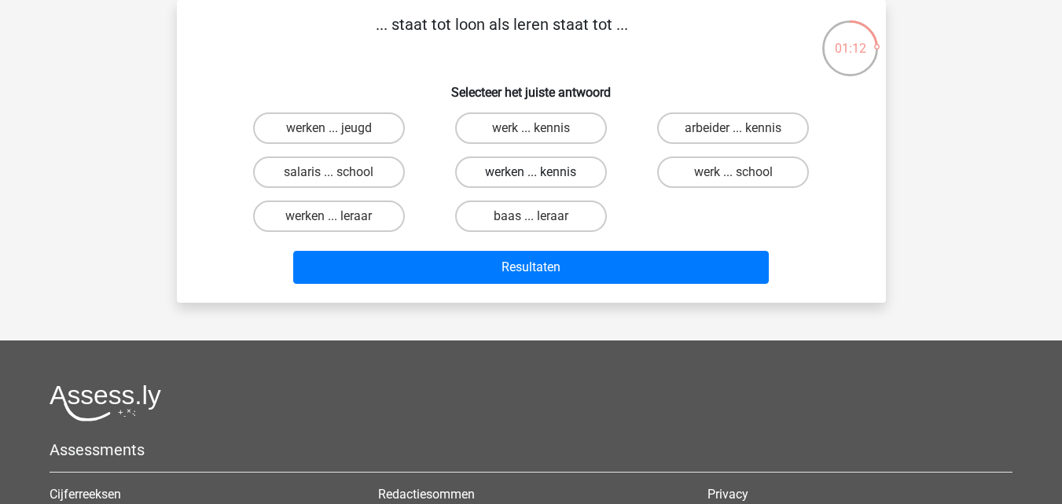
click at [513, 169] on label "werken ... kennis" at bounding box center [531, 171] width 152 height 31
click at [531, 172] on input "werken ... kennis" at bounding box center [536, 177] width 10 height 10
radio input "true"
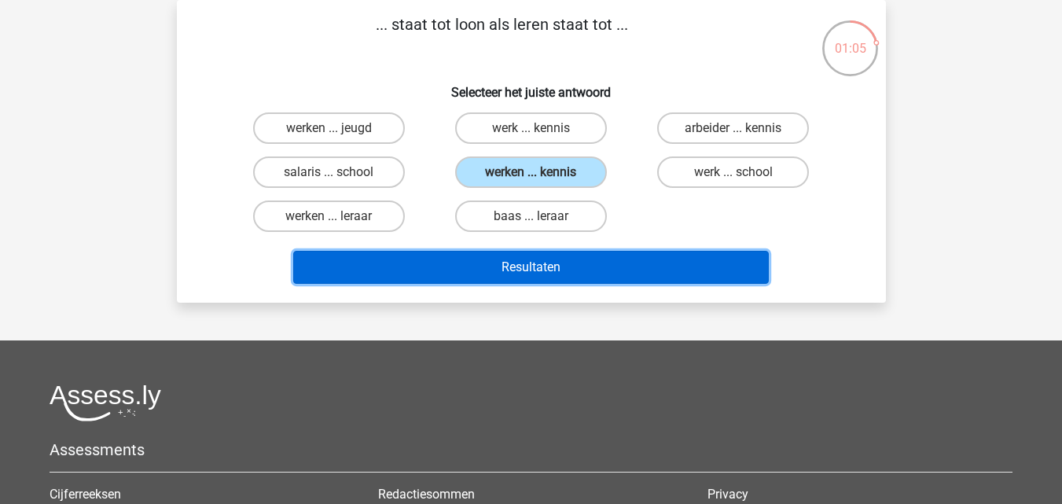
click at [555, 270] on button "Resultaten" at bounding box center [531, 267] width 476 height 33
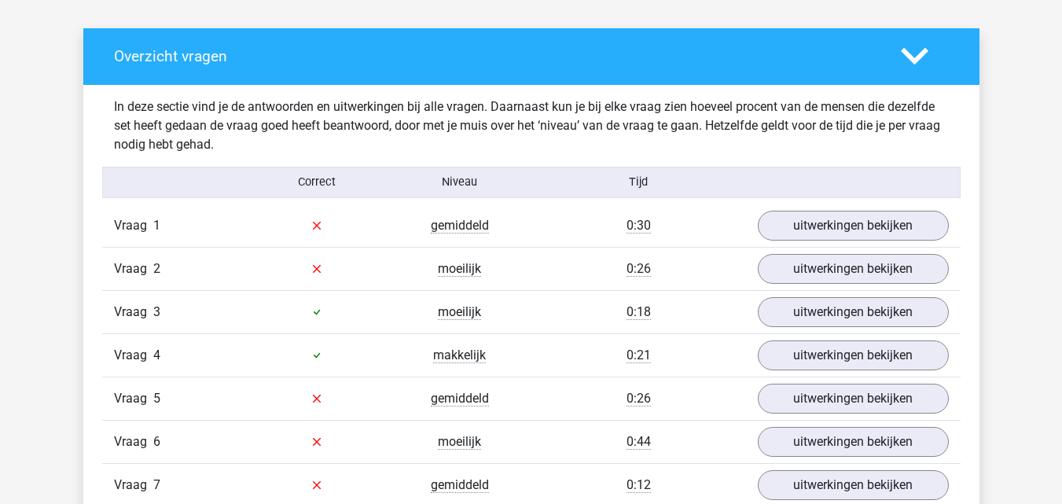
scroll to position [865, 0]
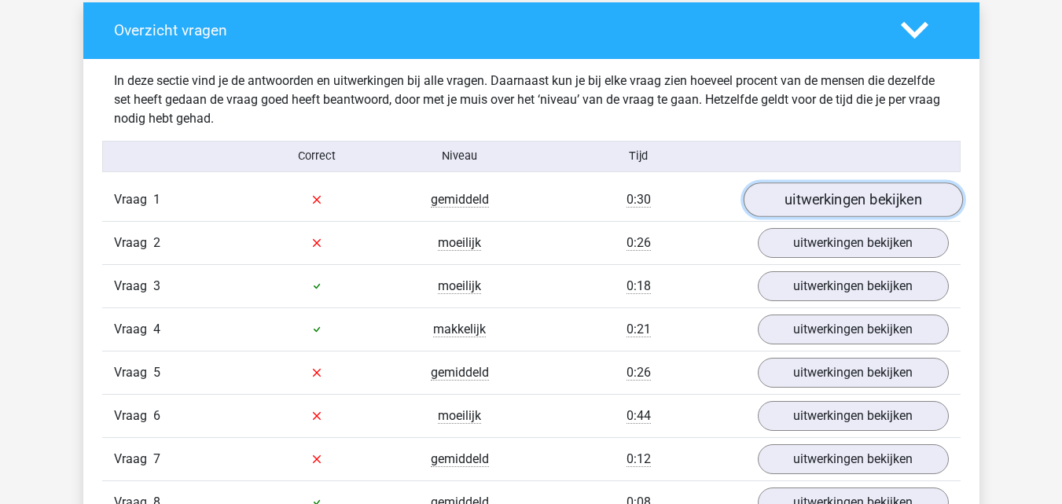
click at [860, 205] on link "uitwerkingen bekijken" at bounding box center [852, 199] width 219 height 35
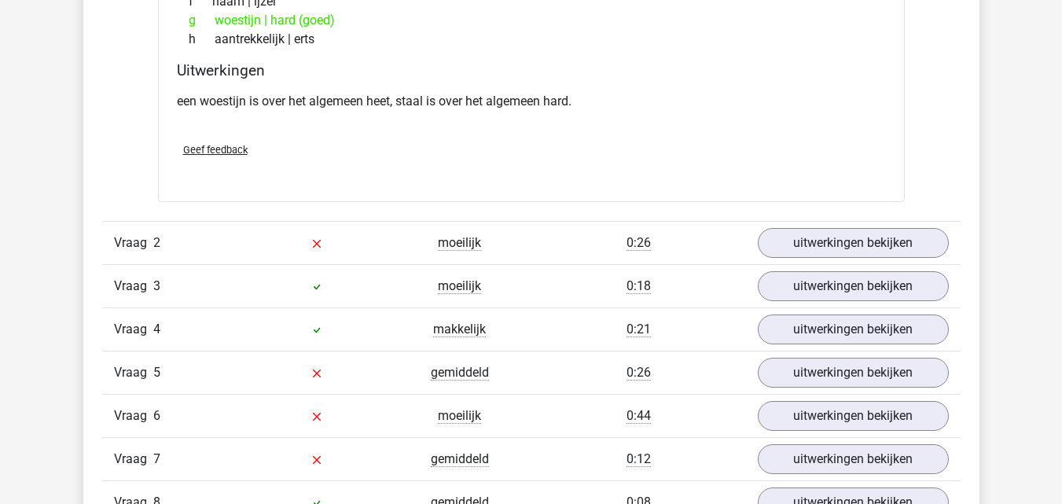
scroll to position [1022, 0]
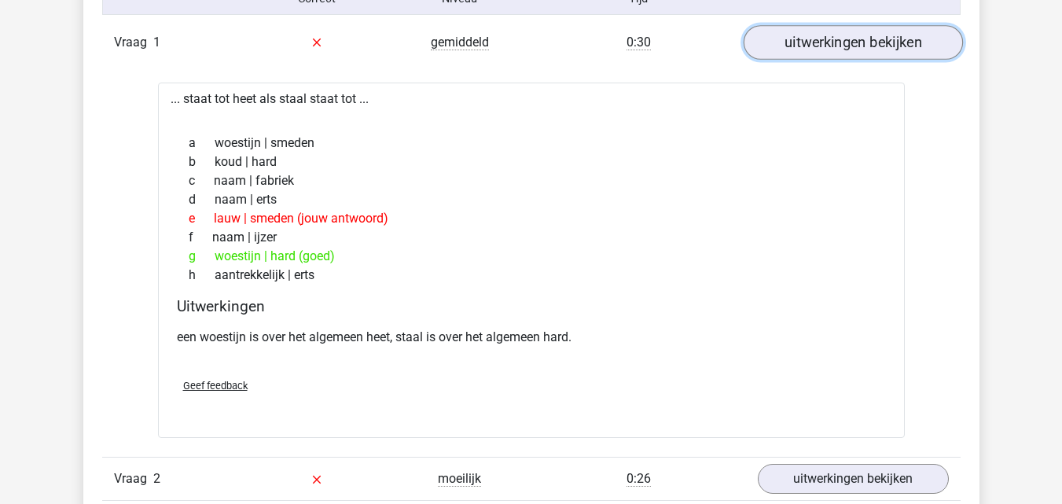
click at [838, 46] on link "uitwerkingen bekijken" at bounding box center [852, 42] width 219 height 35
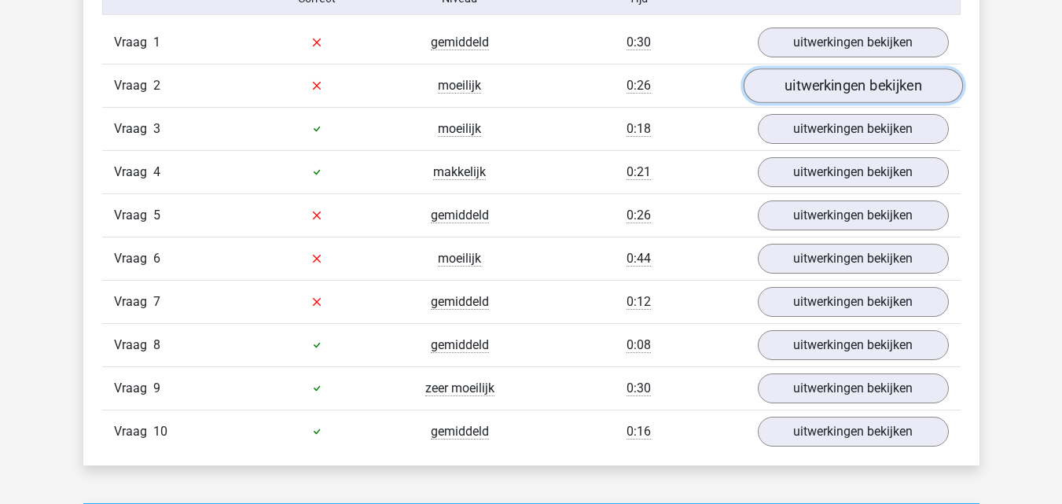
click at [837, 89] on link "uitwerkingen bekijken" at bounding box center [852, 85] width 219 height 35
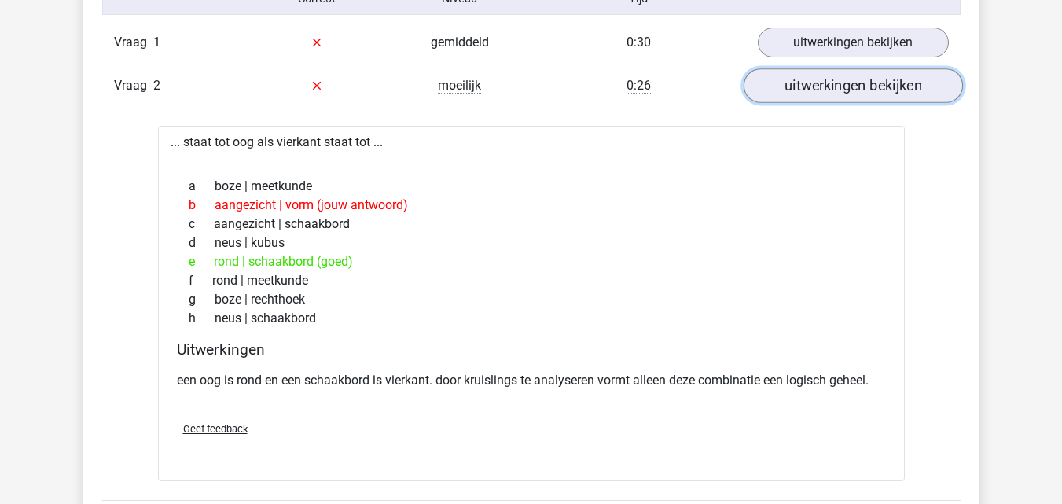
click at [826, 87] on link "uitwerkingen bekijken" at bounding box center [852, 85] width 219 height 35
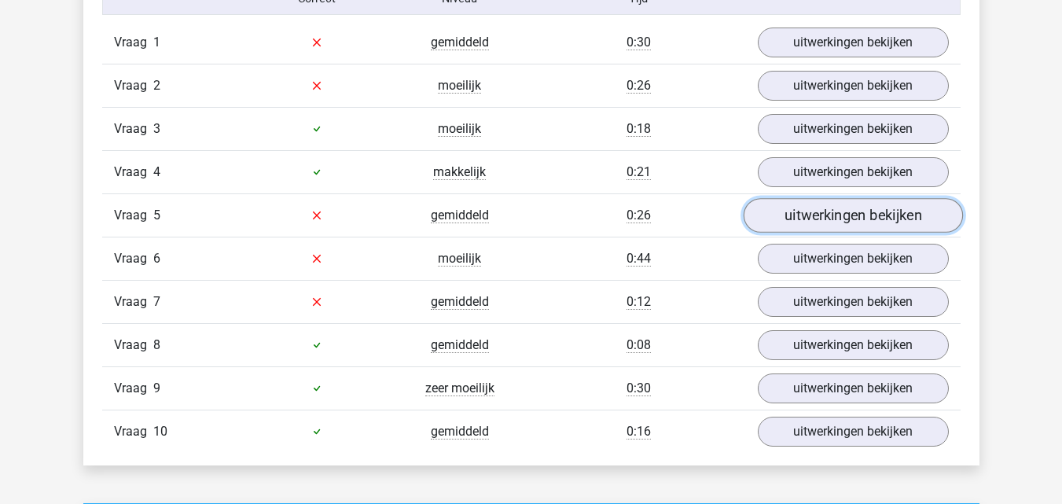
click at [798, 220] on link "uitwerkingen bekijken" at bounding box center [852, 215] width 219 height 35
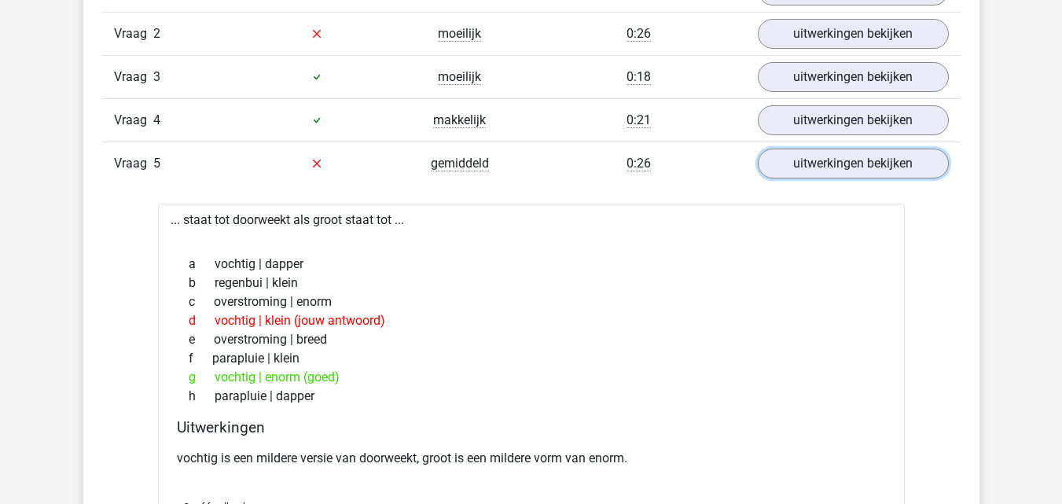
scroll to position [1101, 0]
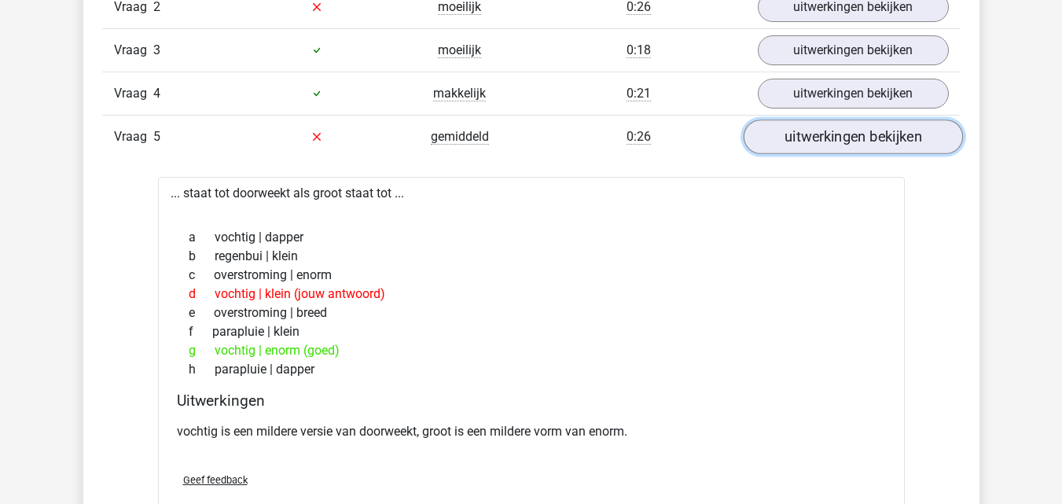
click at [842, 144] on link "uitwerkingen bekijken" at bounding box center [852, 137] width 219 height 35
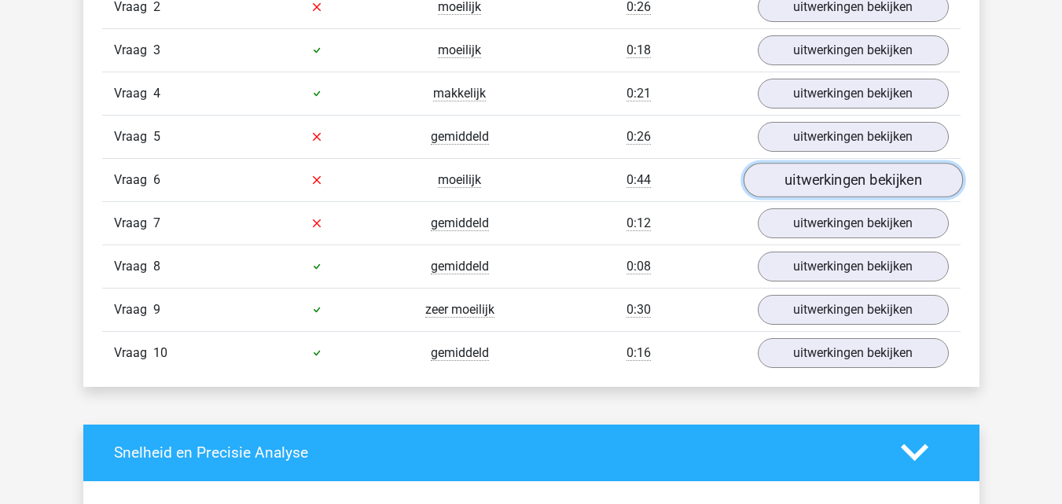
click at [846, 182] on link "uitwerkingen bekijken" at bounding box center [852, 180] width 219 height 35
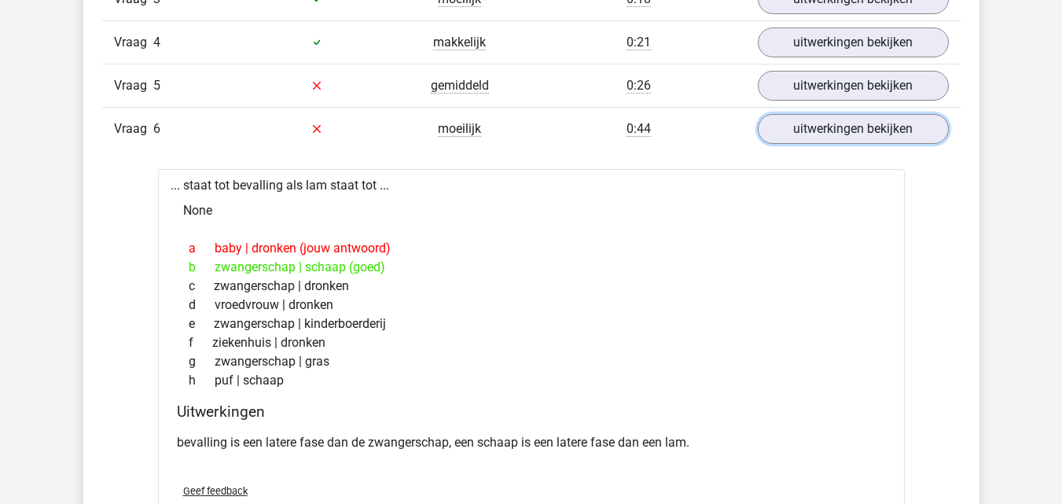
scroll to position [1179, 0]
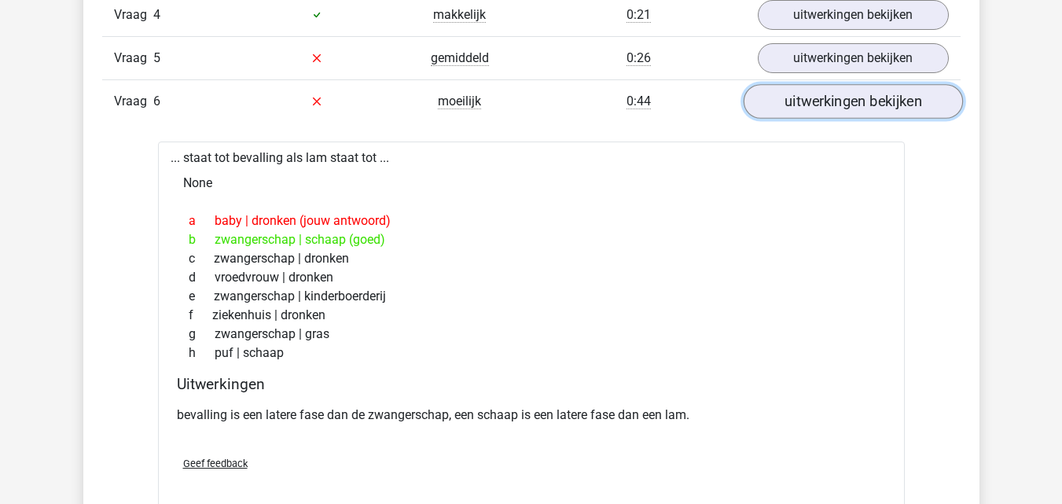
click at [846, 109] on link "uitwerkingen bekijken" at bounding box center [852, 101] width 219 height 35
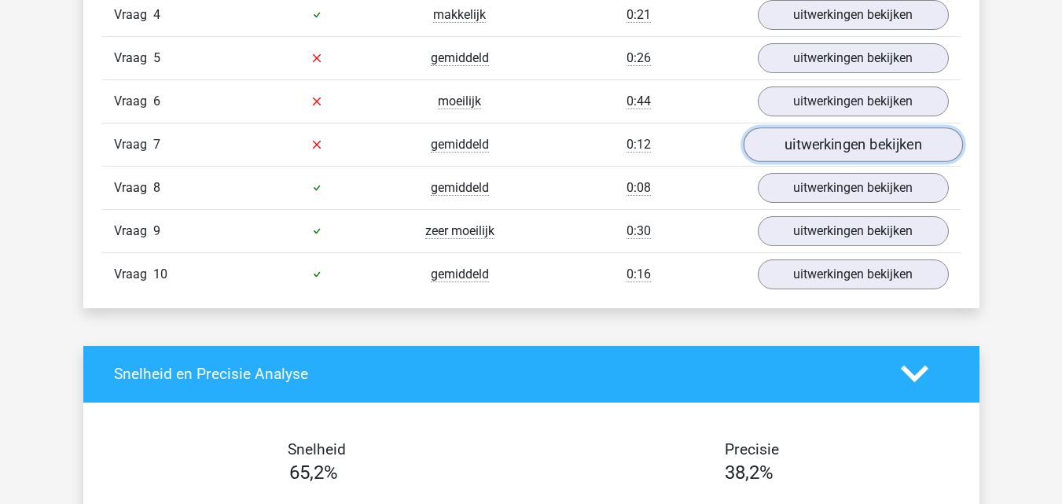
click at [832, 147] on link "uitwerkingen bekijken" at bounding box center [852, 144] width 219 height 35
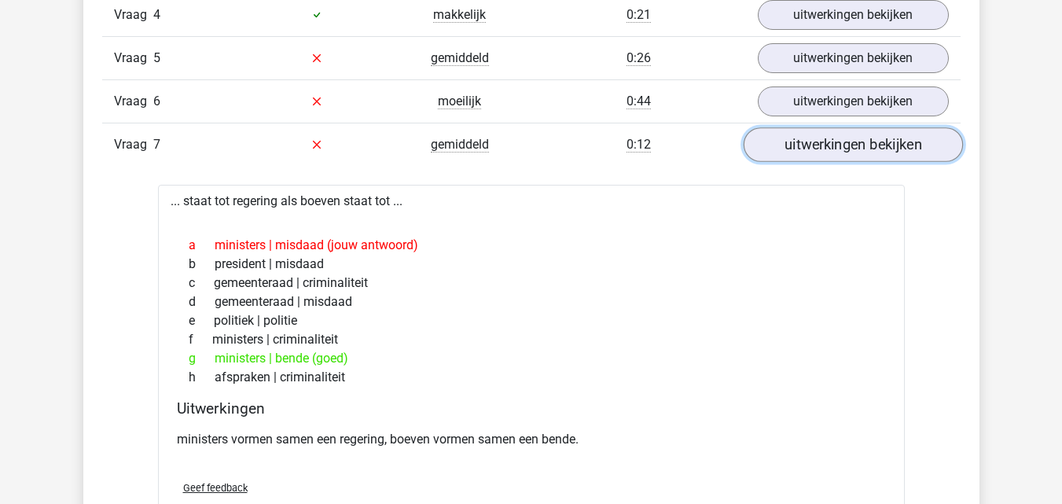
click at [826, 152] on link "uitwerkingen bekijken" at bounding box center [852, 144] width 219 height 35
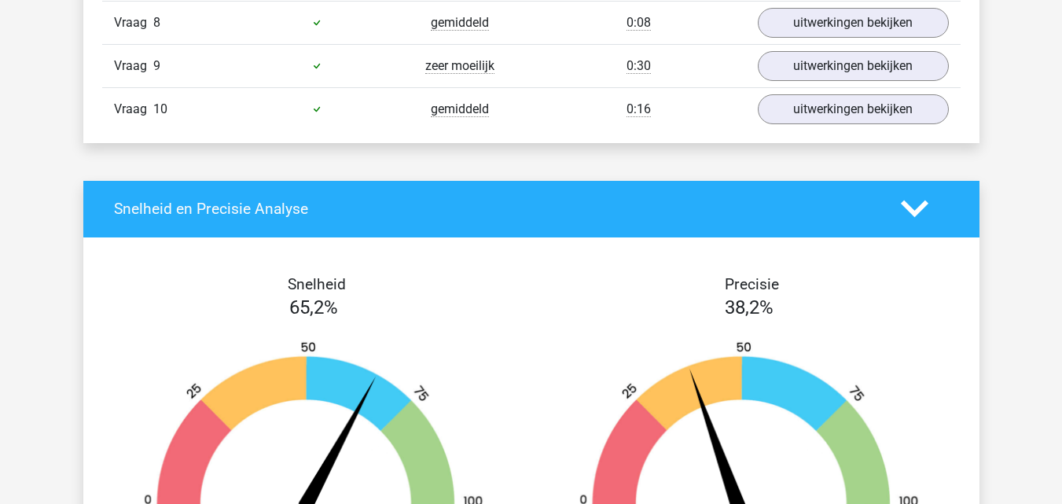
scroll to position [1337, 0]
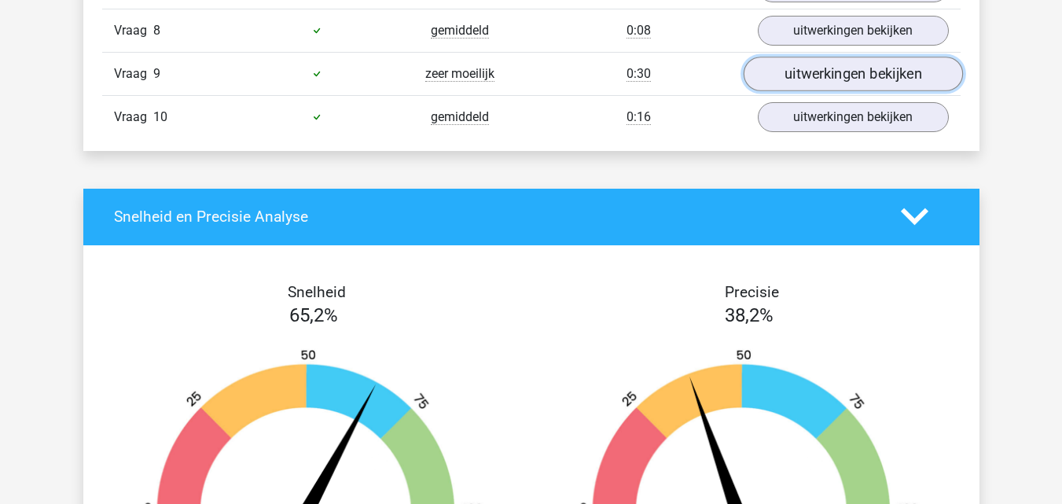
click at [791, 82] on link "uitwerkingen bekijken" at bounding box center [852, 74] width 219 height 35
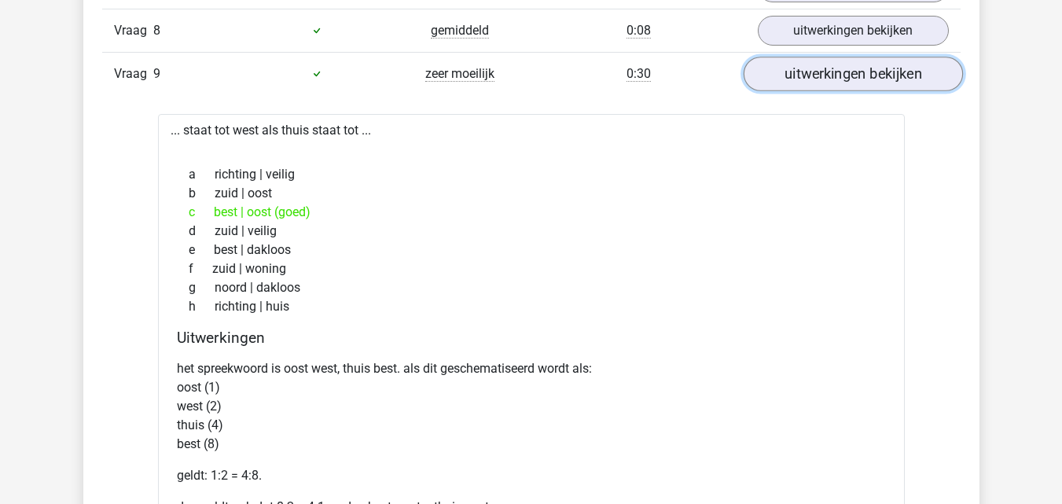
click at [791, 82] on link "uitwerkingen bekijken" at bounding box center [852, 74] width 219 height 35
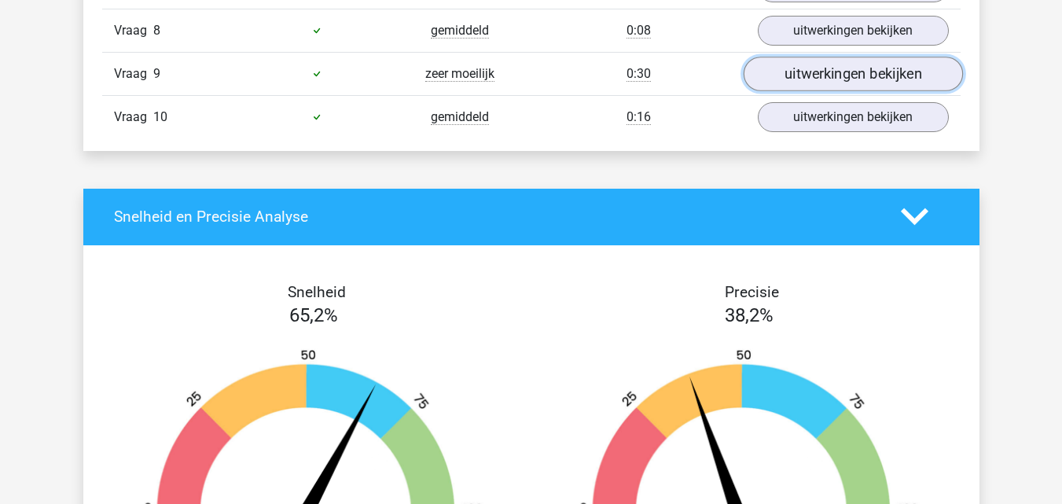
click at [791, 82] on link "uitwerkingen bekijken" at bounding box center [852, 74] width 219 height 35
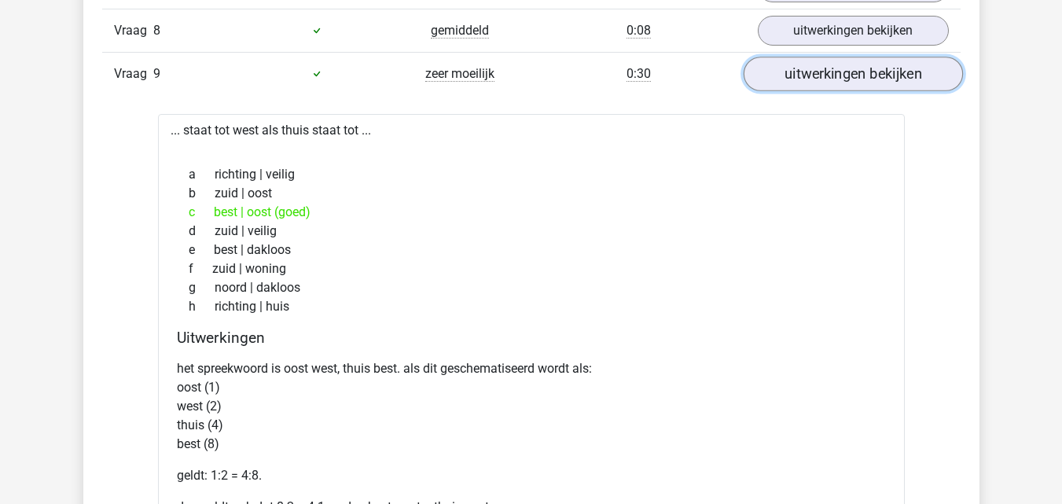
click at [791, 82] on link "uitwerkingen bekijken" at bounding box center [852, 74] width 219 height 35
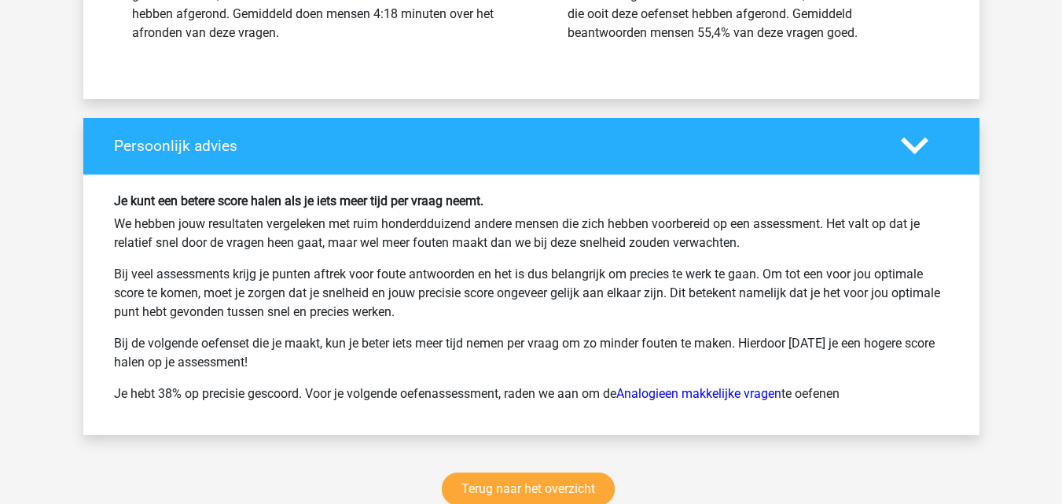
scroll to position [2202, 0]
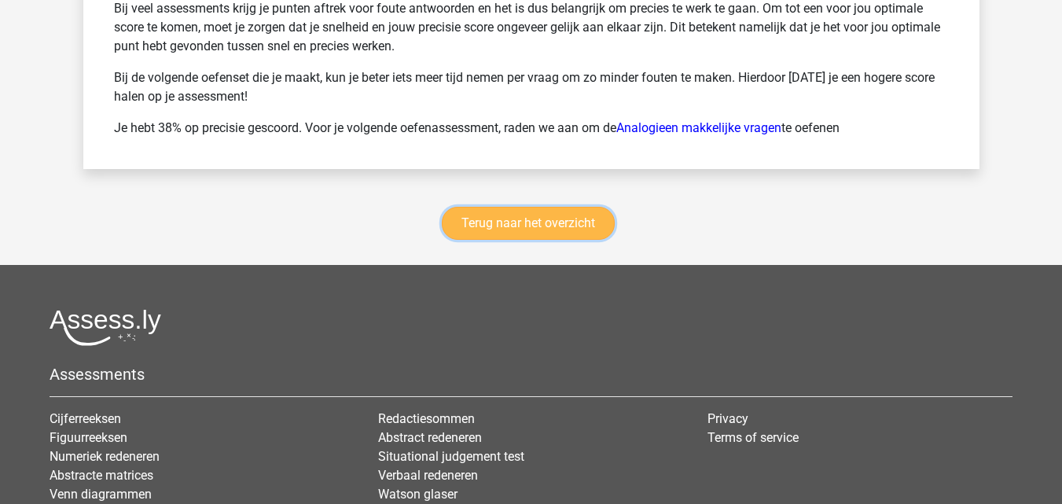
click at [570, 213] on link "Terug naar het overzicht" at bounding box center [528, 223] width 173 height 33
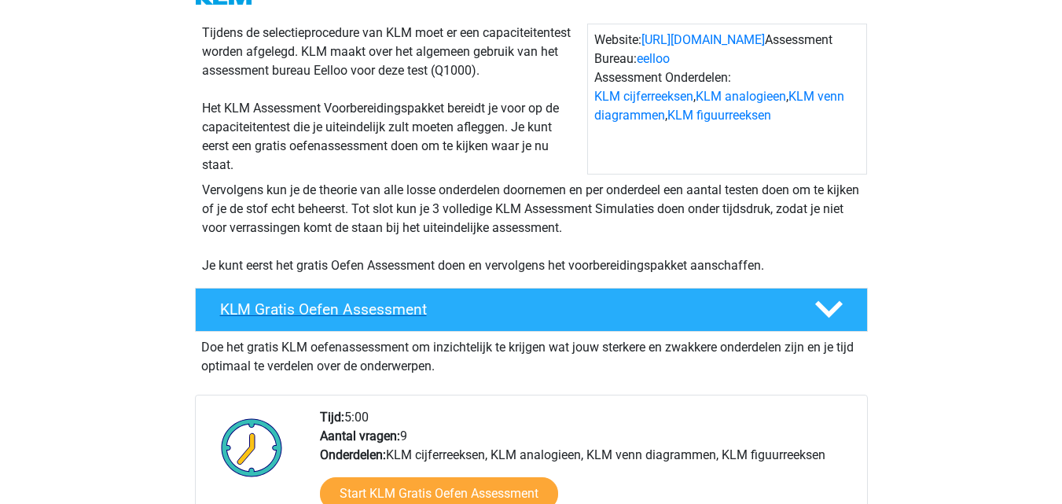
scroll to position [157, 0]
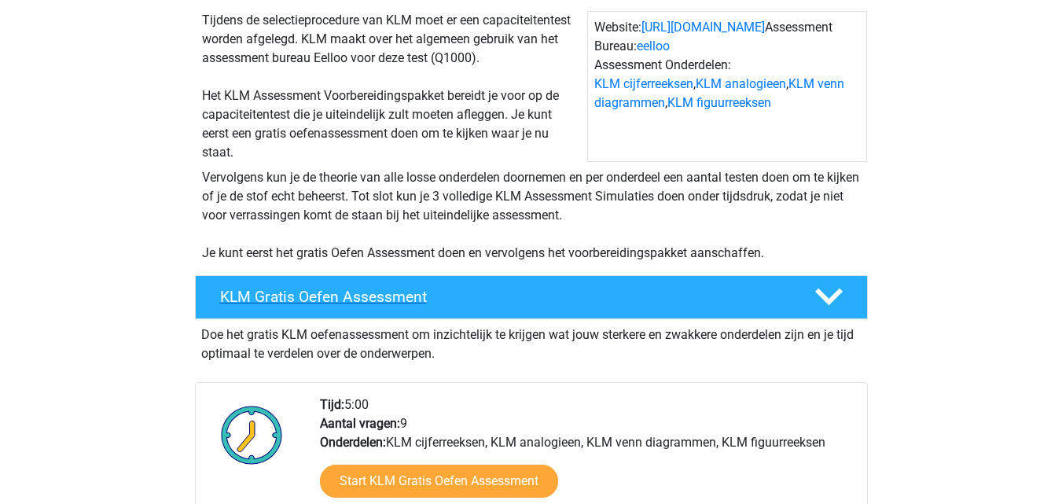
click at [599, 303] on h4 "KLM Gratis Oefen Assessment" at bounding box center [504, 297] width 569 height 18
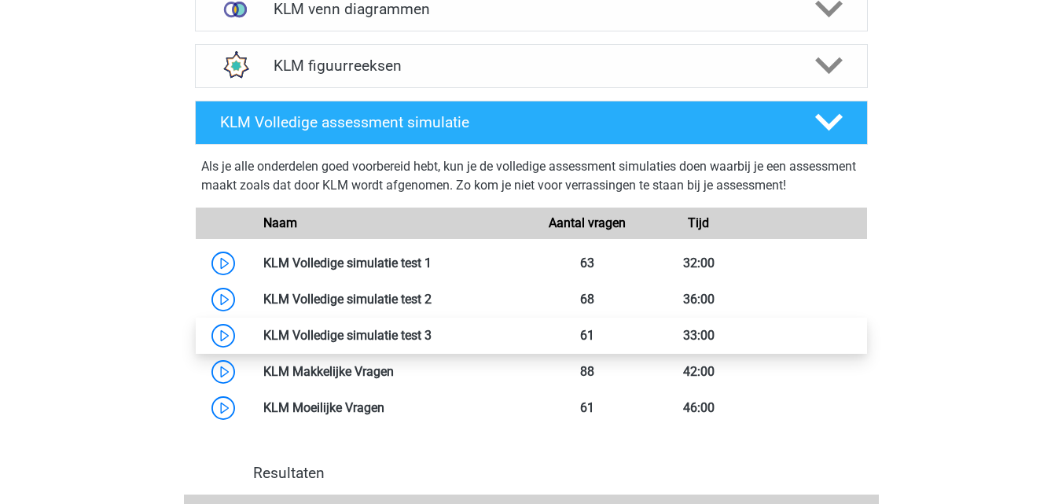
scroll to position [550, 0]
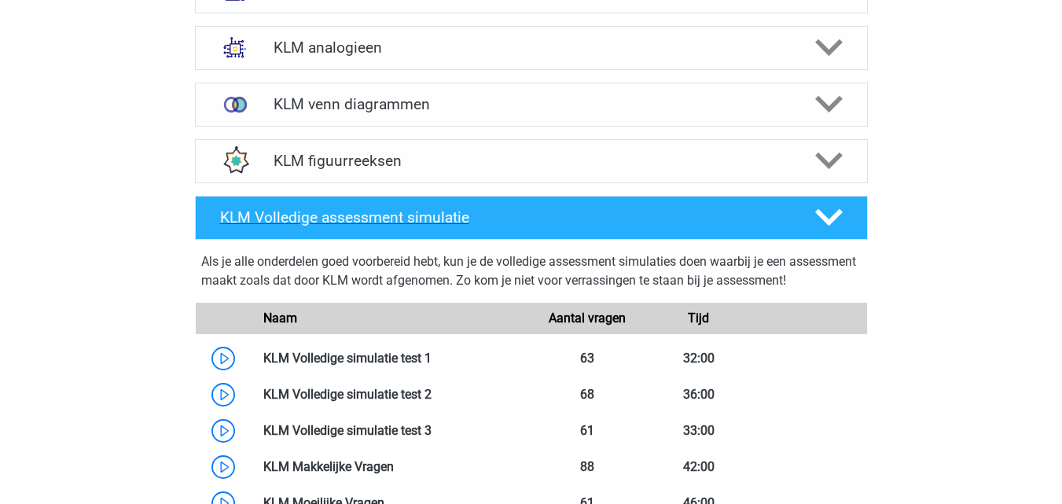
click at [528, 214] on h4 "KLM Volledige assessment simulatie" at bounding box center [504, 217] width 569 height 18
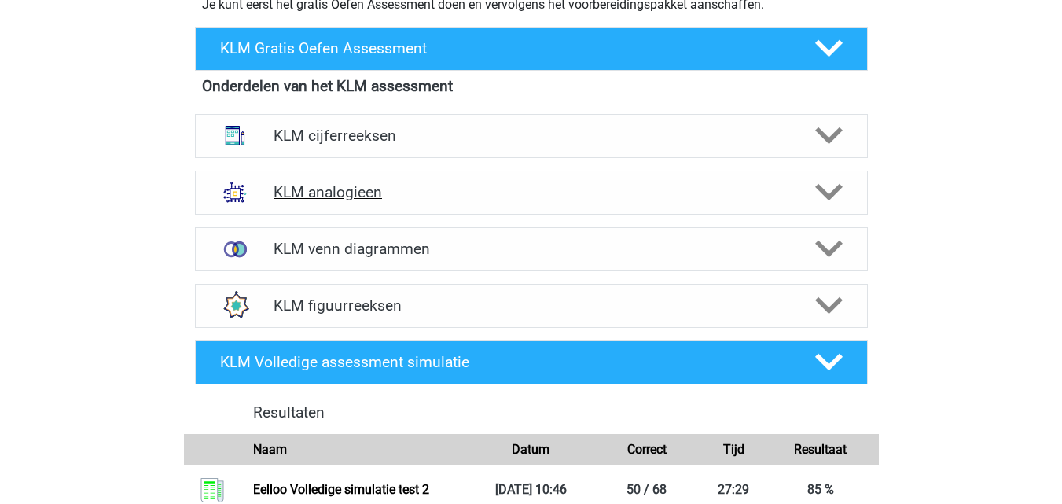
scroll to position [393, 0]
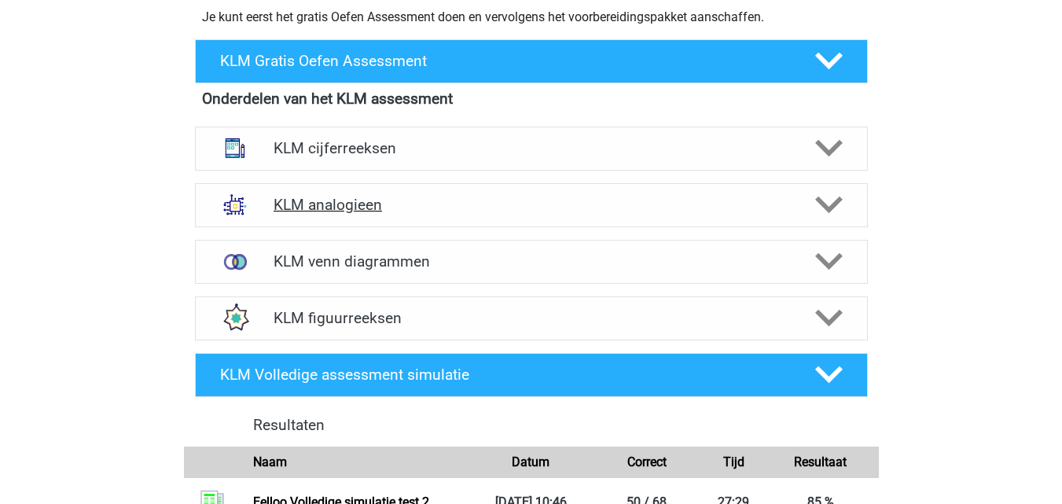
click at [518, 199] on h4 "KLM analogieen" at bounding box center [531, 205] width 515 height 18
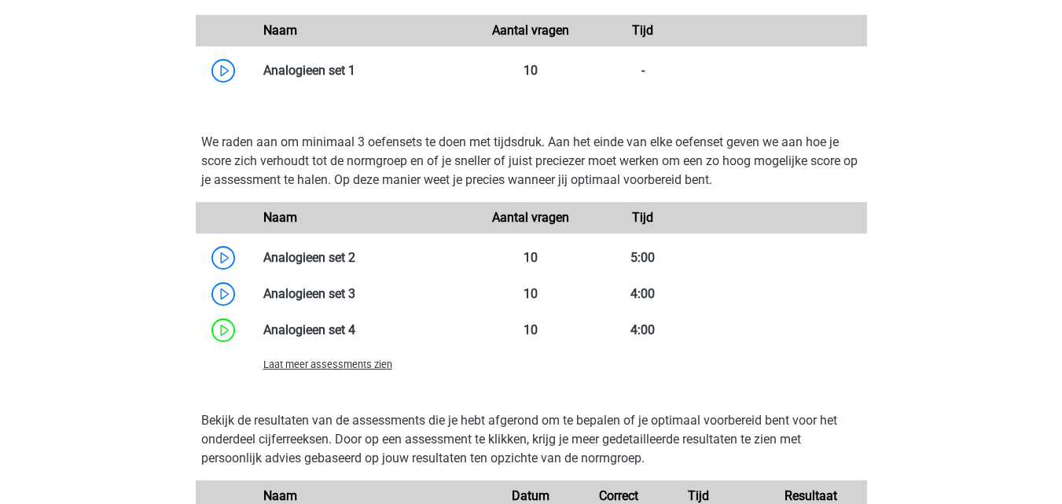
scroll to position [1179, 0]
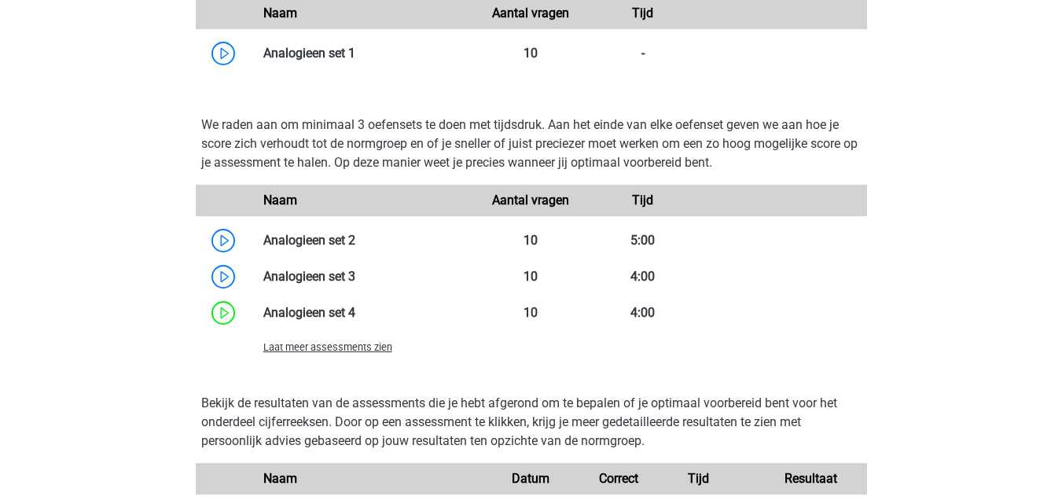
click at [348, 355] on div "Laat meer assessments zien" at bounding box center [364, 346] width 224 height 19
click at [344, 352] on span "Laat meer assessments zien" at bounding box center [327, 347] width 129 height 12
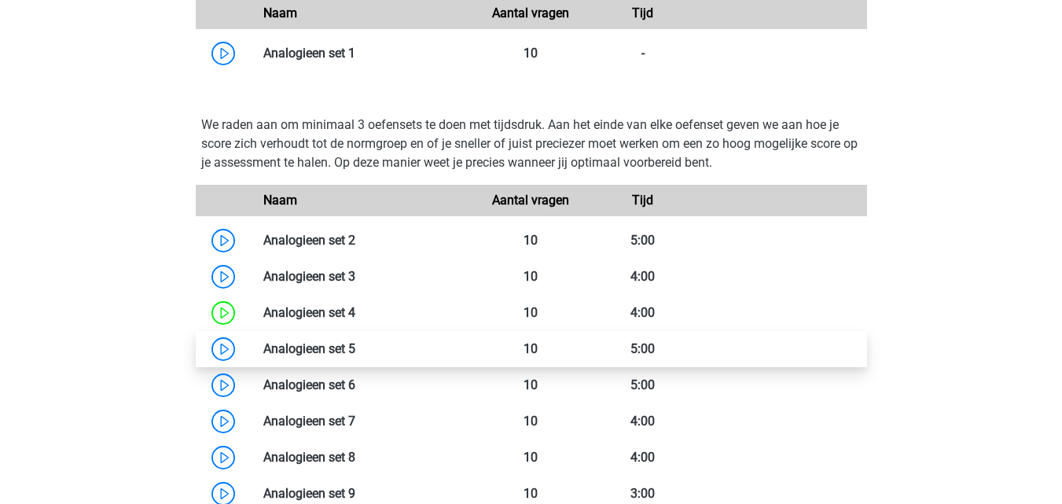
scroll to position [1494, 0]
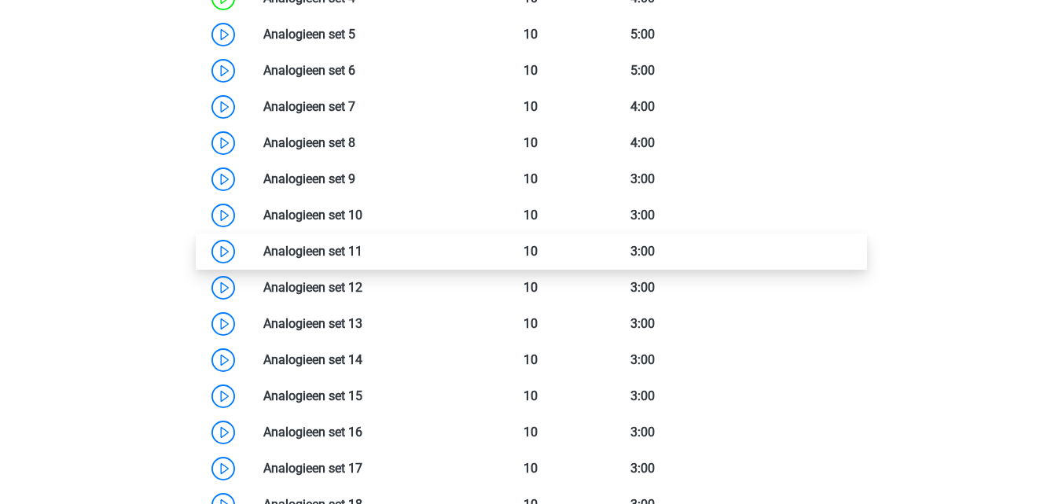
click at [362, 250] on link at bounding box center [362, 251] width 0 height 15
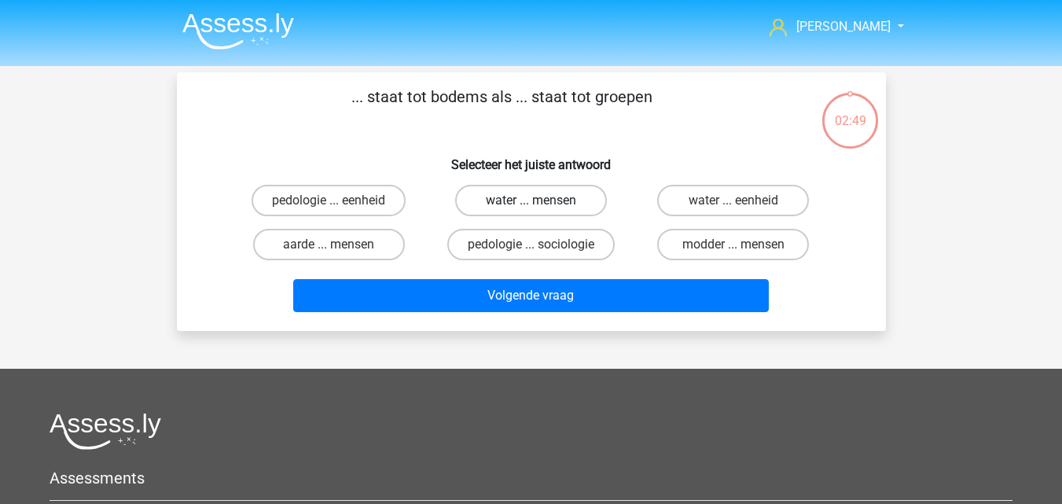
click at [505, 206] on label "water ... mensen" at bounding box center [531, 200] width 152 height 31
click at [531, 206] on input "water ... mensen" at bounding box center [536, 205] width 10 height 10
radio input "true"
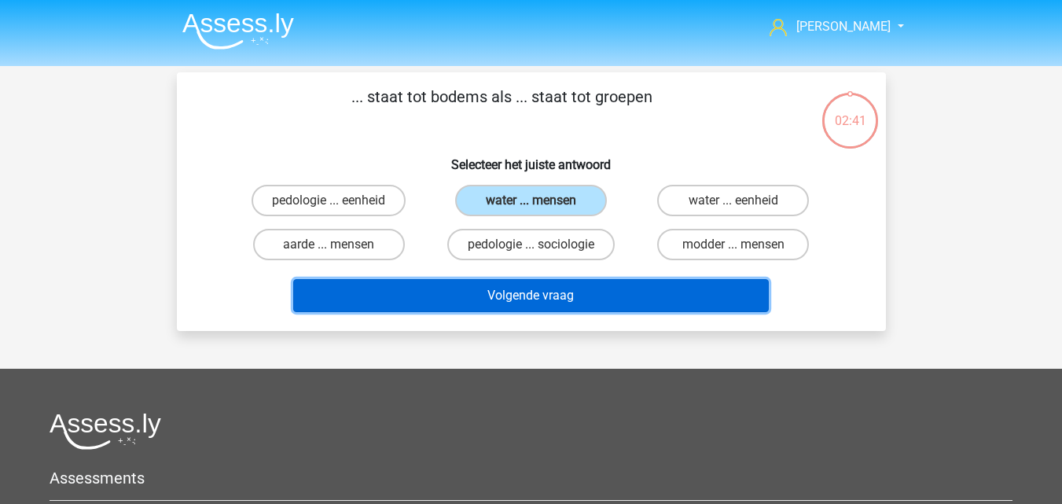
click at [471, 301] on button "Volgende vraag" at bounding box center [531, 295] width 476 height 33
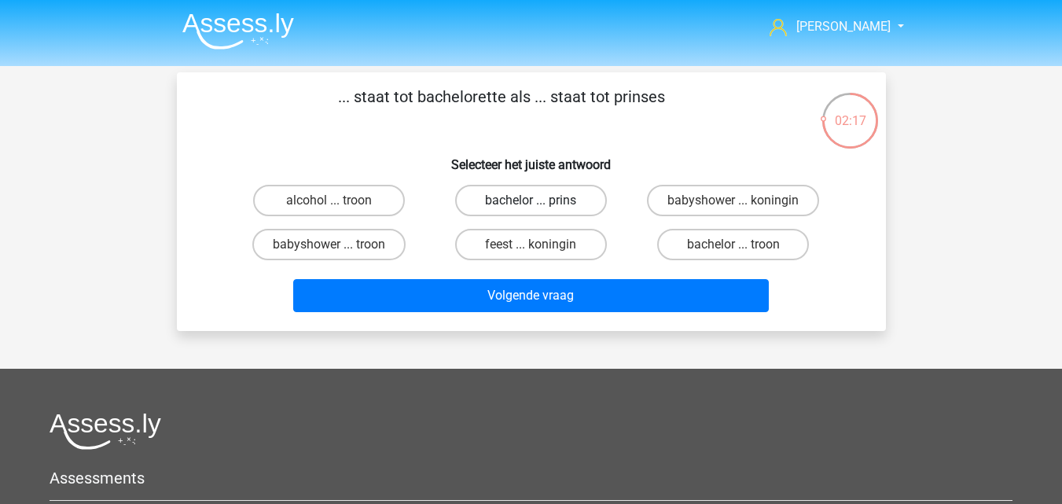
click at [554, 197] on label "bachelor ... prins" at bounding box center [531, 200] width 152 height 31
click at [541, 200] on input "bachelor ... prins" at bounding box center [536, 205] width 10 height 10
radio input "true"
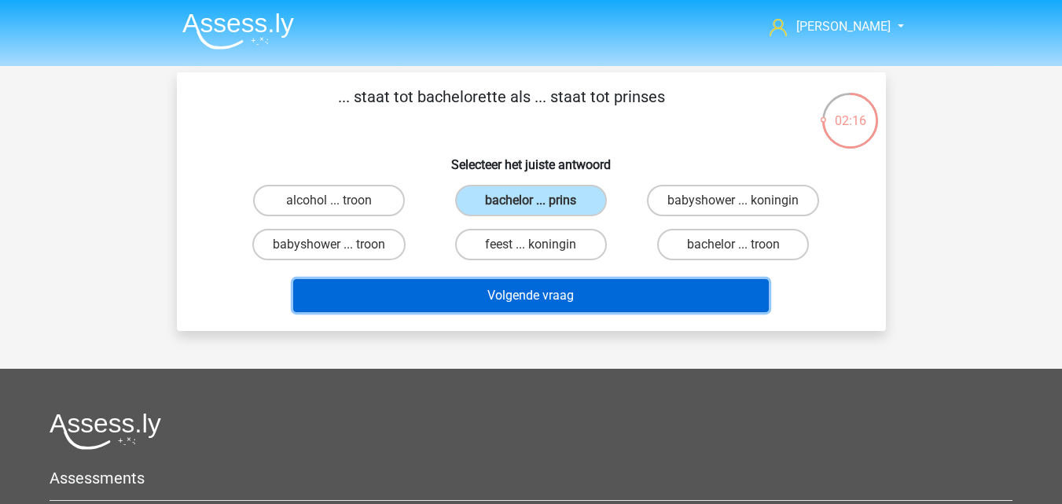
click at [566, 299] on button "Volgende vraag" at bounding box center [531, 295] width 476 height 33
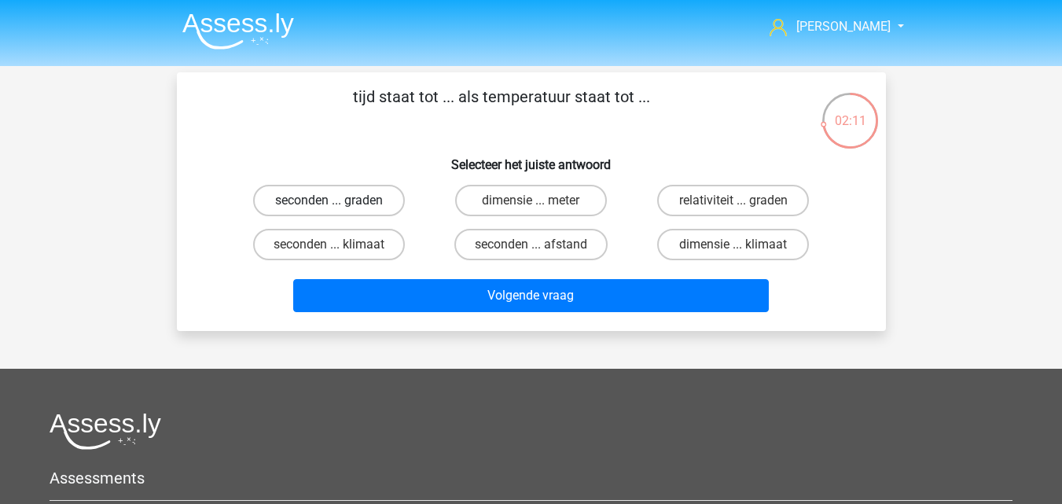
click at [388, 204] on label "seconden ... graden" at bounding box center [329, 200] width 152 height 31
click at [339, 204] on input "seconden ... graden" at bounding box center [334, 205] width 10 height 10
radio input "true"
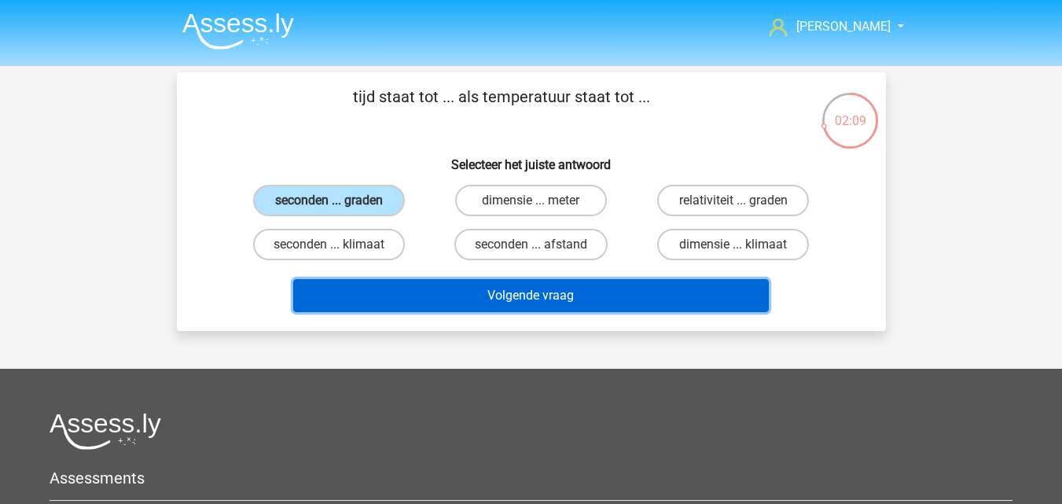
click at [497, 309] on button "Volgende vraag" at bounding box center [531, 295] width 476 height 33
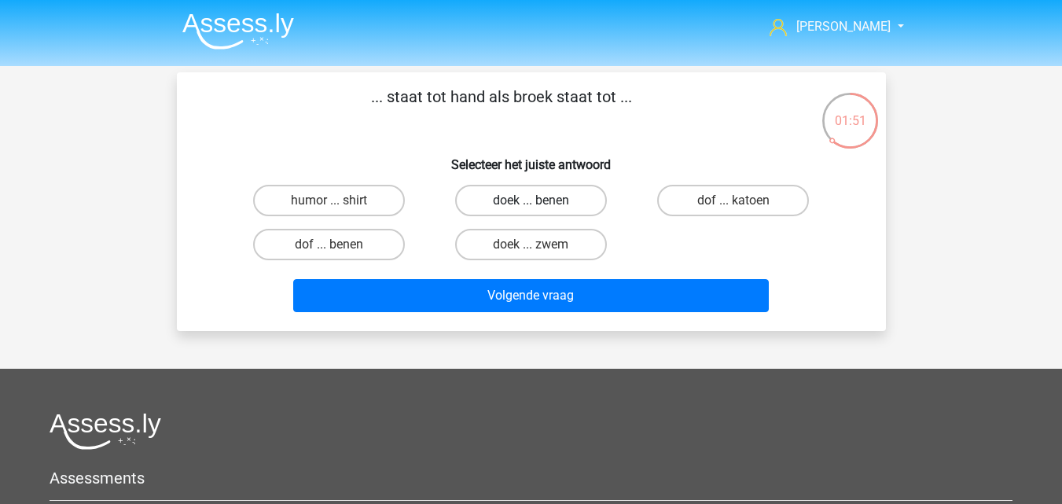
click at [475, 206] on label "doek ... benen" at bounding box center [531, 200] width 152 height 31
click at [531, 206] on input "doek ... benen" at bounding box center [536, 205] width 10 height 10
radio input "true"
click at [482, 243] on label "doek ... zwem" at bounding box center [531, 244] width 152 height 31
click at [531, 245] on input "doek ... zwem" at bounding box center [536, 250] width 10 height 10
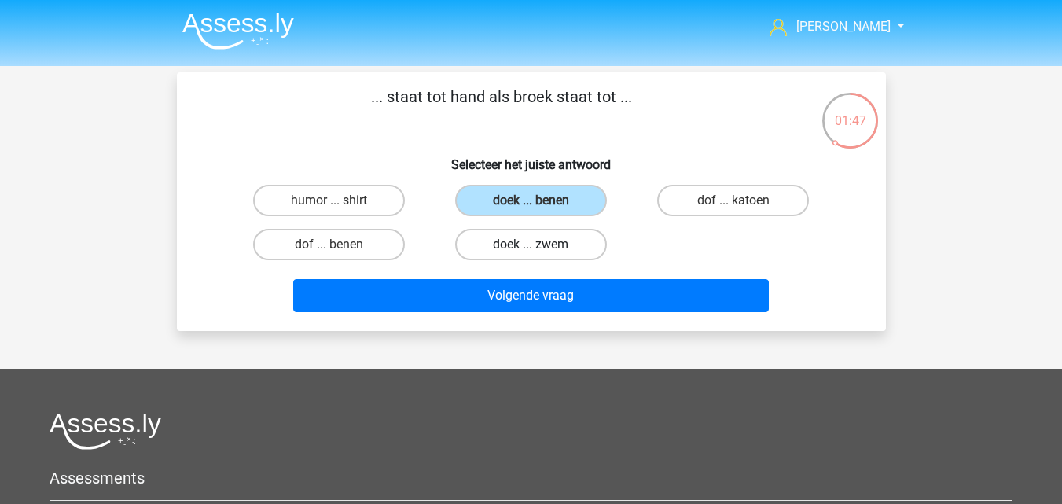
radio input "true"
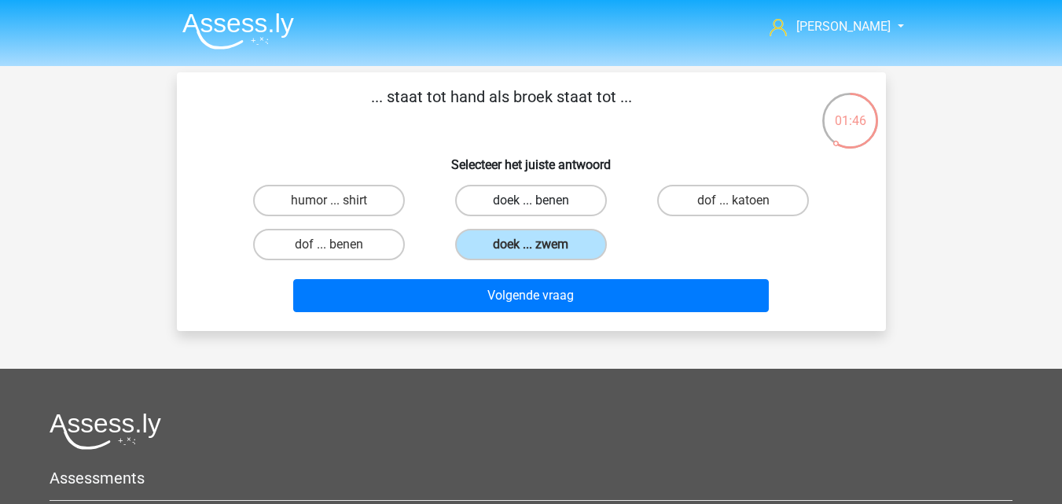
click at [494, 199] on label "doek ... benen" at bounding box center [531, 200] width 152 height 31
click at [531, 200] on input "doek ... benen" at bounding box center [536, 205] width 10 height 10
radio input "true"
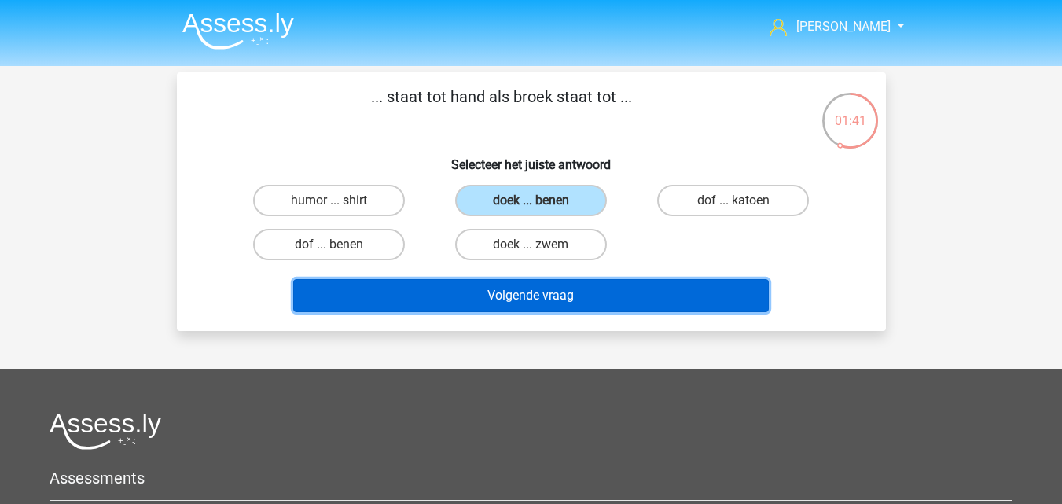
click at [487, 303] on button "Volgende vraag" at bounding box center [531, 295] width 476 height 33
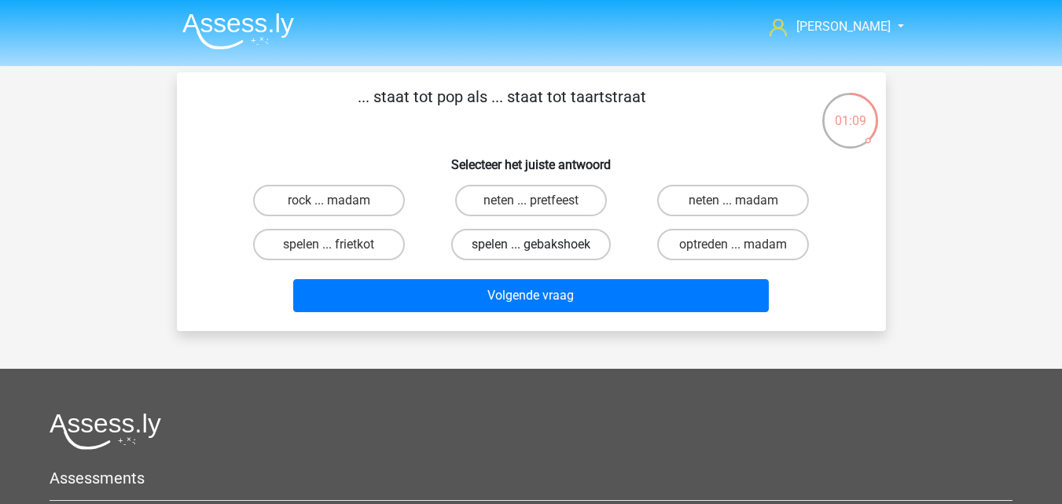
click at [590, 249] on label "spelen ... gebakshoek" at bounding box center [531, 244] width 160 height 31
click at [541, 249] on input "spelen ... gebakshoek" at bounding box center [536, 250] width 10 height 10
radio input "true"
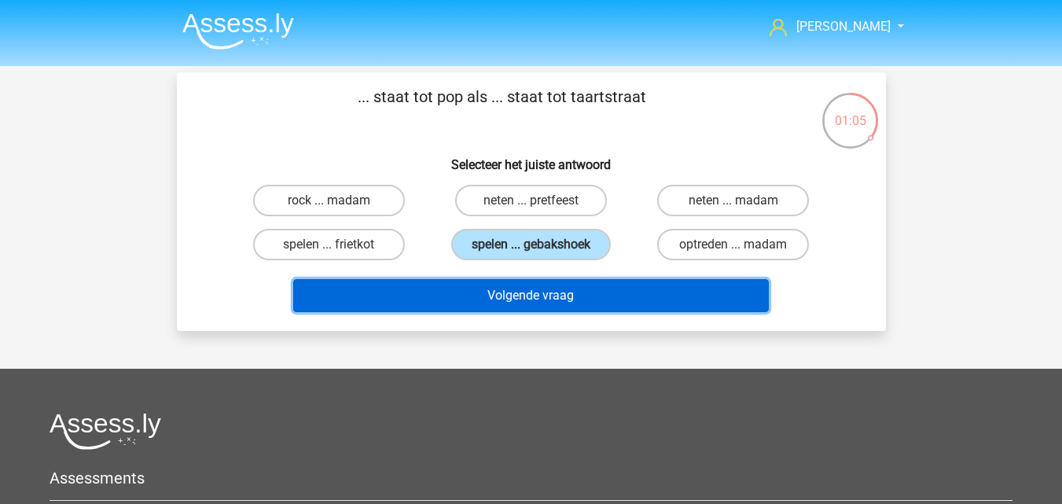
click at [620, 304] on button "Volgende vraag" at bounding box center [531, 295] width 476 height 33
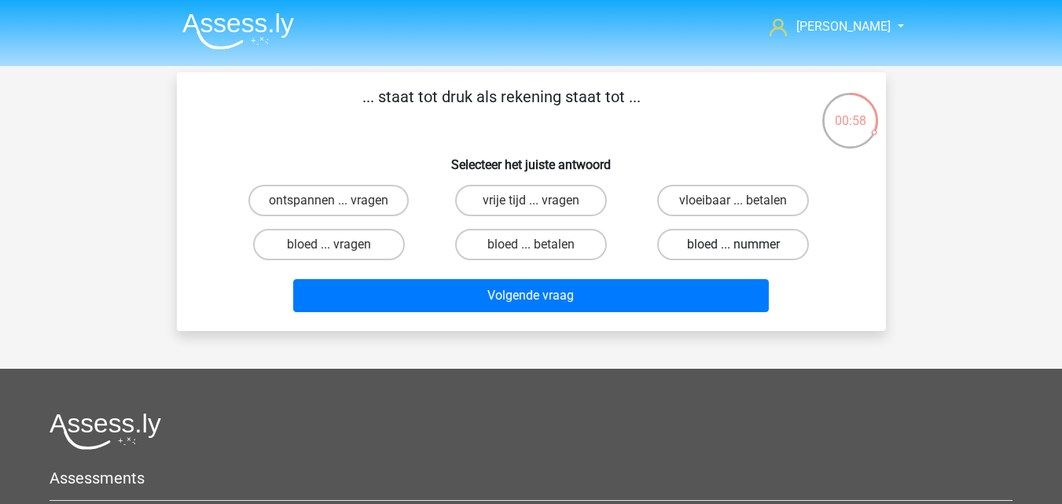
click at [708, 252] on label "bloed ... nummer" at bounding box center [733, 244] width 152 height 31
click at [734, 252] on input "bloed ... nummer" at bounding box center [739, 250] width 10 height 10
radio input "true"
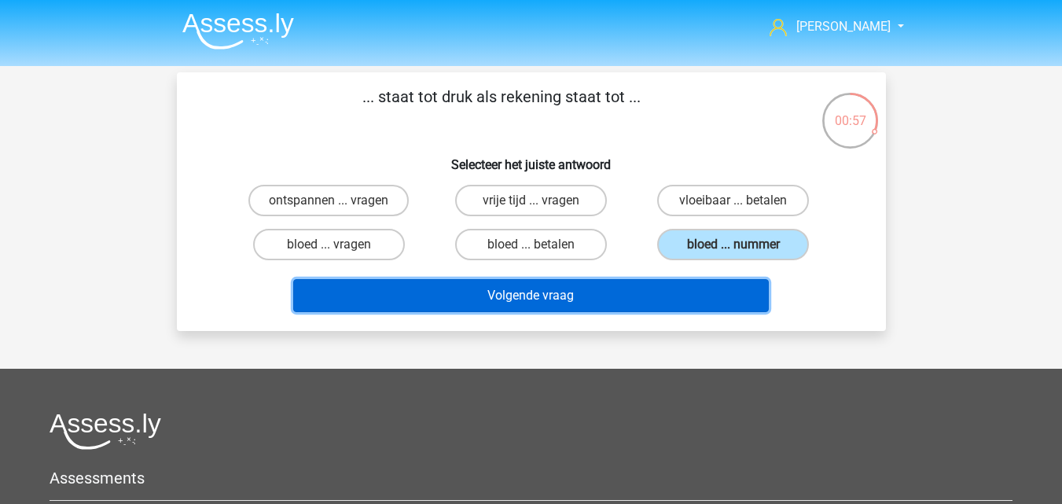
click at [642, 296] on button "Volgende vraag" at bounding box center [531, 295] width 476 height 33
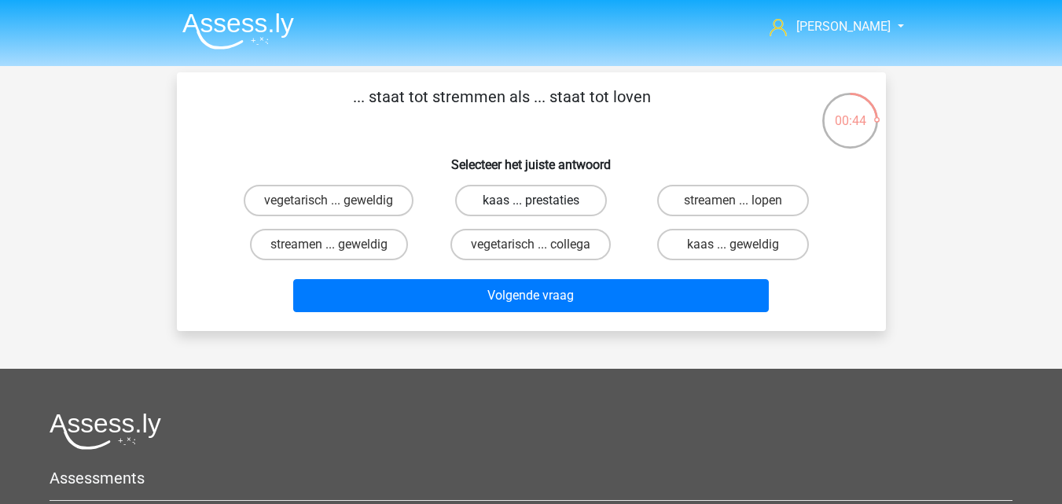
click at [557, 205] on label "kaas ... prestaties" at bounding box center [531, 200] width 152 height 31
click at [541, 205] on input "kaas ... prestaties" at bounding box center [536, 205] width 10 height 10
radio input "true"
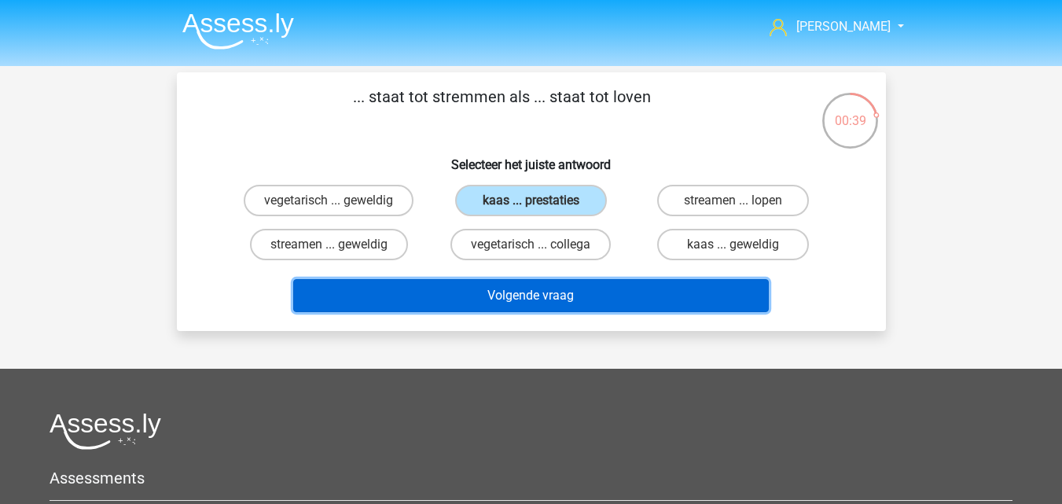
click at [572, 296] on button "Volgende vraag" at bounding box center [531, 295] width 476 height 33
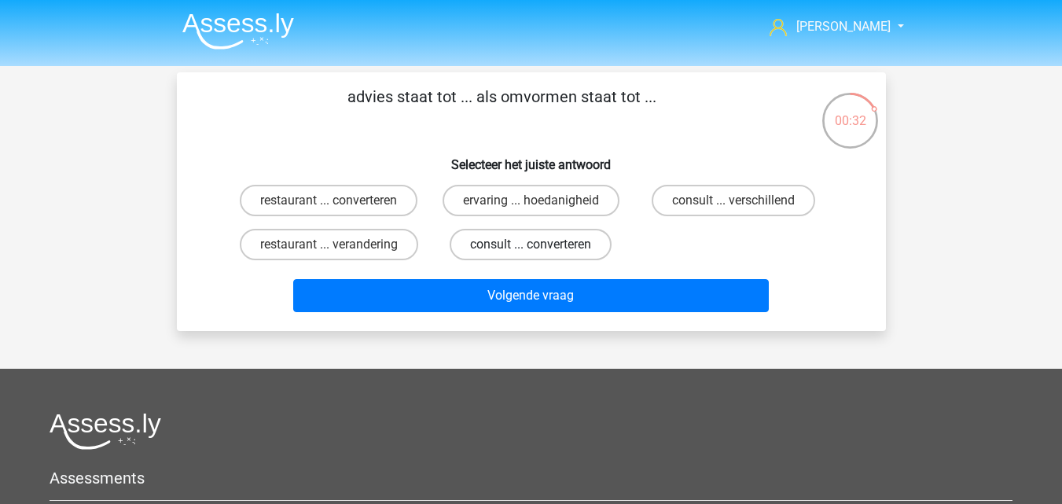
click at [521, 248] on label "consult ... converteren" at bounding box center [531, 244] width 162 height 31
click at [531, 248] on input "consult ... converteren" at bounding box center [536, 250] width 10 height 10
radio input "true"
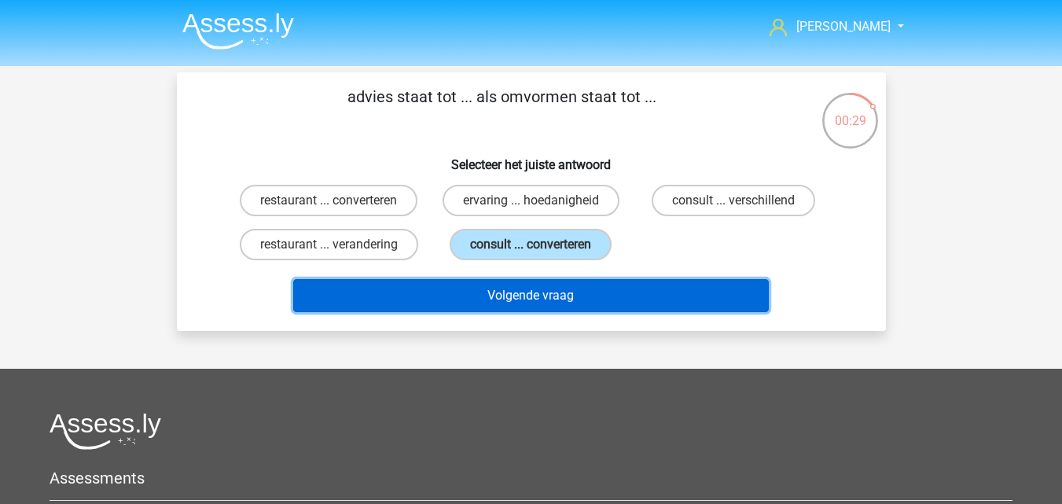
click at [536, 301] on button "Volgende vraag" at bounding box center [531, 295] width 476 height 33
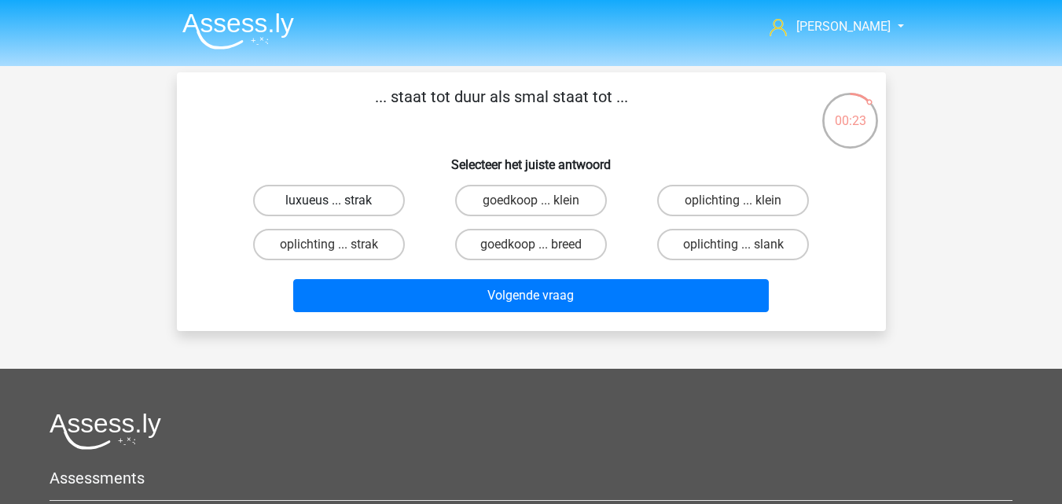
click at [373, 204] on label "luxueus ... strak" at bounding box center [329, 200] width 152 height 31
click at [339, 204] on input "luxueus ... strak" at bounding box center [334, 205] width 10 height 10
radio input "true"
click at [579, 245] on label "goedkoop ... breed" at bounding box center [531, 244] width 152 height 31
click at [541, 245] on input "goedkoop ... breed" at bounding box center [536, 250] width 10 height 10
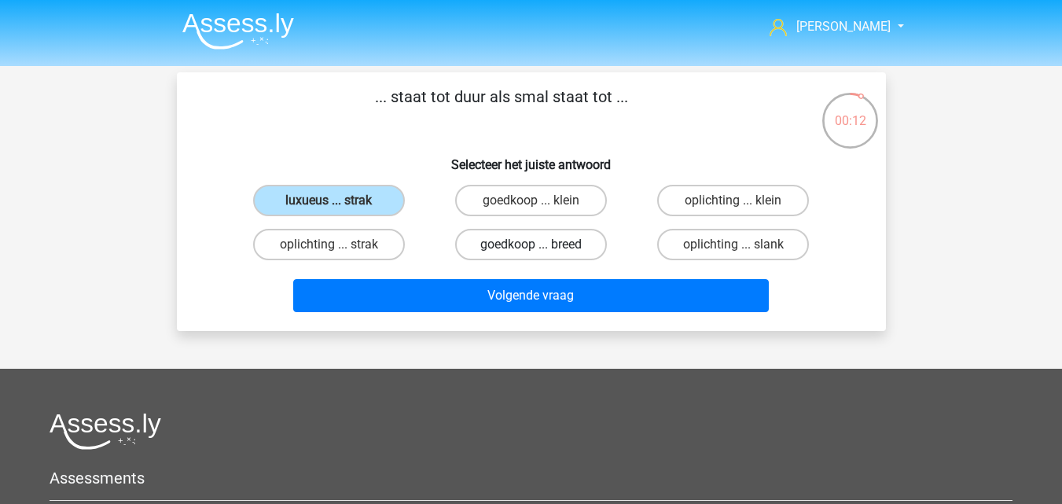
radio input "true"
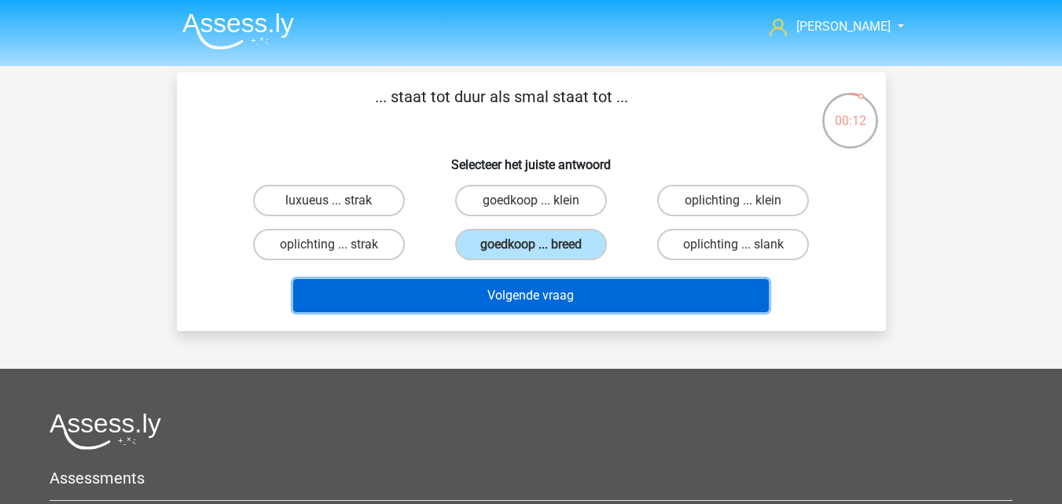
click at [583, 293] on button "Volgende vraag" at bounding box center [531, 295] width 476 height 33
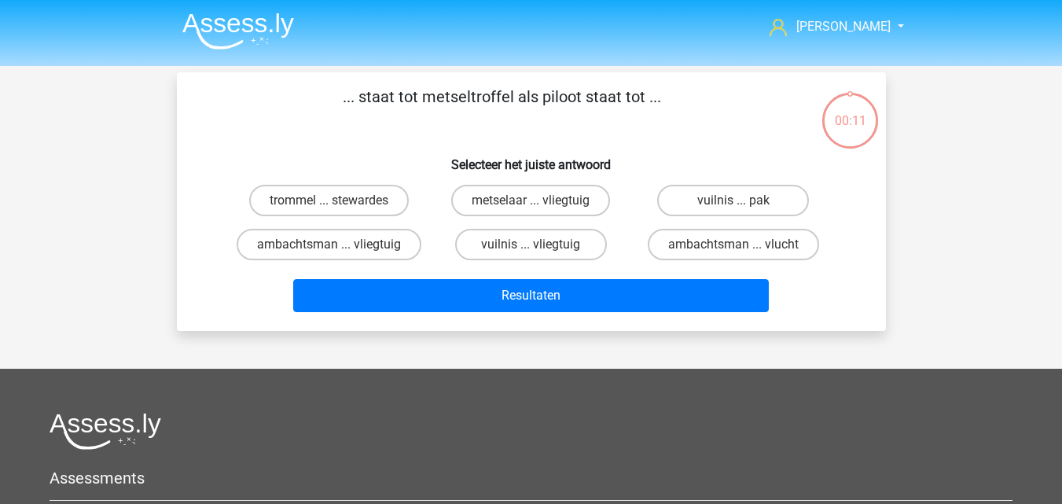
scroll to position [72, 0]
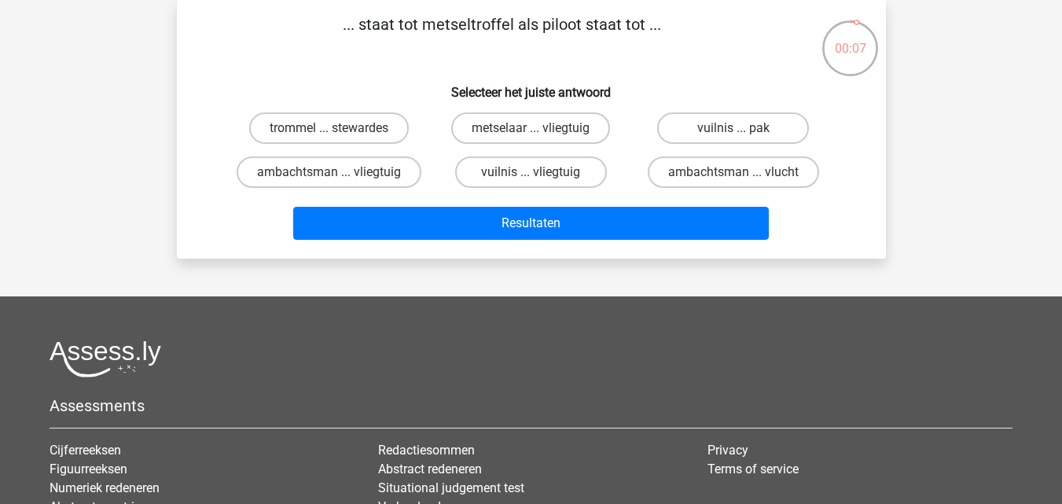
click at [536, 129] on input "metselaar ... vliegtuig" at bounding box center [536, 133] width 10 height 10
radio input "true"
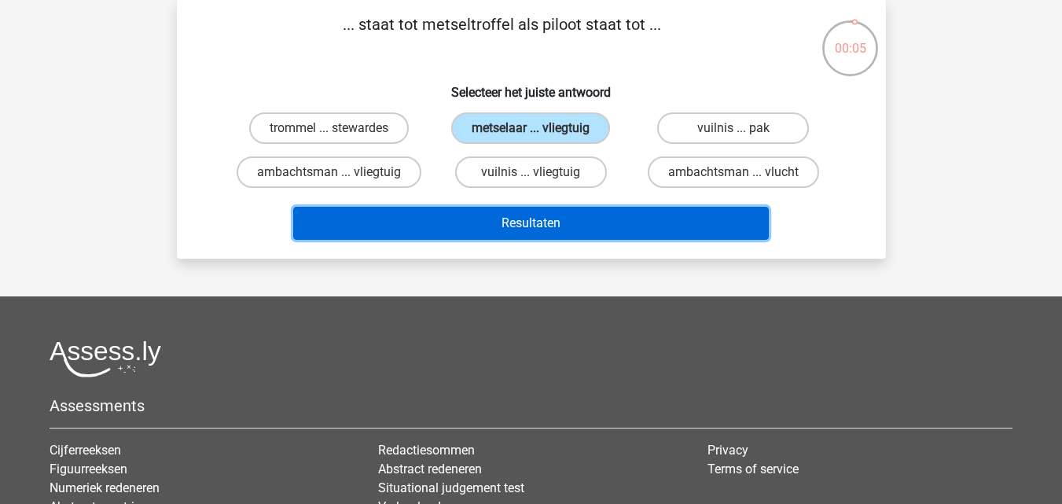
click at [617, 236] on button "Resultaten" at bounding box center [531, 223] width 476 height 33
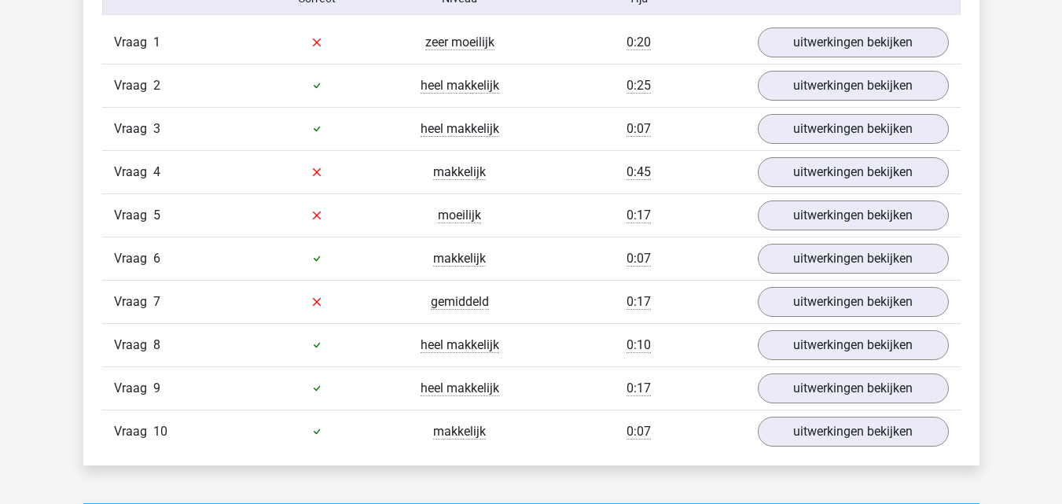
scroll to position [944, 0]
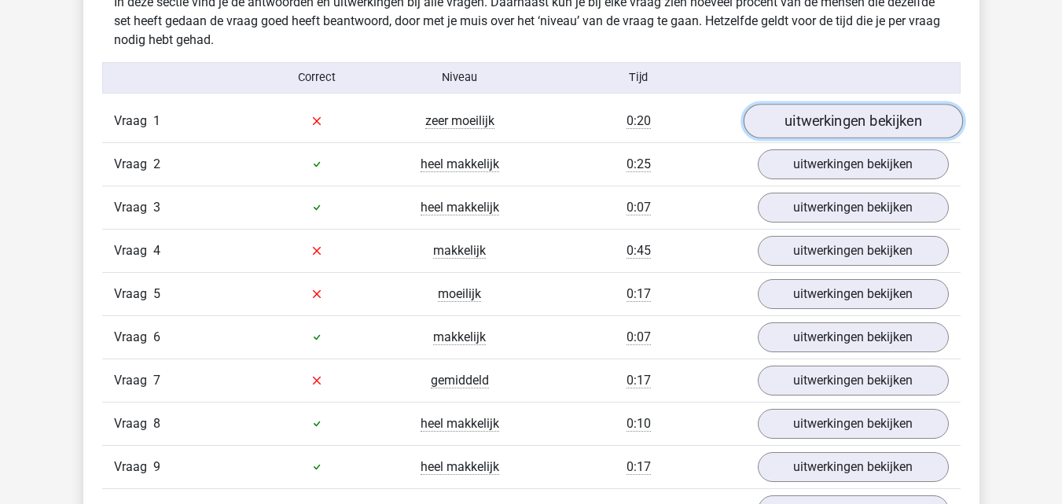
click at [805, 131] on link "uitwerkingen bekijken" at bounding box center [852, 121] width 219 height 35
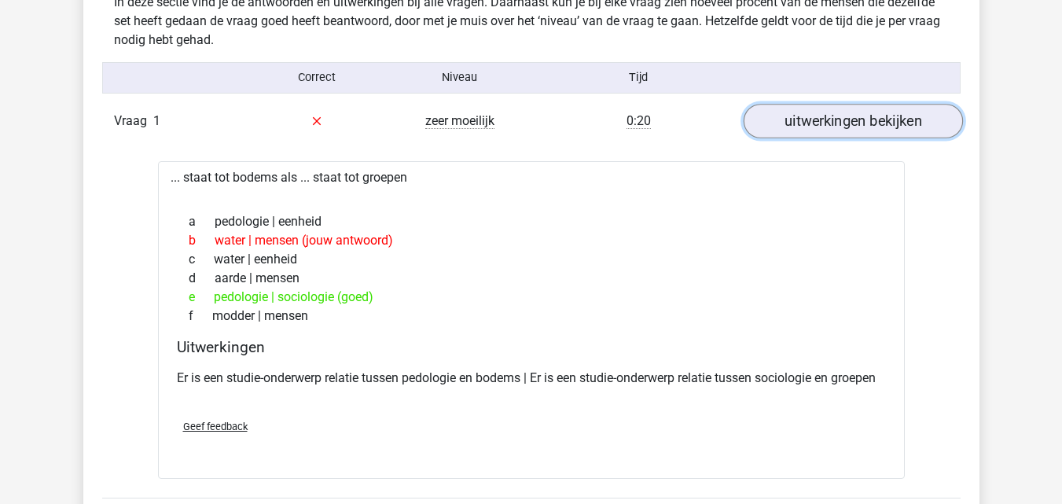
click at [846, 127] on link "uitwerkingen bekijken" at bounding box center [852, 121] width 219 height 35
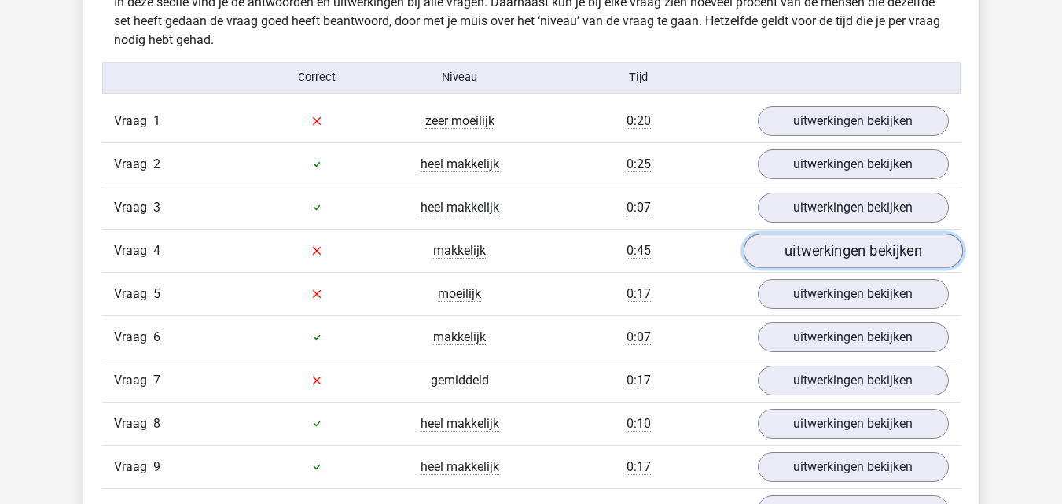
click at [827, 251] on link "uitwerkingen bekijken" at bounding box center [852, 251] width 219 height 35
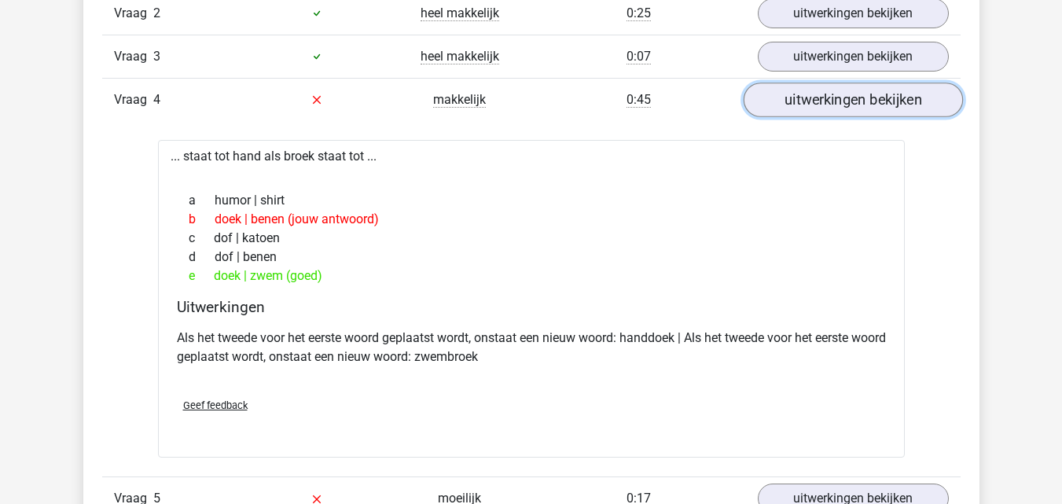
scroll to position [1101, 0]
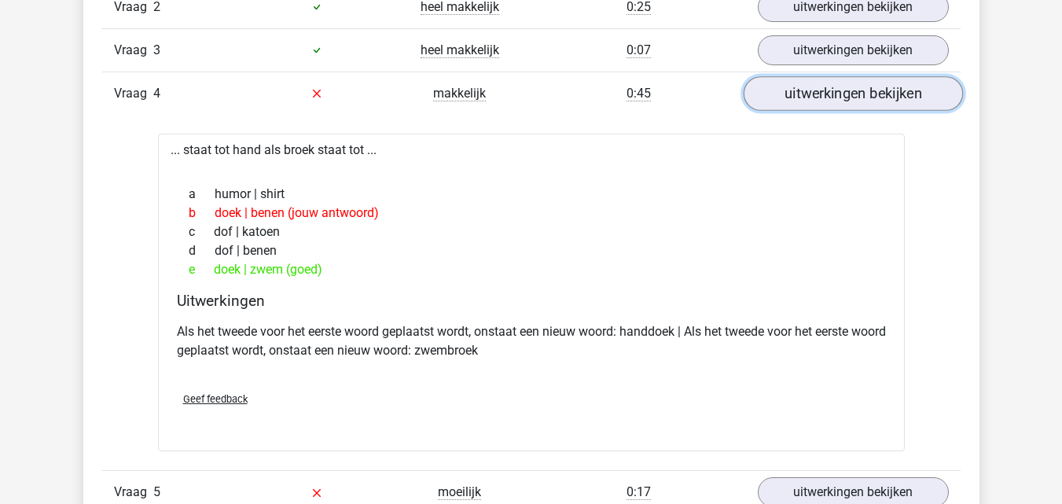
click at [844, 90] on link "uitwerkingen bekijken" at bounding box center [852, 93] width 219 height 35
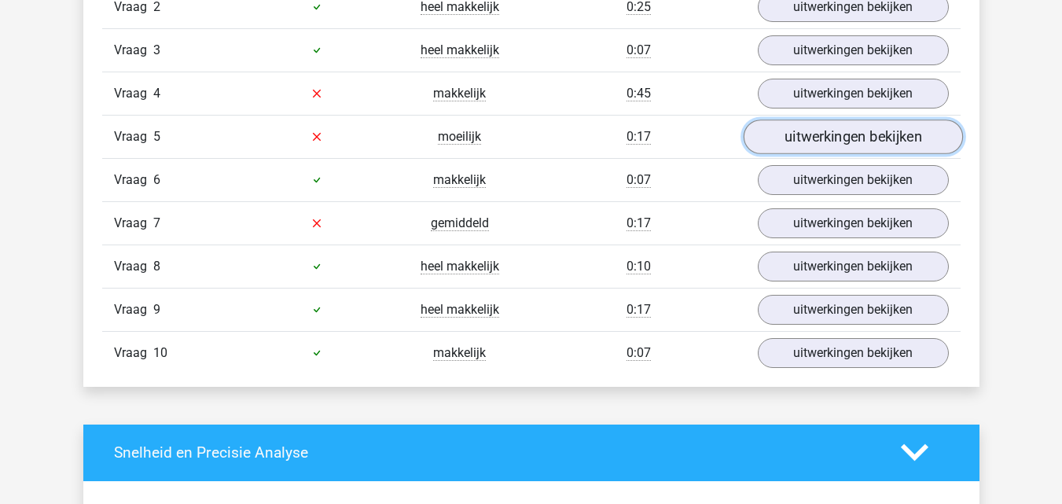
click at [824, 133] on link "uitwerkingen bekijken" at bounding box center [852, 137] width 219 height 35
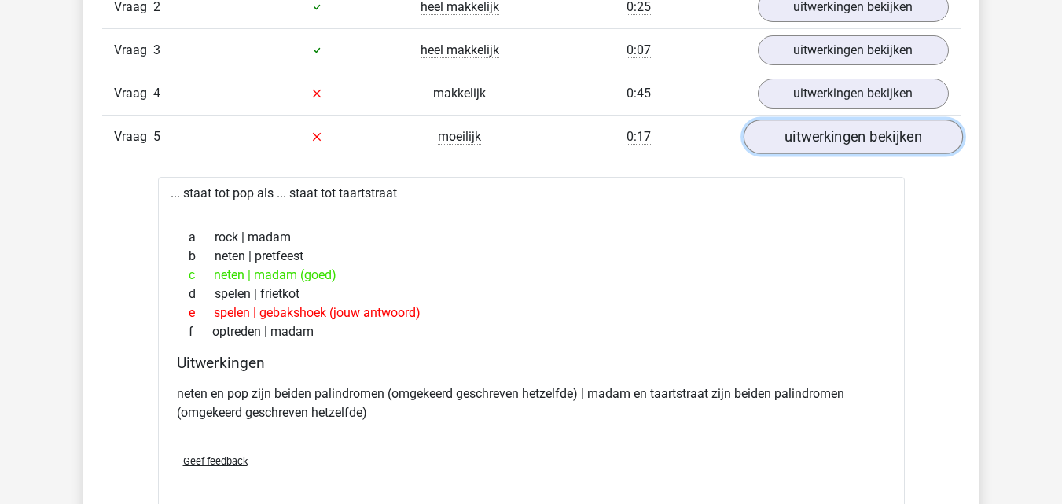
click at [859, 141] on link "uitwerkingen bekijken" at bounding box center [852, 137] width 219 height 35
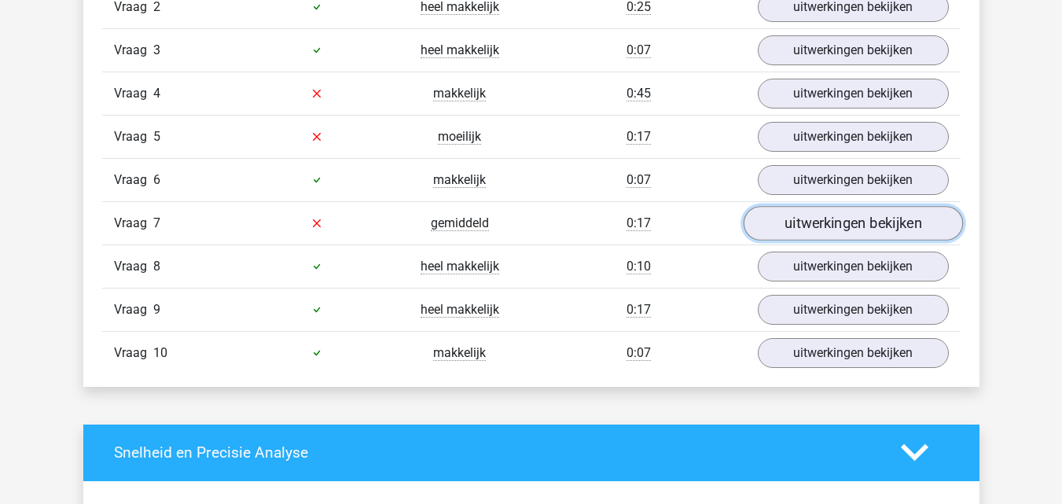
click at [844, 226] on link "uitwerkingen bekijken" at bounding box center [852, 223] width 219 height 35
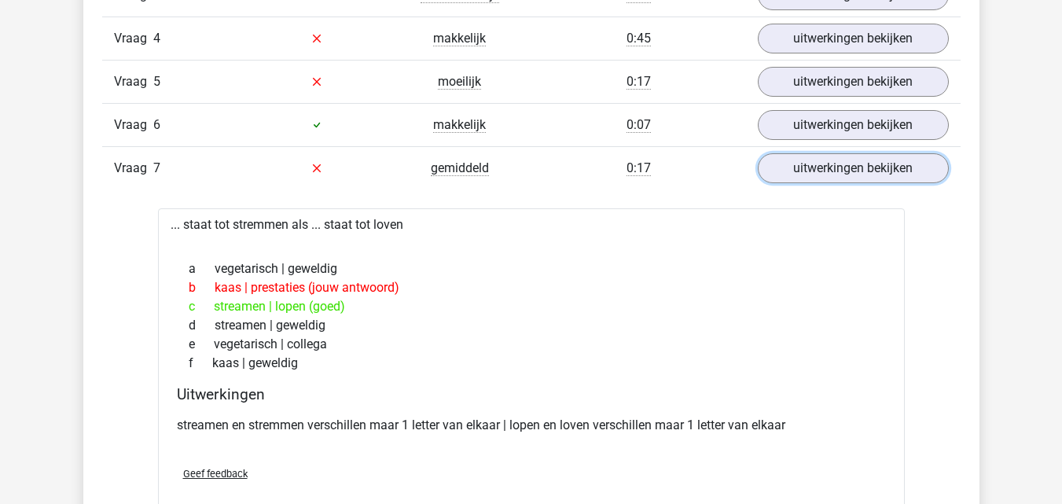
scroll to position [1179, 0]
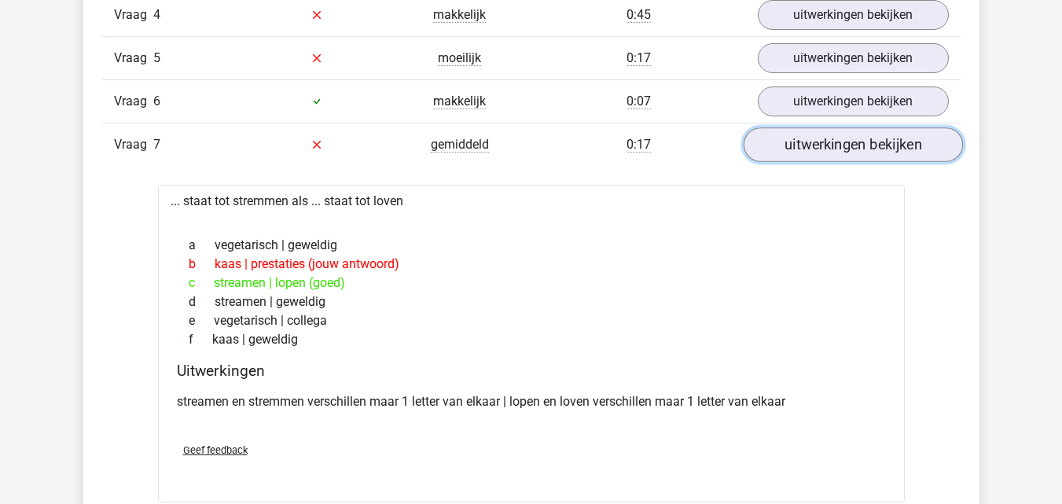
click at [837, 157] on link "uitwerkingen bekijken" at bounding box center [852, 144] width 219 height 35
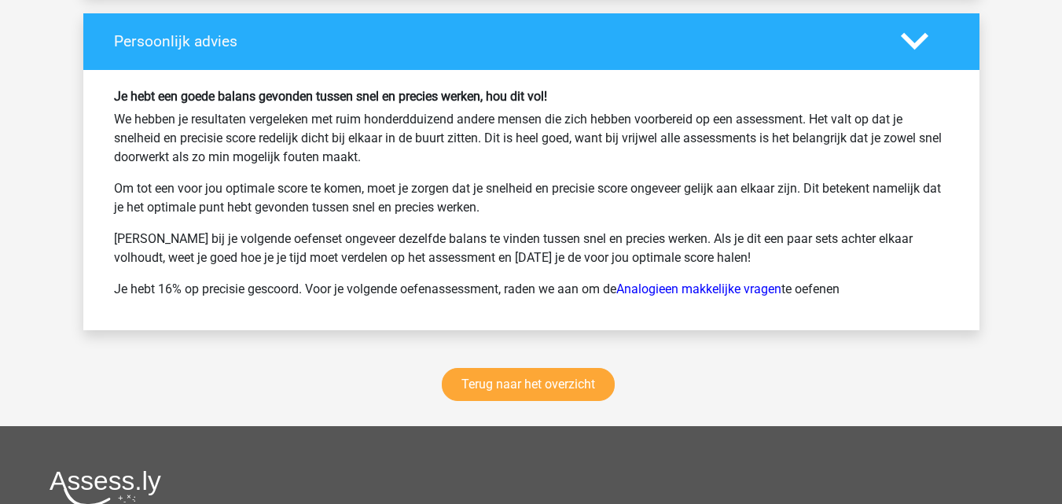
scroll to position [2202, 0]
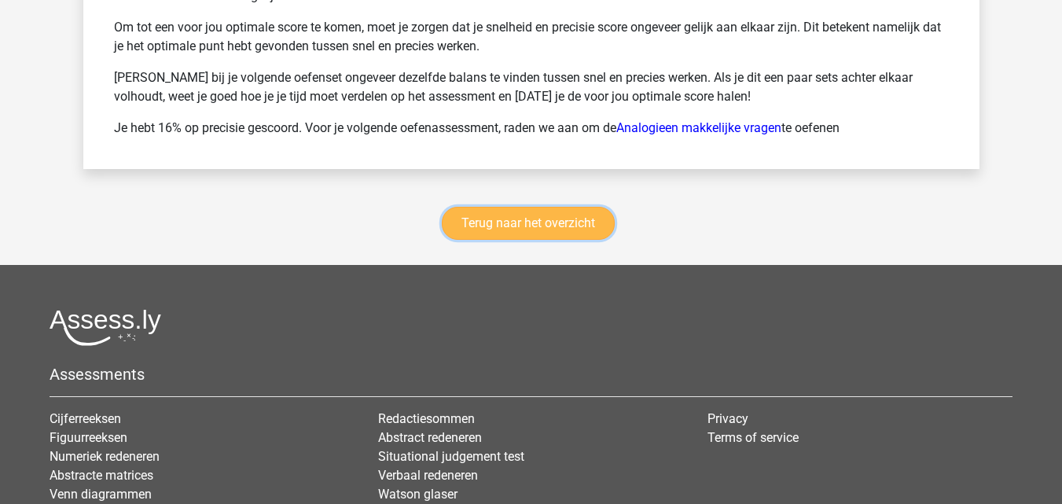
click at [595, 222] on link "Terug naar het overzicht" at bounding box center [528, 223] width 173 height 33
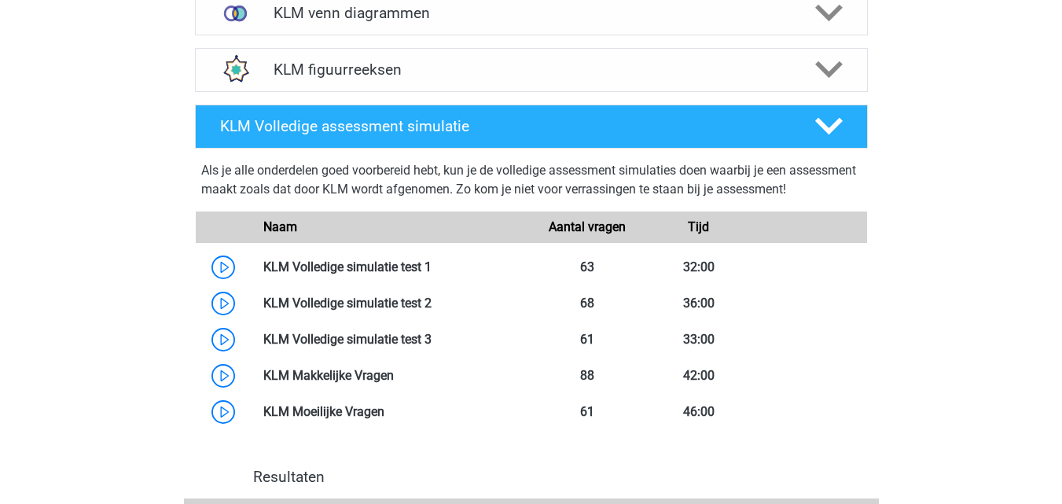
scroll to position [865, 0]
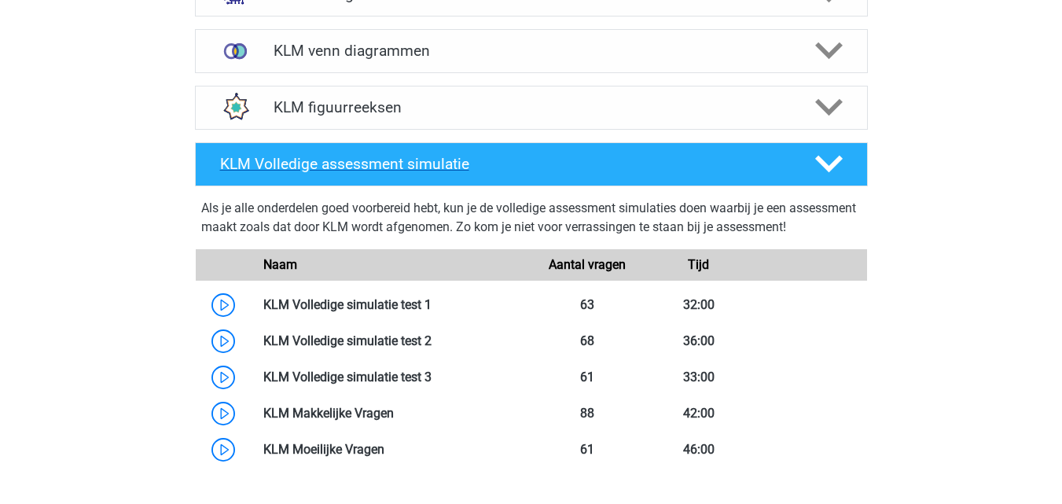
click at [347, 168] on h4 "KLM Volledige assessment simulatie" at bounding box center [504, 164] width 569 height 18
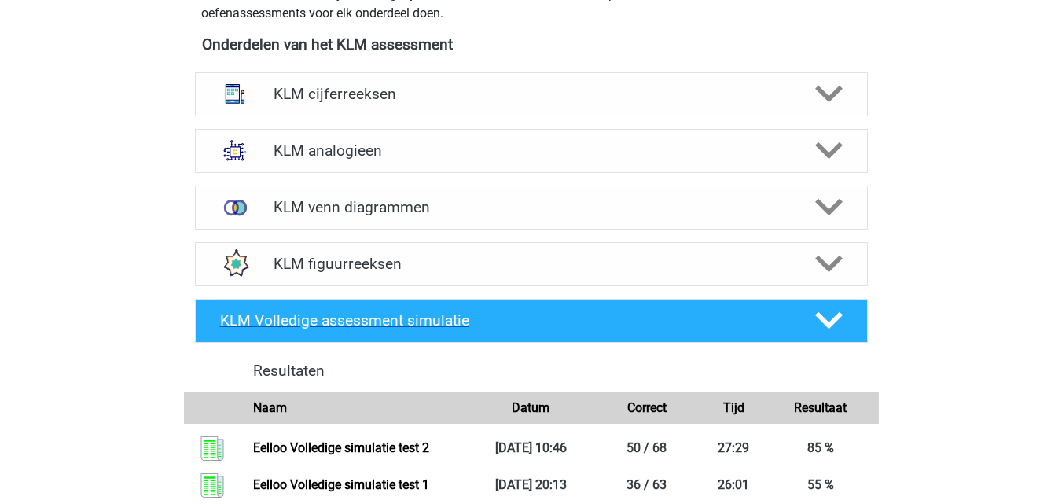
scroll to position [708, 0]
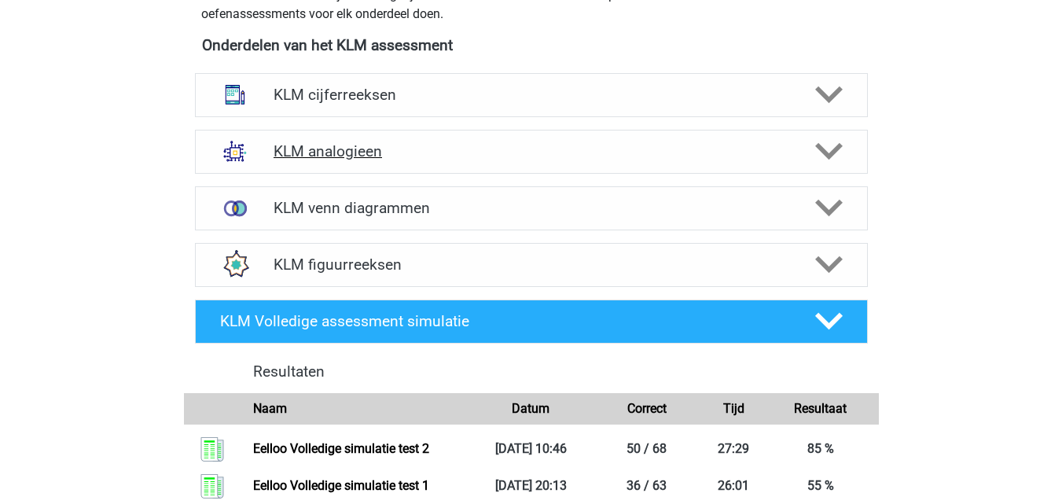
click at [386, 159] on h4 "KLM analogieen" at bounding box center [531, 151] width 515 height 18
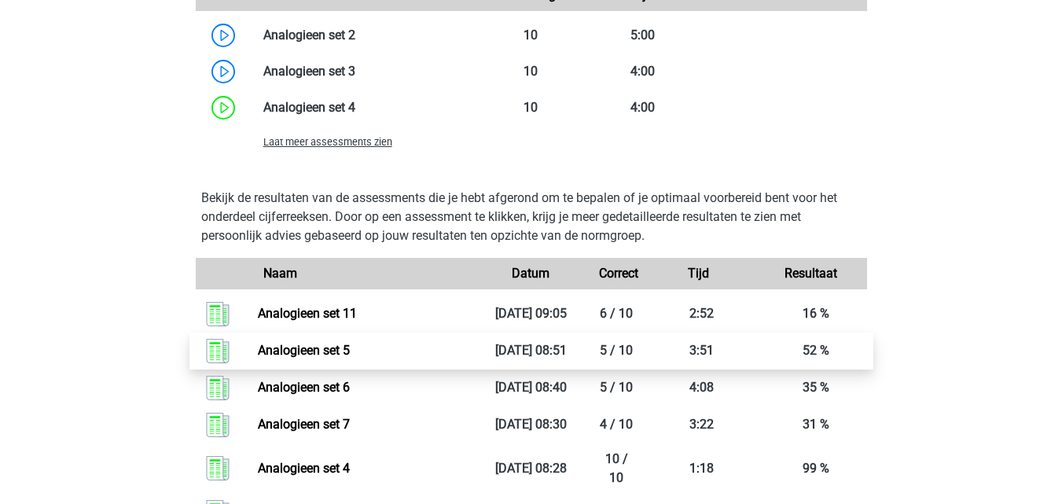
scroll to position [1573, 0]
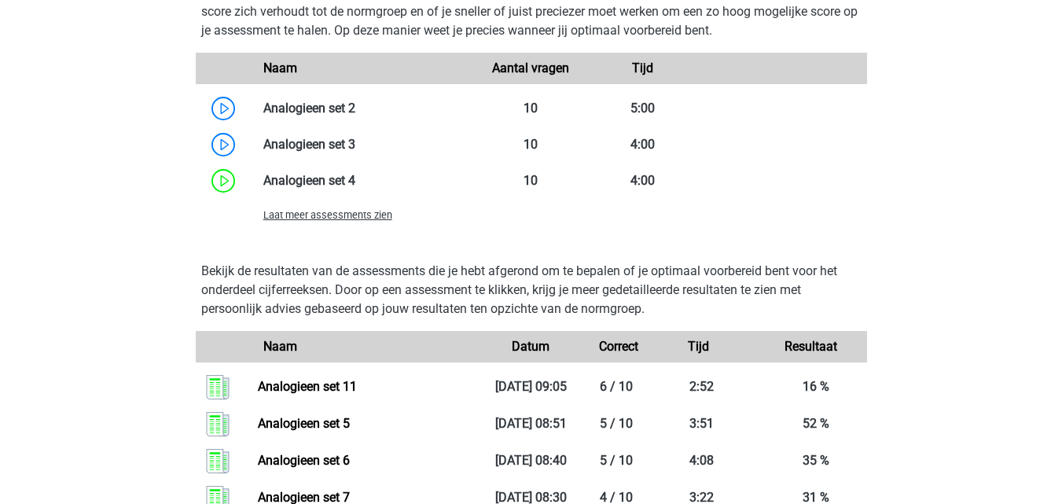
click at [315, 222] on div "Laat meer assessments zien" at bounding box center [364, 214] width 224 height 19
click at [312, 215] on span "Laat meer assessments zien" at bounding box center [327, 215] width 129 height 12
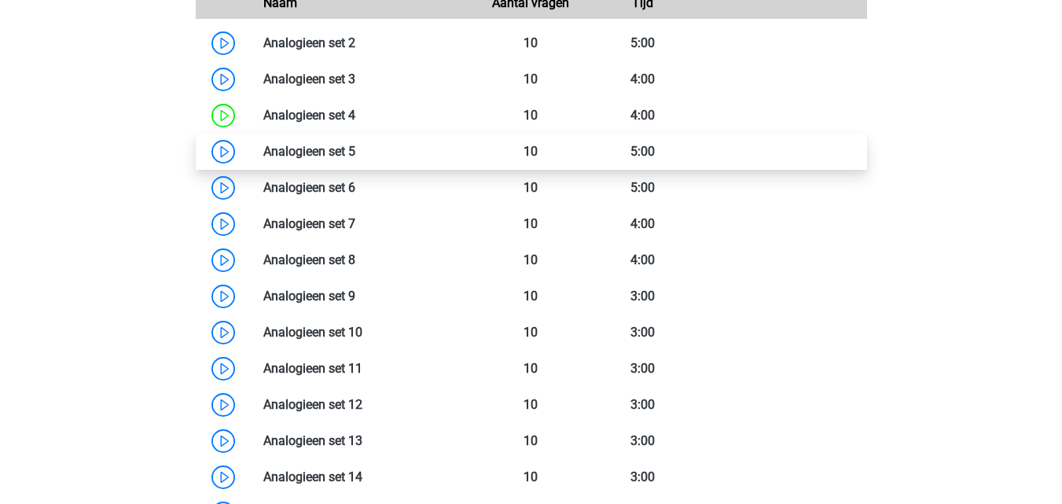
scroll to position [1730, 0]
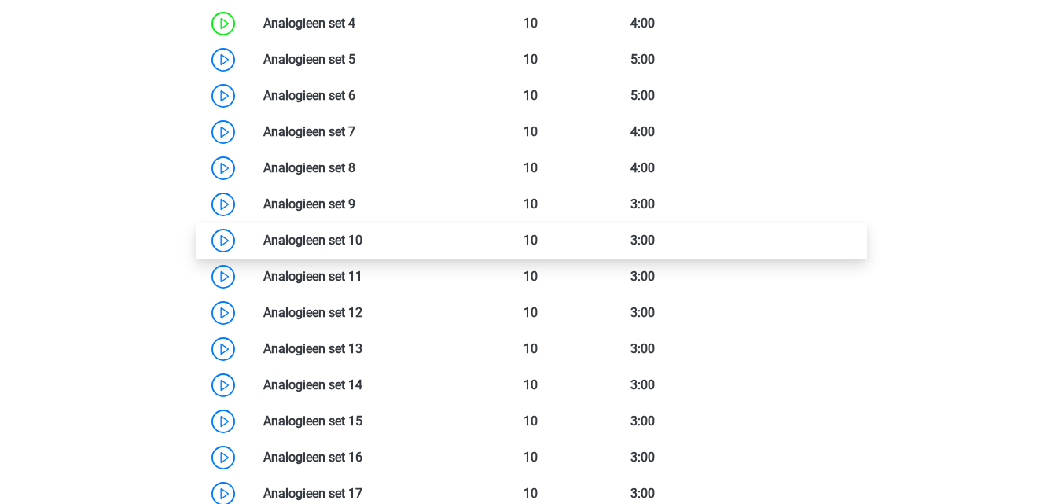
click at [362, 242] on link at bounding box center [362, 240] width 0 height 15
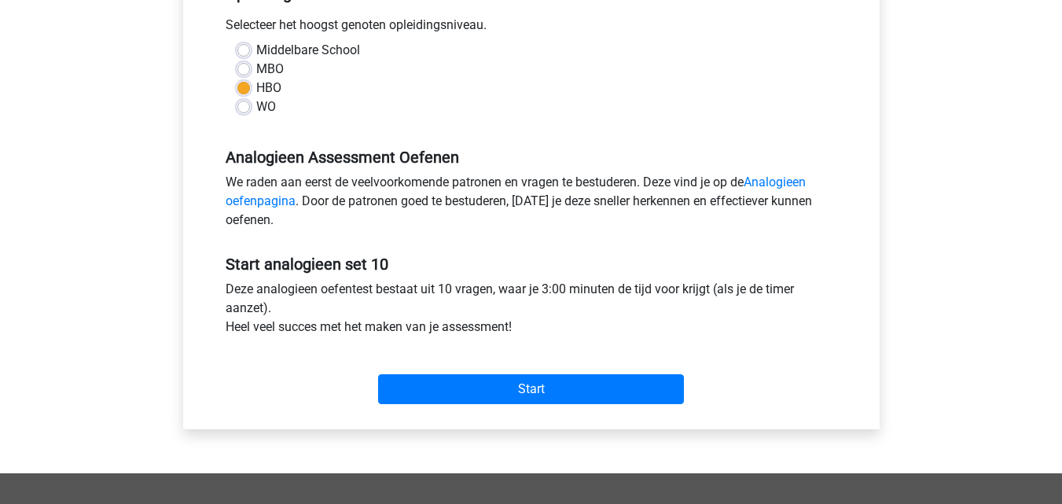
scroll to position [472, 0]
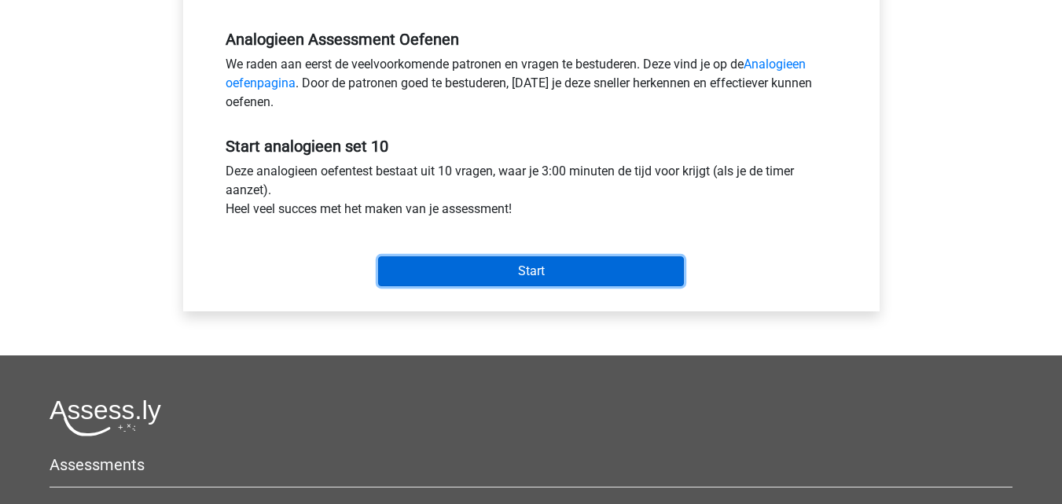
click at [465, 276] on input "Start" at bounding box center [531, 271] width 306 height 30
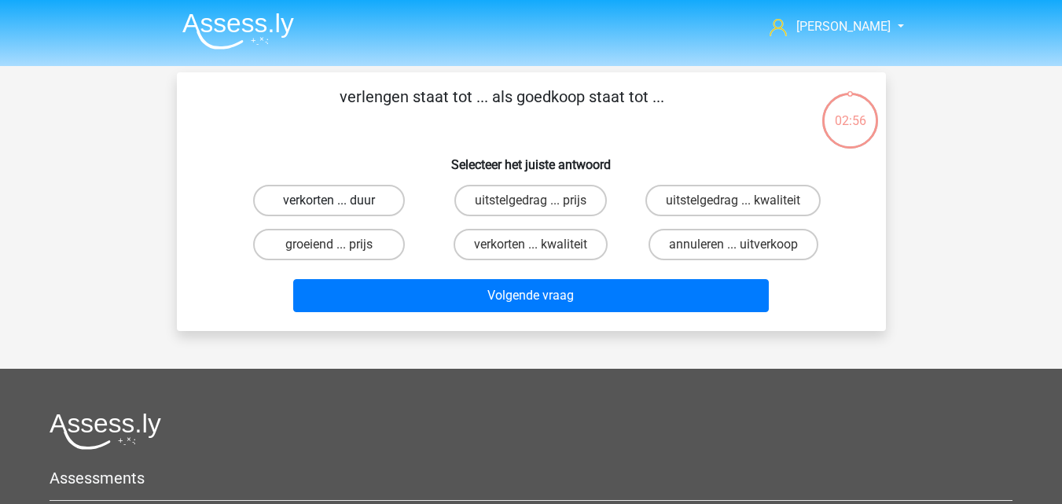
click at [384, 207] on label "verkorten ... duur" at bounding box center [329, 200] width 152 height 31
click at [339, 207] on input "verkorten ... duur" at bounding box center [334, 205] width 10 height 10
radio input "true"
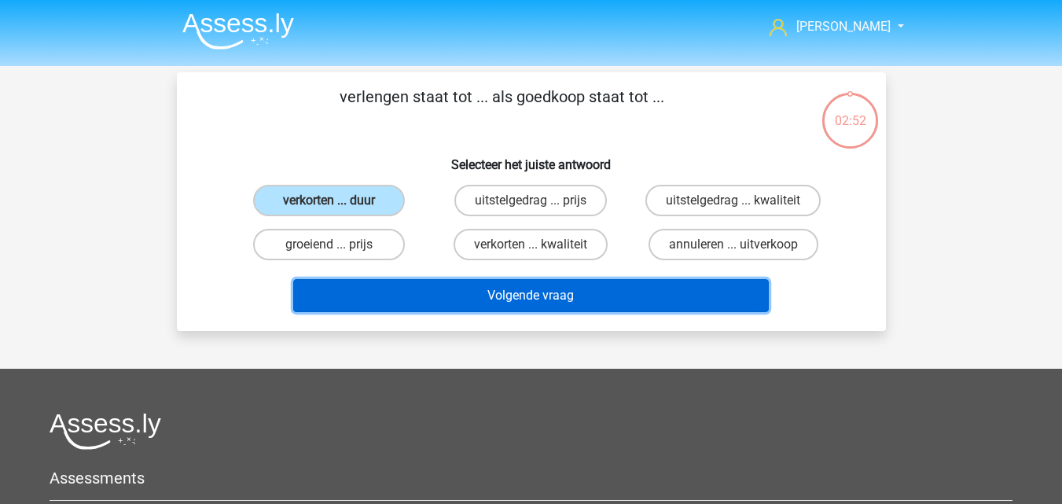
click at [418, 305] on button "Volgende vraag" at bounding box center [531, 295] width 476 height 33
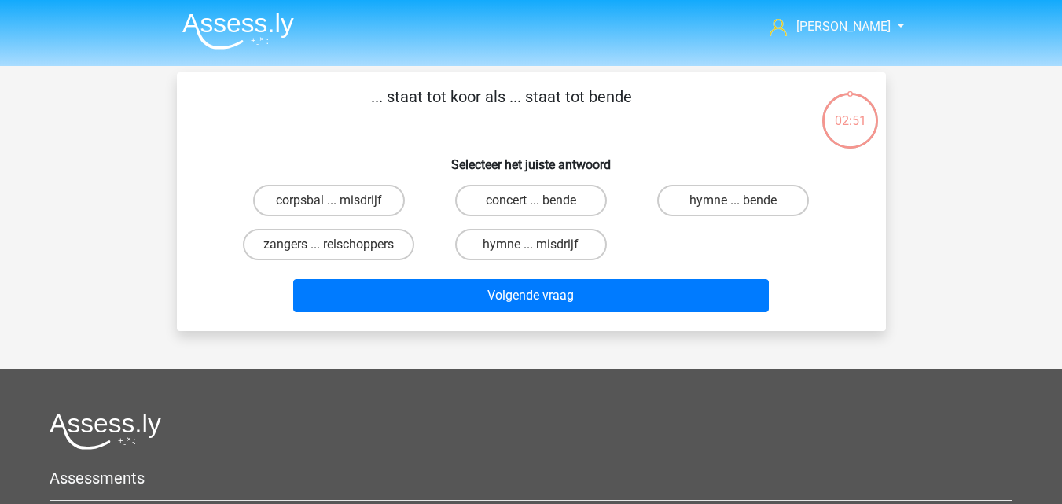
scroll to position [72, 0]
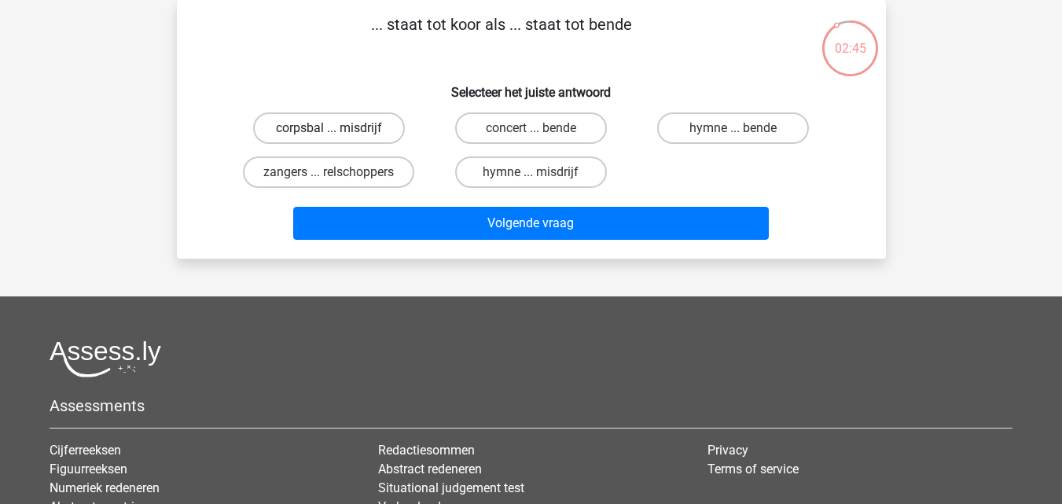
click at [365, 136] on label "corpsbal ... misdrijf" at bounding box center [329, 127] width 152 height 31
click at [339, 136] on input "corpsbal ... misdrijf" at bounding box center [334, 133] width 10 height 10
radio input "true"
click at [373, 182] on label "zangers ... relschoppers" at bounding box center [328, 171] width 171 height 31
click at [339, 182] on input "zangers ... relschoppers" at bounding box center [334, 177] width 10 height 10
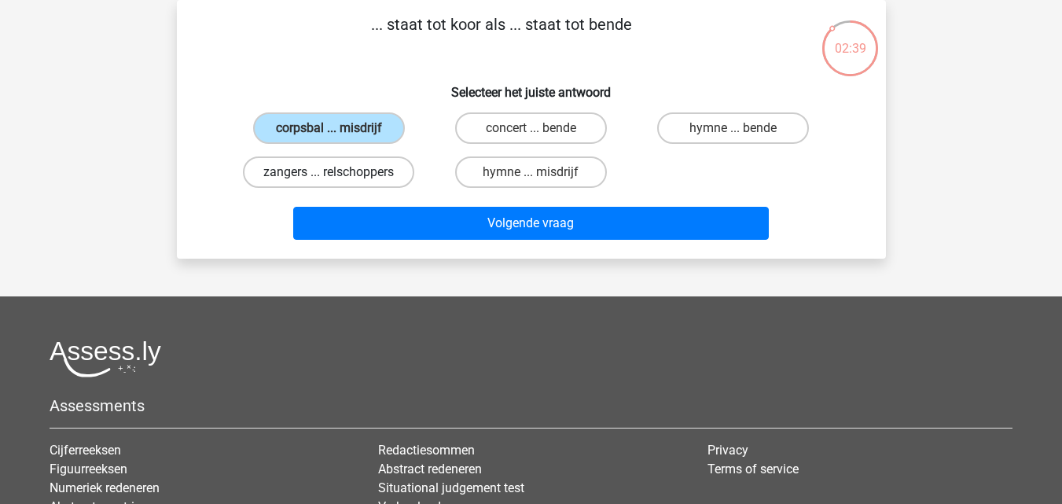
radio input "true"
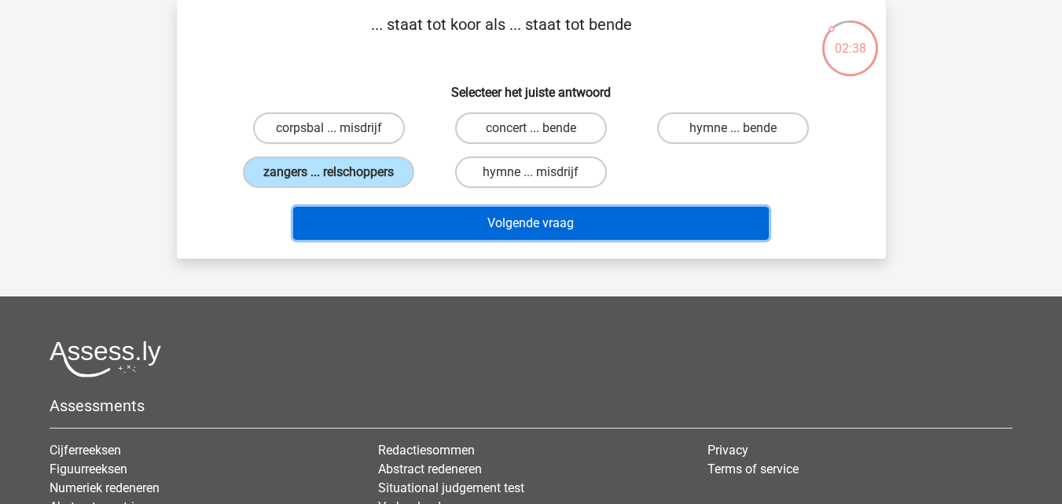
click at [401, 226] on button "Volgende vraag" at bounding box center [531, 223] width 476 height 33
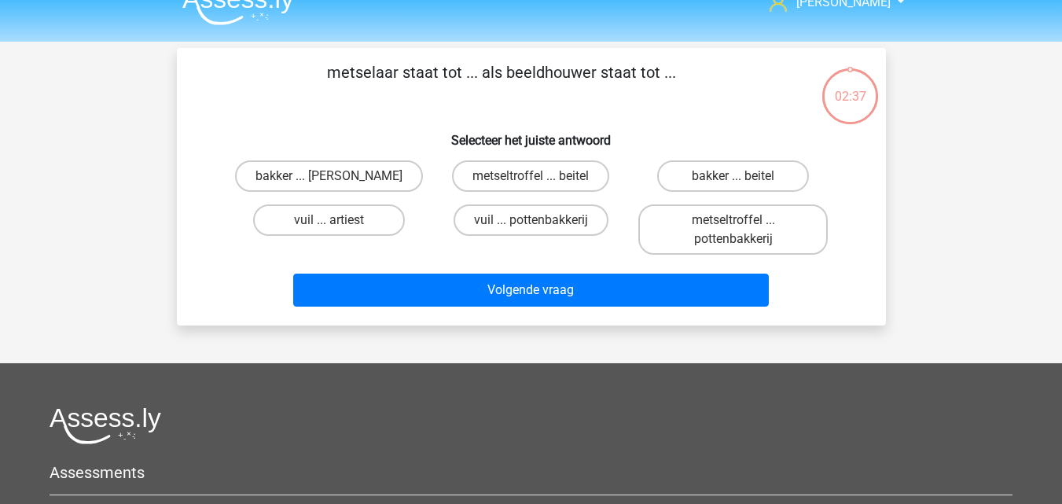
scroll to position [0, 0]
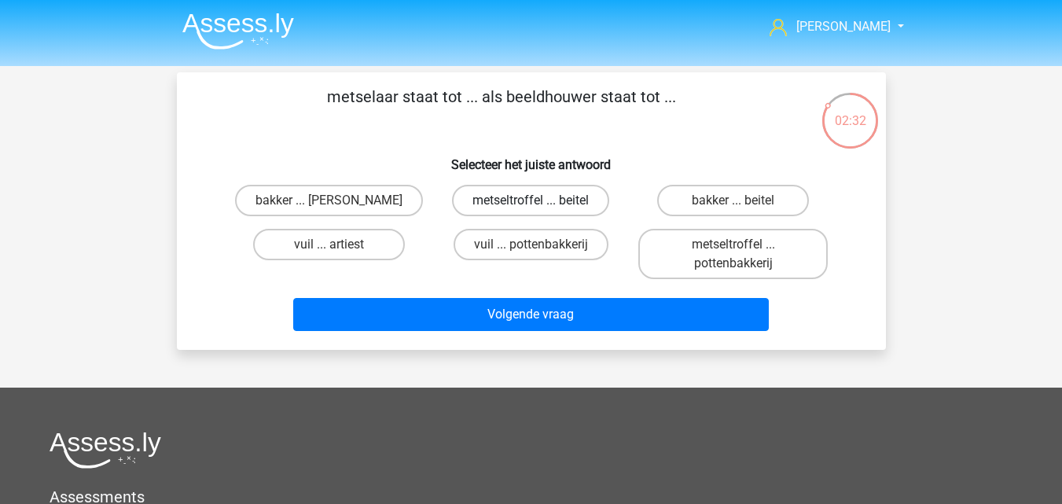
click at [476, 203] on label "metseltroffel ... beitel" at bounding box center [530, 200] width 157 height 31
click at [531, 203] on input "metseltroffel ... beitel" at bounding box center [536, 205] width 10 height 10
radio input "true"
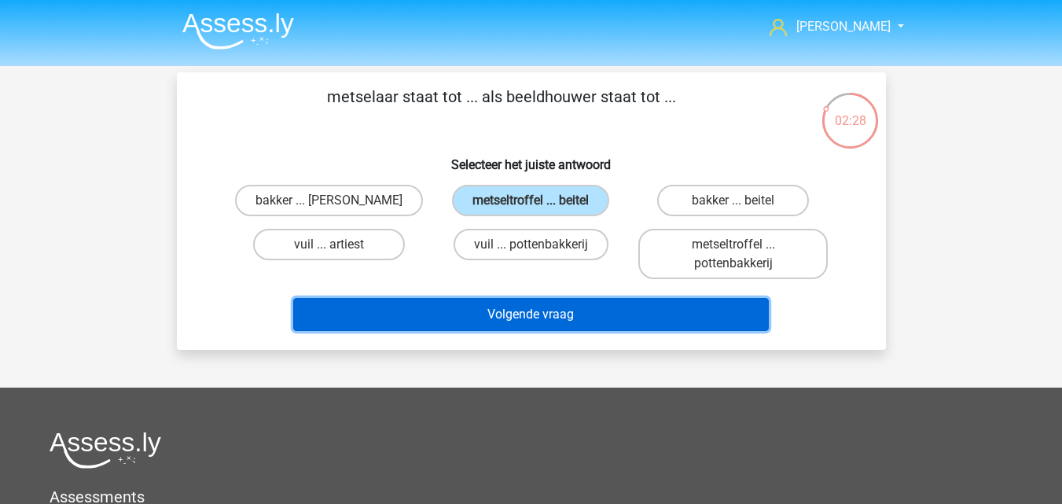
click at [481, 320] on button "Volgende vraag" at bounding box center [531, 314] width 476 height 33
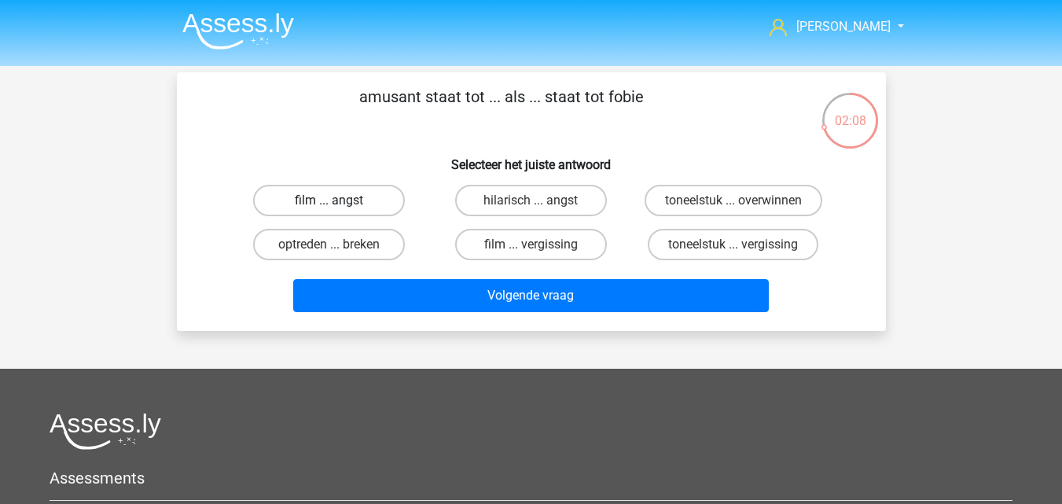
click at [318, 202] on label "film ... angst" at bounding box center [329, 200] width 152 height 31
click at [329, 202] on input "film ... angst" at bounding box center [334, 205] width 10 height 10
radio input "true"
click at [523, 212] on label "hilarisch ... angst" at bounding box center [531, 200] width 152 height 31
click at [531, 211] on input "hilarisch ... angst" at bounding box center [536, 205] width 10 height 10
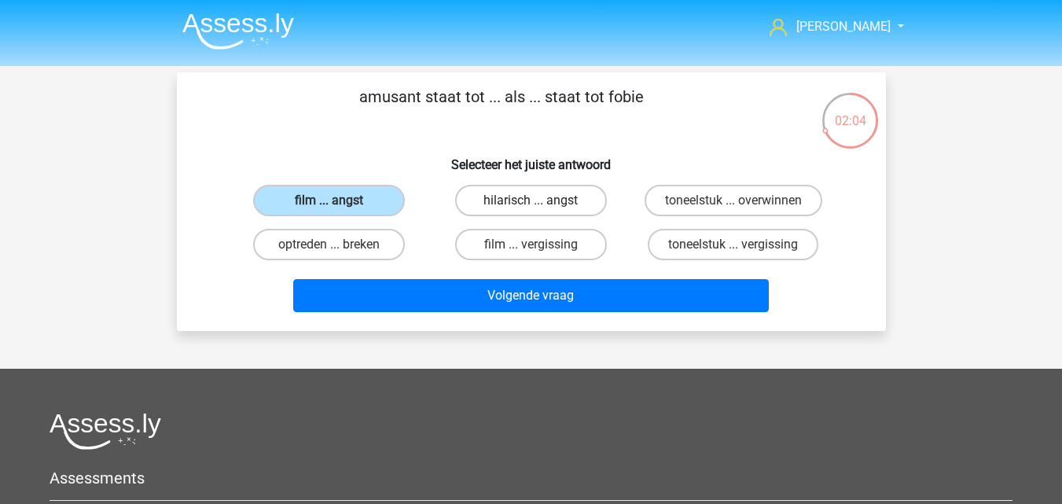
radio input "true"
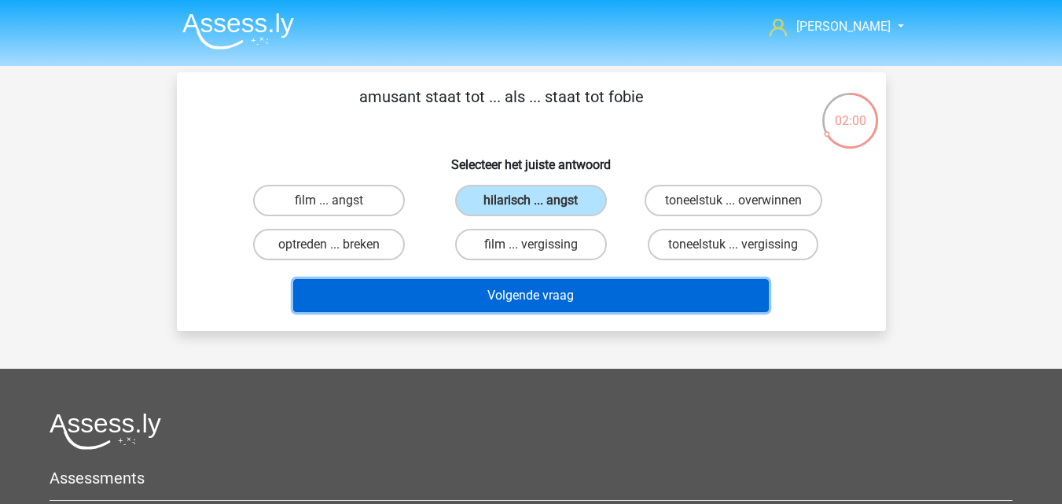
click at [475, 304] on button "Volgende vraag" at bounding box center [531, 295] width 476 height 33
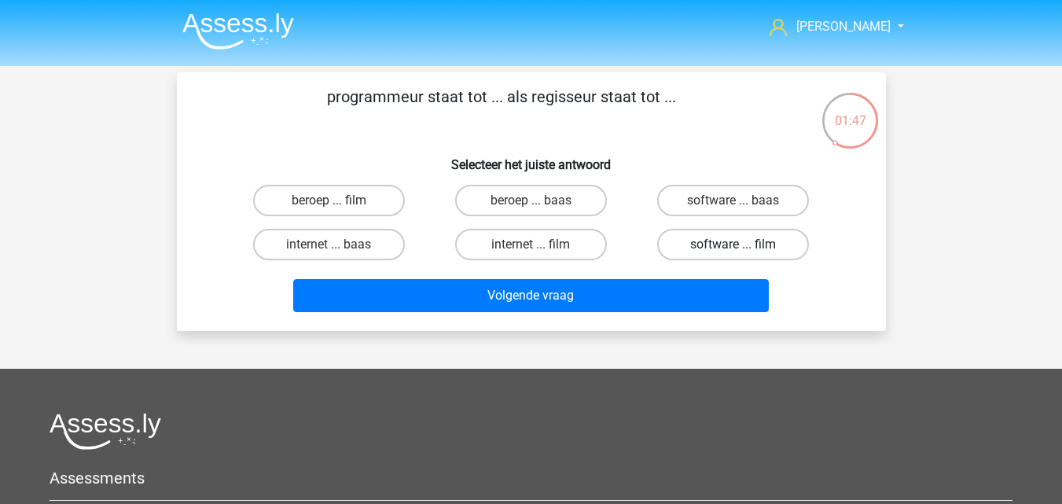
click at [757, 248] on label "software ... film" at bounding box center [733, 244] width 152 height 31
click at [744, 248] on input "software ... film" at bounding box center [739, 250] width 10 height 10
radio input "true"
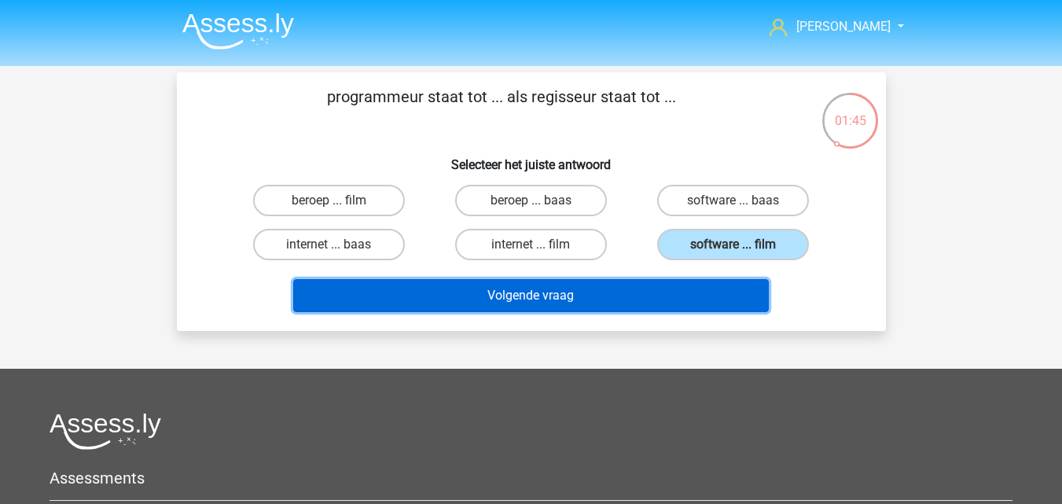
click at [701, 296] on button "Volgende vraag" at bounding box center [531, 295] width 476 height 33
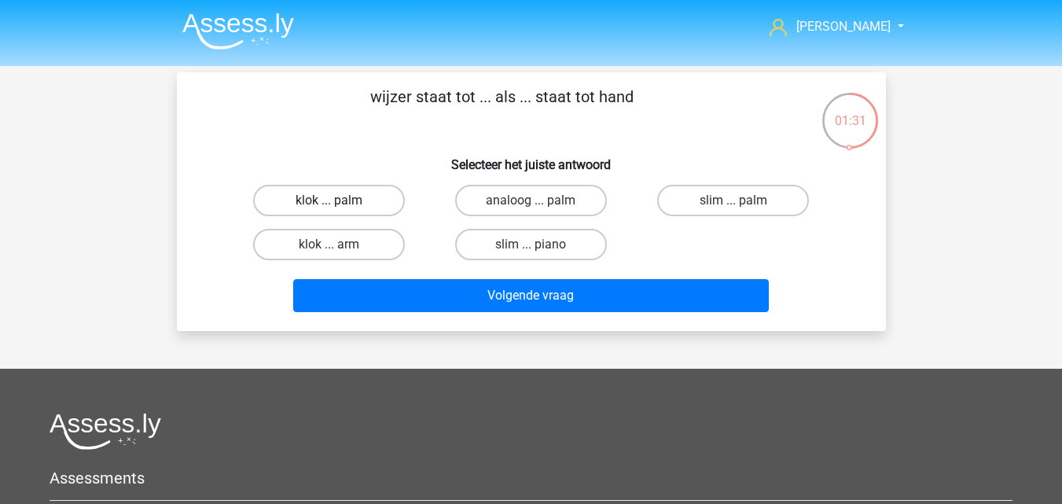
click at [356, 198] on label "klok ... palm" at bounding box center [329, 200] width 152 height 31
click at [339, 200] on input "klok ... palm" at bounding box center [334, 205] width 10 height 10
radio input "true"
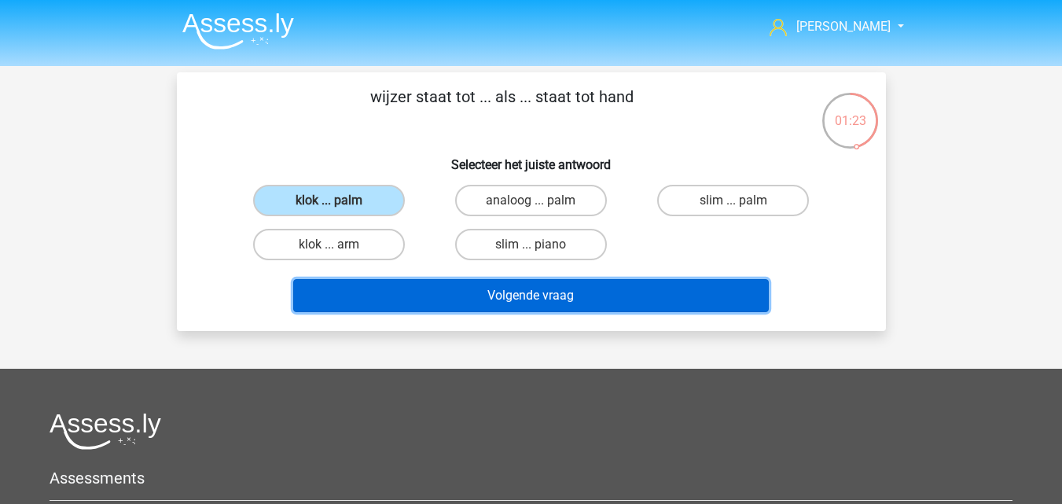
click at [469, 300] on button "Volgende vraag" at bounding box center [531, 295] width 476 height 33
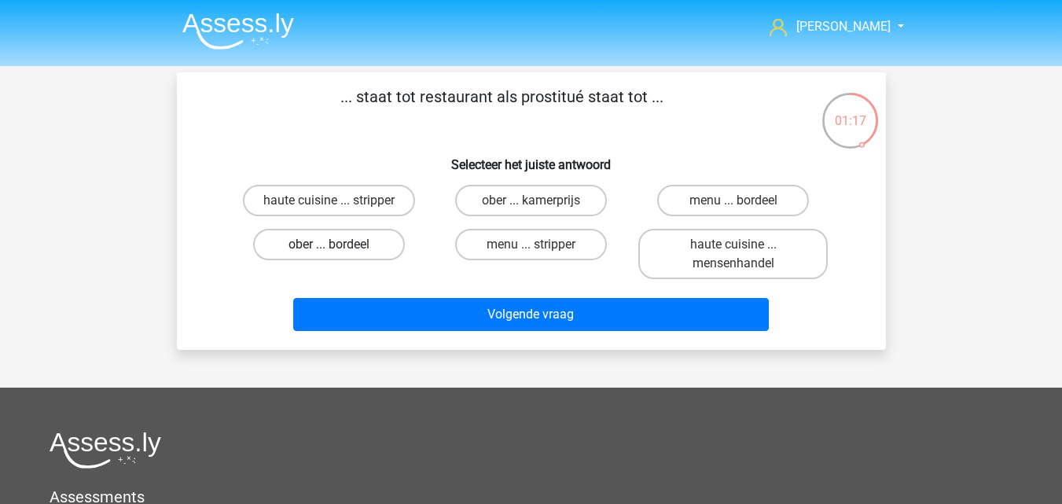
click at [377, 244] on label "ober ... bordeel" at bounding box center [329, 244] width 152 height 31
click at [339, 245] on input "ober ... bordeel" at bounding box center [334, 250] width 10 height 10
radio input "true"
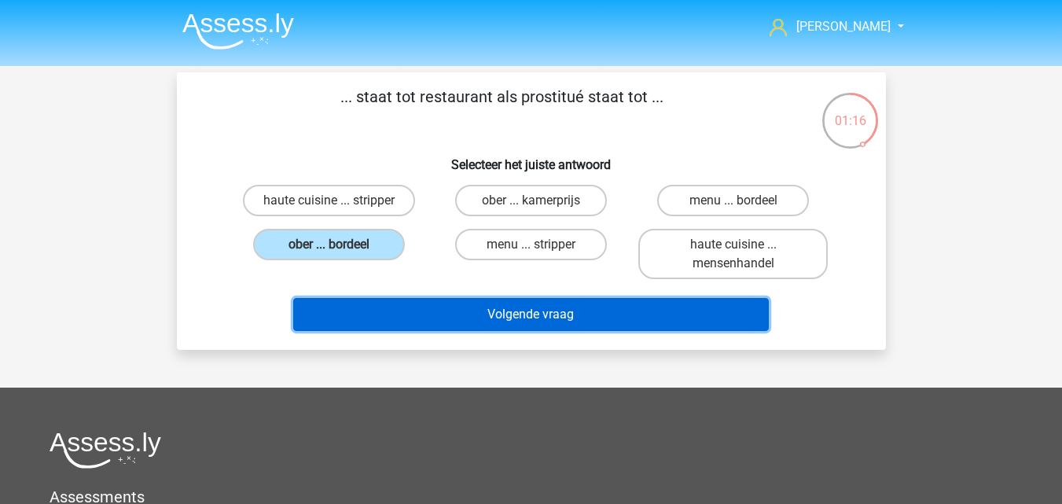
click at [421, 314] on button "Volgende vraag" at bounding box center [531, 314] width 476 height 33
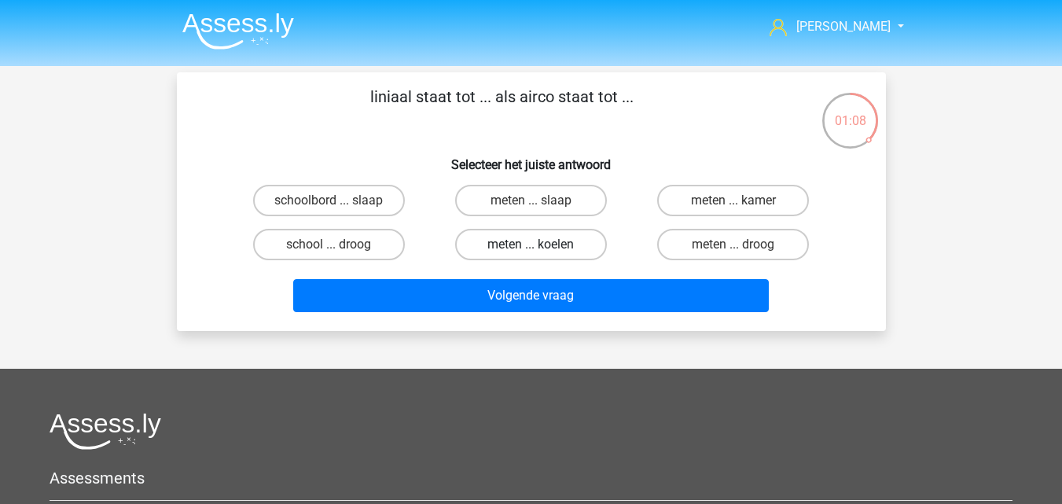
click at [474, 258] on label "meten ... koelen" at bounding box center [531, 244] width 152 height 31
click at [531, 255] on input "meten ... koelen" at bounding box center [536, 250] width 10 height 10
radio input "true"
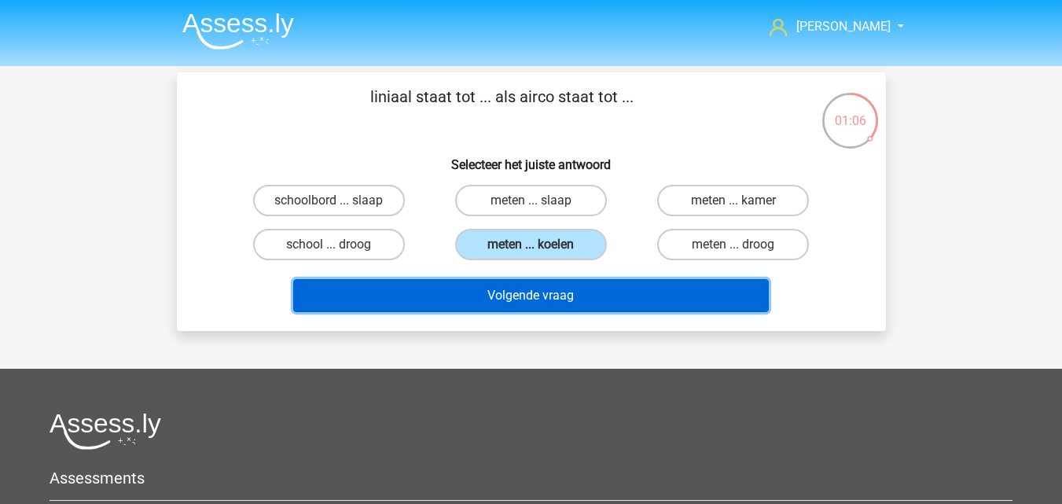
click at [480, 300] on button "Volgende vraag" at bounding box center [531, 295] width 476 height 33
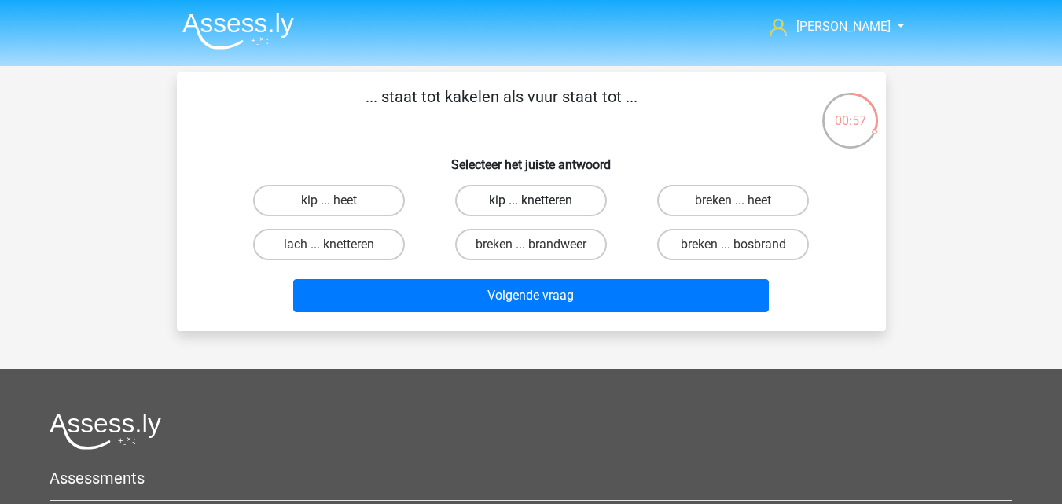
click at [480, 206] on label "kip ... knetteren" at bounding box center [531, 200] width 152 height 31
click at [531, 206] on input "kip ... knetteren" at bounding box center [536, 205] width 10 height 10
radio input "true"
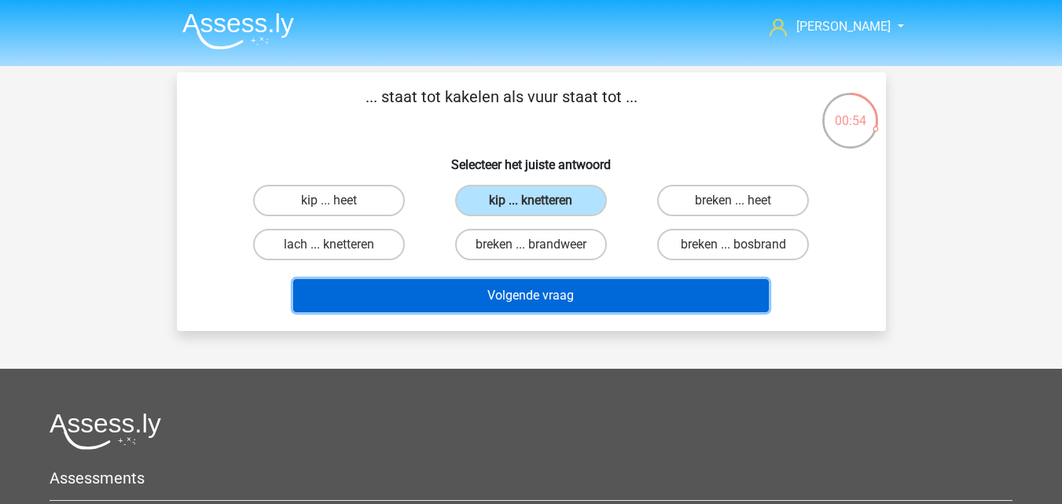
click at [436, 309] on button "Volgende vraag" at bounding box center [531, 295] width 476 height 33
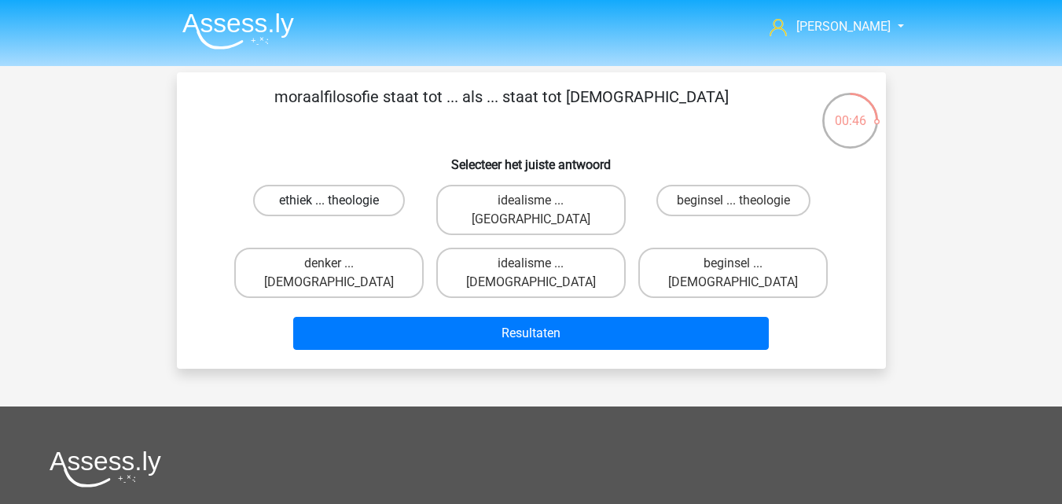
click at [336, 198] on label "ethiek ... theologie" at bounding box center [329, 200] width 152 height 31
click at [336, 200] on input "ethiek ... theologie" at bounding box center [334, 205] width 10 height 10
radio input "true"
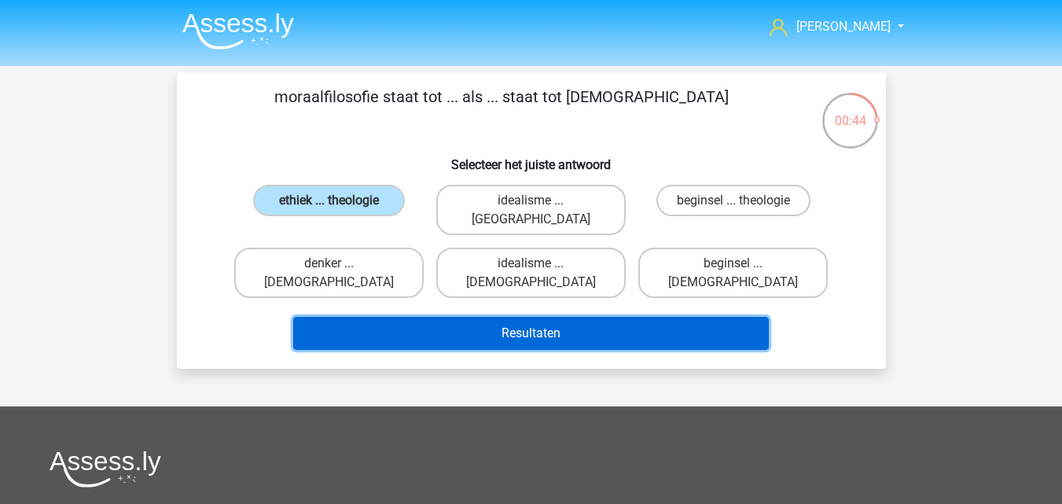
click at [412, 317] on button "Resultaten" at bounding box center [531, 333] width 476 height 33
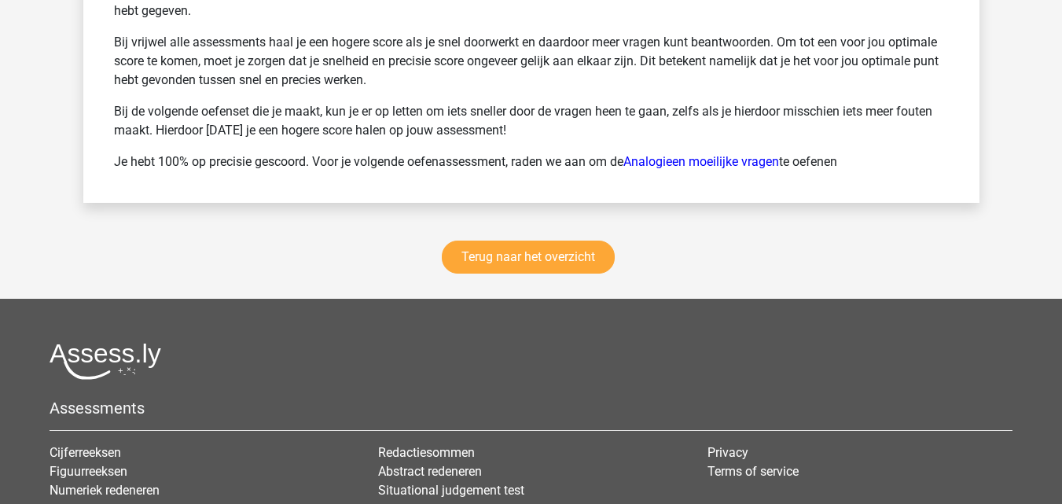
scroll to position [2202, 0]
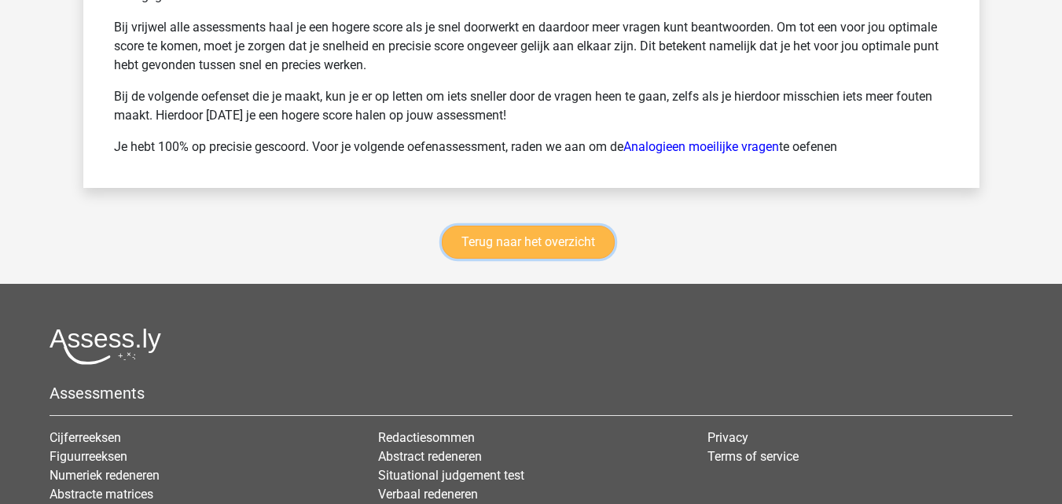
click at [500, 250] on link "Terug naar het overzicht" at bounding box center [528, 242] width 173 height 33
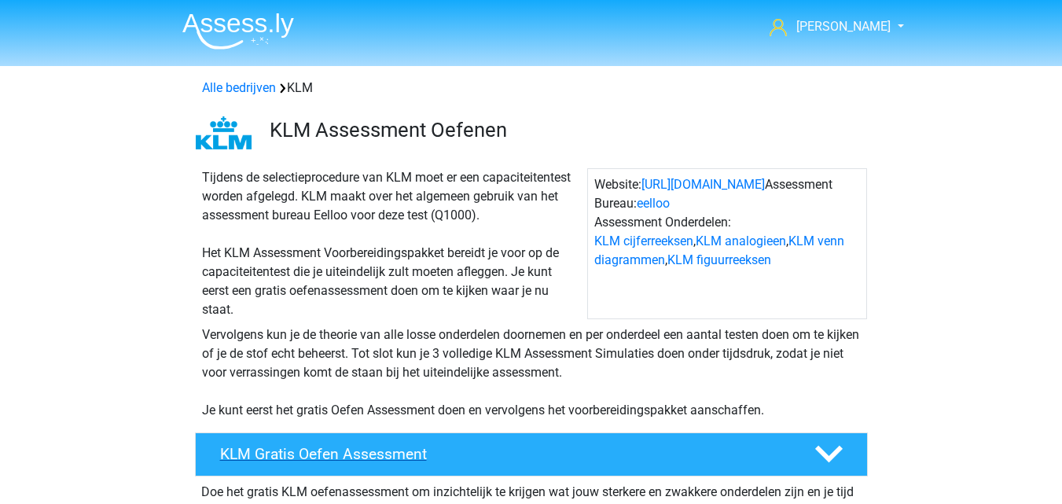
click at [826, 456] on polygon at bounding box center [829, 454] width 28 height 17
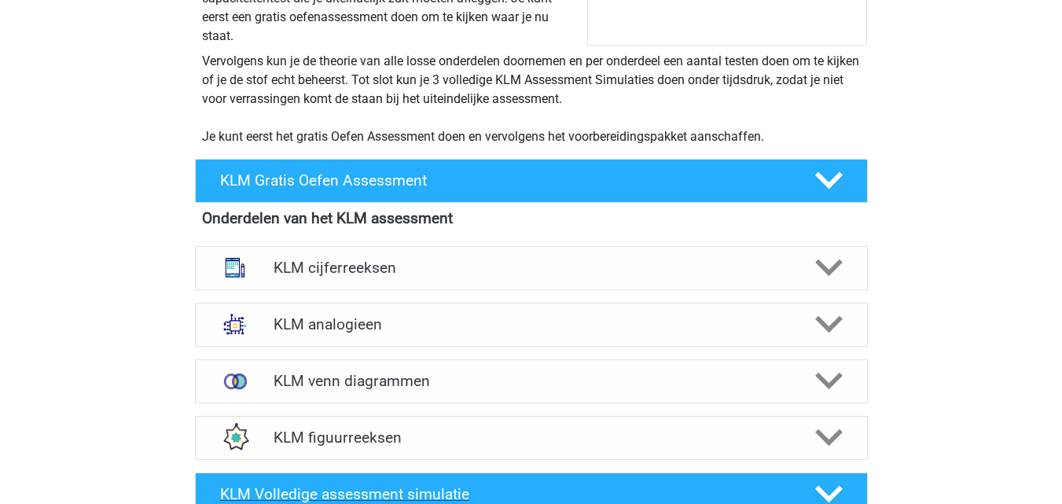
scroll to position [315, 0]
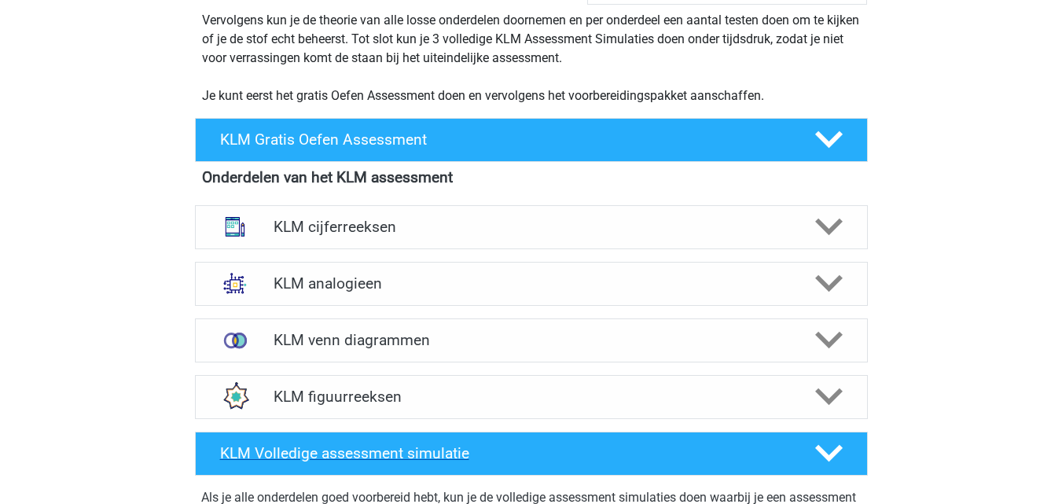
click at [804, 462] on div at bounding box center [826, 454] width 53 height 28
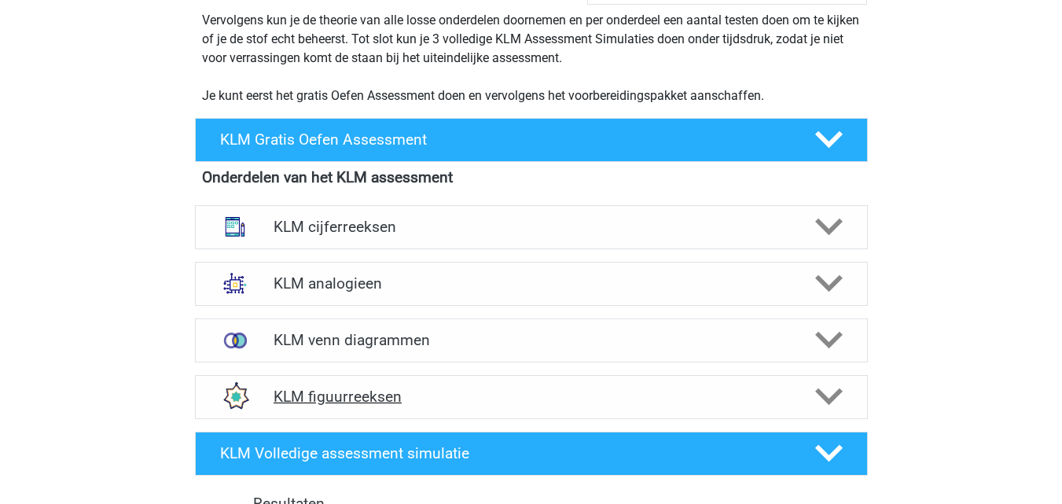
click at [823, 398] on polygon at bounding box center [829, 396] width 28 height 17
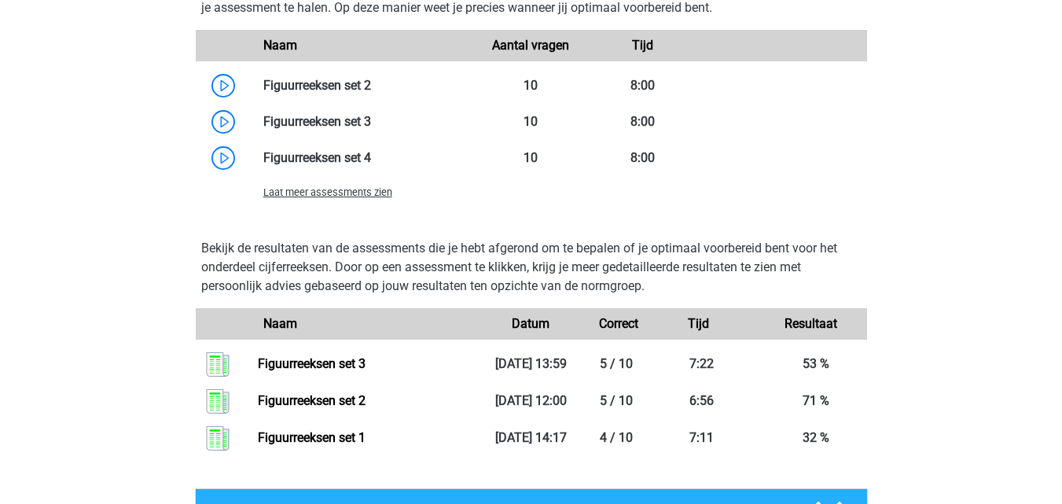
scroll to position [1101, 0]
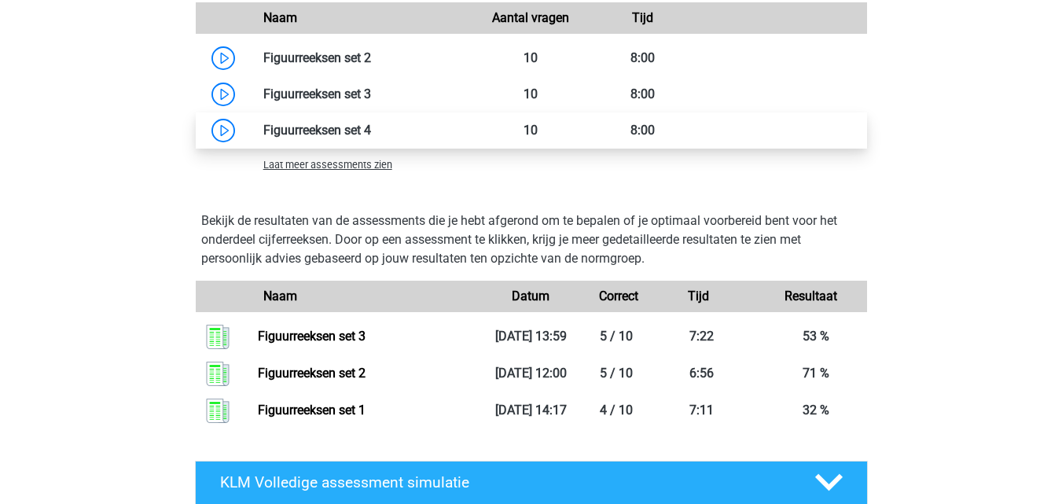
click at [371, 127] on link at bounding box center [371, 130] width 0 height 15
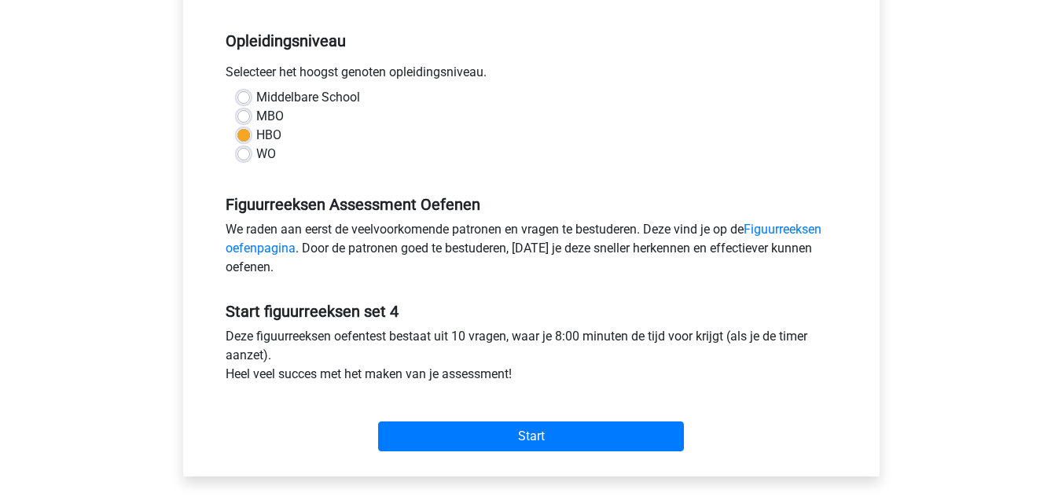
scroll to position [315, 0]
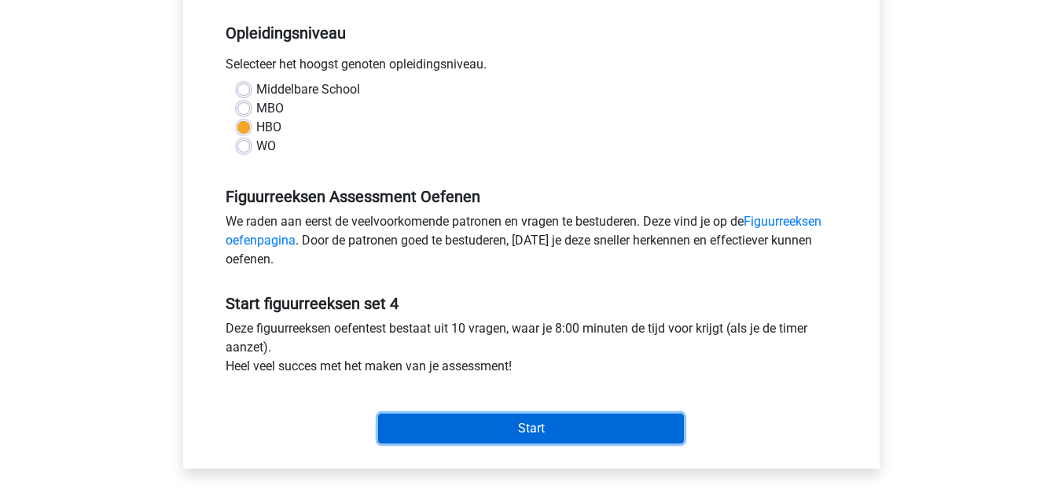
click at [554, 431] on input "Start" at bounding box center [531, 429] width 306 height 30
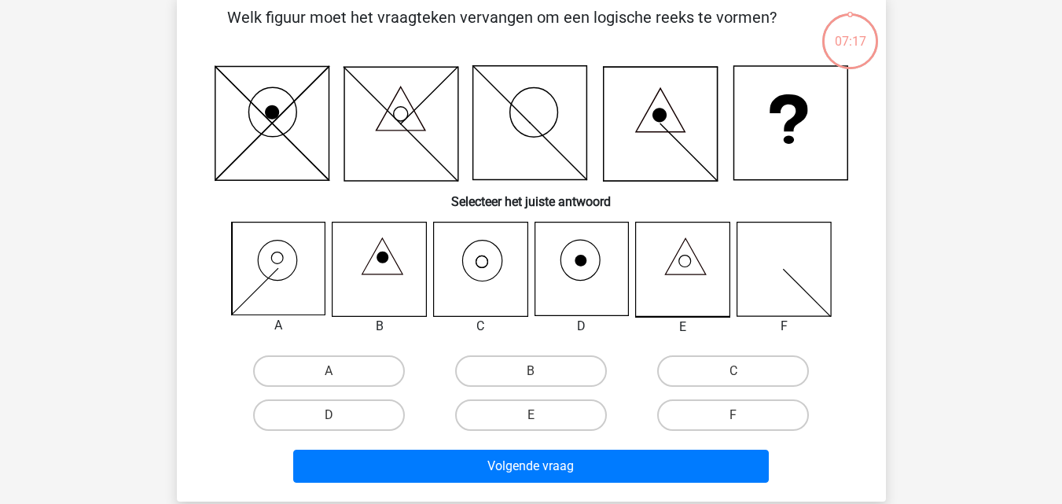
scroll to position [79, 0]
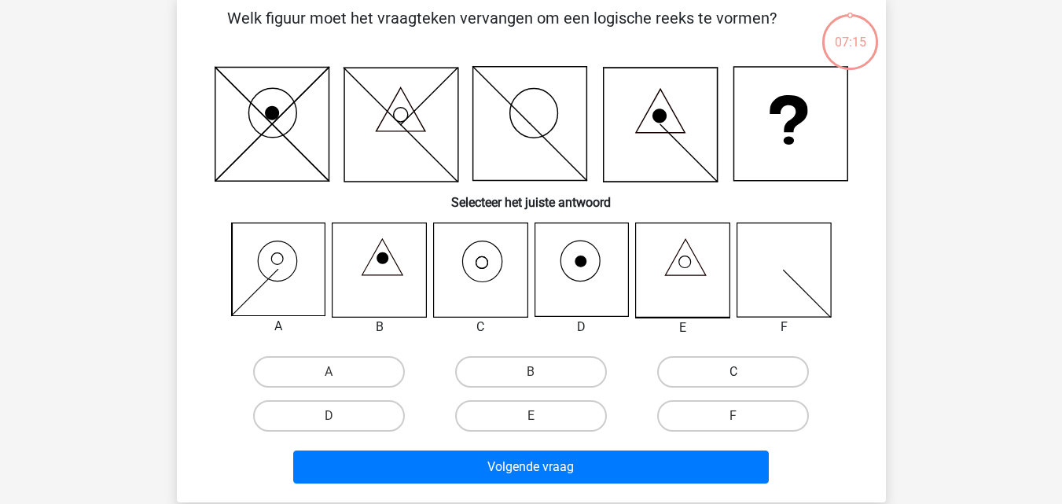
click at [725, 371] on label "C" at bounding box center [733, 371] width 152 height 31
click at [734, 372] on input "C" at bounding box center [739, 377] width 10 height 10
radio input "true"
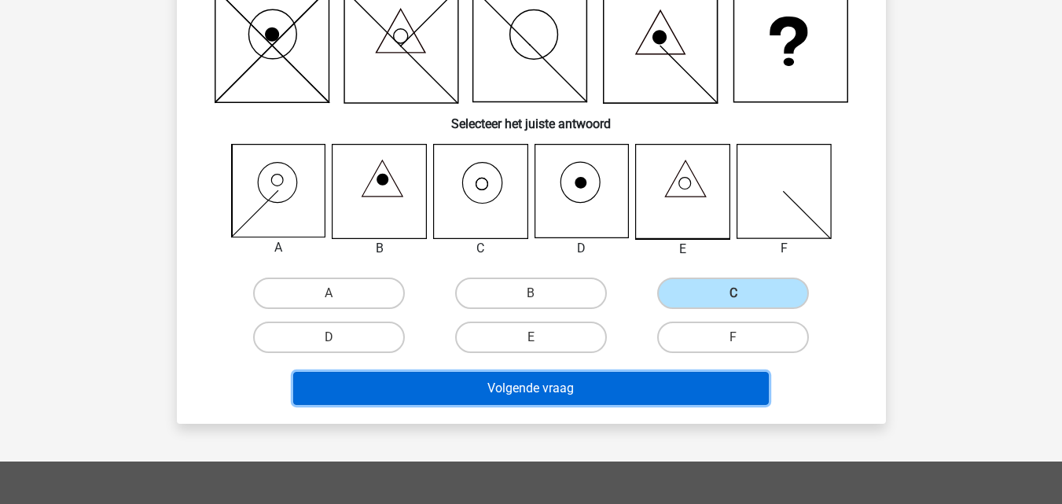
click at [684, 396] on button "Volgende vraag" at bounding box center [531, 388] width 476 height 33
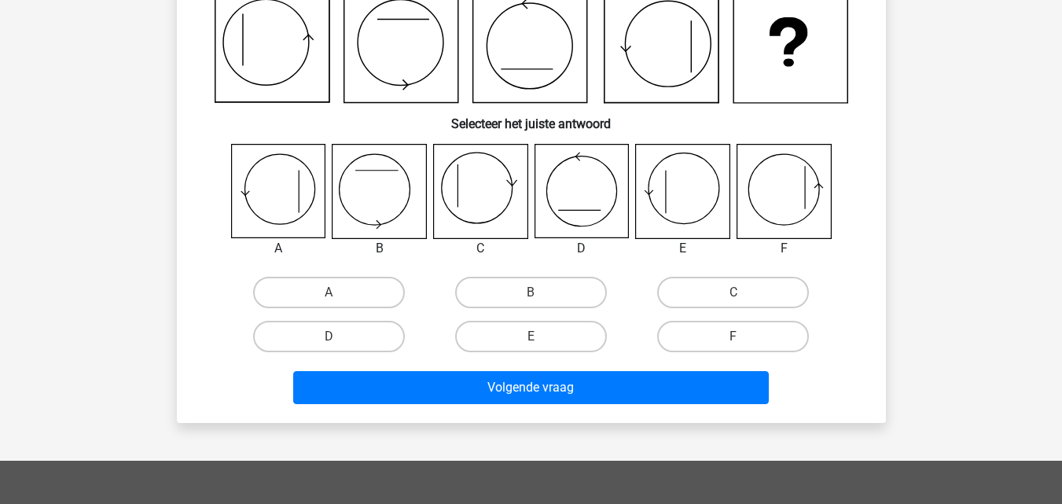
scroll to position [72, 0]
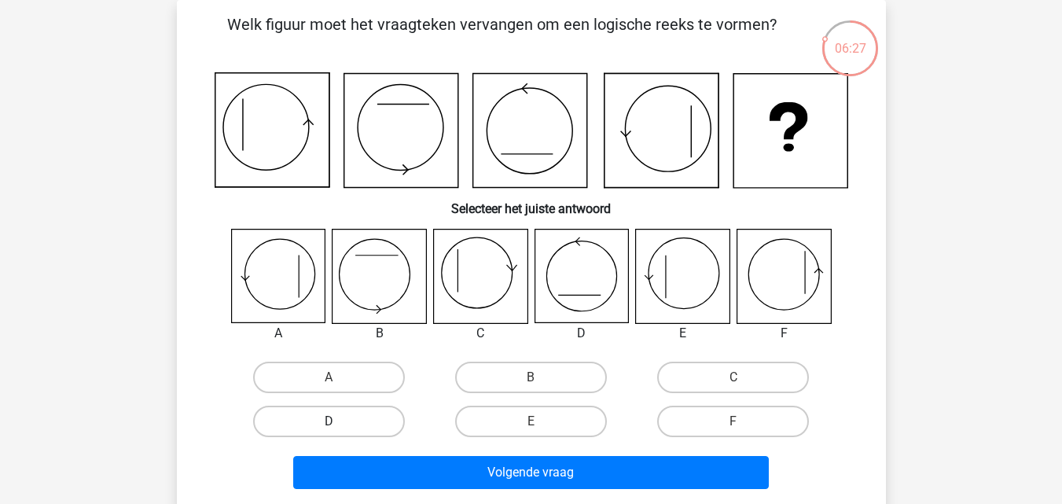
click at [313, 414] on label "D" at bounding box center [329, 421] width 152 height 31
click at [329, 421] on input "D" at bounding box center [334, 426] width 10 height 10
radio input "true"
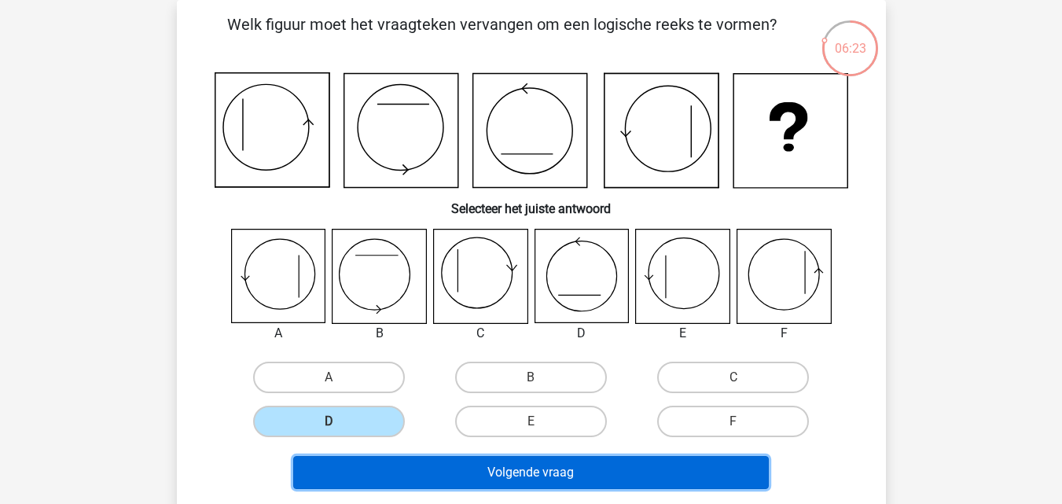
click at [560, 474] on button "Volgende vraag" at bounding box center [531, 472] width 476 height 33
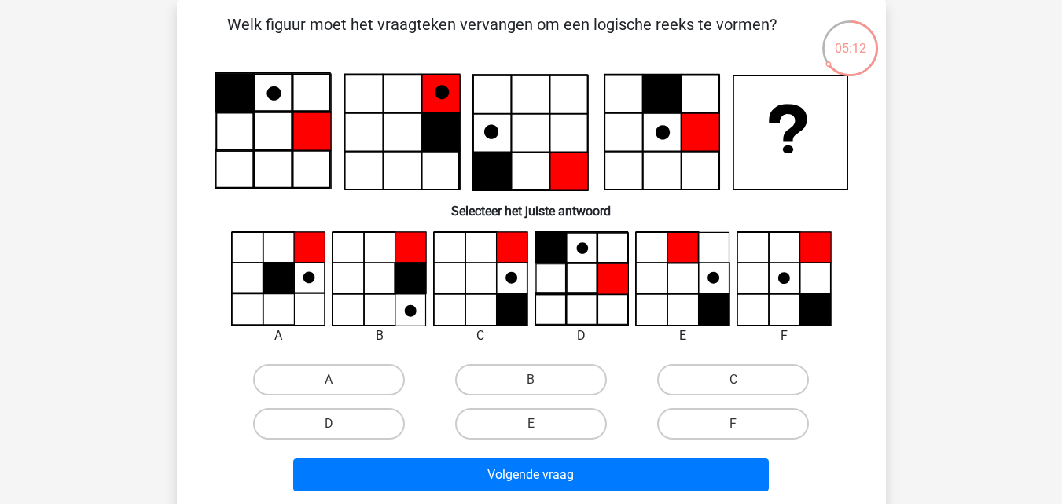
click at [743, 389] on input "C" at bounding box center [739, 385] width 10 height 10
radio input "true"
click at [740, 394] on label "C" at bounding box center [733, 379] width 152 height 31
click at [740, 390] on input "C" at bounding box center [739, 385] width 10 height 10
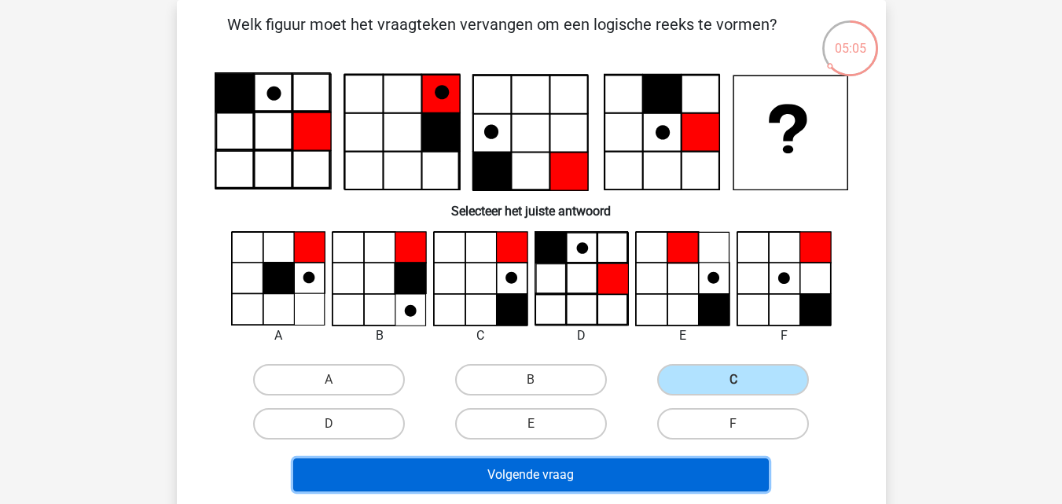
click at [592, 472] on button "Volgende vraag" at bounding box center [531, 474] width 476 height 33
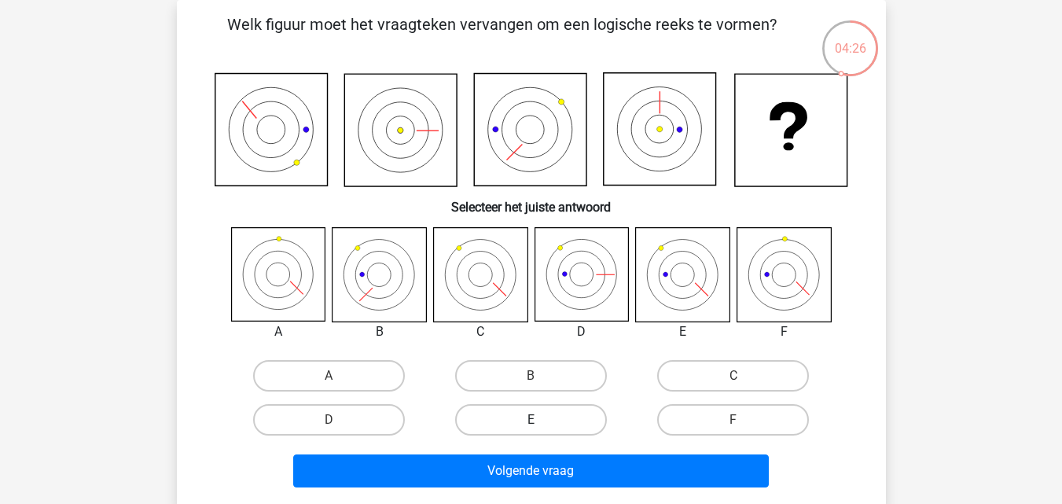
click at [570, 424] on label "E" at bounding box center [531, 419] width 152 height 31
click at [541, 424] on input "E" at bounding box center [536, 425] width 10 height 10
radio input "true"
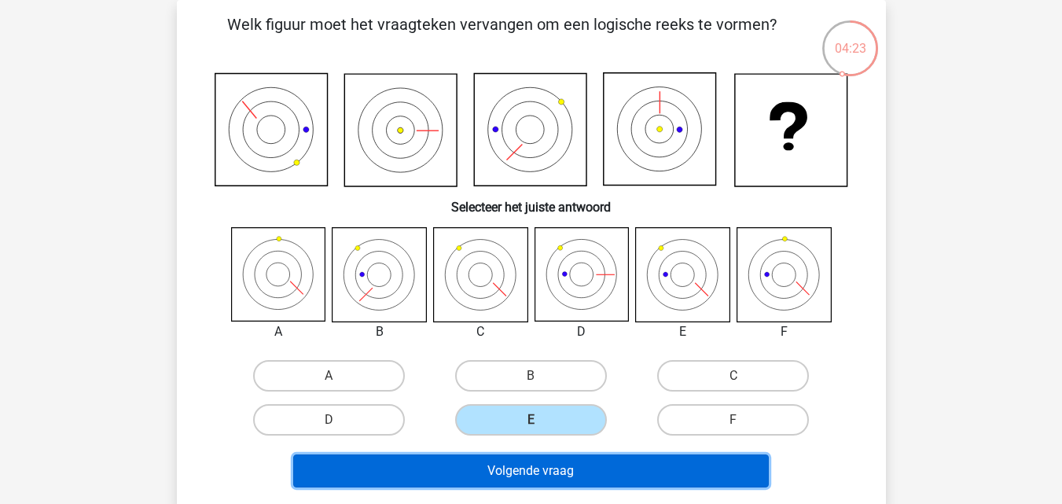
click at [576, 469] on button "Volgende vraag" at bounding box center [531, 470] width 476 height 33
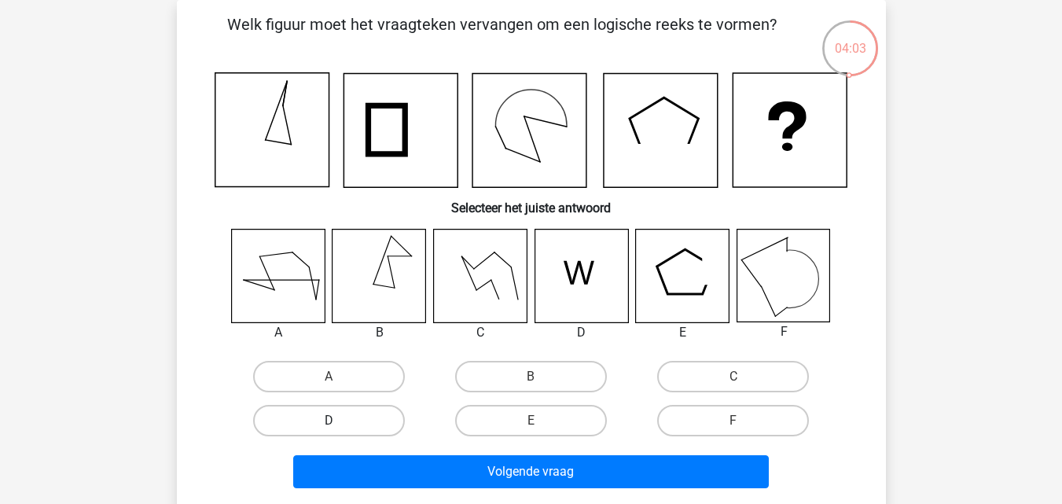
click at [361, 416] on label "D" at bounding box center [329, 420] width 152 height 31
click at [339, 421] on input "D" at bounding box center [334, 426] width 10 height 10
radio input "true"
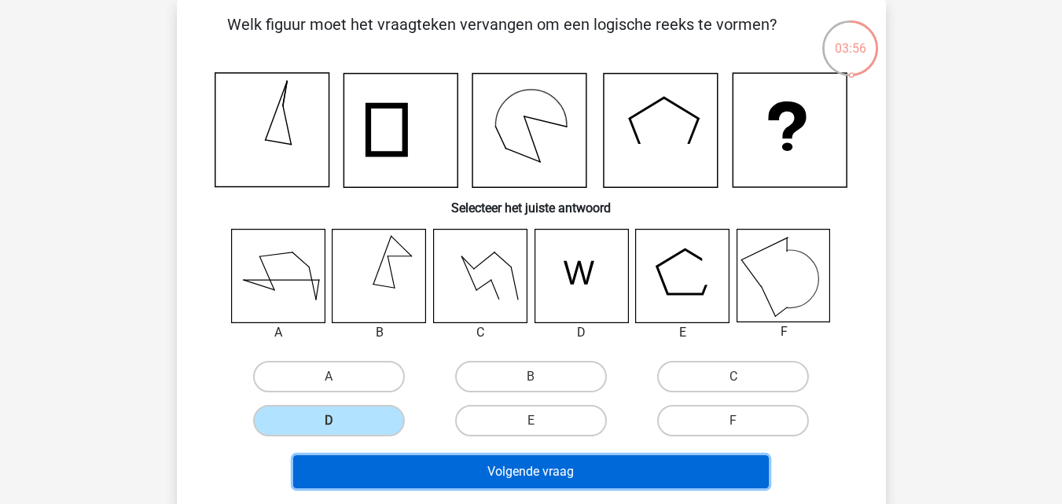
click at [538, 484] on button "Volgende vraag" at bounding box center [531, 471] width 476 height 33
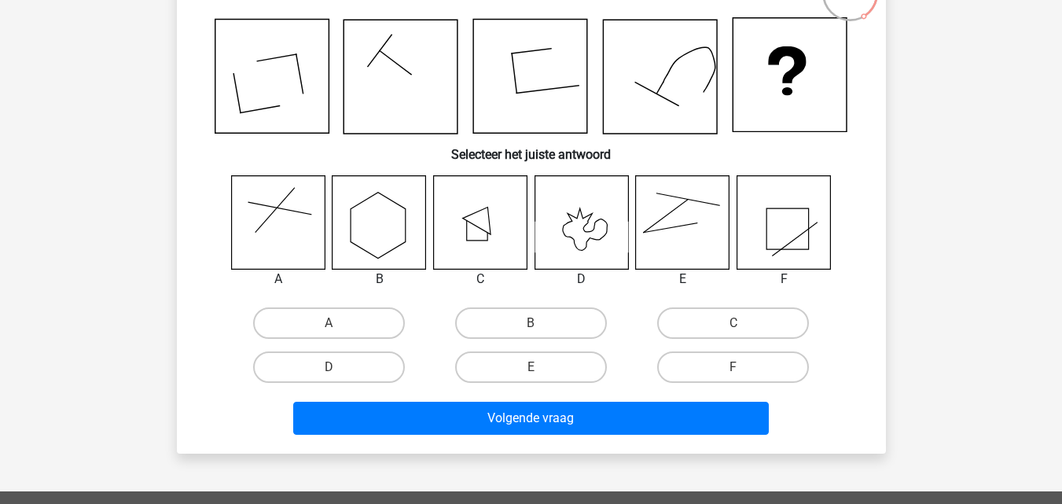
scroll to position [151, 0]
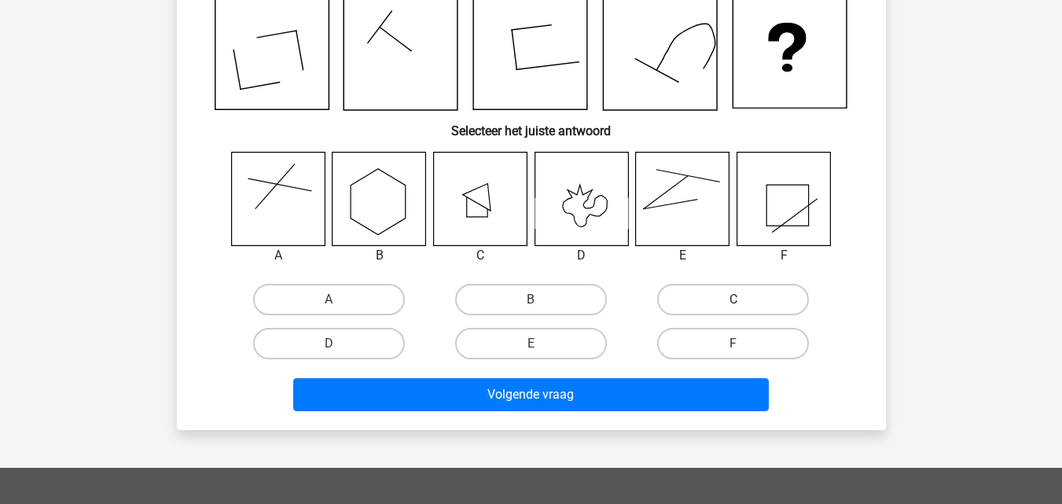
click at [714, 298] on label "C" at bounding box center [733, 299] width 152 height 31
click at [734, 300] on input "C" at bounding box center [739, 305] width 10 height 10
radio input "true"
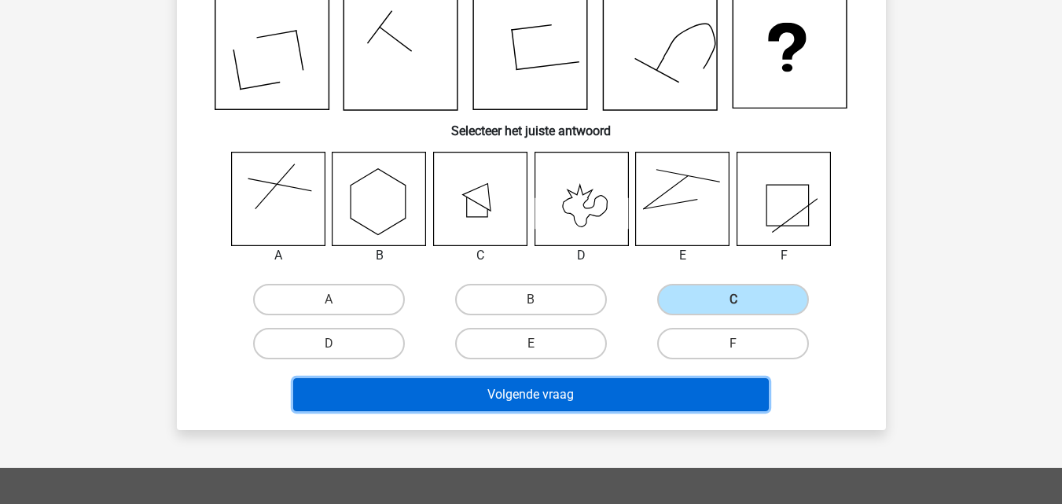
click at [618, 388] on button "Volgende vraag" at bounding box center [531, 394] width 476 height 33
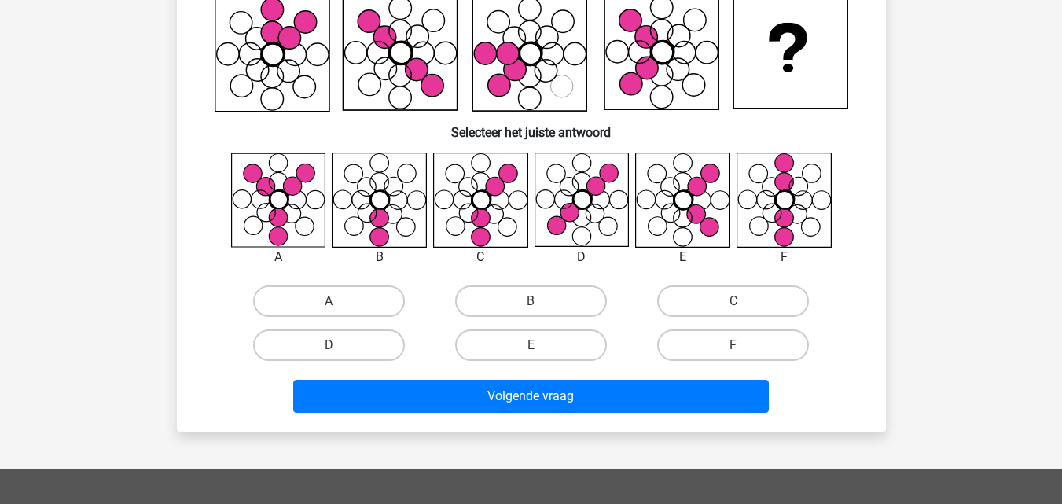
scroll to position [72, 0]
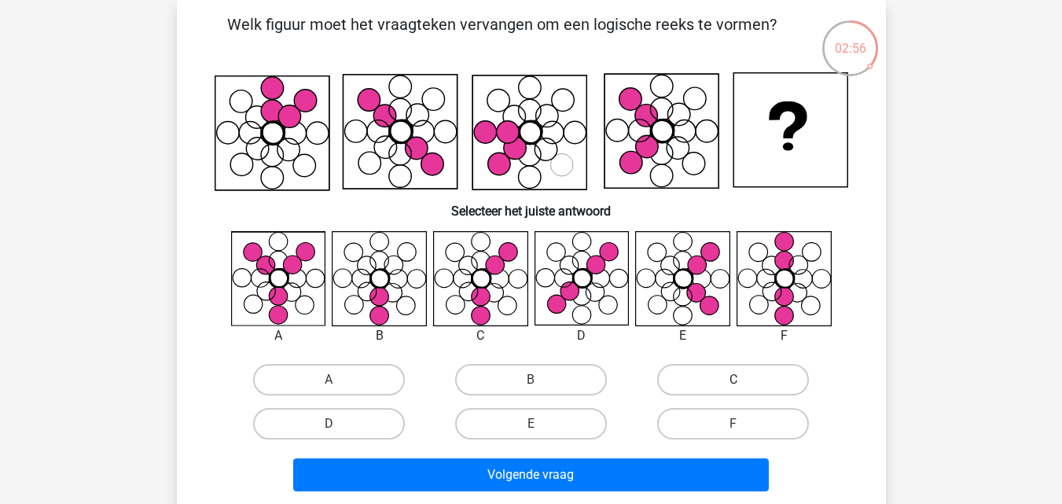
click at [713, 377] on label "C" at bounding box center [733, 379] width 152 height 31
click at [734, 380] on input "C" at bounding box center [739, 385] width 10 height 10
radio input "true"
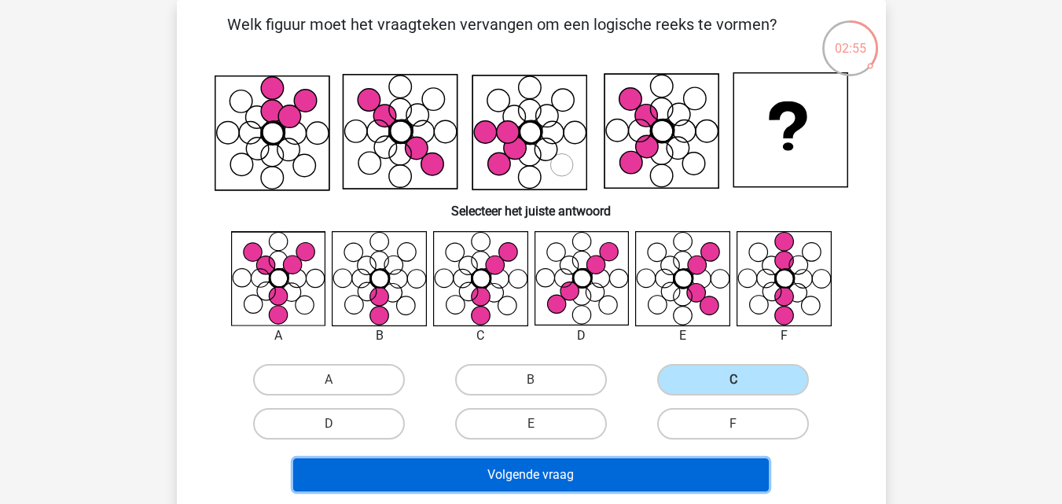
click at [618, 471] on button "Volgende vraag" at bounding box center [531, 474] width 476 height 33
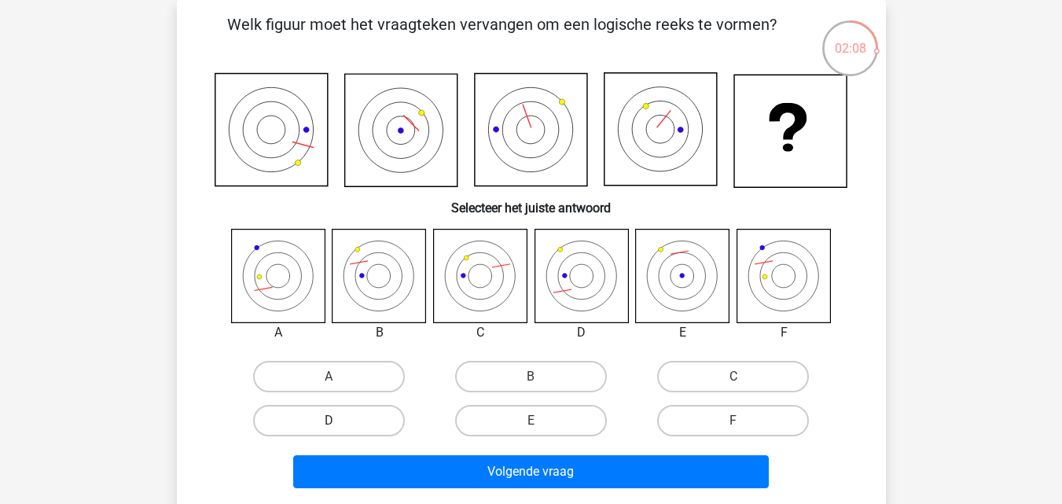
click at [366, 422] on label "D" at bounding box center [329, 420] width 152 height 31
click at [339, 422] on input "D" at bounding box center [334, 426] width 10 height 10
radio input "true"
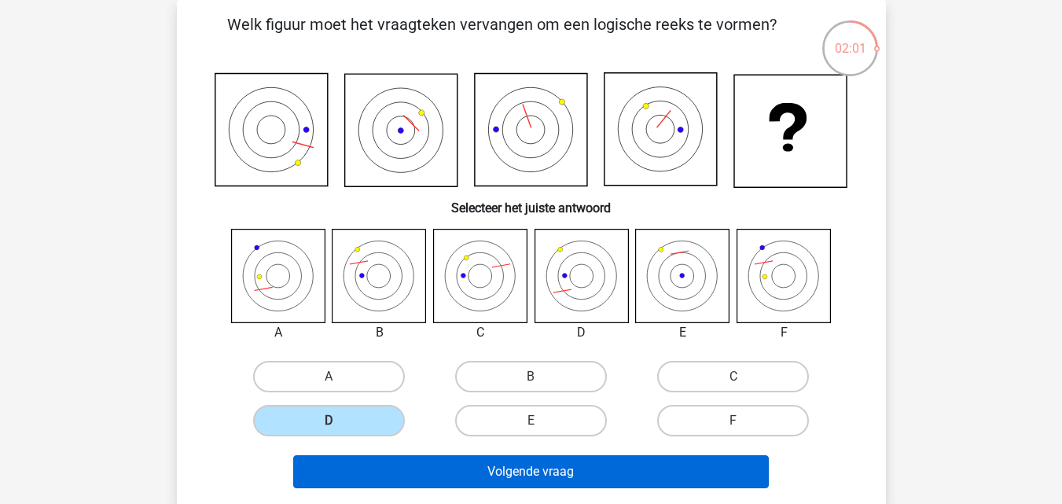
click at [483, 488] on div "Volgende vraag" at bounding box center [531, 474] width 607 height 39
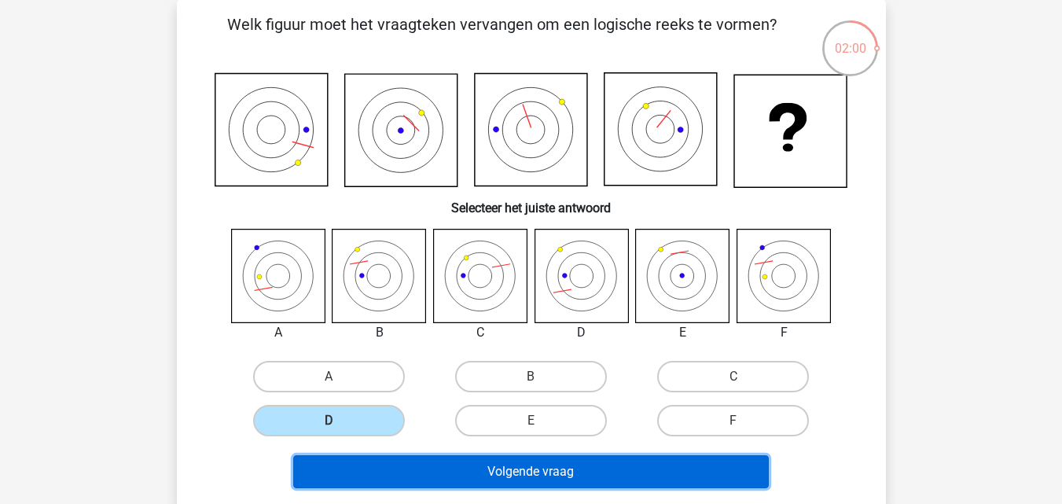
click at [481, 480] on button "Volgende vraag" at bounding box center [531, 471] width 476 height 33
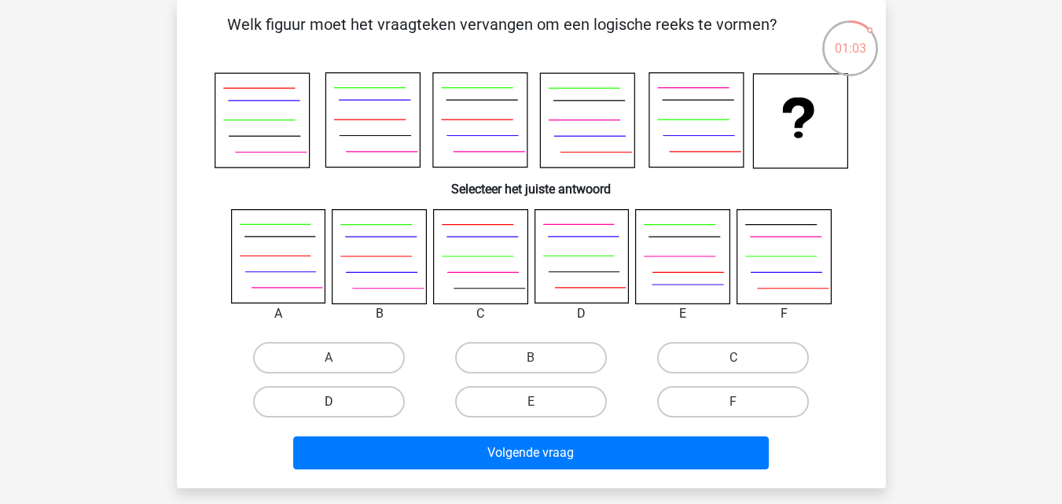
click at [348, 395] on label "D" at bounding box center [329, 401] width 152 height 31
click at [339, 402] on input "D" at bounding box center [334, 407] width 10 height 10
radio input "true"
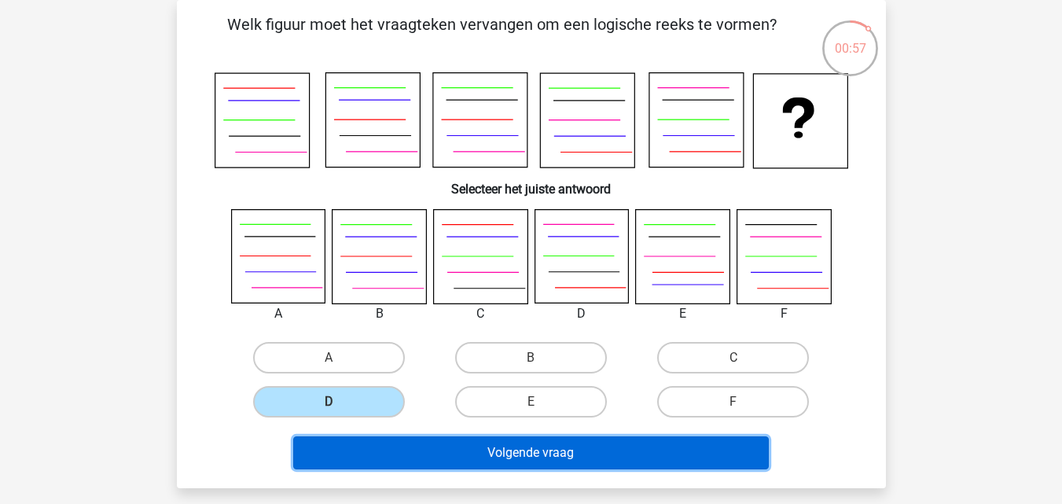
click at [496, 449] on button "Volgende vraag" at bounding box center [531, 452] width 476 height 33
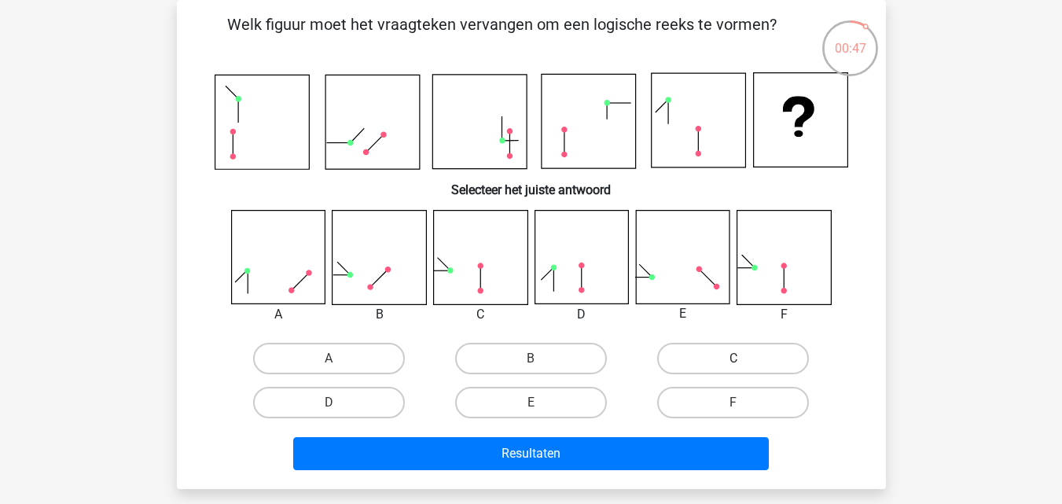
click at [718, 362] on label "C" at bounding box center [733, 358] width 152 height 31
click at [734, 362] on input "C" at bounding box center [739, 364] width 10 height 10
radio input "true"
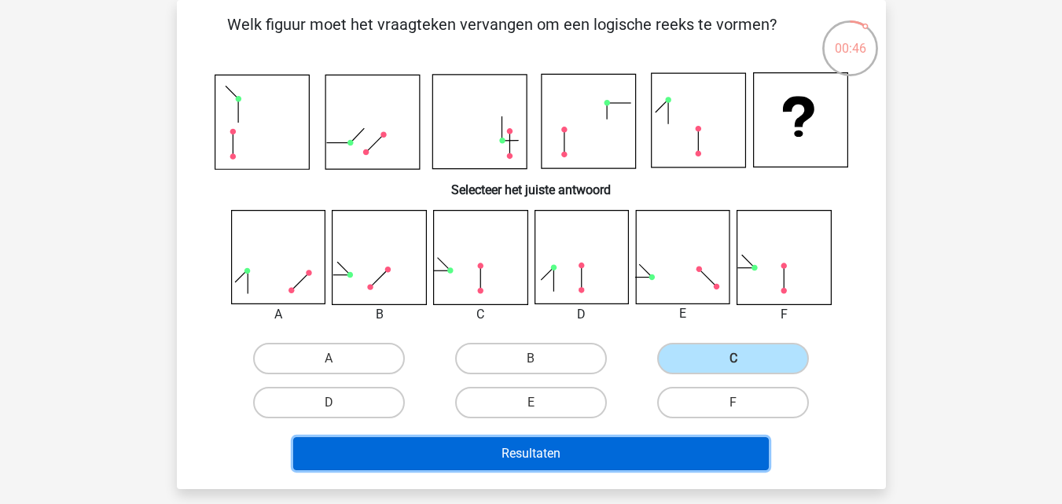
click at [623, 443] on button "Resultaten" at bounding box center [531, 453] width 476 height 33
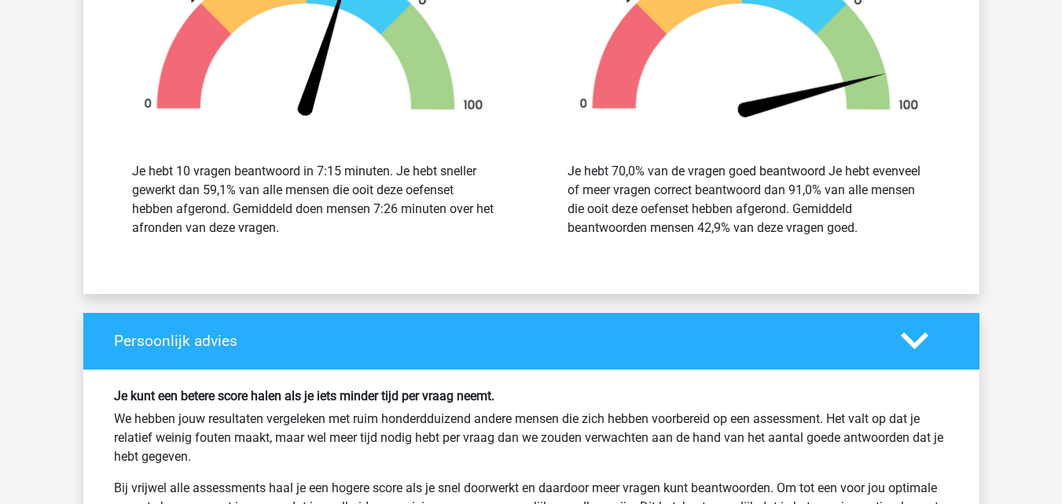
scroll to position [2134, 0]
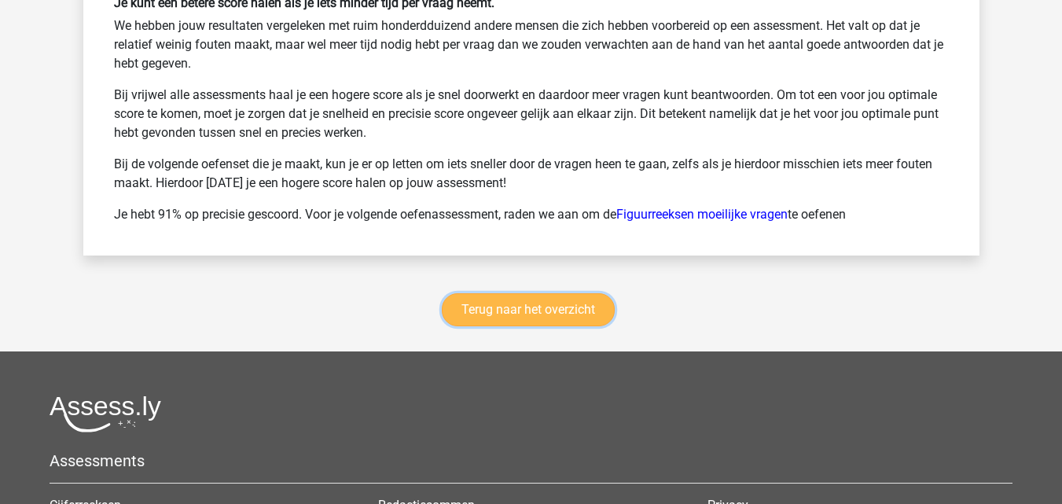
click at [541, 320] on link "Terug naar het overzicht" at bounding box center [528, 309] width 173 height 33
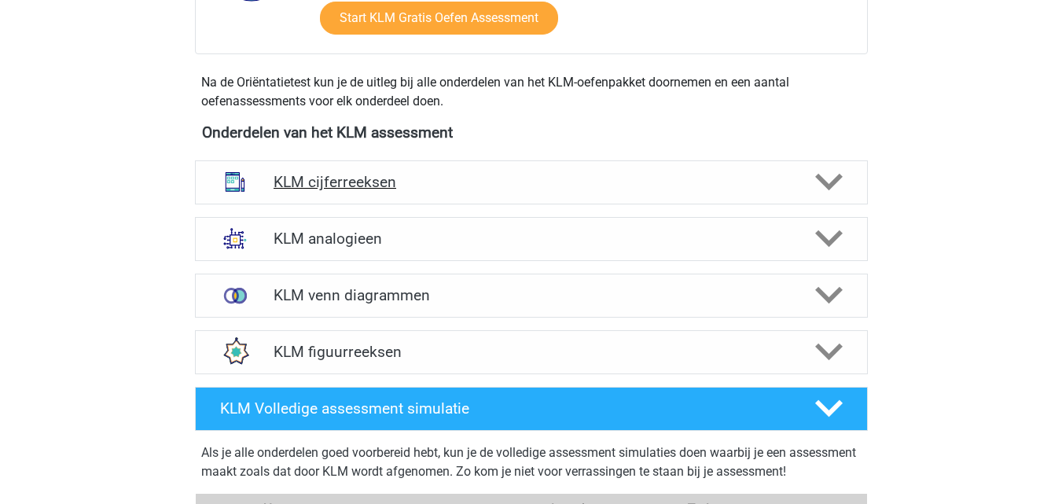
scroll to position [629, 0]
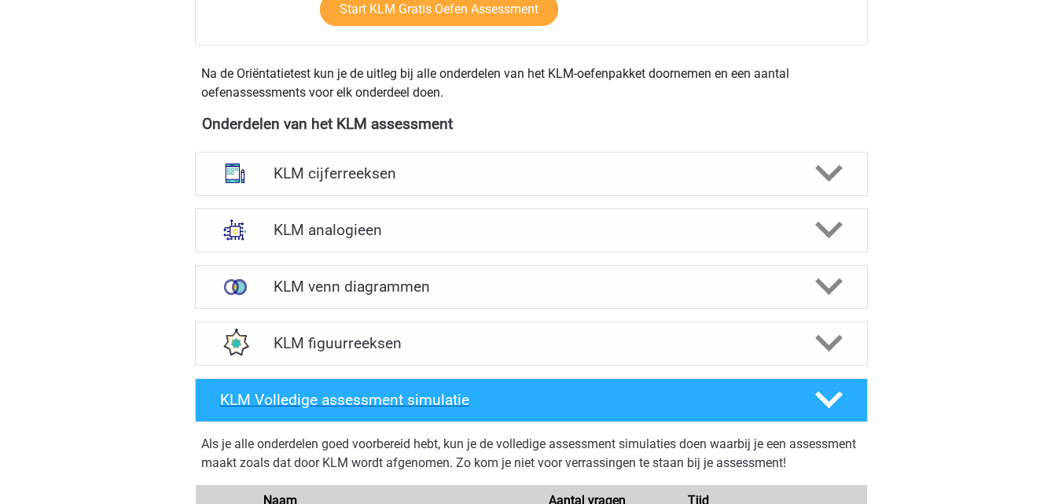
click at [637, 403] on h4 "KLM Volledige assessment simulatie" at bounding box center [504, 400] width 569 height 18
